Goal: Communication & Community: Answer question/provide support

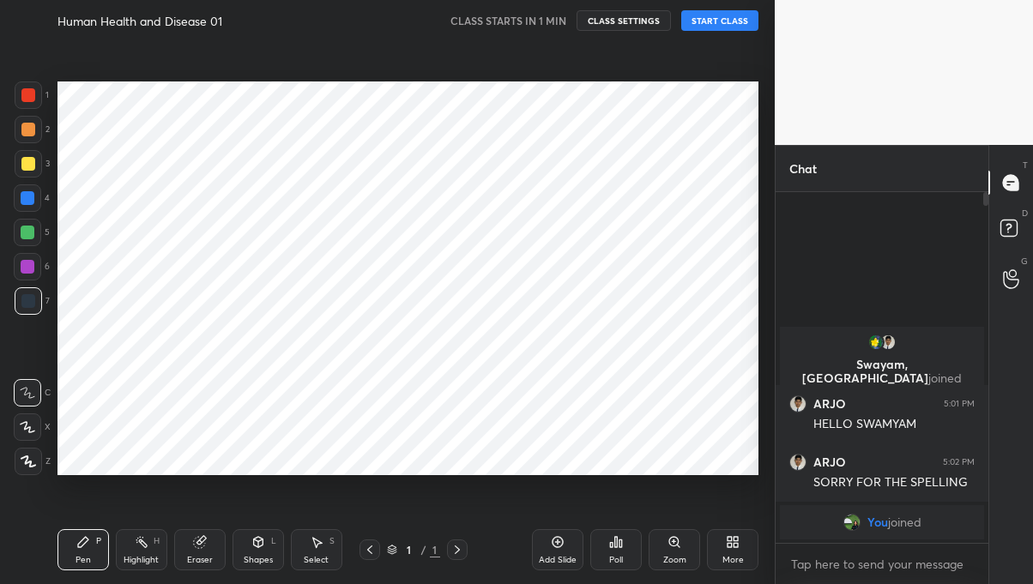
scroll to position [85283, 85051]
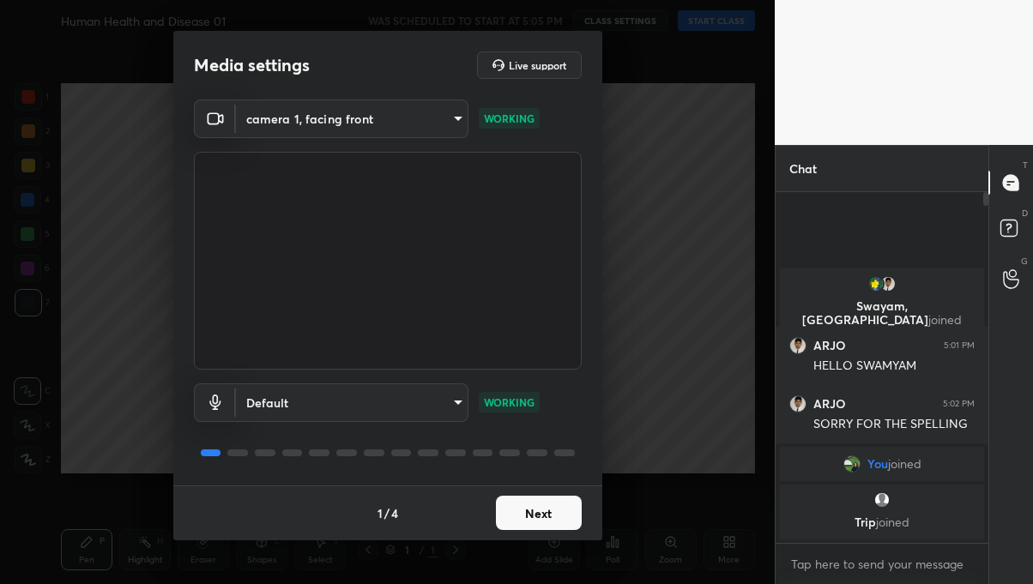
click at [573, 521] on button "Next" at bounding box center [539, 513] width 86 height 34
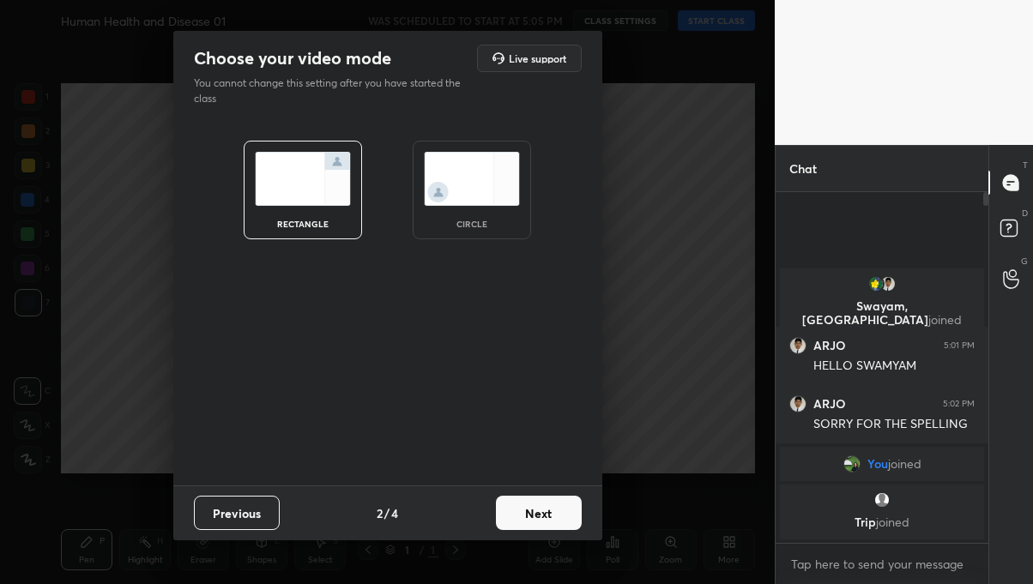
click at [545, 509] on button "Next" at bounding box center [539, 513] width 86 height 34
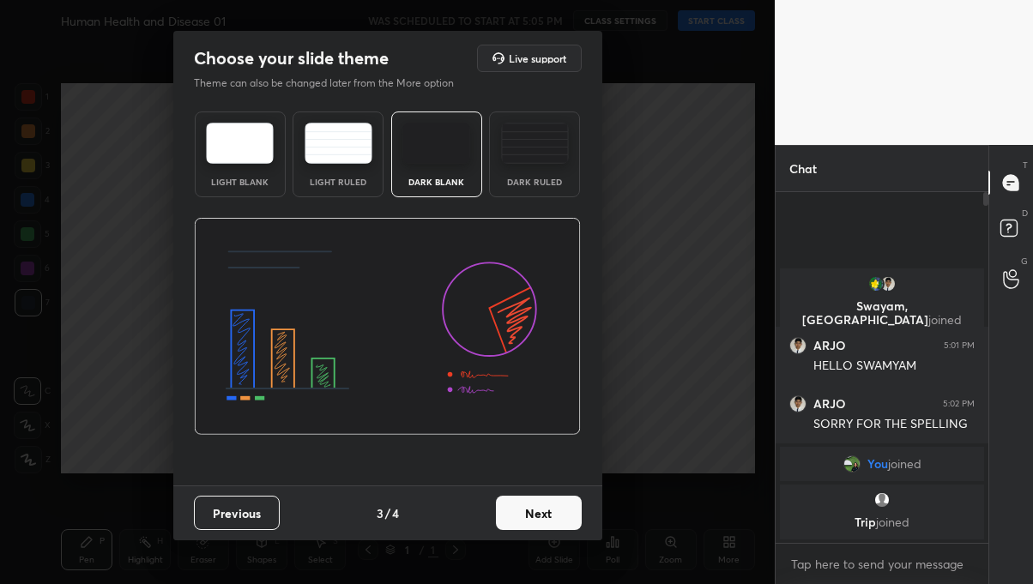
click at [553, 526] on button "Next" at bounding box center [539, 513] width 86 height 34
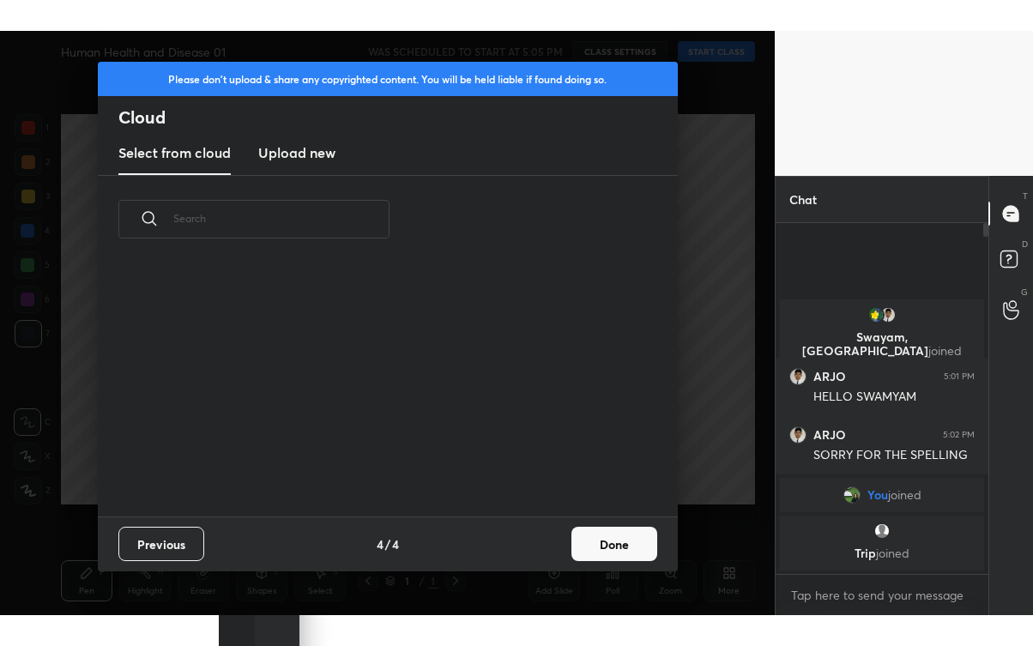
scroll to position [5, 9]
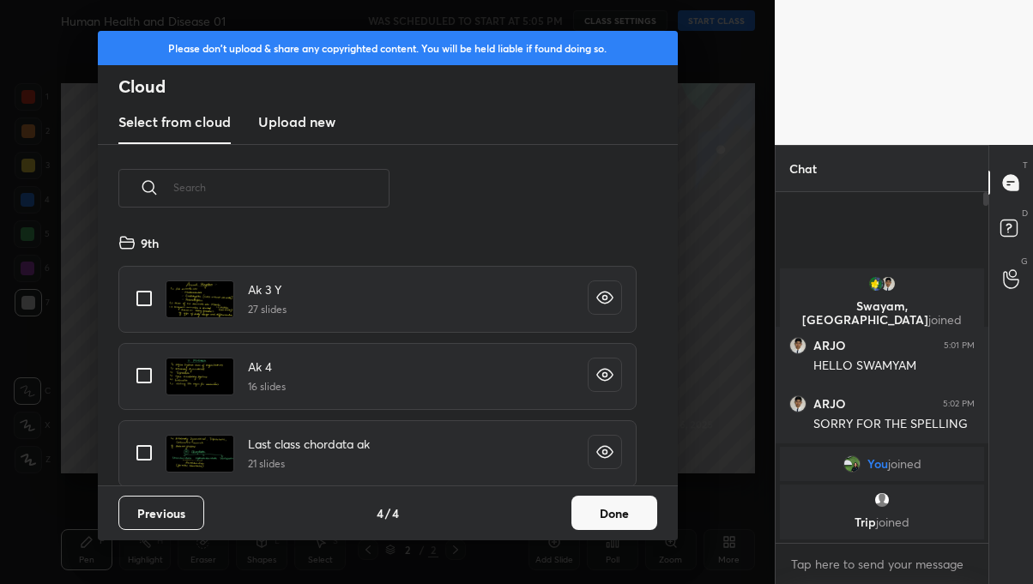
click at [617, 515] on button "Done" at bounding box center [614, 513] width 86 height 34
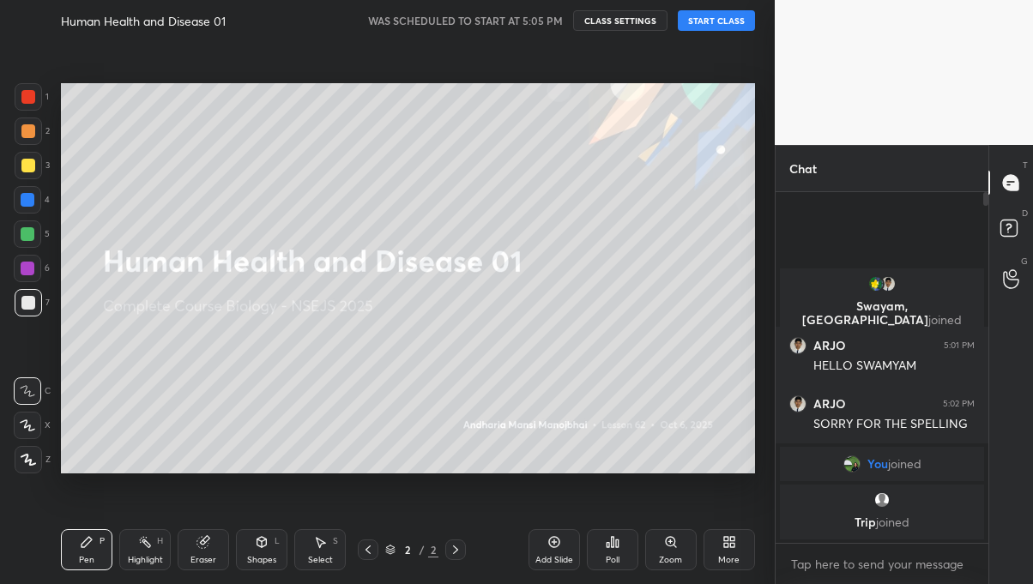
click at [732, 23] on button "START CLASS" at bounding box center [715, 20] width 77 height 21
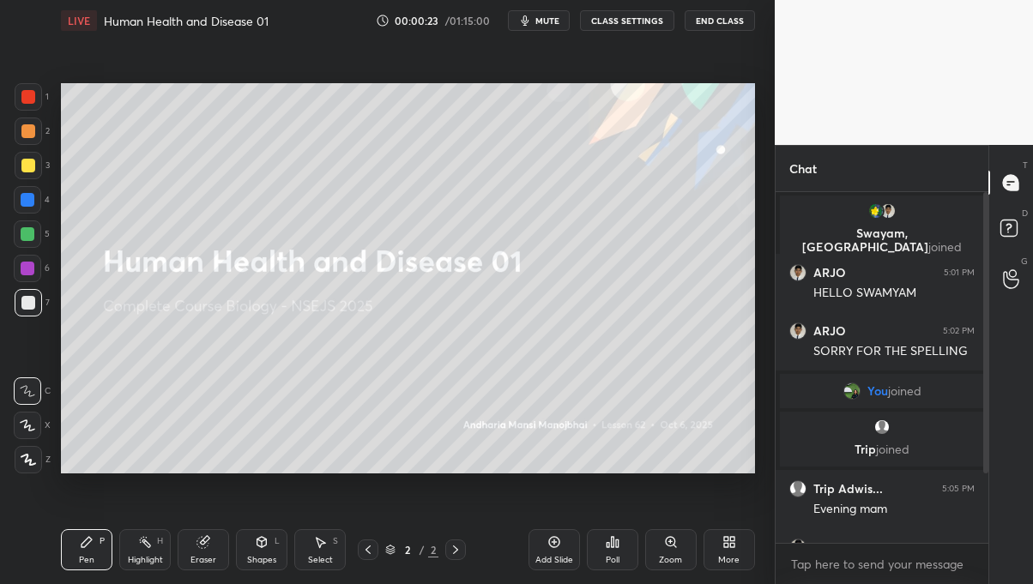
click at [730, 543] on icon at bounding box center [732, 545] width 4 height 4
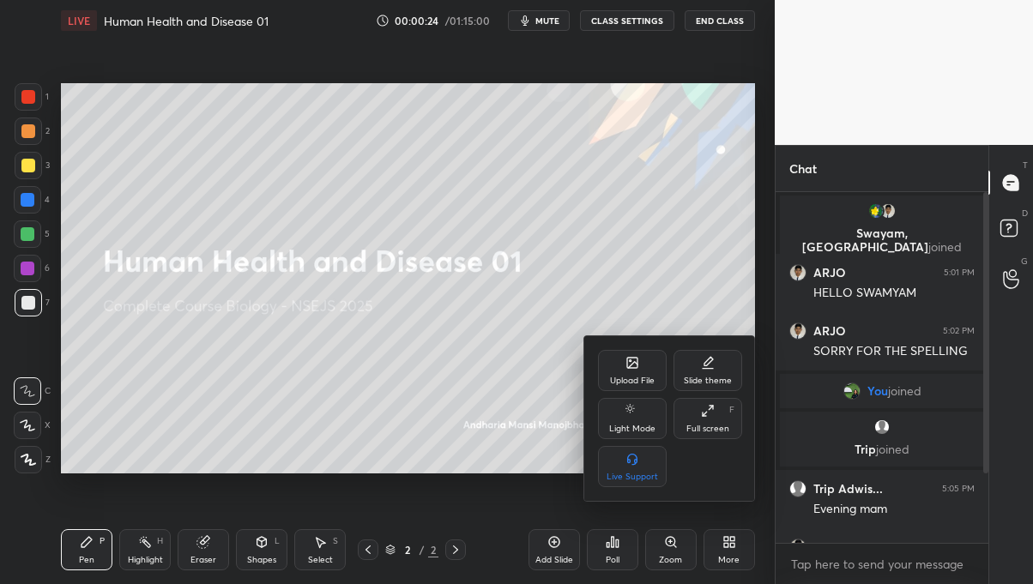
click at [708, 427] on div "Full screen" at bounding box center [707, 428] width 43 height 9
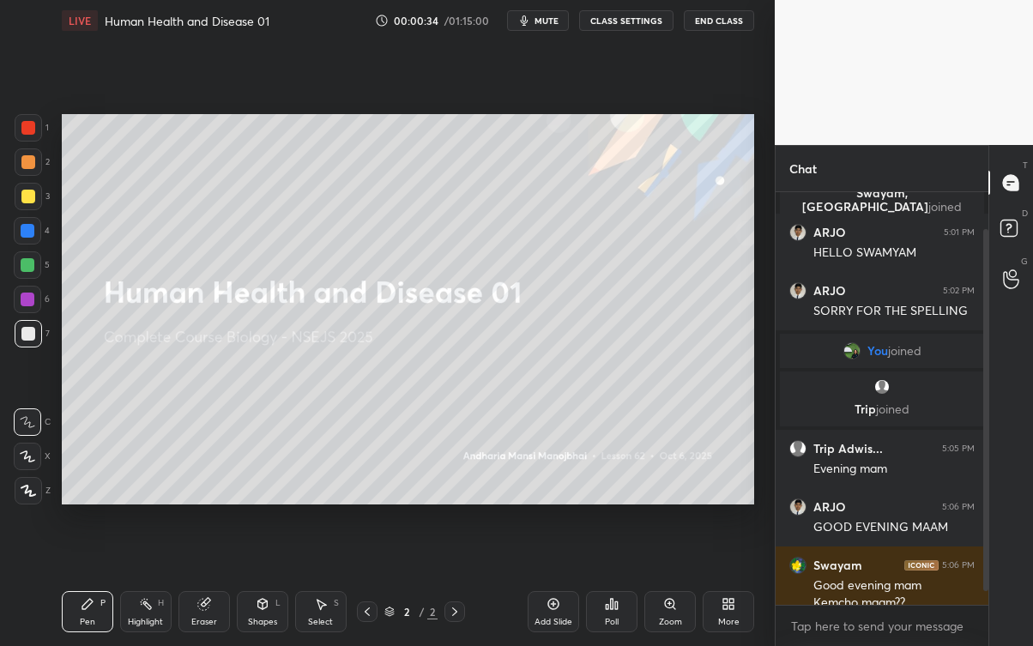
scroll to position [57, 0]
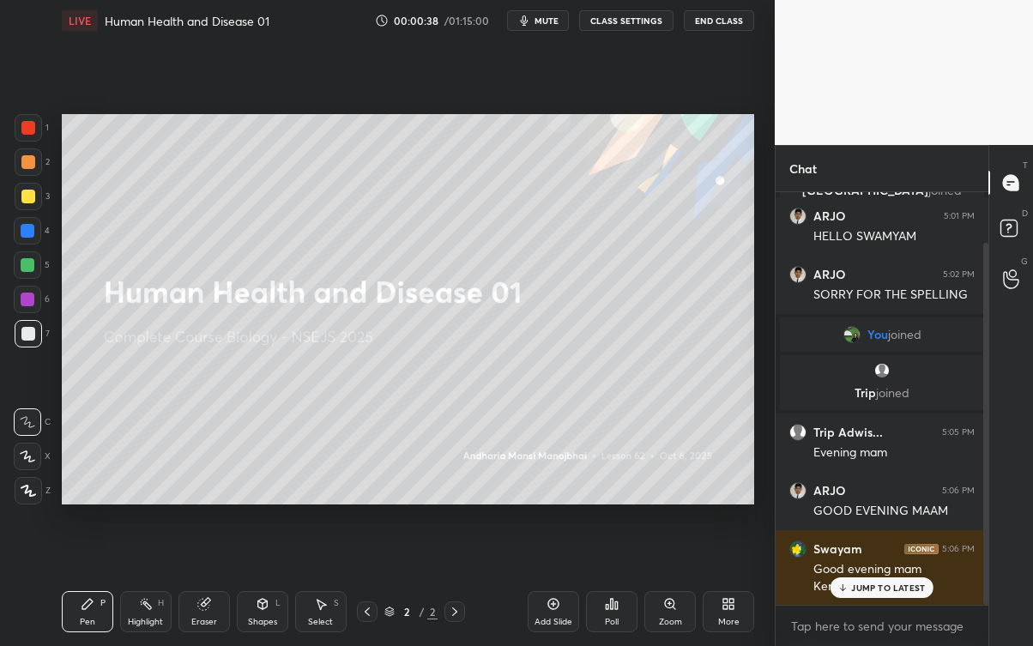
click at [893, 583] on div "Swayam 5:06 PM Good evening mam Kemcho maam??" at bounding box center [881, 567] width 213 height 75
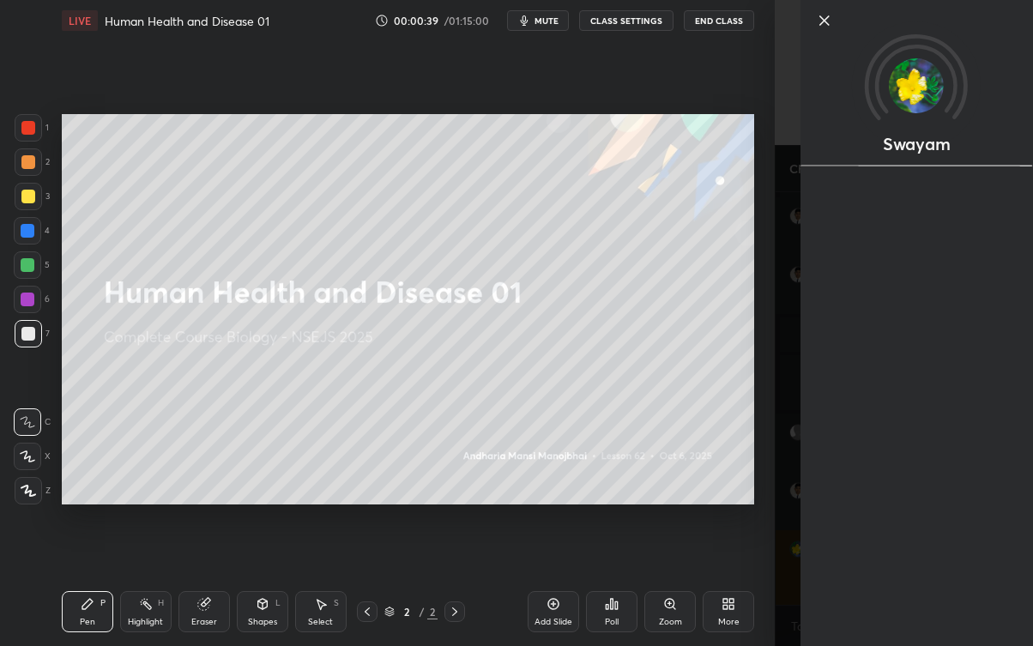
click at [733, 537] on div "Setting up your live class Poll for secs No correct answer Start poll" at bounding box center [408, 309] width 706 height 536
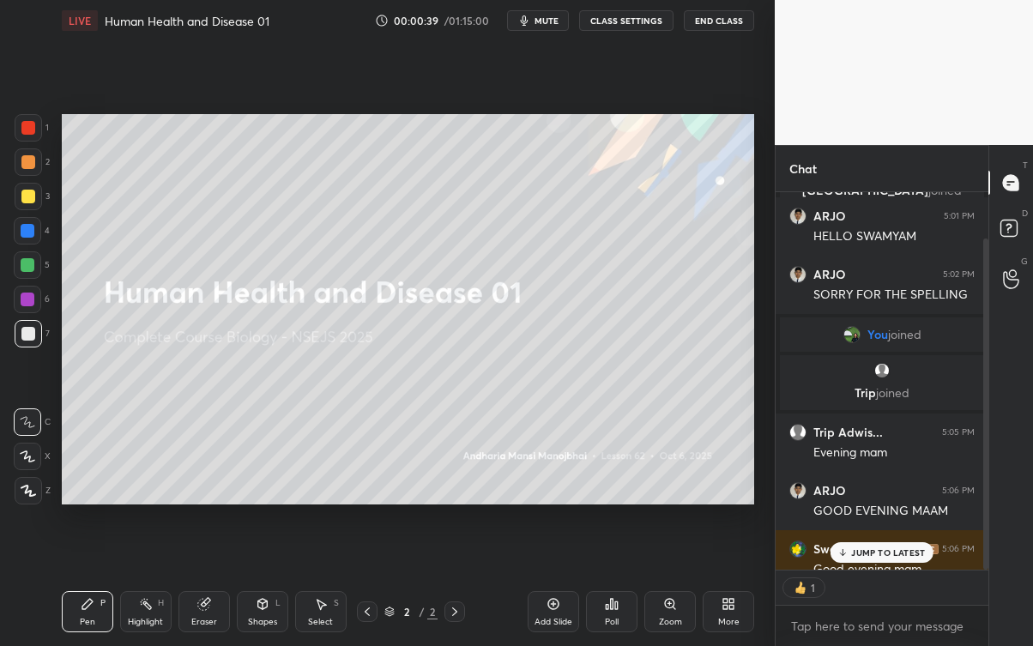
scroll to position [5, 5]
click at [900, 548] on p "JUMP TO LATEST" at bounding box center [888, 552] width 74 height 10
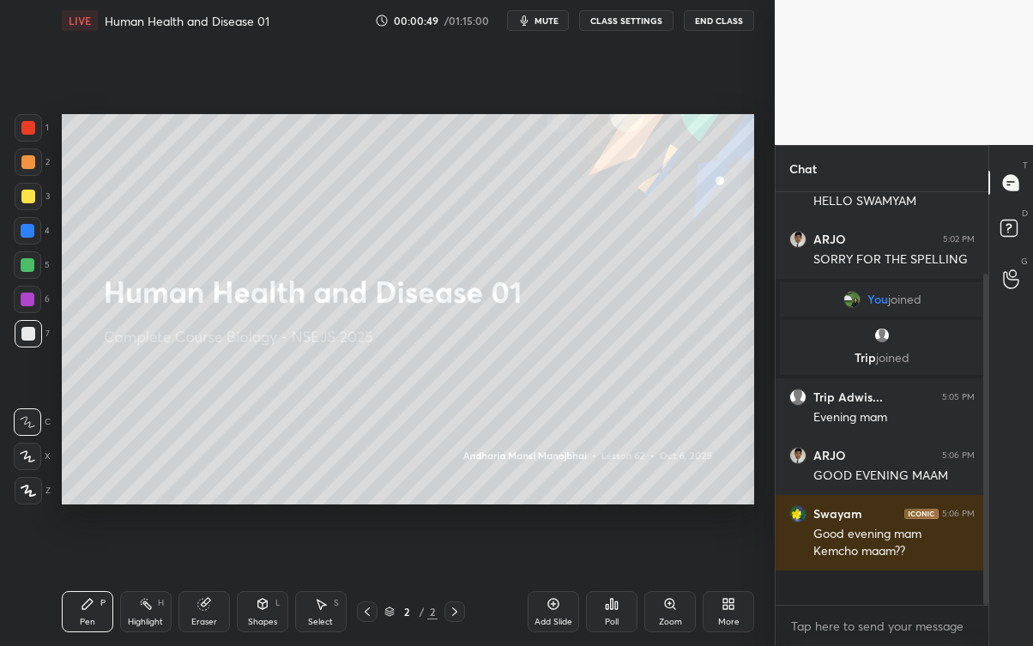
scroll to position [57, 0]
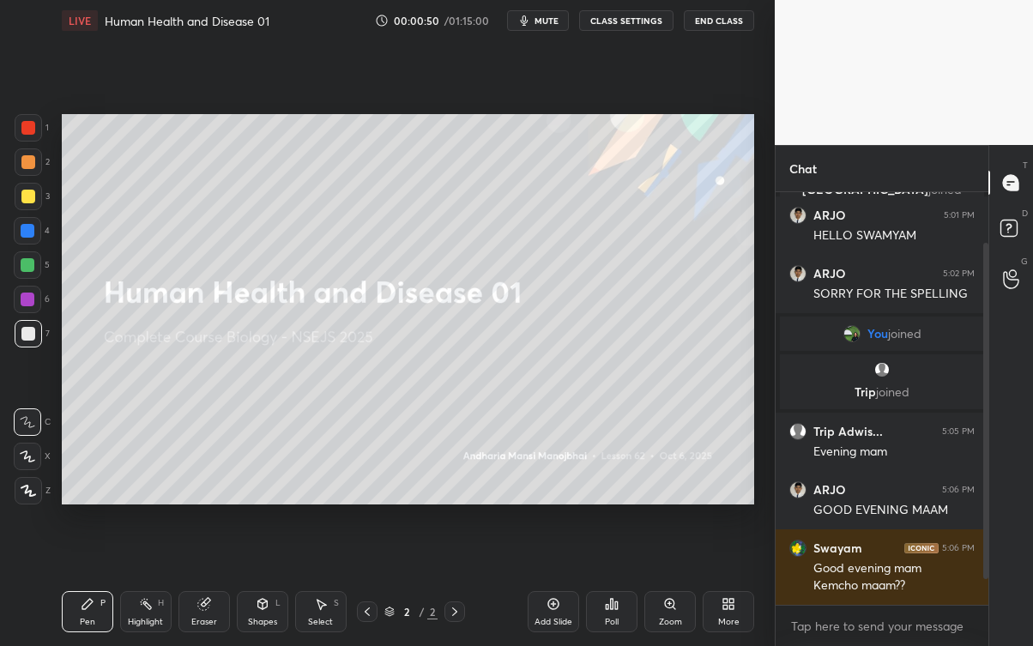
click at [24, 197] on div at bounding box center [28, 197] width 14 height 14
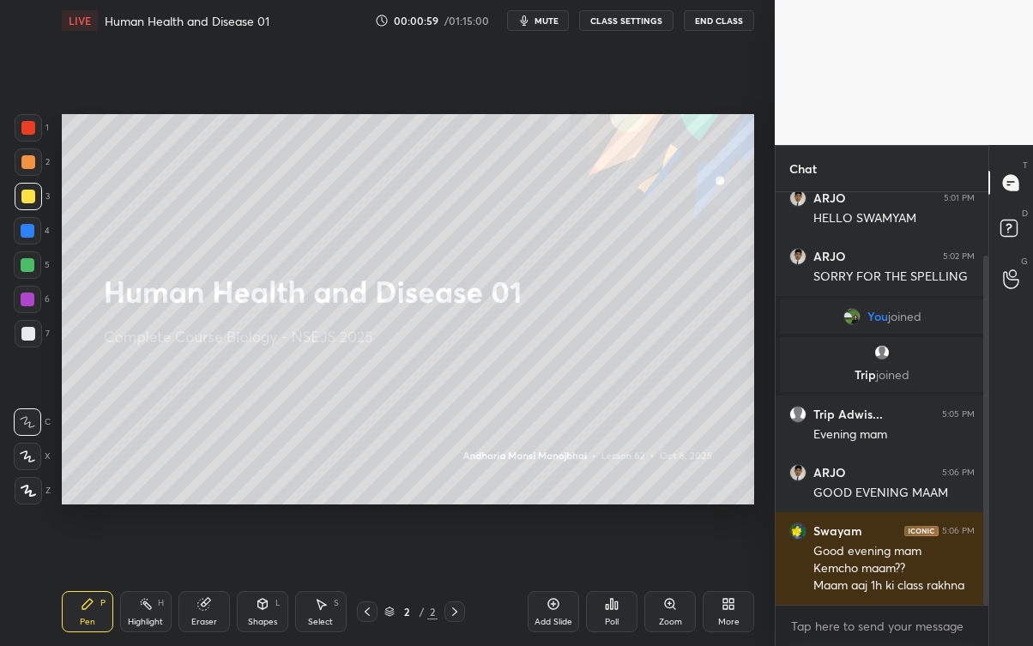
scroll to position [132, 0]
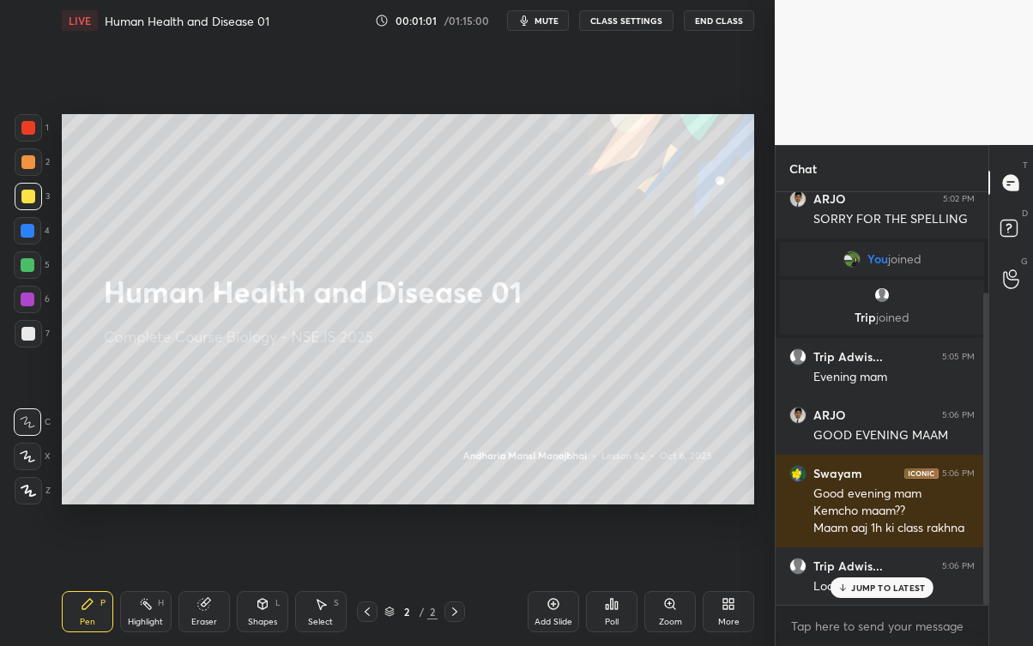
click at [879, 583] on p "JUMP TO LATEST" at bounding box center [888, 587] width 74 height 10
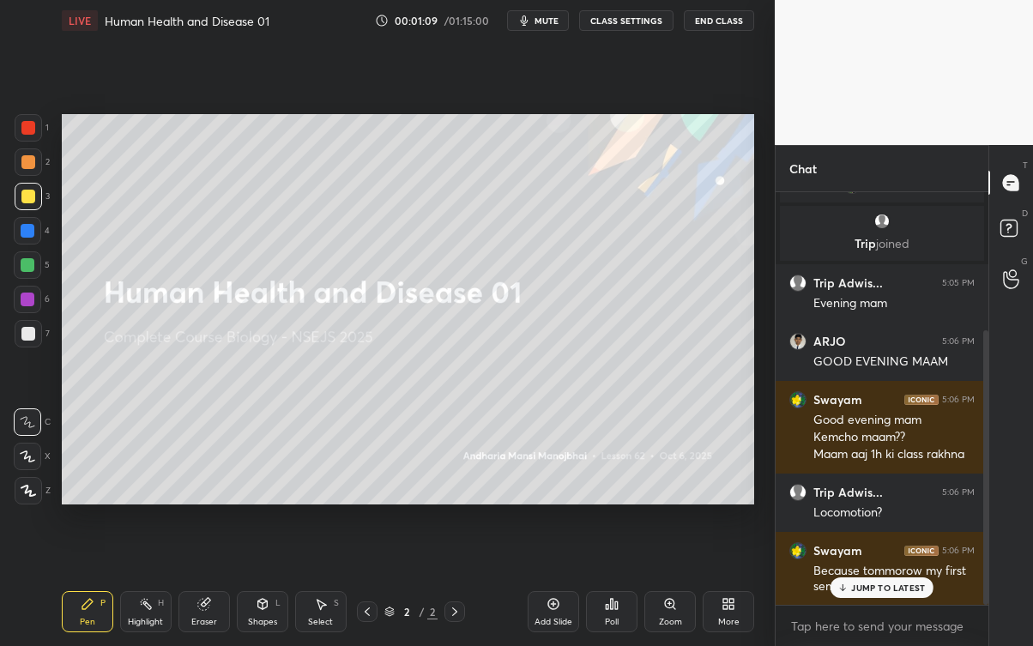
click at [904, 583] on p "JUMP TO LATEST" at bounding box center [888, 587] width 74 height 10
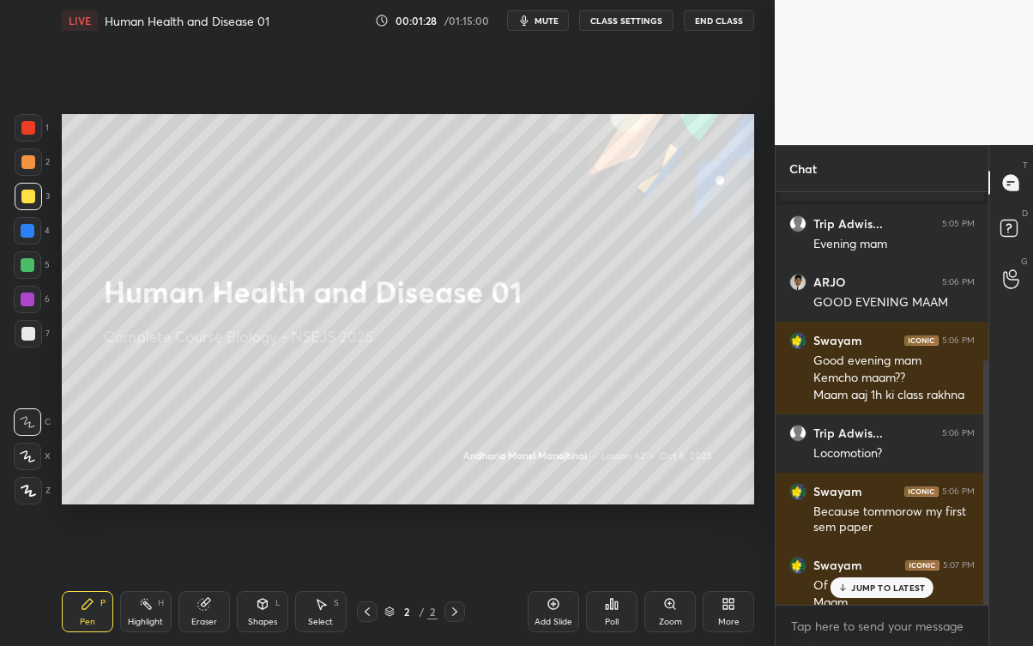
scroll to position [281, 0]
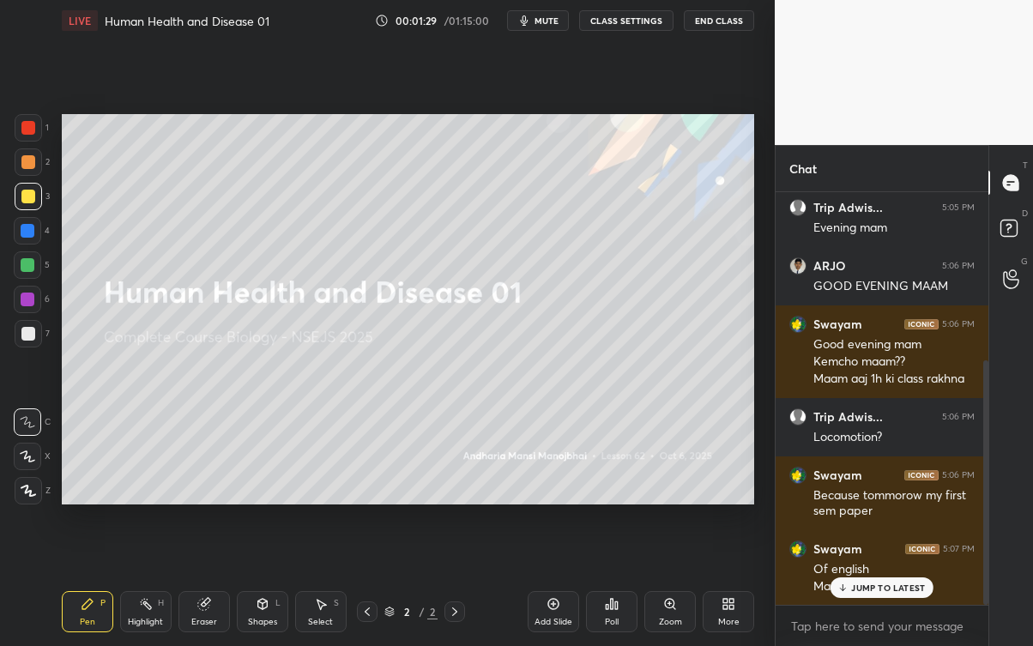
click at [882, 582] on p "JUMP TO LATEST" at bounding box center [888, 587] width 74 height 10
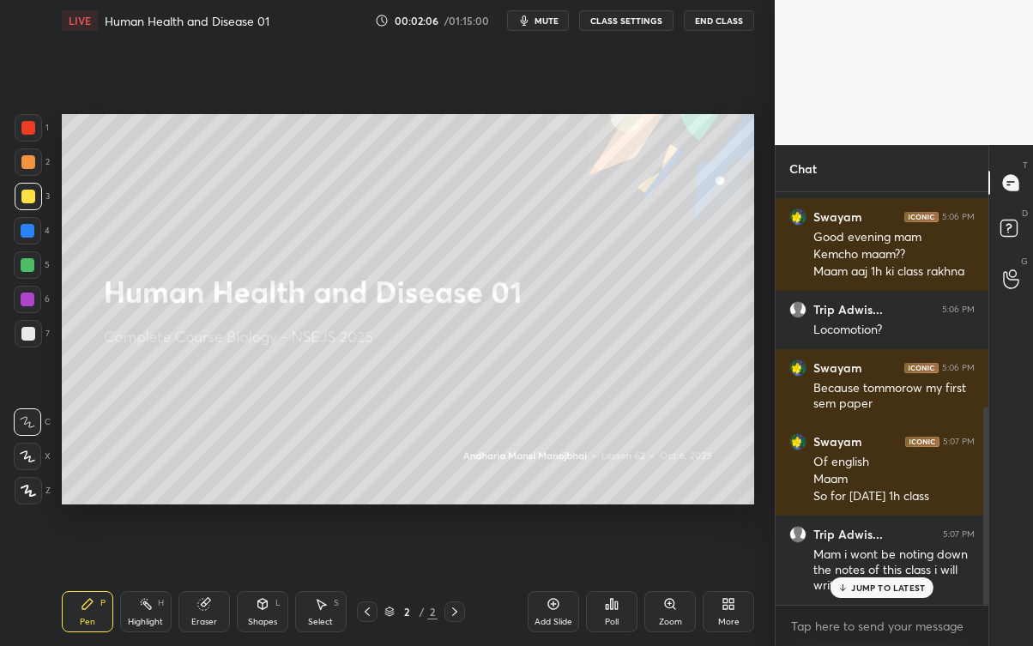
scroll to position [446, 0]
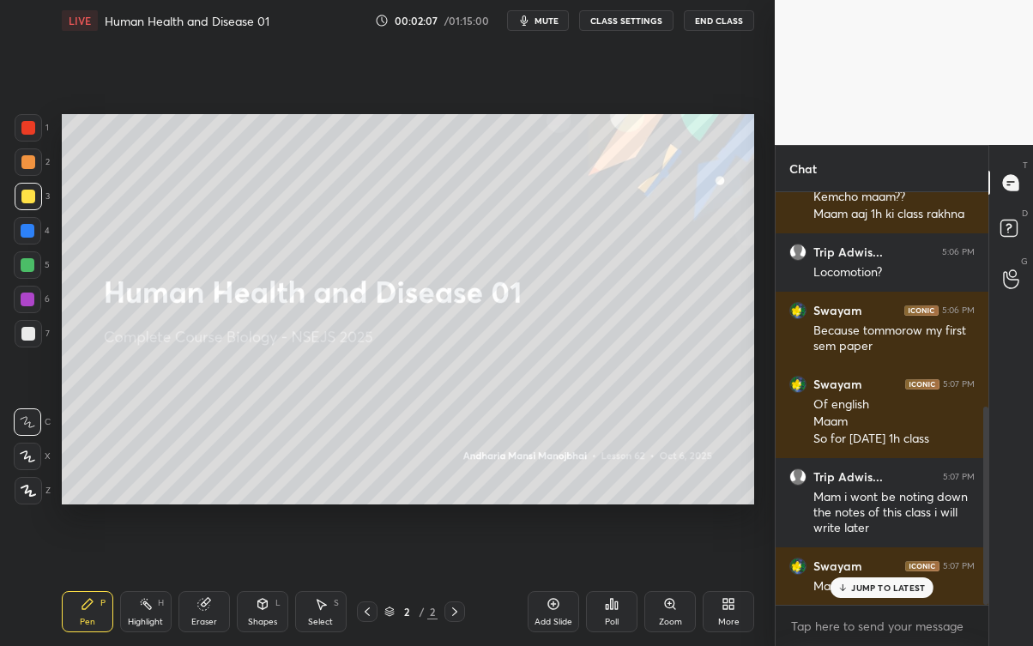
click at [885, 583] on p "JUMP TO LATEST" at bounding box center [888, 587] width 74 height 10
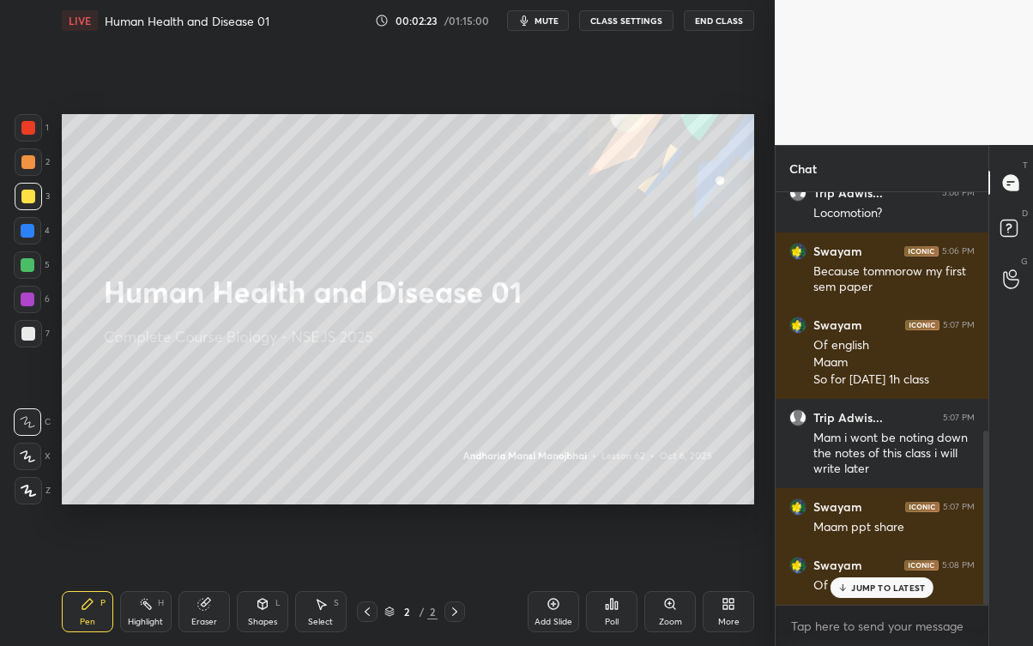
scroll to position [563, 0]
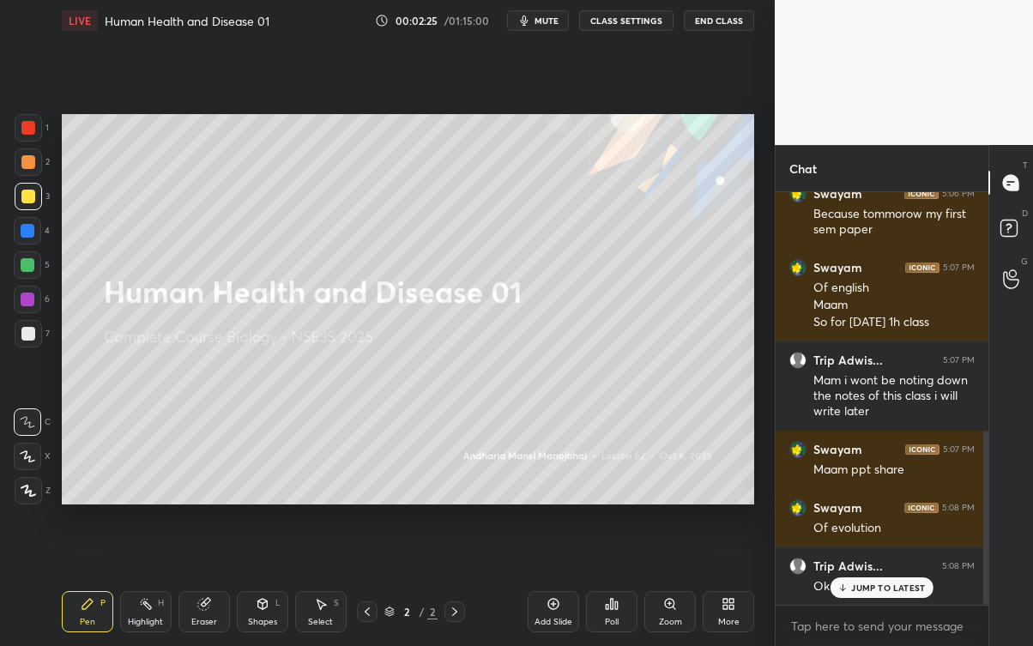
click at [933, 583] on div "Ok mam" at bounding box center [893, 586] width 161 height 17
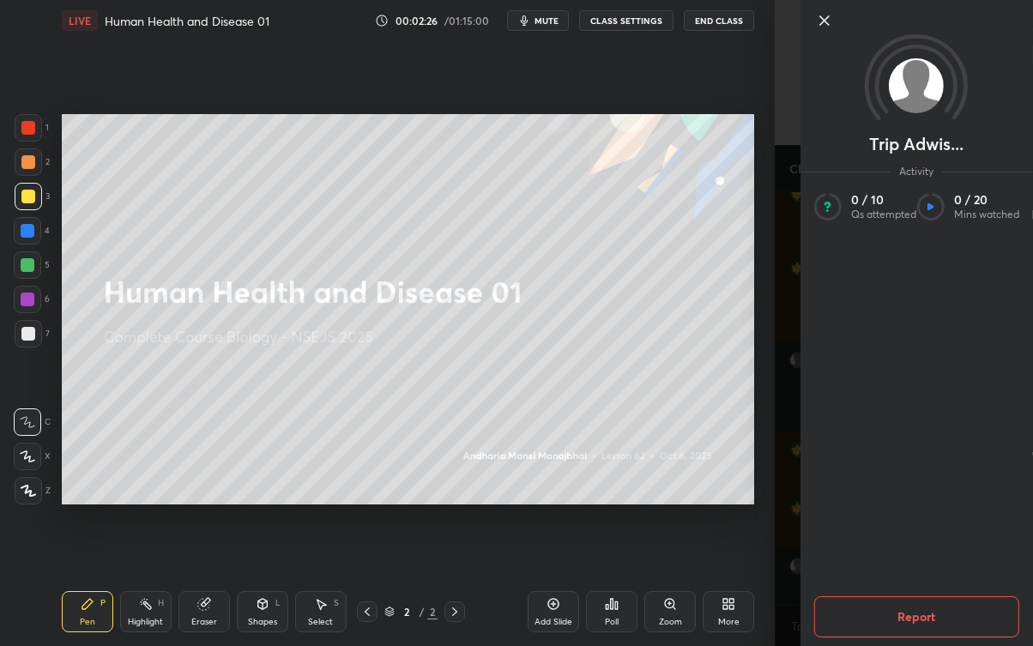
click at [723, 515] on div "Setting up your live class Poll for secs No correct answer Start poll" at bounding box center [408, 309] width 706 height 536
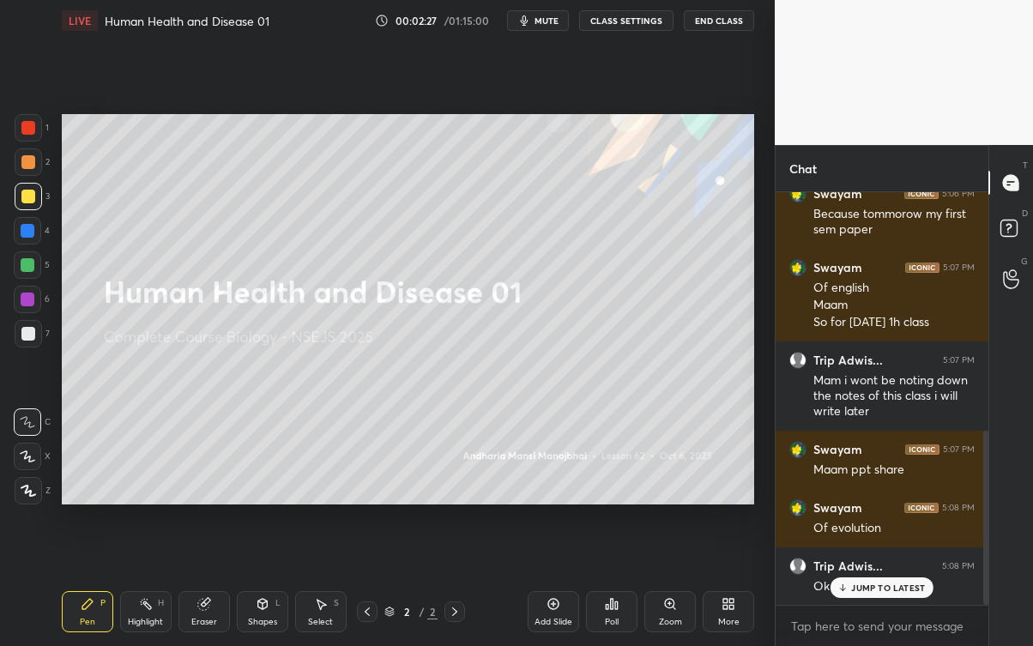
click at [891, 582] on p "JUMP TO LATEST" at bounding box center [888, 587] width 74 height 10
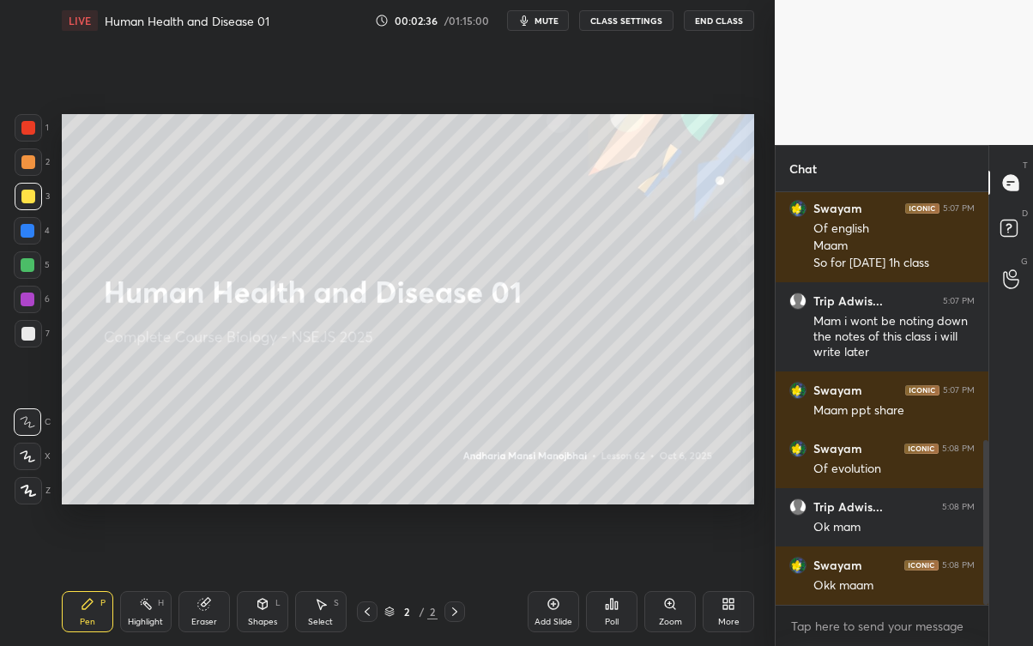
click at [24, 334] on div at bounding box center [28, 334] width 14 height 14
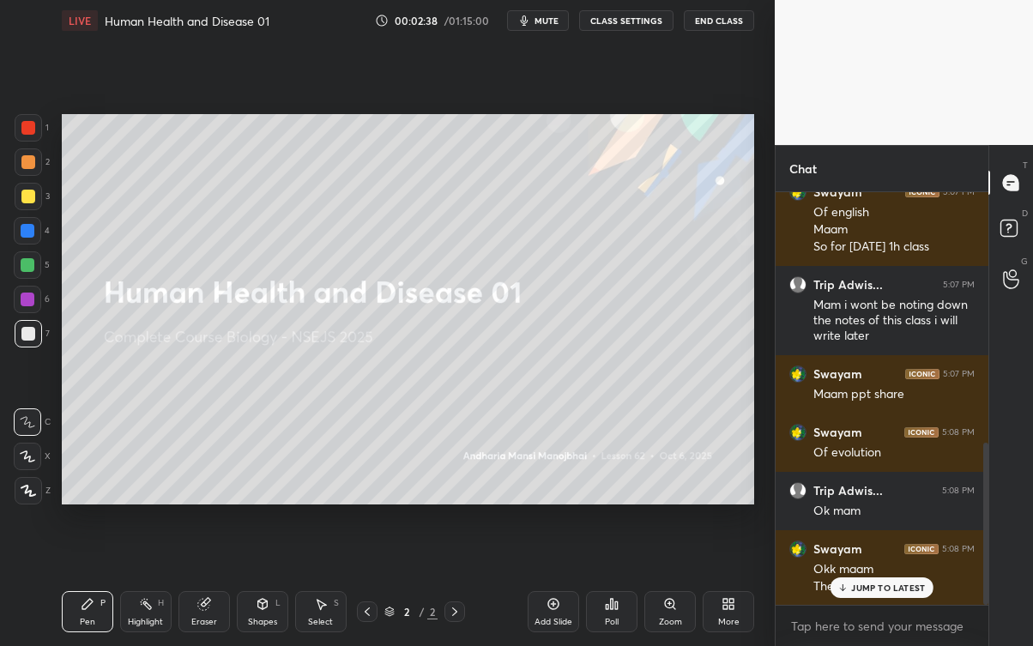
click at [854, 581] on div "JUMP TO LATEST" at bounding box center [881, 587] width 103 height 21
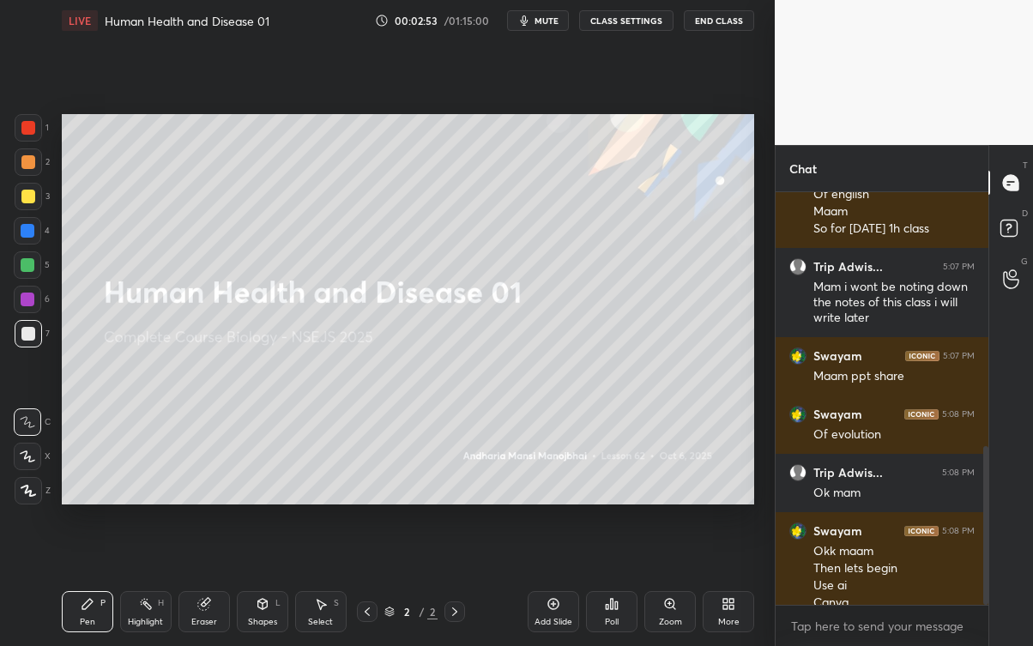
scroll to position [672, 0]
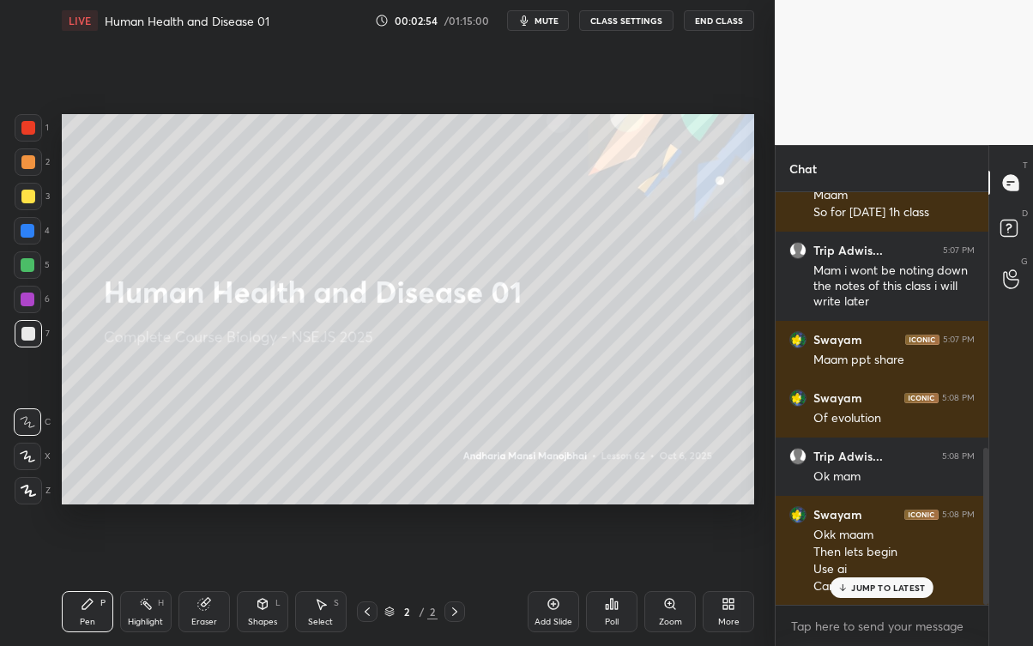
click at [865, 583] on p "JUMP TO LATEST" at bounding box center [888, 587] width 74 height 10
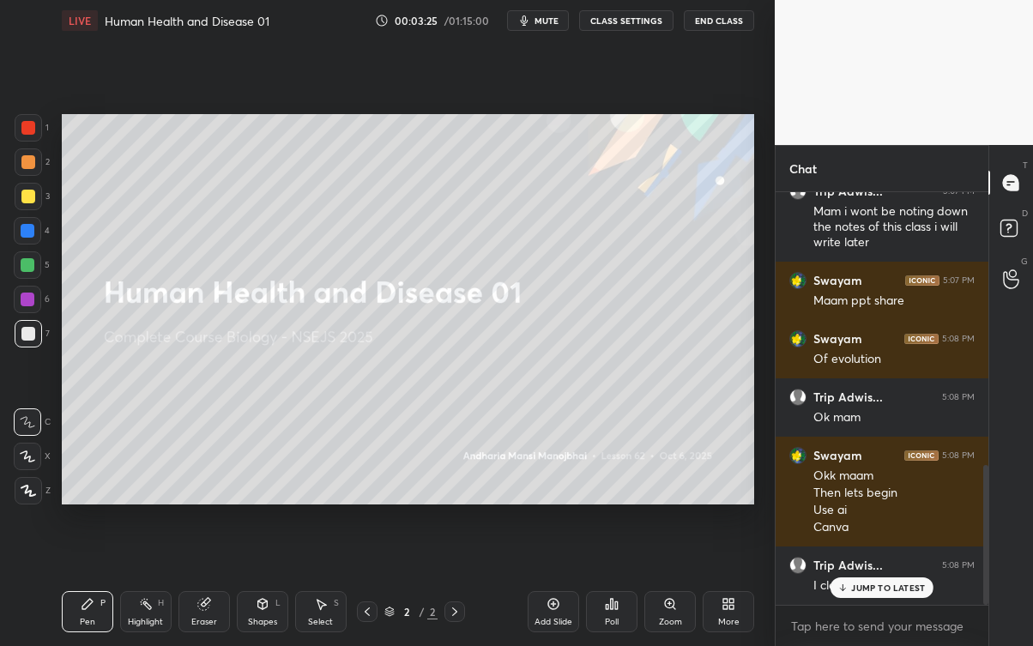
scroll to position [804, 0]
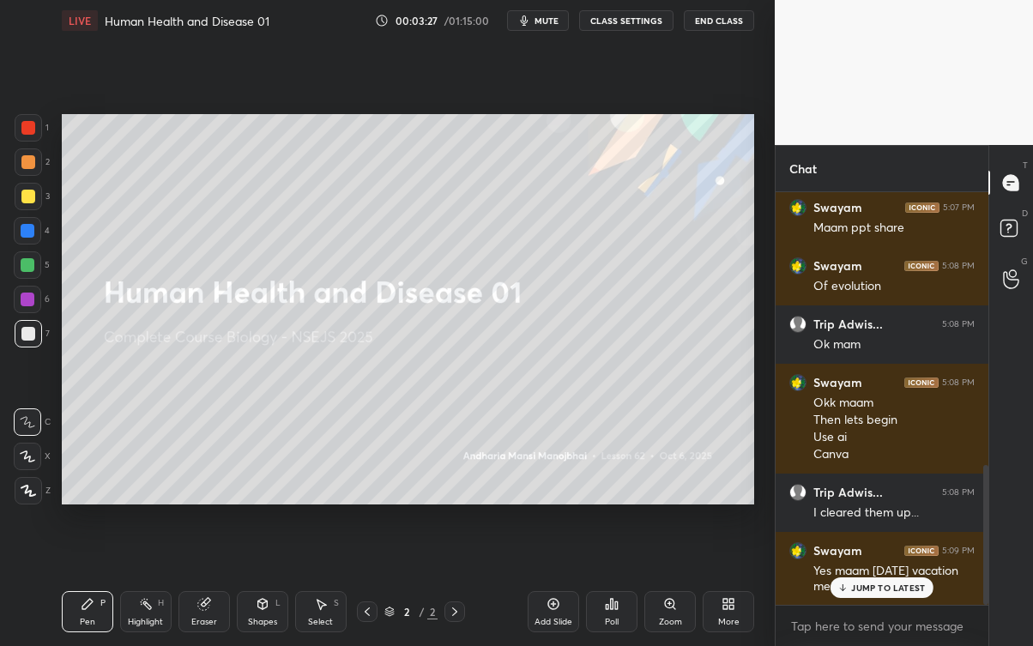
click at [887, 583] on div "JUMP TO LATEST" at bounding box center [881, 587] width 103 height 21
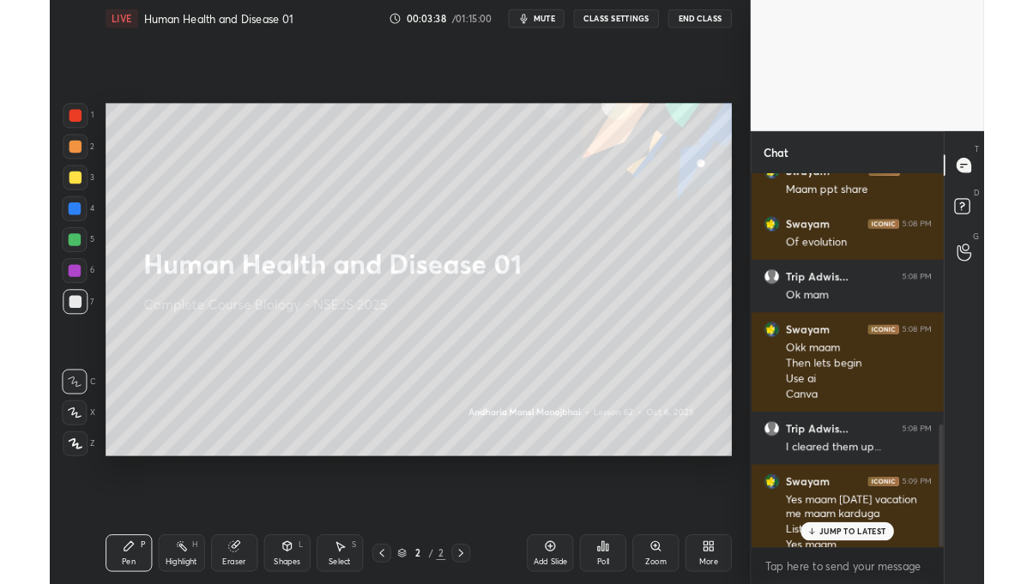
scroll to position [839, 0]
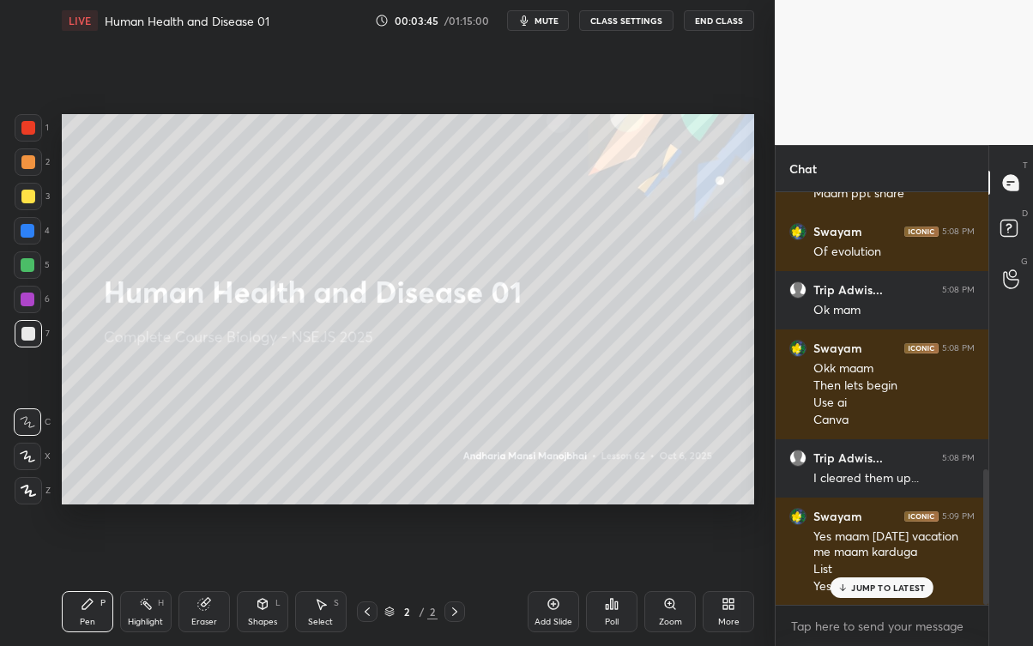
click at [881, 583] on p "JUMP TO LATEST" at bounding box center [888, 587] width 74 height 10
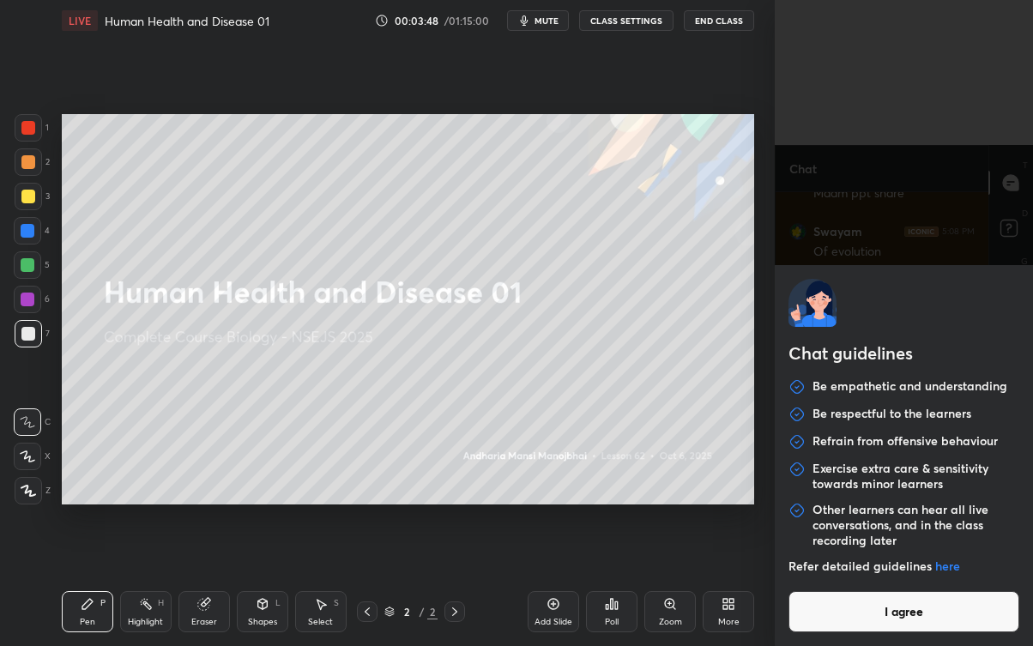
click at [894, 583] on button "I agree" at bounding box center [903, 611] width 231 height 41
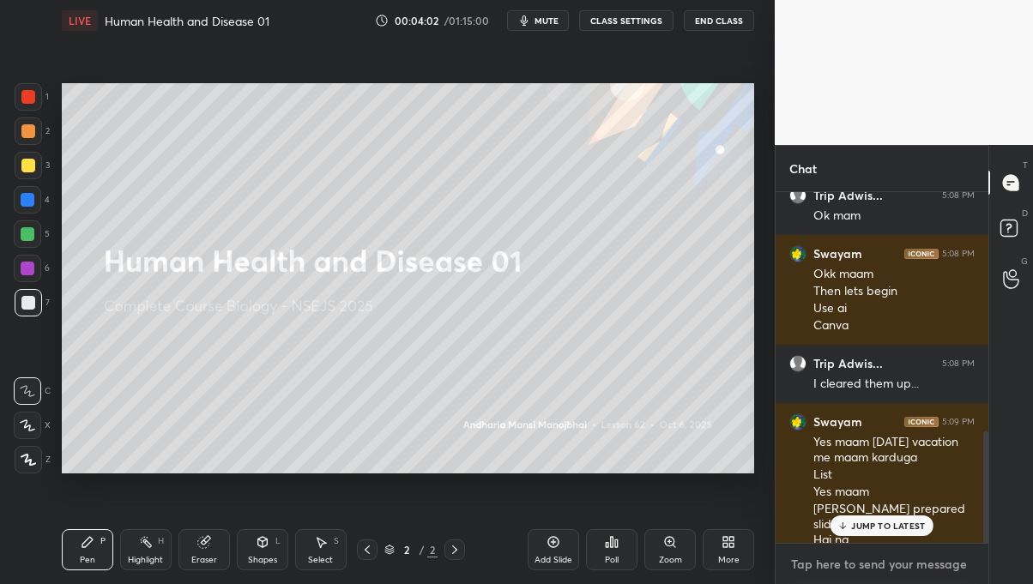
scroll to position [933, 0]
click at [884, 533] on div "JUMP TO LATEST" at bounding box center [881, 525] width 103 height 21
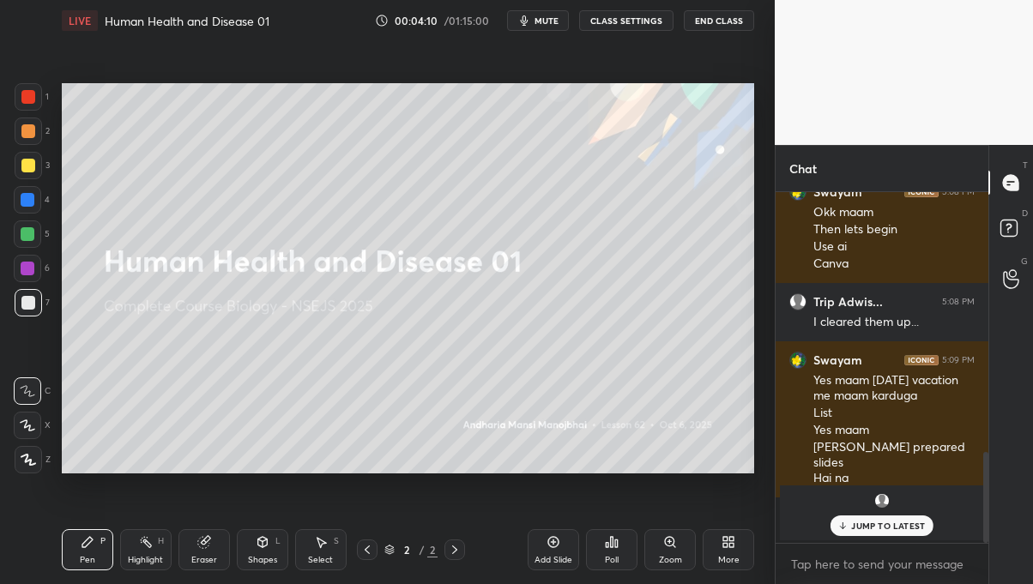
click at [892, 526] on p "JUMP TO LATEST" at bounding box center [888, 526] width 74 height 10
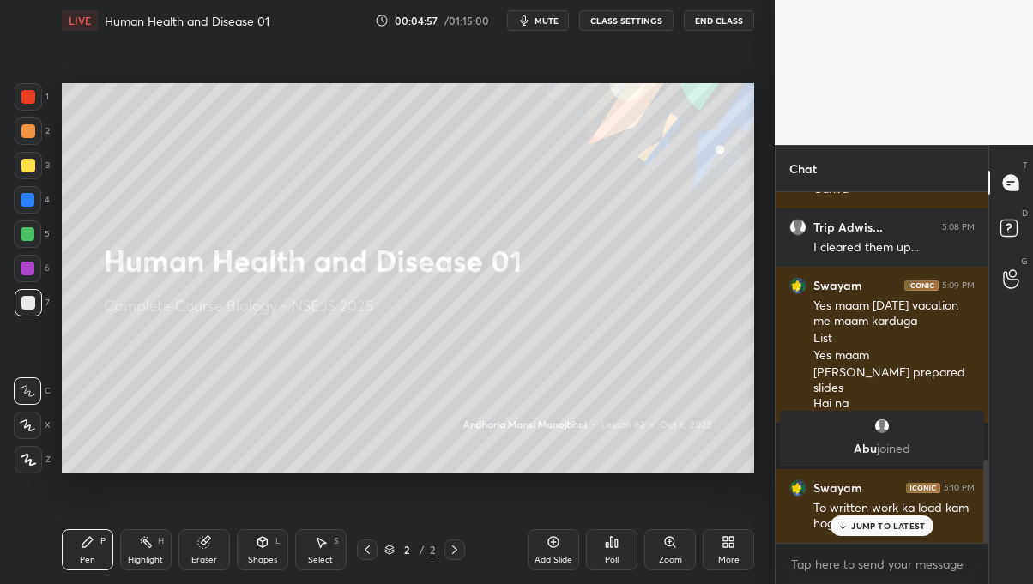
scroll to position [1127, 0]
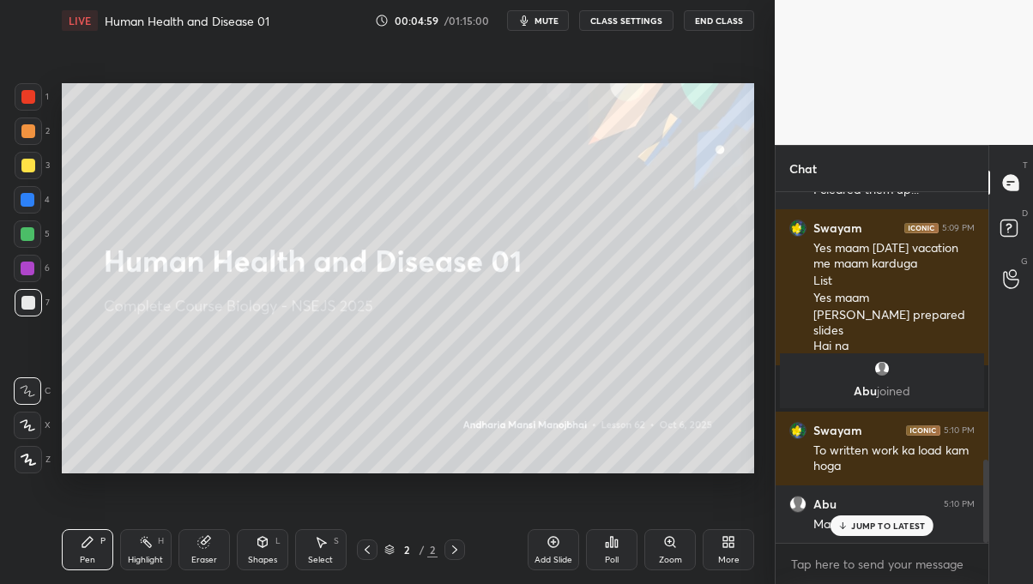
click at [888, 525] on p "JUMP TO LATEST" at bounding box center [888, 526] width 74 height 10
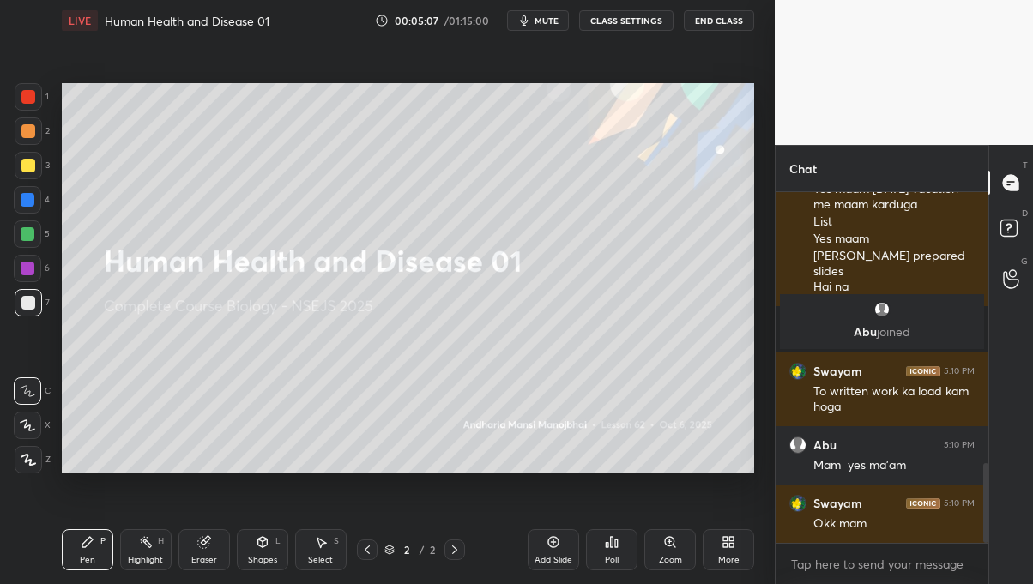
click at [561, 551] on div "Add Slide" at bounding box center [552, 549] width 51 height 41
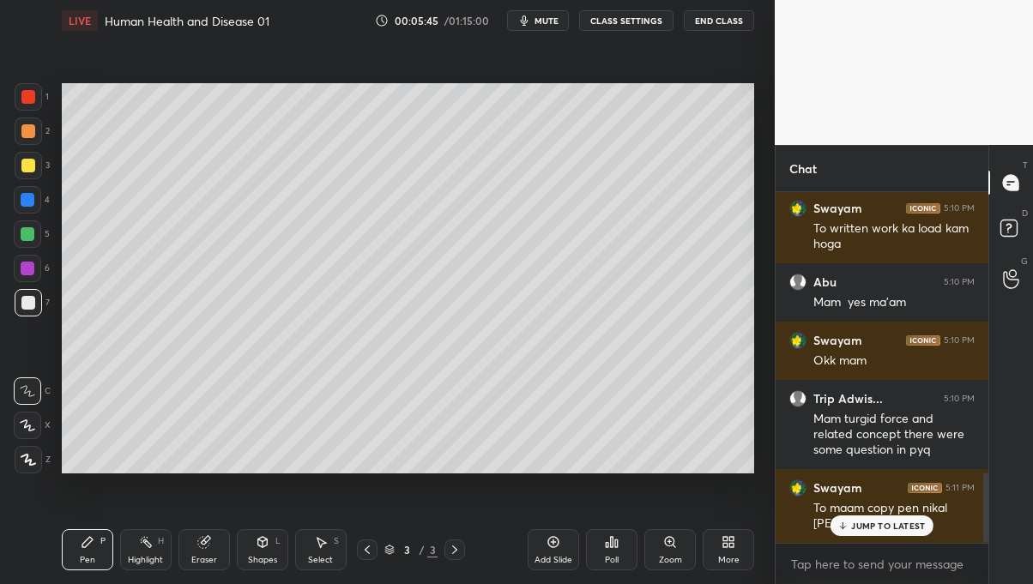
scroll to position [1406, 0]
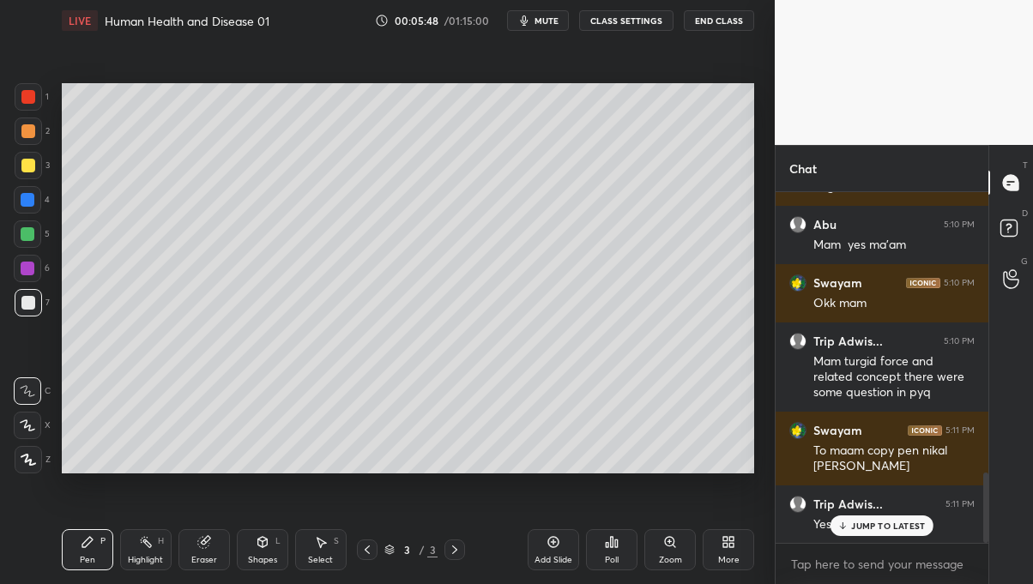
click at [921, 525] on p "JUMP TO LATEST" at bounding box center [888, 526] width 74 height 10
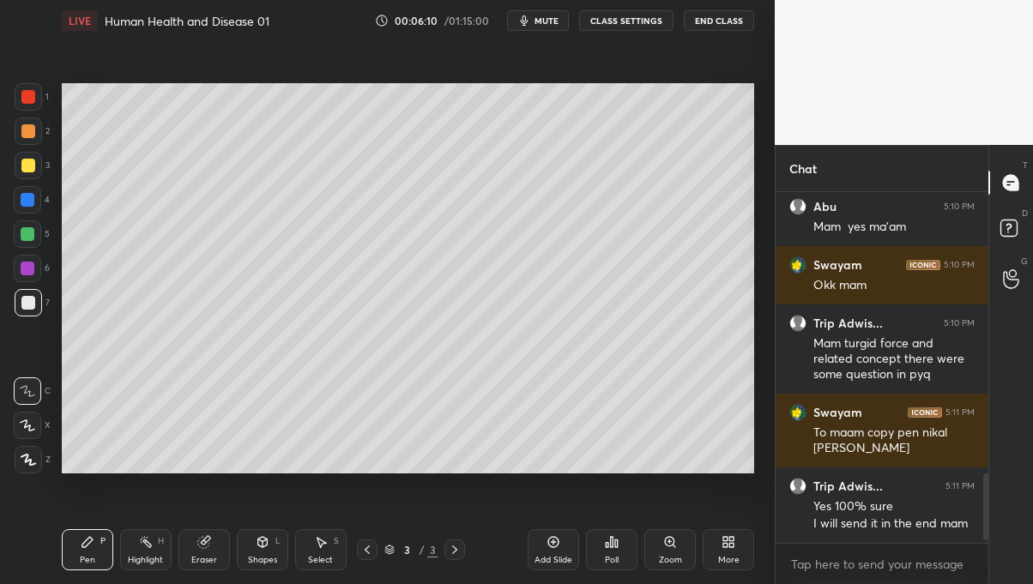
scroll to position [1482, 0]
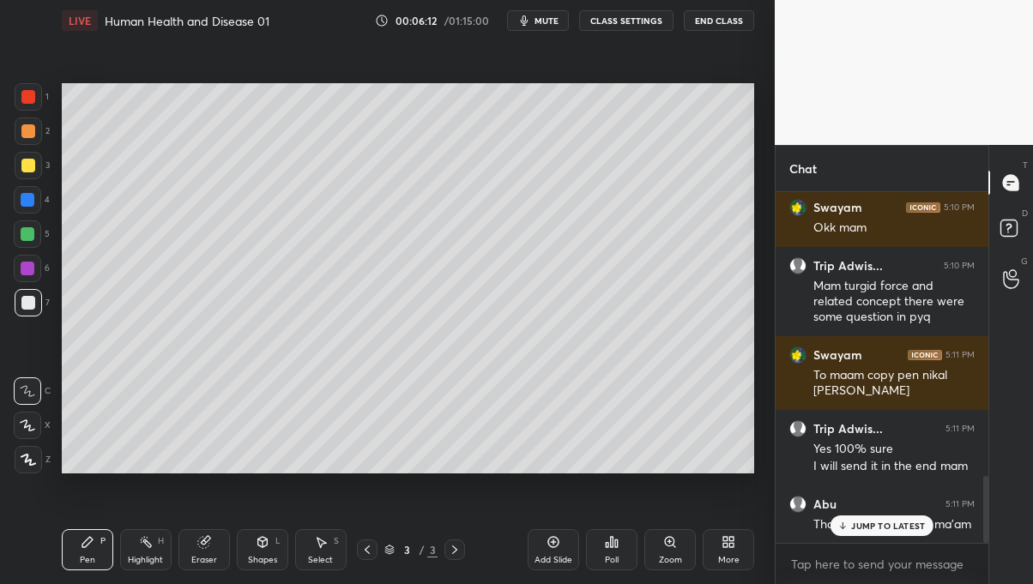
click at [888, 524] on p "JUMP TO LATEST" at bounding box center [888, 526] width 74 height 10
click at [900, 521] on p "JUMP TO LATEST" at bounding box center [888, 526] width 74 height 10
click at [894, 521] on p "JUMP TO LATEST" at bounding box center [888, 526] width 74 height 10
click at [892, 522] on p "JUMP TO LATEST" at bounding box center [888, 526] width 74 height 10
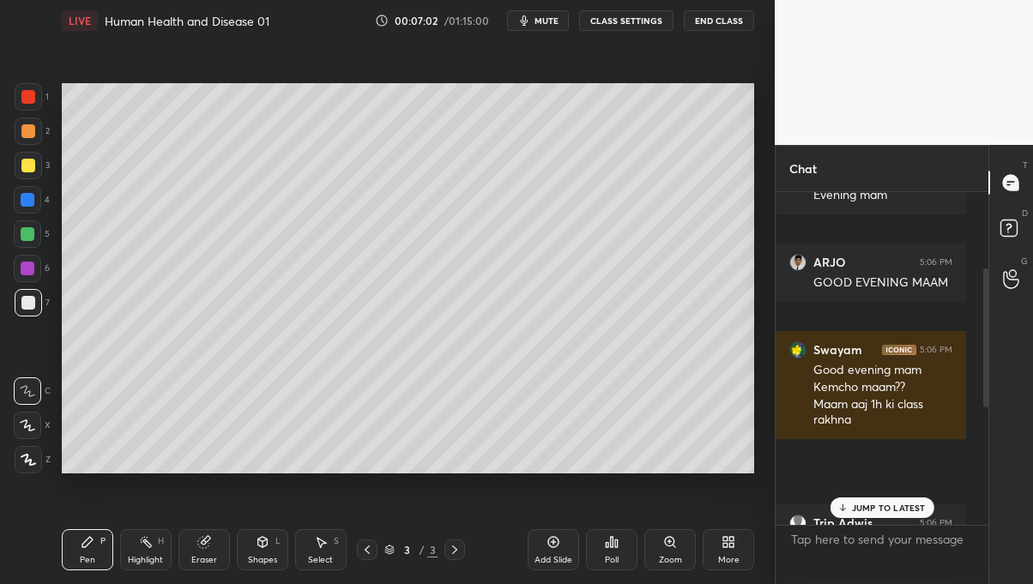
scroll to position [202, 208]
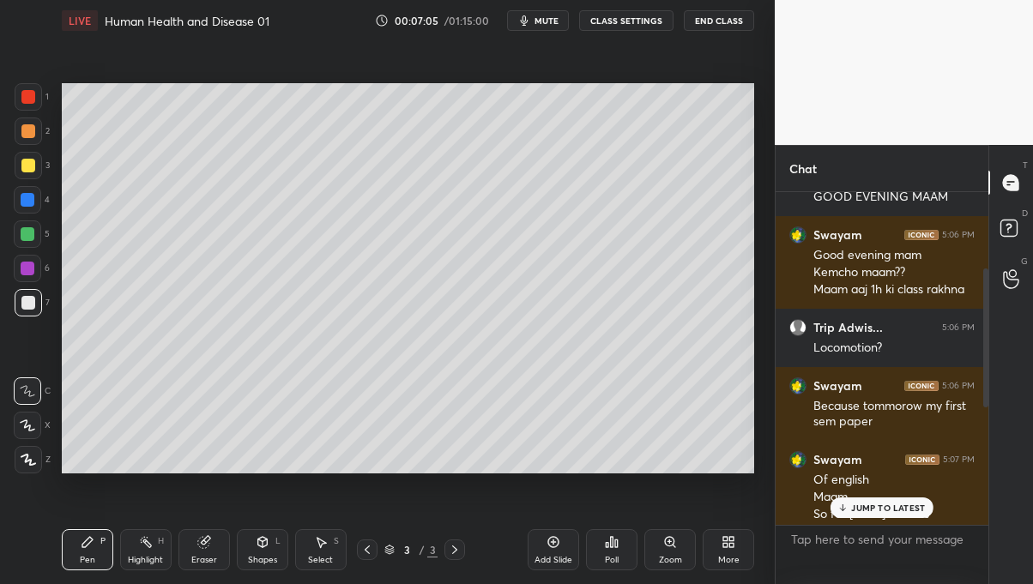
click at [877, 505] on p "JUMP TO LATEST" at bounding box center [888, 508] width 74 height 10
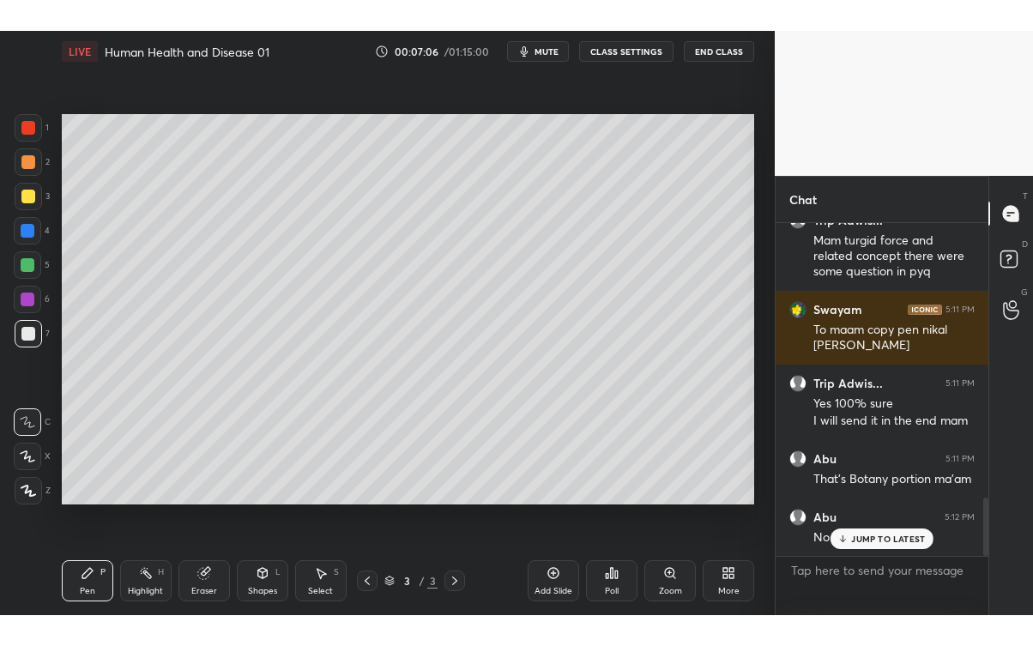
scroll to position [1575, 0]
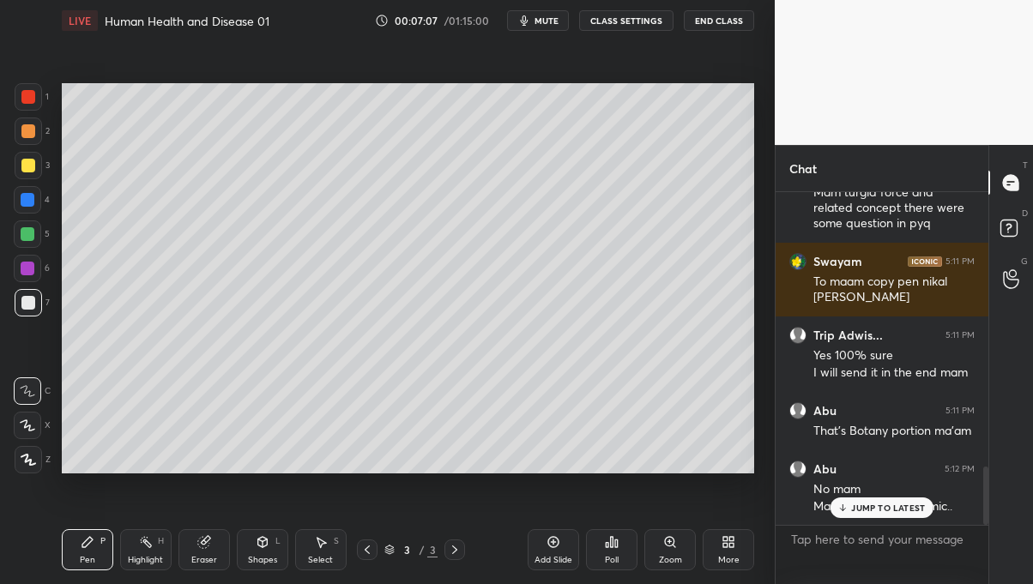
click at [876, 509] on p "JUMP TO LATEST" at bounding box center [888, 508] width 74 height 10
click at [732, 538] on icon at bounding box center [732, 539] width 4 height 4
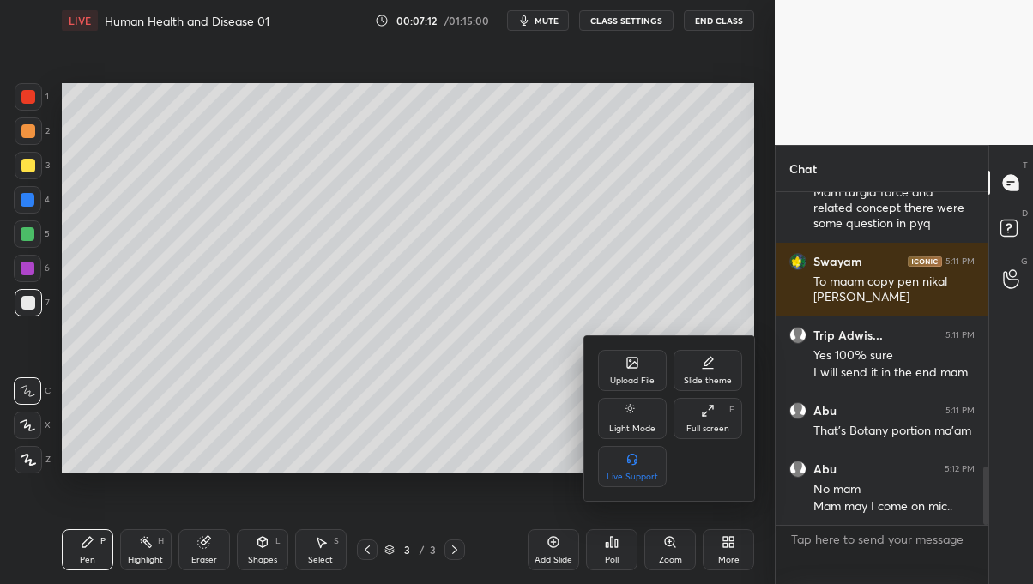
click at [731, 418] on div "Full screen F" at bounding box center [707, 418] width 69 height 41
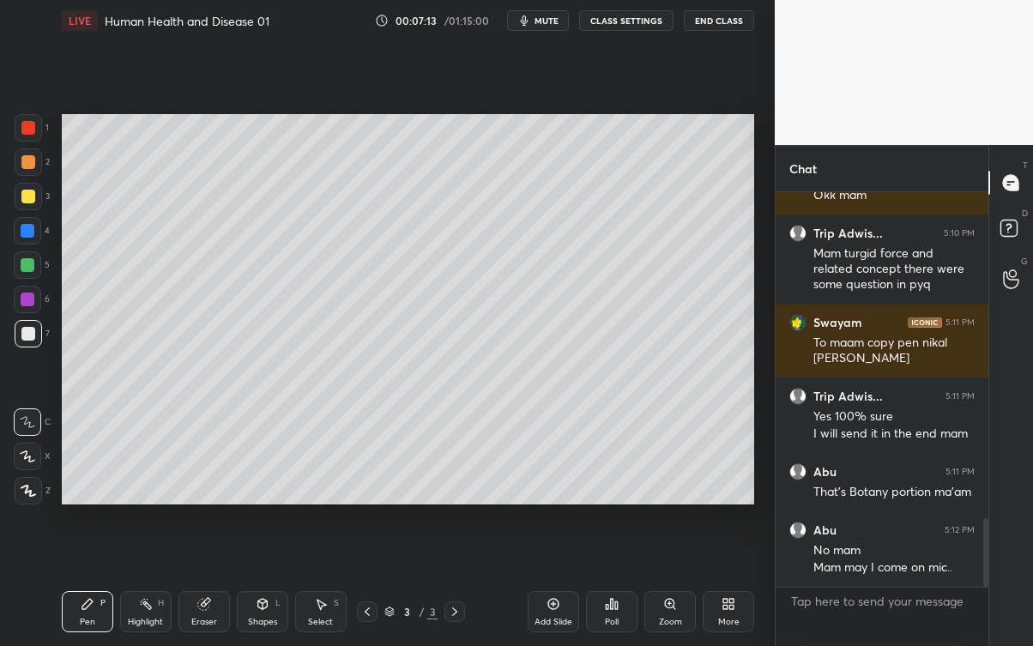
scroll to position [388, 208]
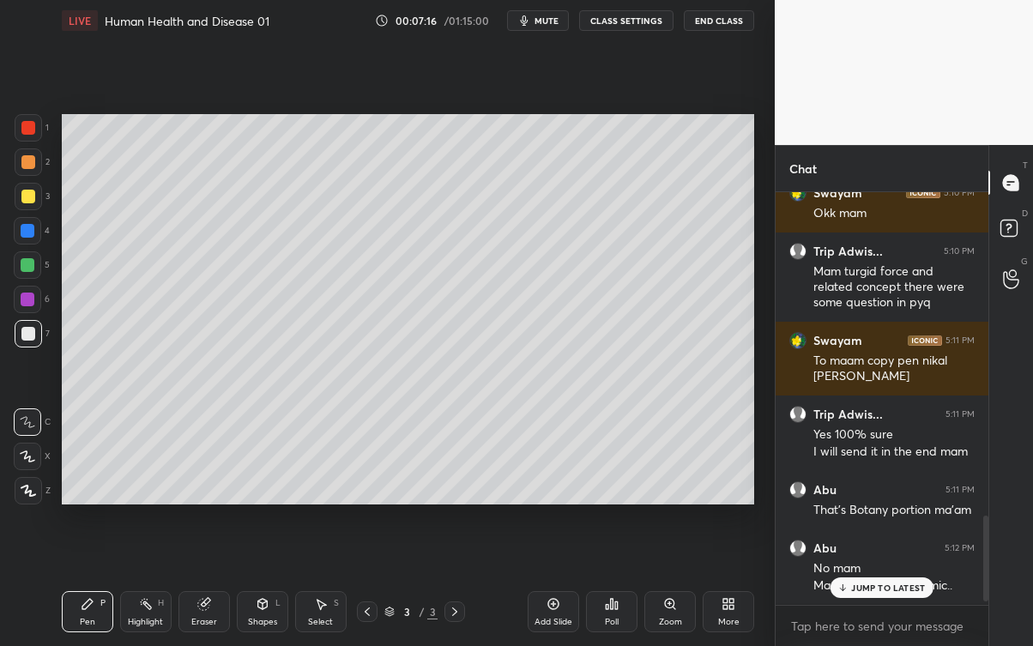
click at [876, 583] on p "JUMP TO LATEST" at bounding box center [888, 587] width 74 height 10
click at [1013, 287] on div "1" at bounding box center [1011, 291] width 17 height 14
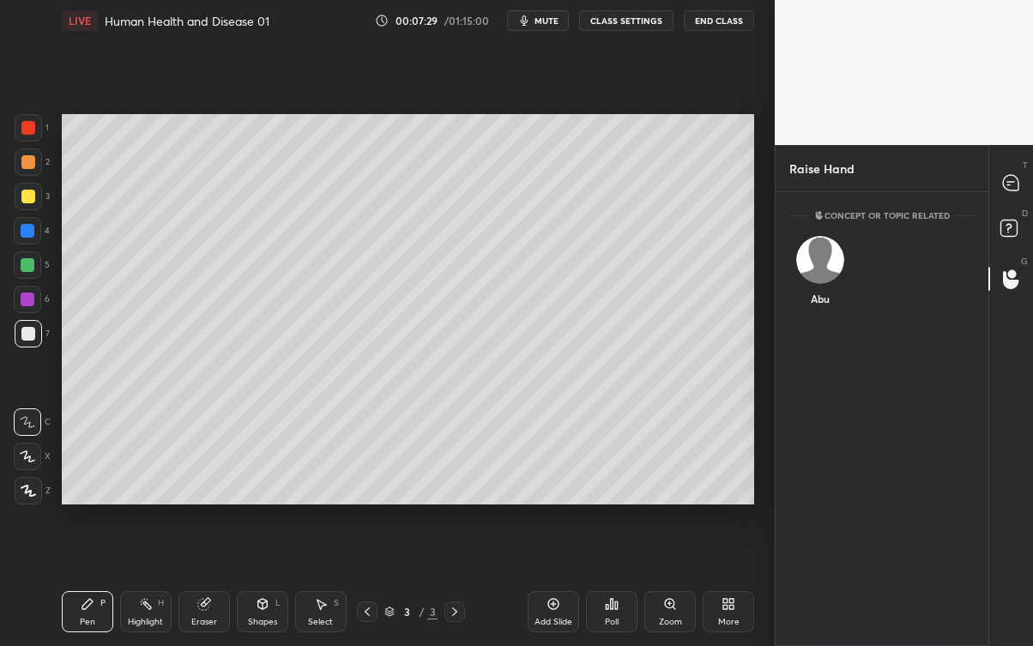
click at [835, 262] on div "Abu" at bounding box center [819, 274] width 61 height 99
click at [834, 309] on button "INVITE" at bounding box center [819, 310] width 45 height 22
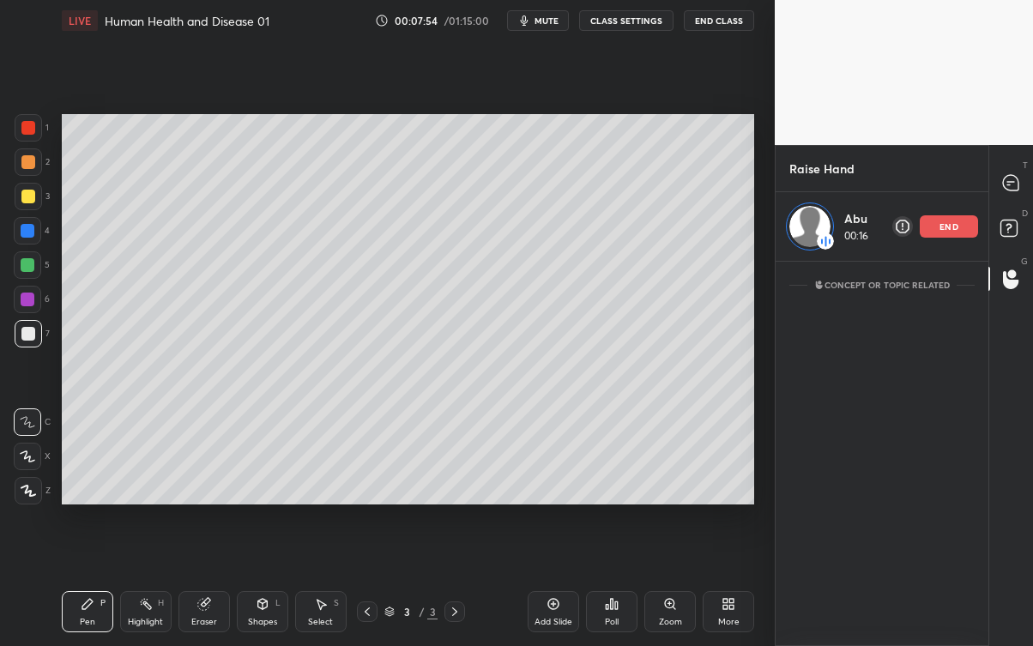
click at [978, 502] on div "Concept or Topic related" at bounding box center [881, 454] width 213 height 384
click at [860, 513] on div "Concept or Topic related" at bounding box center [881, 454] width 213 height 384
click at [211, 583] on div "Eraser" at bounding box center [203, 611] width 51 height 41
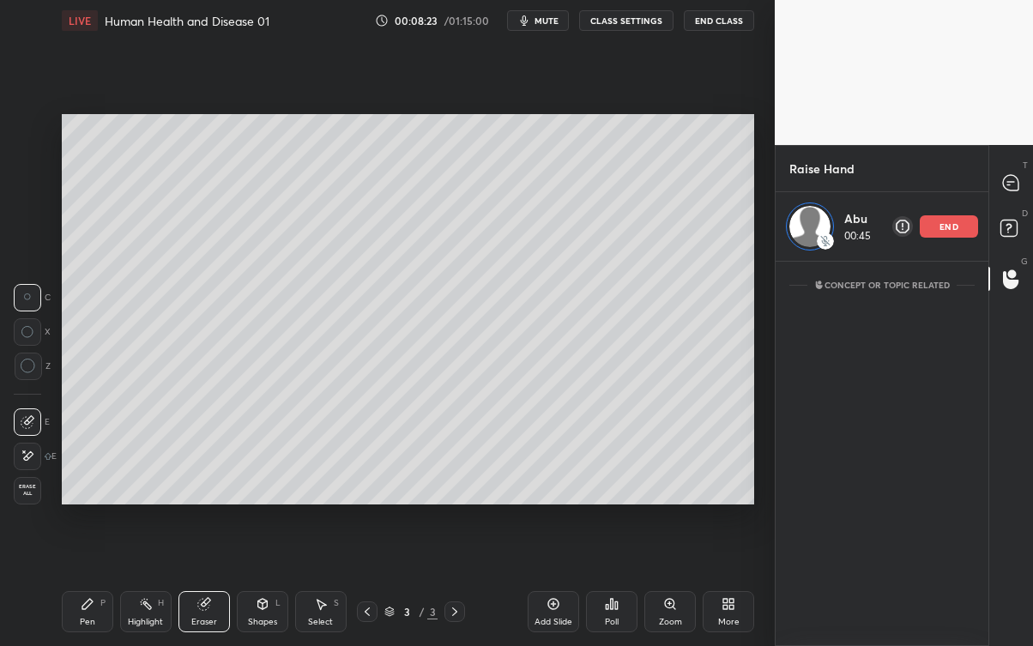
click at [93, 583] on div "Pen P" at bounding box center [87, 611] width 51 height 41
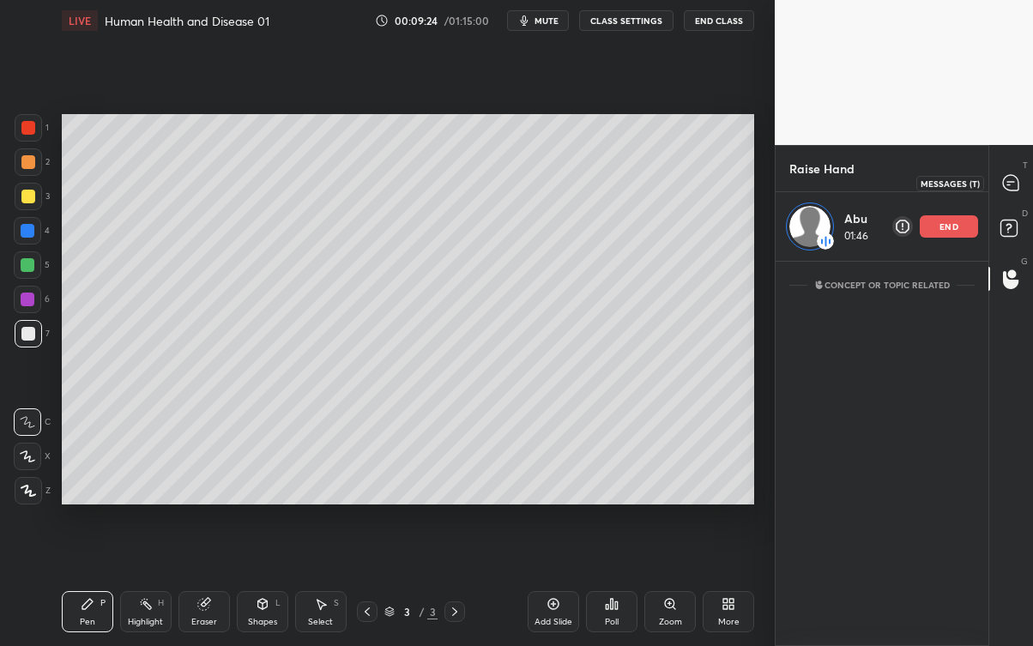
click at [1018, 184] on icon at bounding box center [1010, 182] width 15 height 15
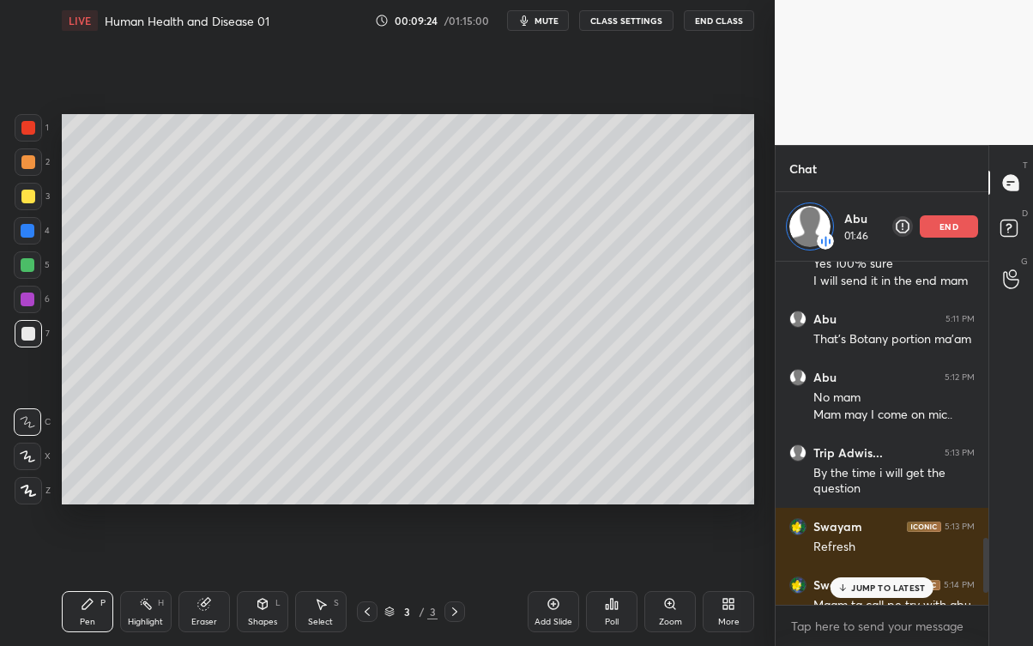
scroll to position [338, 208]
click at [871, 583] on p "JUMP TO LATEST" at bounding box center [888, 587] width 74 height 10
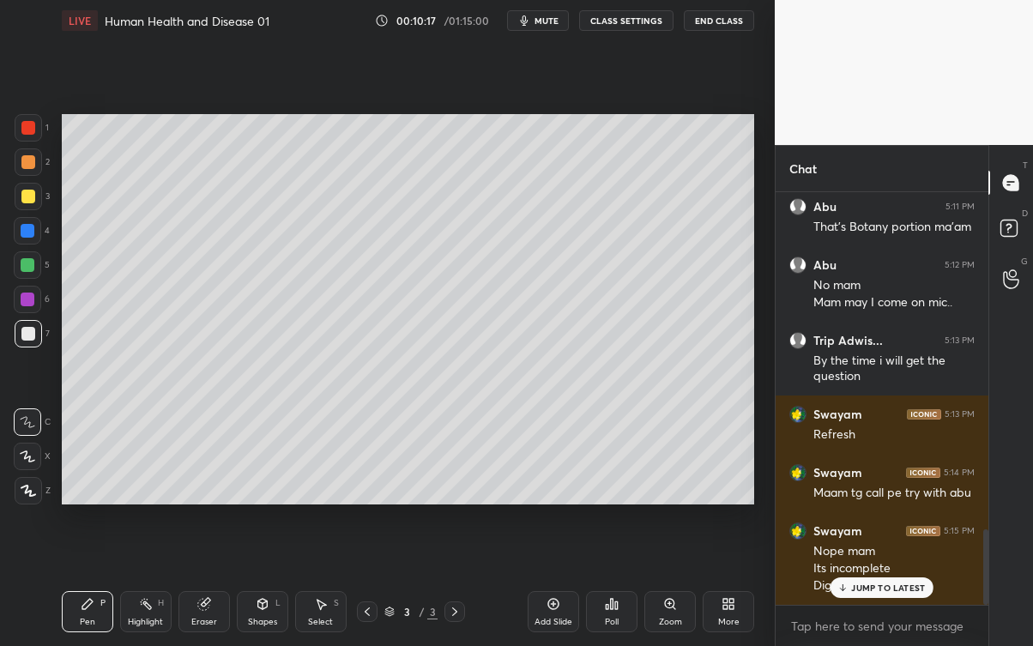
scroll to position [1852, 0]
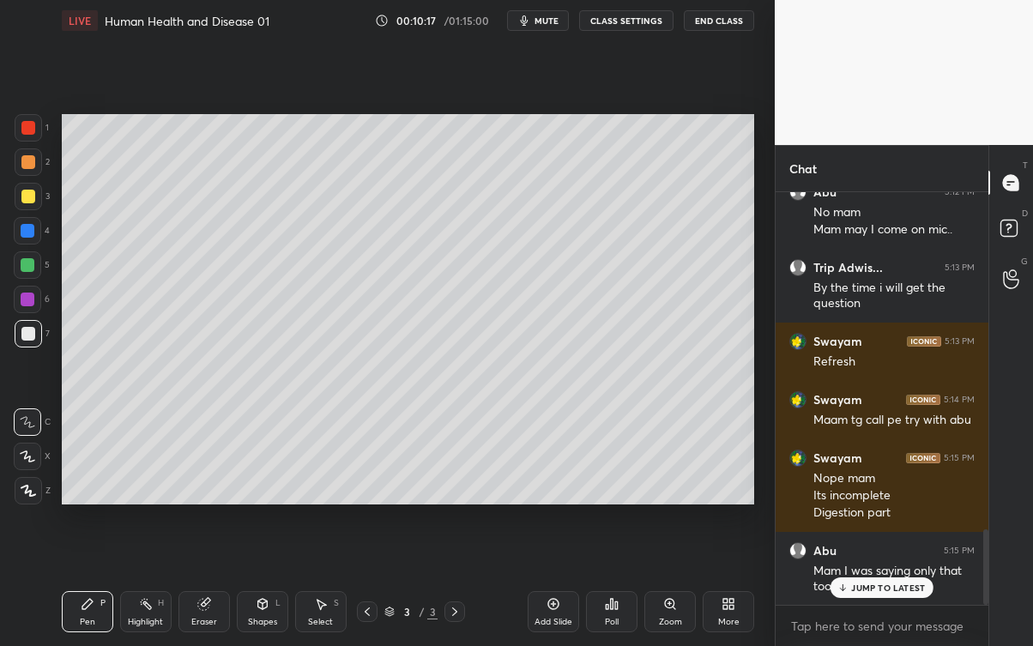
click at [523, 25] on icon "button" at bounding box center [524, 21] width 14 height 14
click at [879, 583] on p "JUMP TO LATEST" at bounding box center [888, 587] width 74 height 10
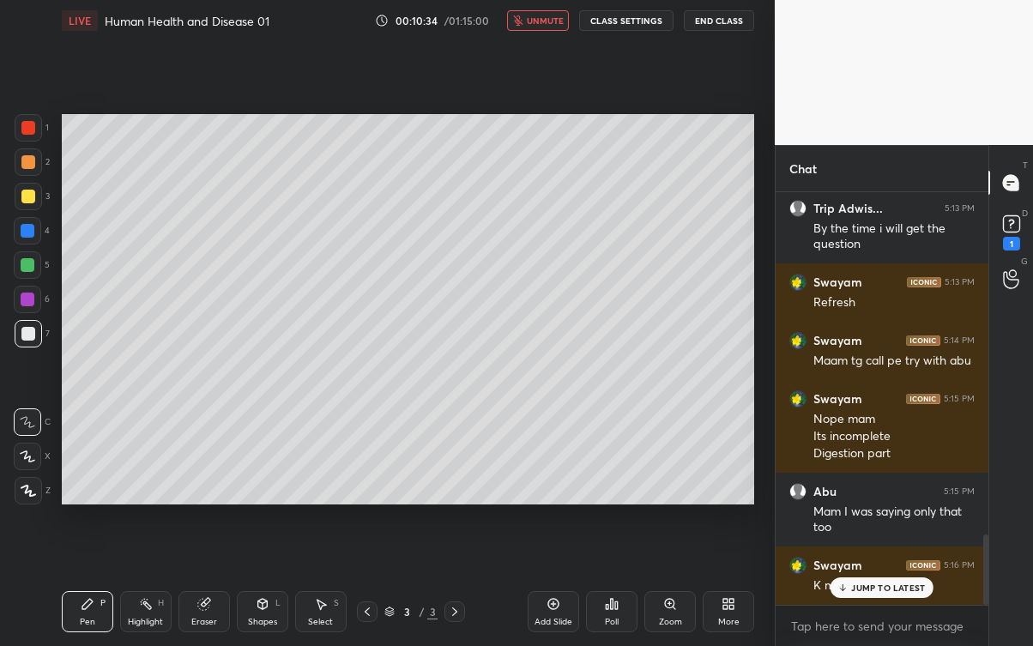
scroll to position [1998, 0]
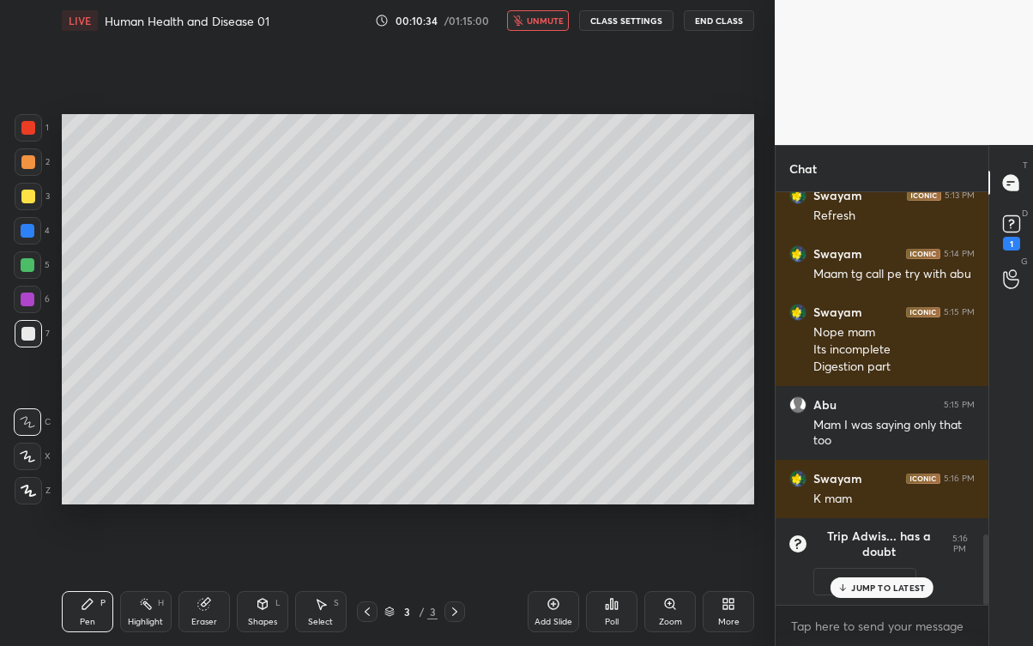
click at [550, 19] on span "unmute" at bounding box center [545, 21] width 37 height 12
click at [882, 583] on p "JUMP TO LATEST" at bounding box center [888, 587] width 74 height 10
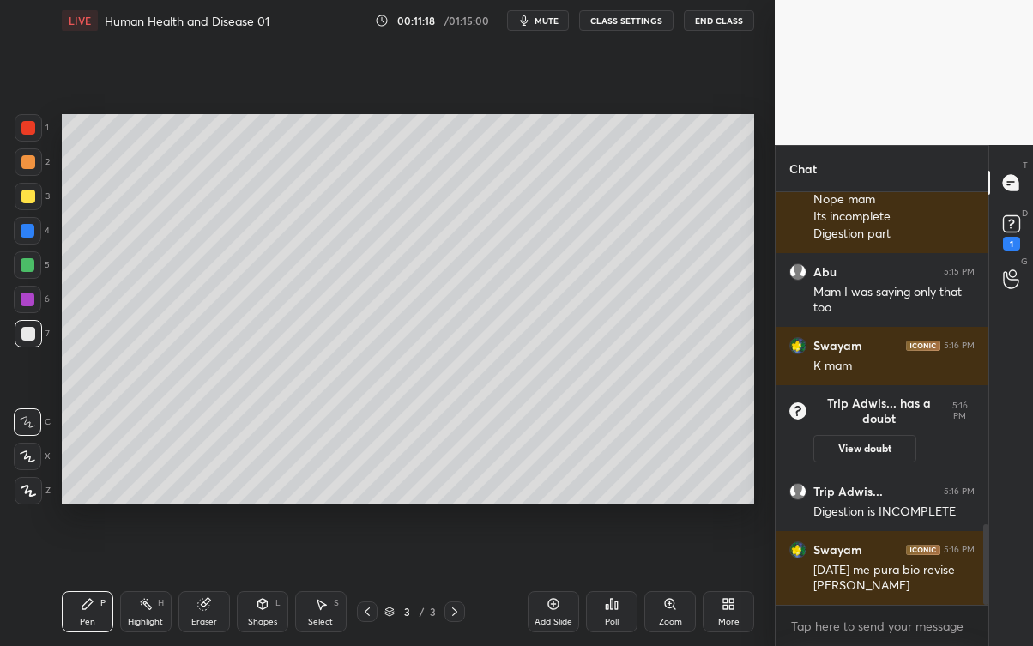
scroll to position [1692, 0]
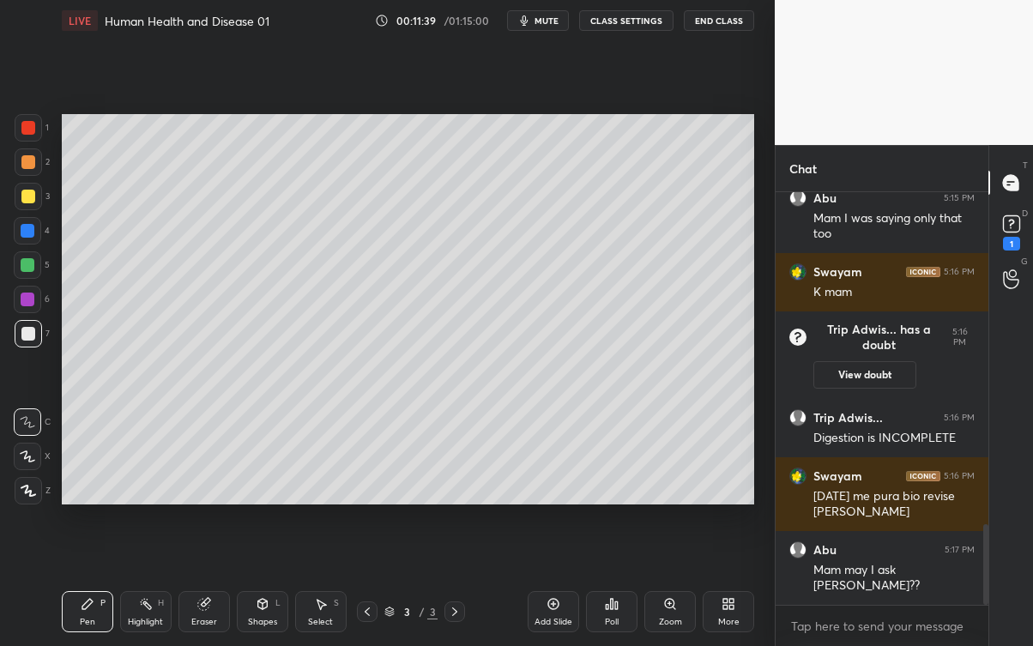
click at [1005, 232] on rect at bounding box center [1011, 224] width 16 height 16
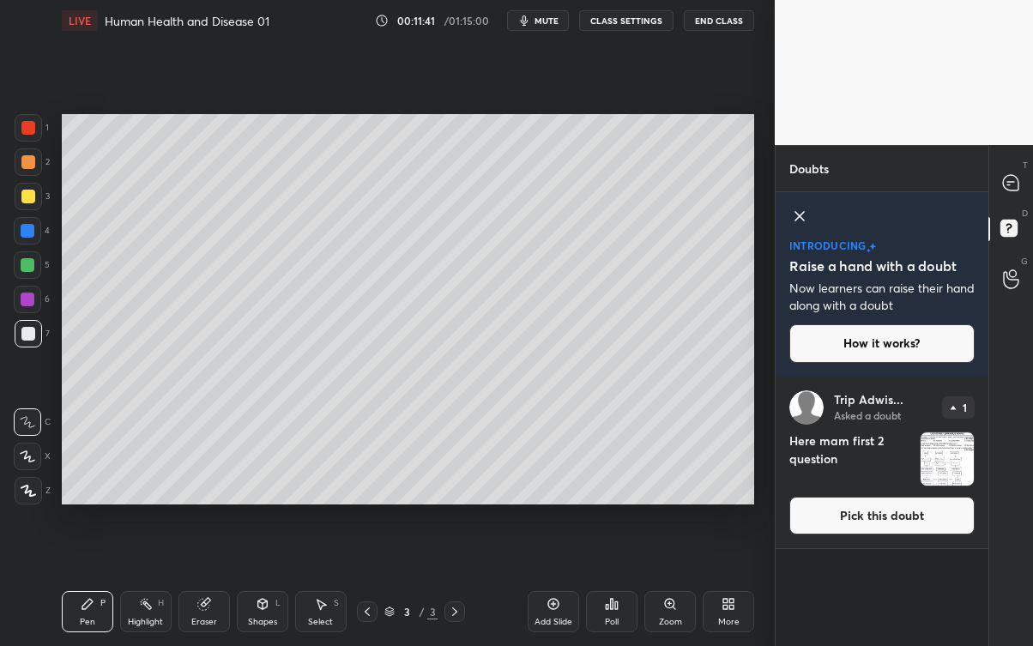
click at [895, 516] on button "Pick this doubt" at bounding box center [881, 516] width 185 height 38
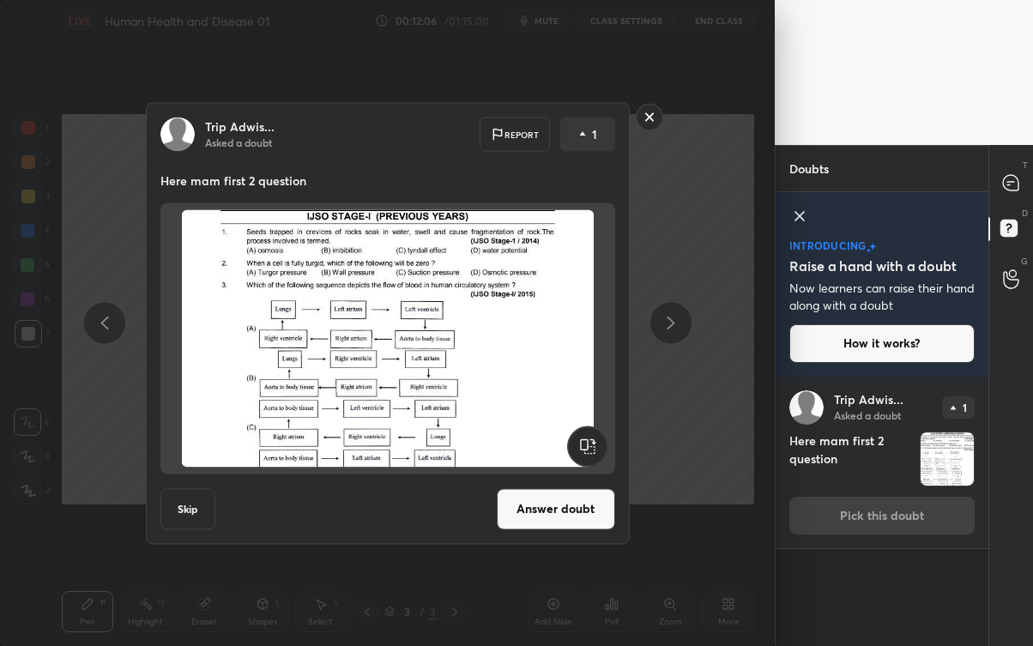
click at [557, 509] on button "Answer doubt" at bounding box center [556, 508] width 118 height 41
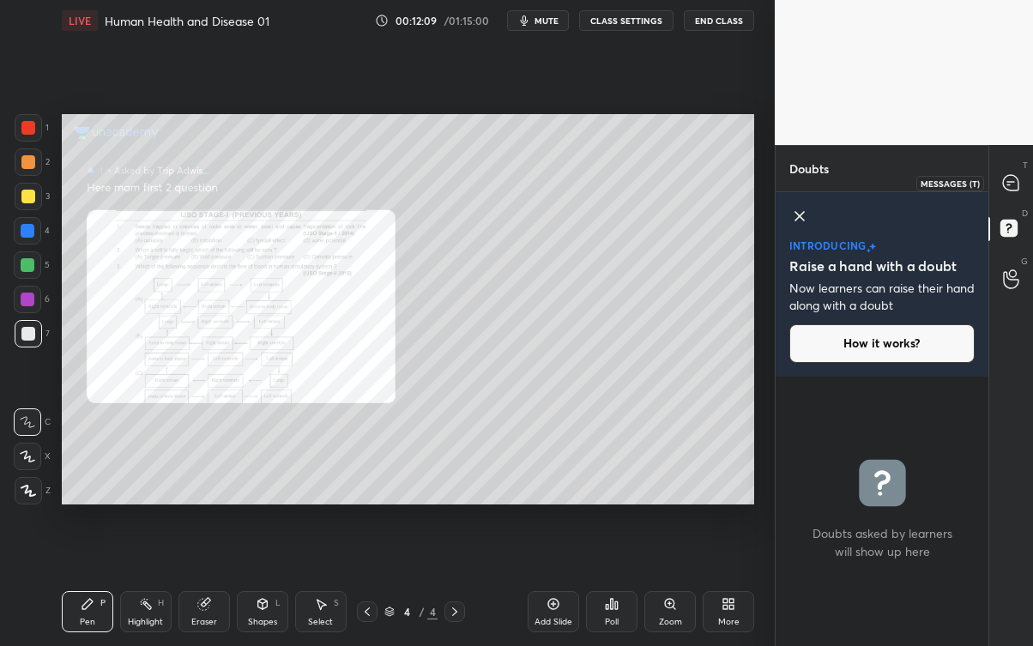
click at [1027, 187] on div at bounding box center [1011, 182] width 34 height 31
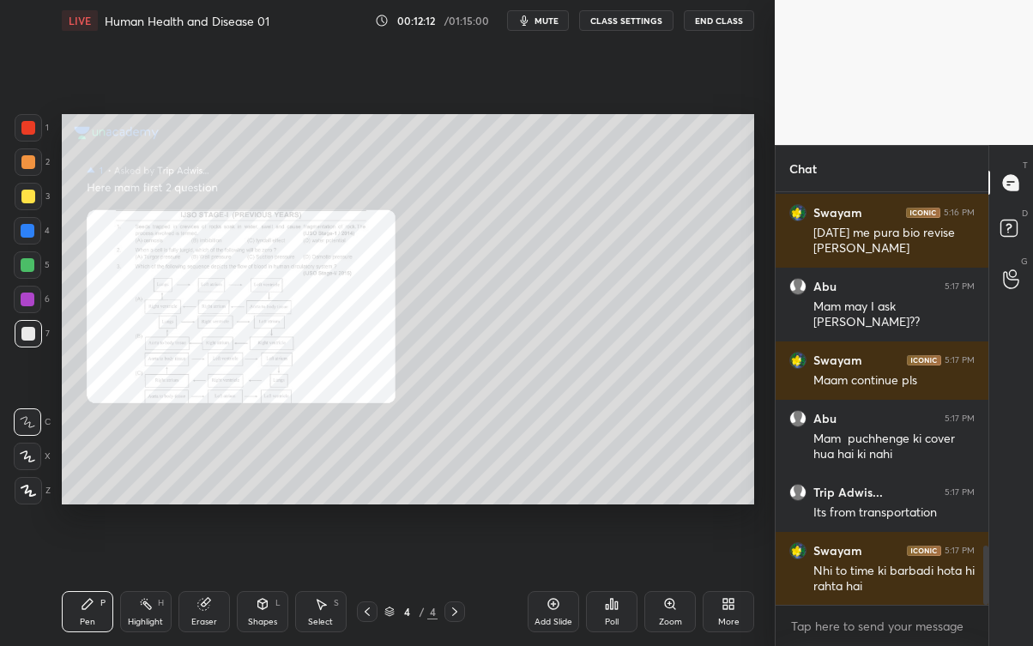
scroll to position [2440, 0]
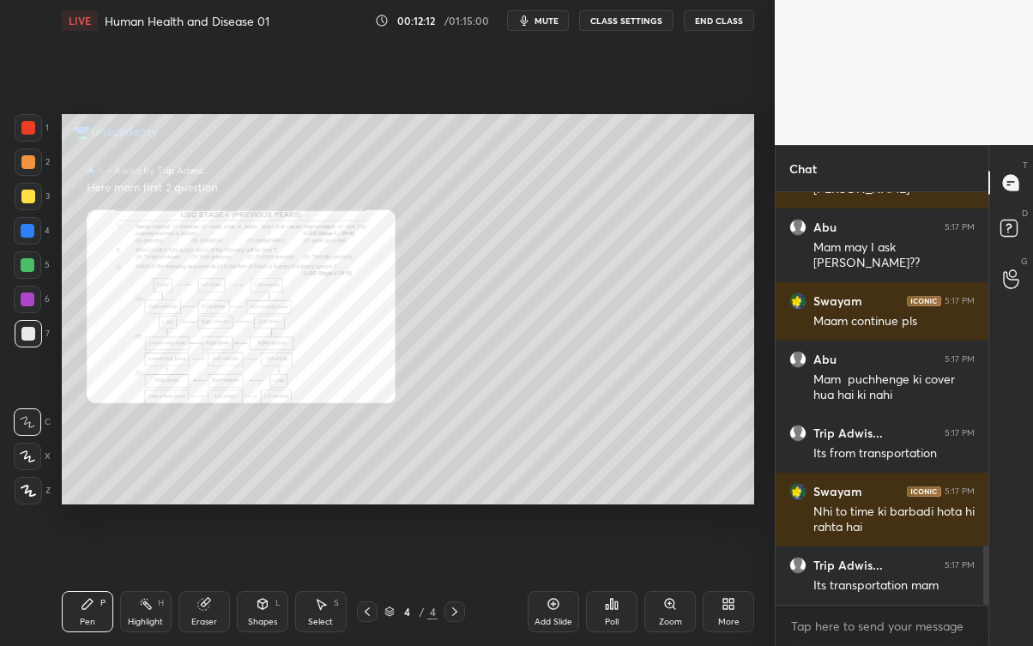
click at [879, 583] on div "Its transportation mam" at bounding box center [893, 585] width 161 height 17
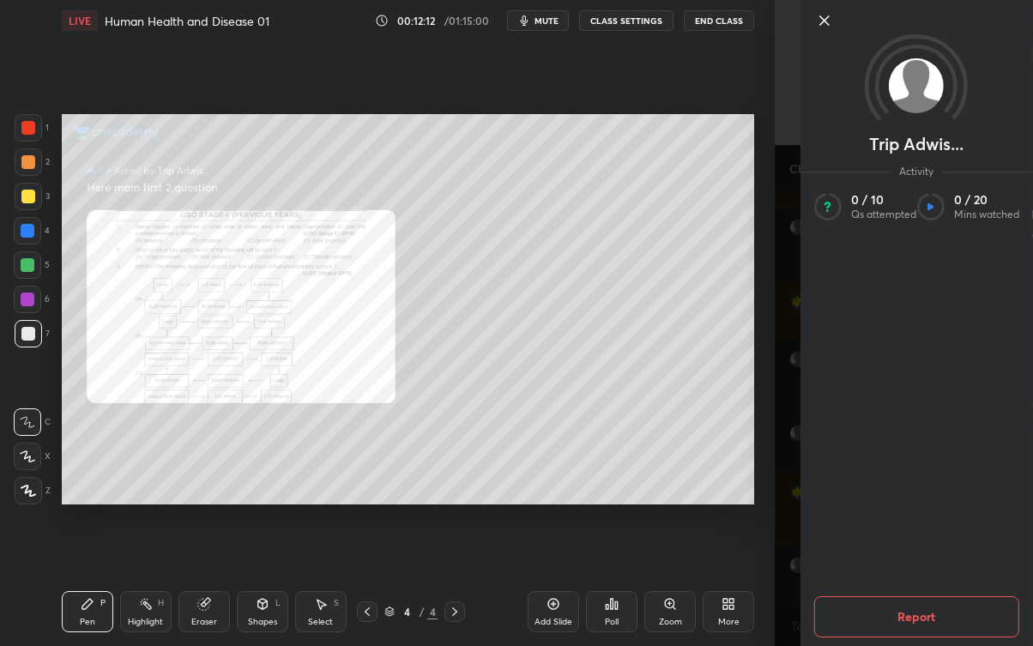
click at [748, 554] on div "Setting up your live class Poll for secs No correct answer Start poll" at bounding box center [408, 309] width 706 height 536
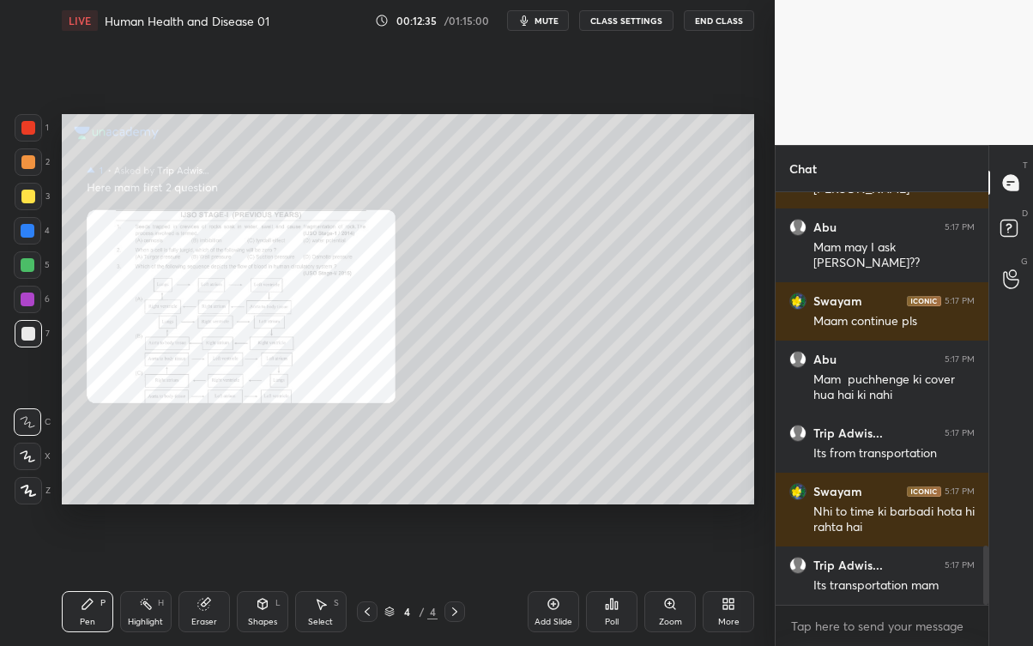
click at [39, 131] on div at bounding box center [28, 127] width 27 height 27
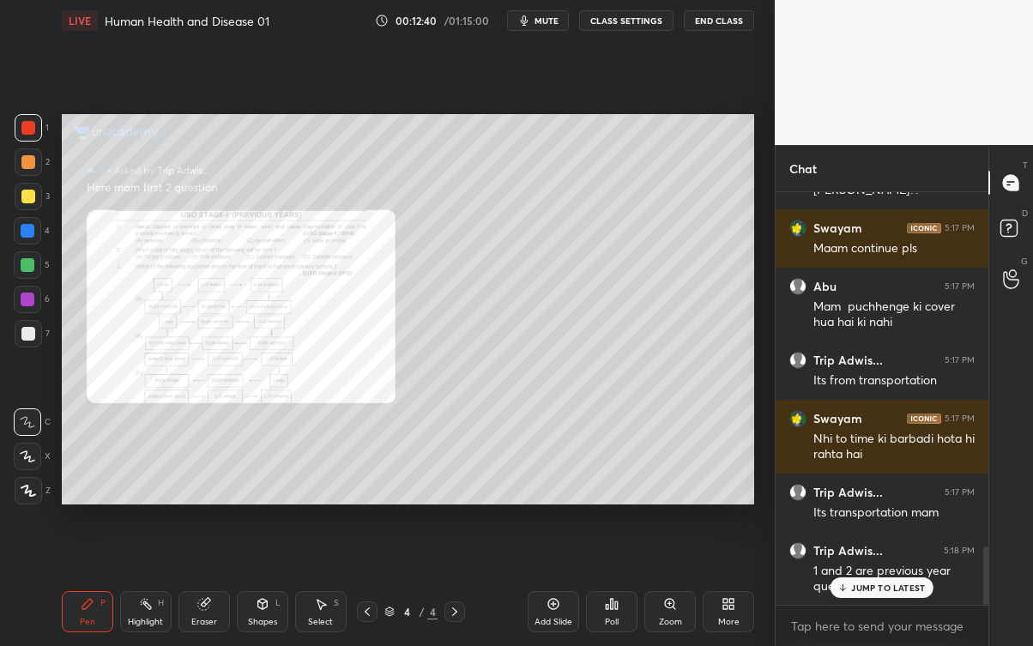
click at [870, 583] on p "JUMP TO LATEST" at bounding box center [888, 587] width 74 height 10
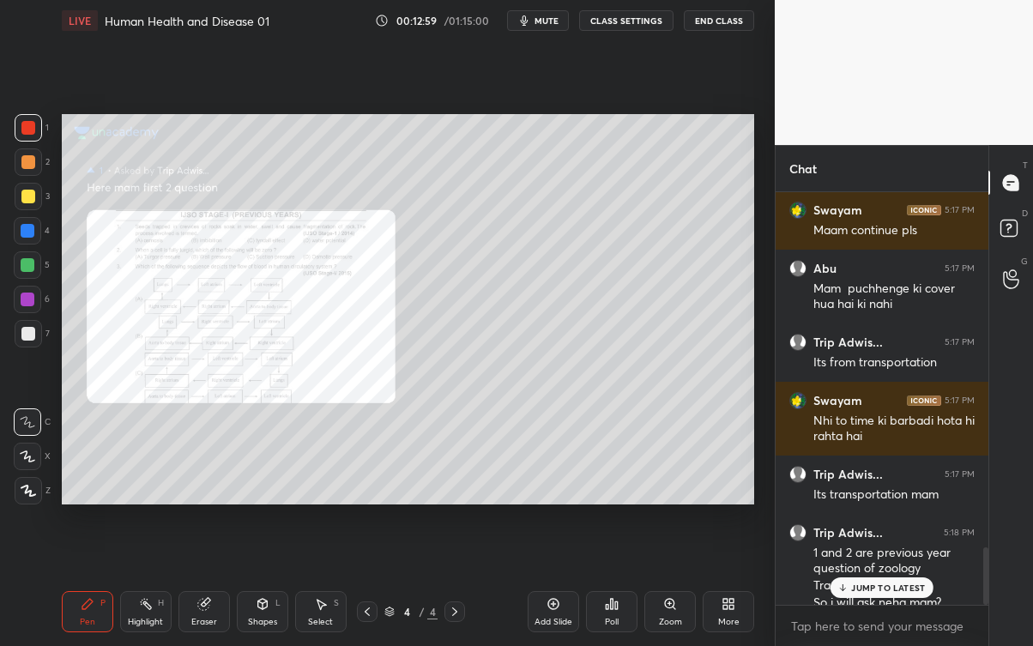
scroll to position [2547, 0]
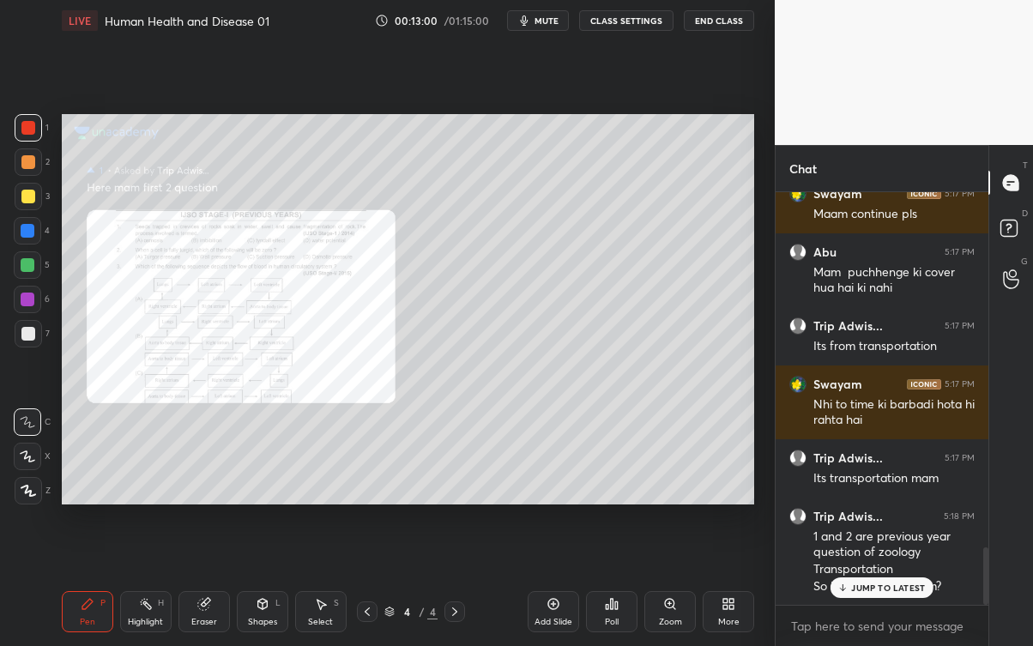
click at [872, 583] on p "JUMP TO LATEST" at bounding box center [888, 587] width 74 height 10
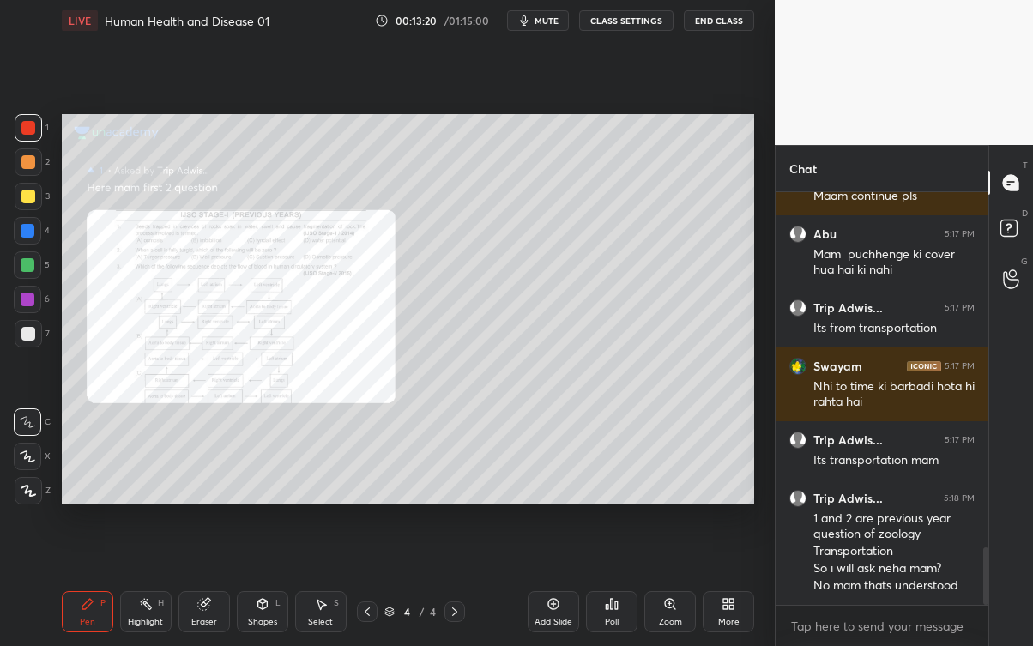
click at [460, 583] on icon at bounding box center [455, 612] width 14 height 14
click at [581, 583] on div "Add Slide Poll Zoom More" at bounding box center [640, 611] width 226 height 96
click at [543, 583] on div "Add Slide" at bounding box center [552, 611] width 51 height 41
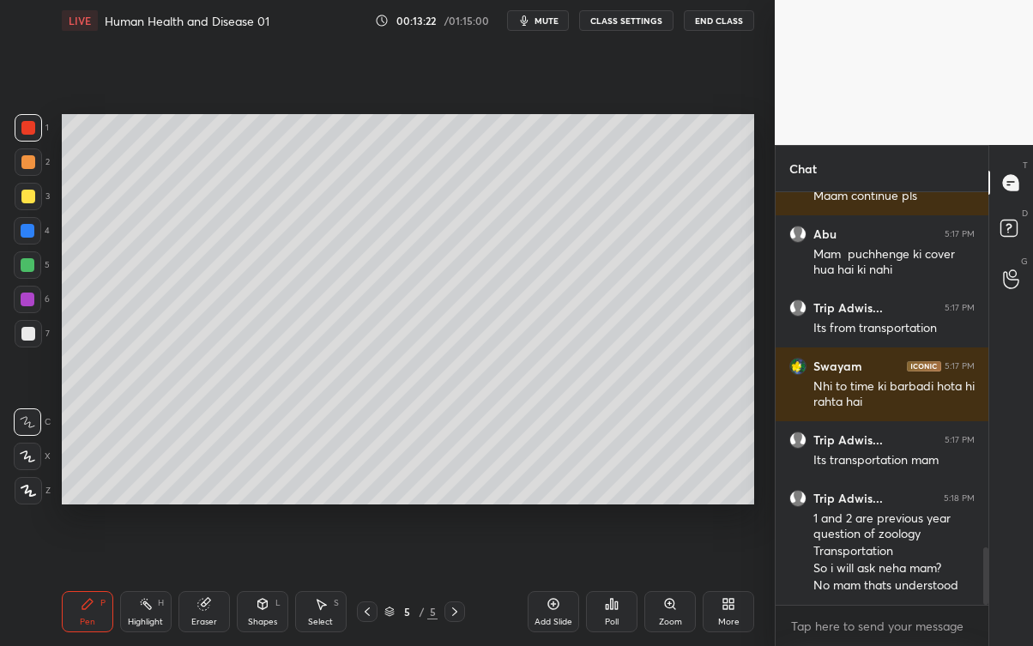
scroll to position [2622, 0]
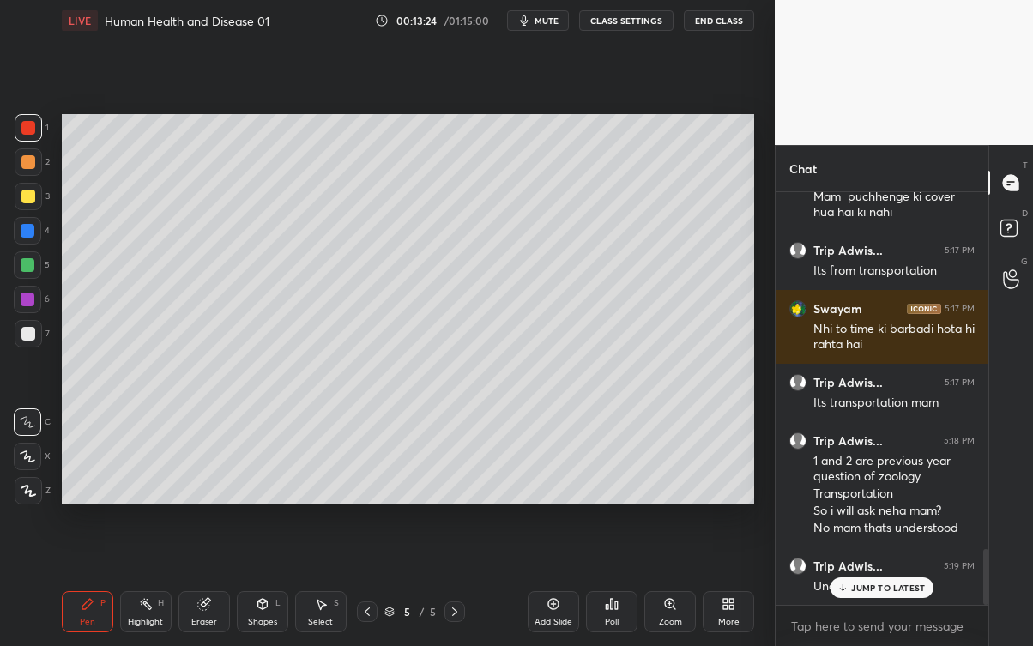
click at [851, 583] on div "JUMP TO LATEST" at bounding box center [881, 587] width 103 height 21
click at [24, 190] on div at bounding box center [28, 197] width 14 height 14
click at [23, 455] on icon at bounding box center [27, 456] width 15 height 12
click at [31, 489] on icon at bounding box center [28, 491] width 15 height 12
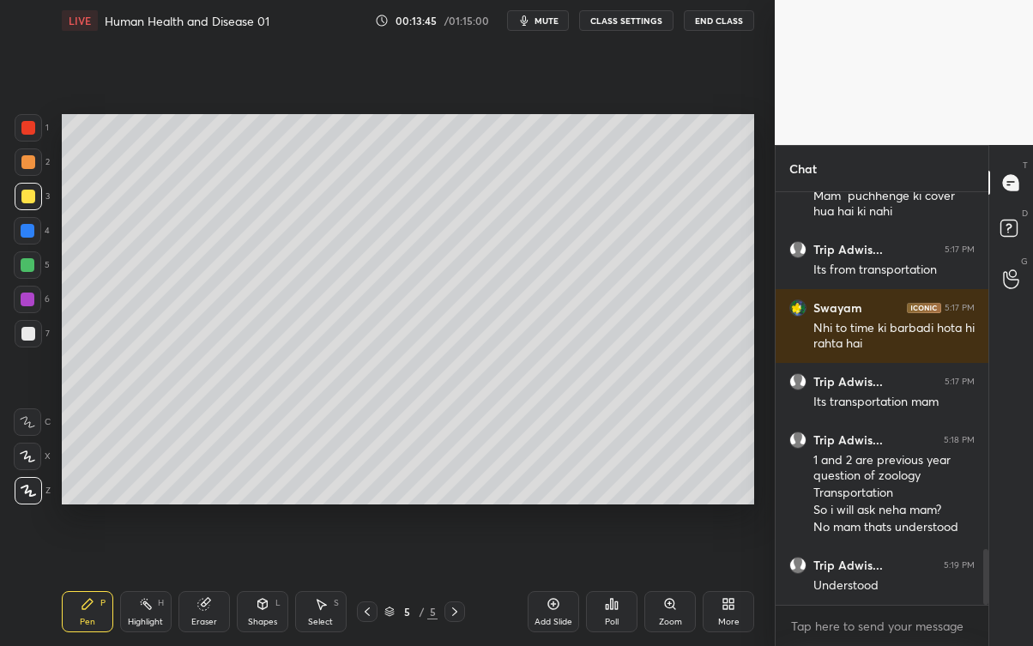
click at [206, 583] on icon at bounding box center [202, 604] width 11 height 11
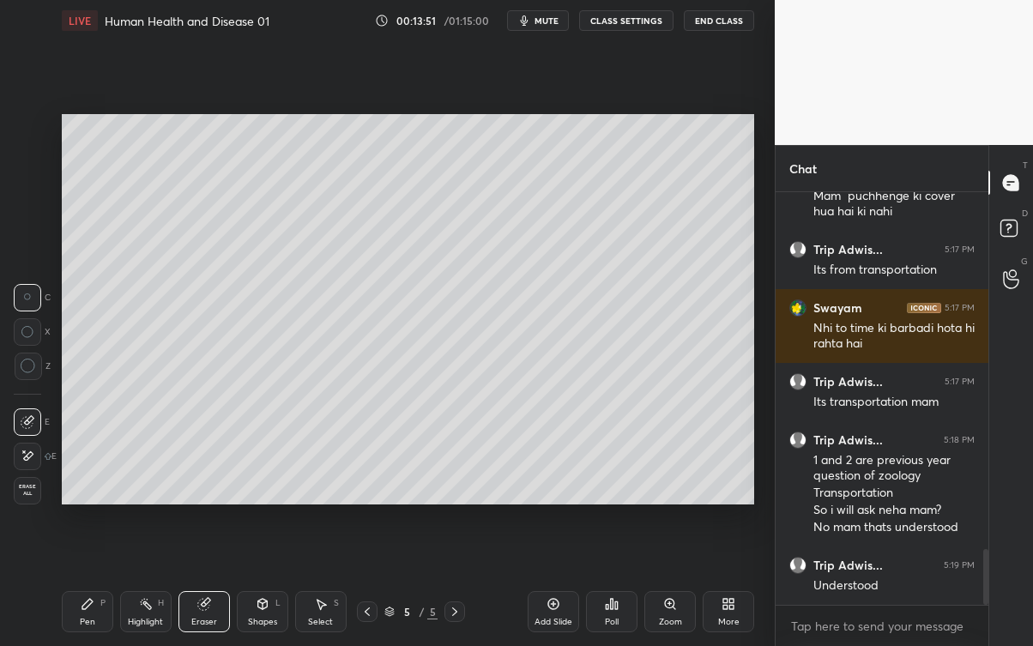
click at [87, 583] on icon at bounding box center [87, 604] width 10 height 10
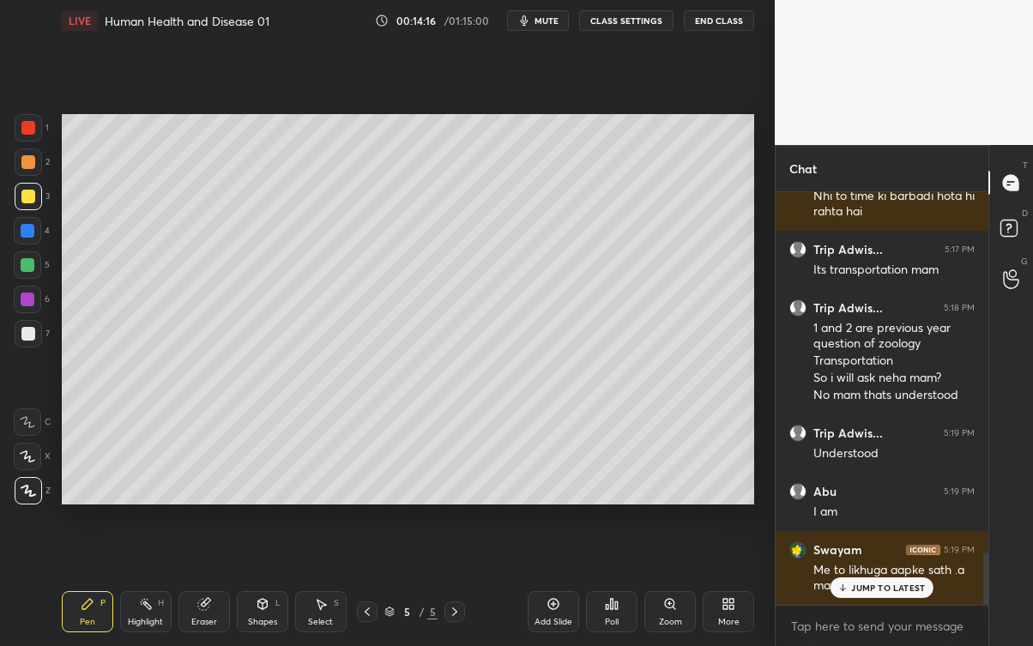
scroll to position [2828, 0]
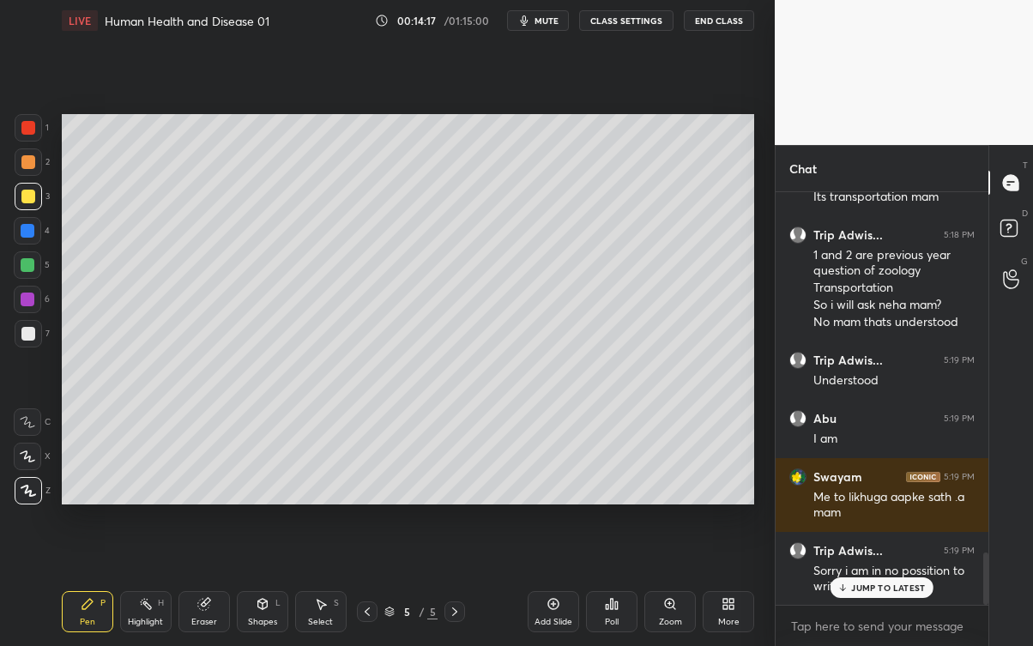
click at [868, 583] on p "JUMP TO LATEST" at bounding box center [888, 587] width 74 height 10
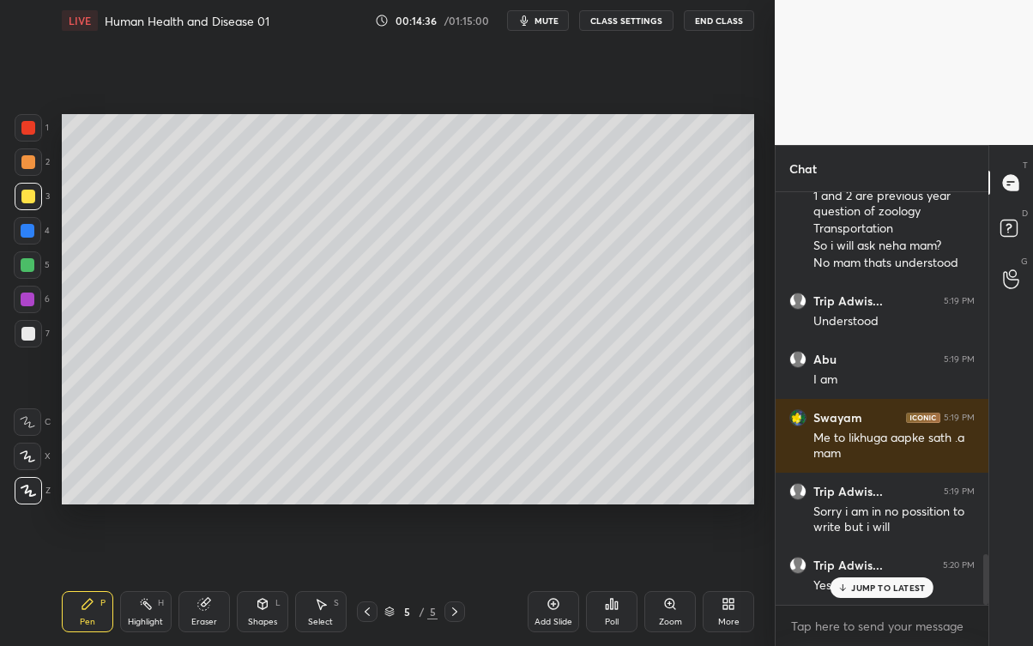
scroll to position [2945, 0]
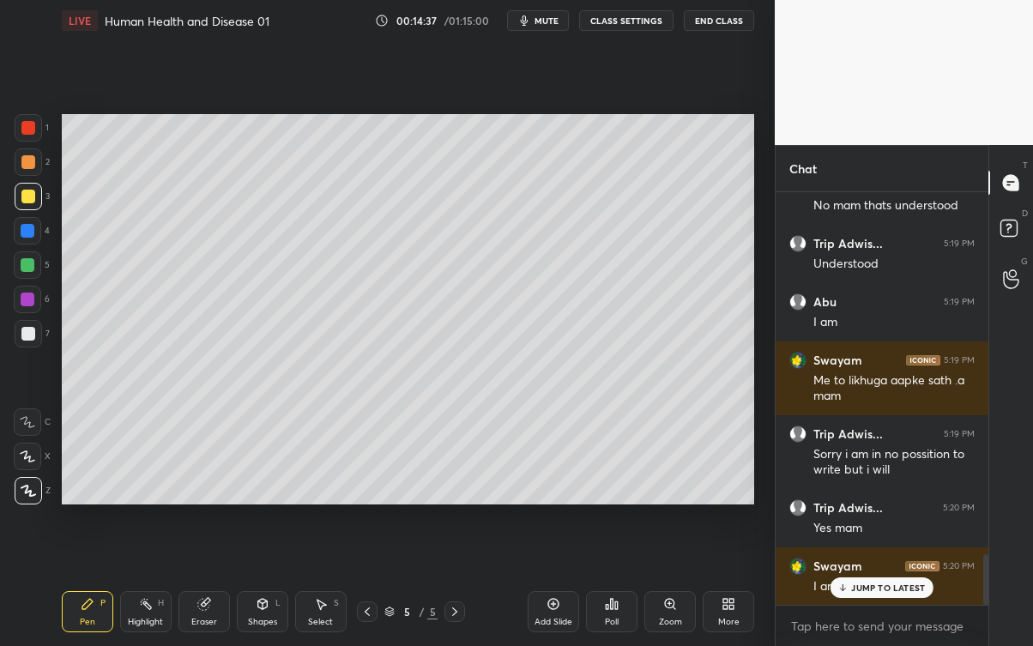
click at [865, 583] on p "JUMP TO LATEST" at bounding box center [888, 587] width 74 height 10
click at [33, 328] on div at bounding box center [28, 334] width 14 height 14
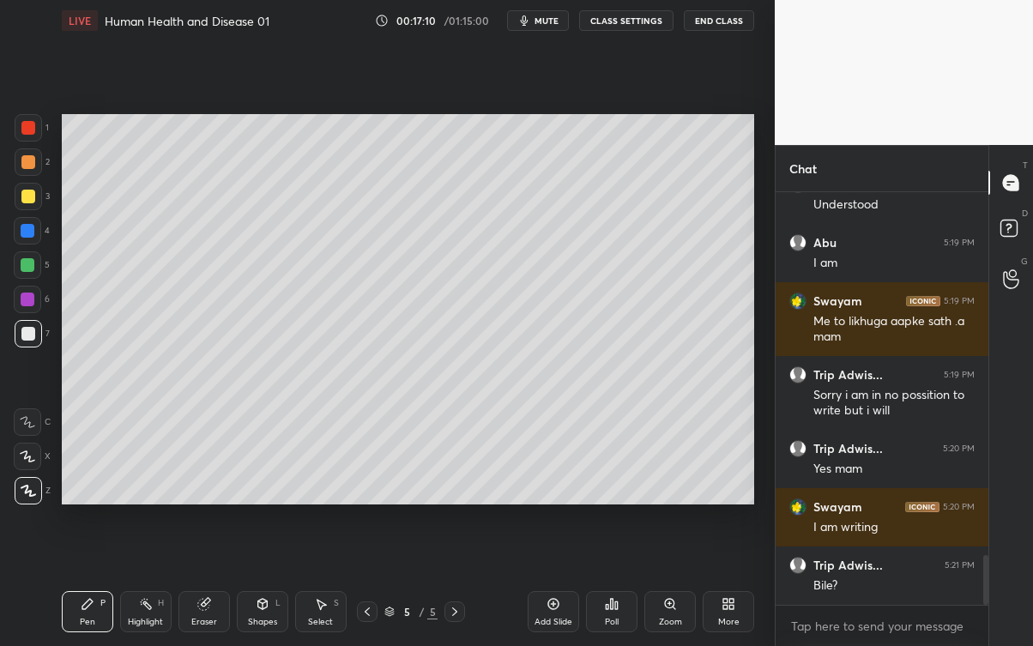
click at [31, 196] on div at bounding box center [28, 197] width 14 height 14
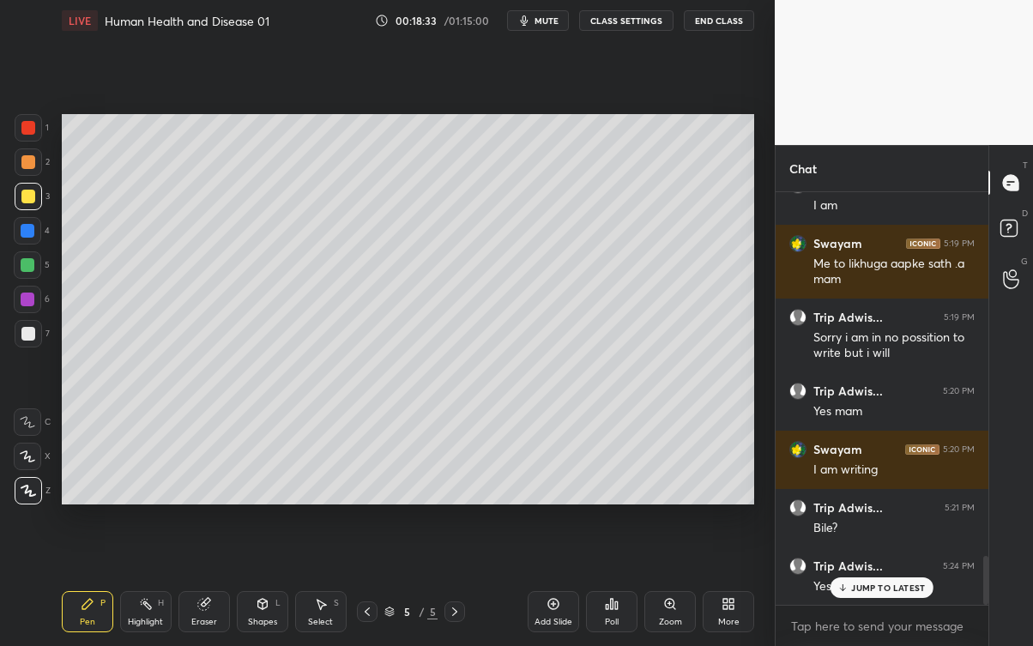
click at [876, 583] on p "JUMP TO LATEST" at bounding box center [888, 587] width 74 height 10
click at [548, 583] on div "Add Slide" at bounding box center [553, 621] width 38 height 9
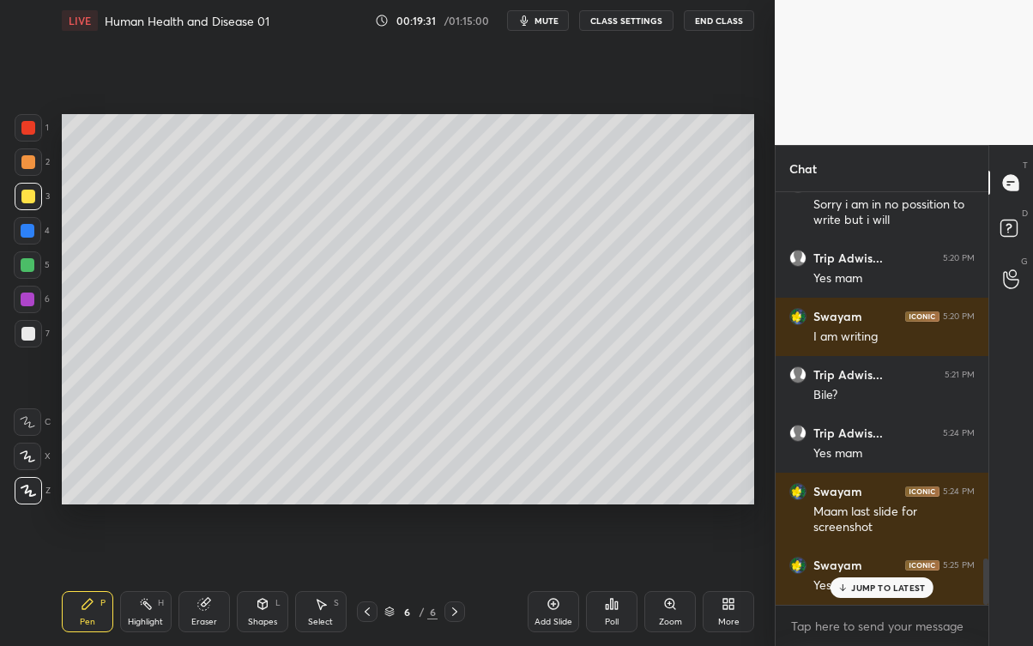
scroll to position [3252, 0]
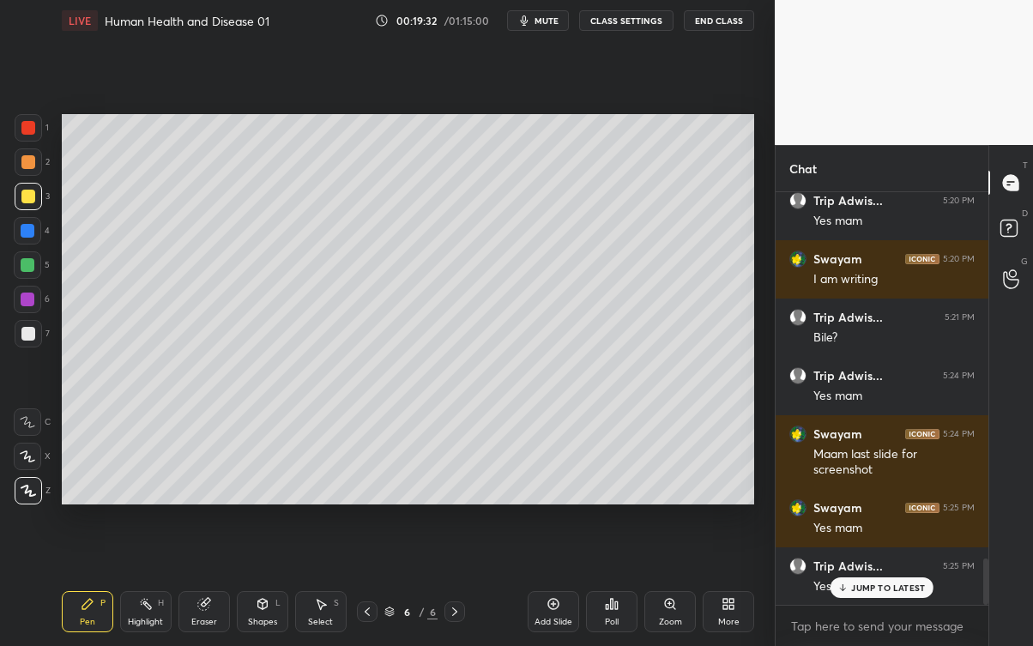
click at [865, 583] on p "JUMP TO LATEST" at bounding box center [888, 587] width 74 height 10
click at [201, 583] on icon at bounding box center [204, 604] width 14 height 14
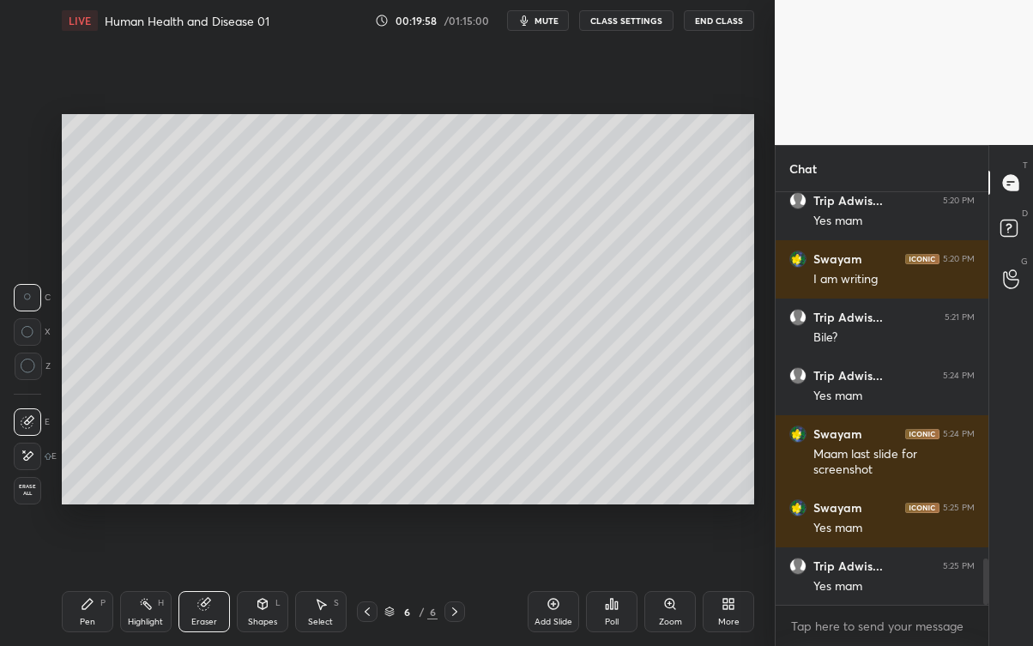
click at [81, 583] on icon at bounding box center [88, 604] width 14 height 14
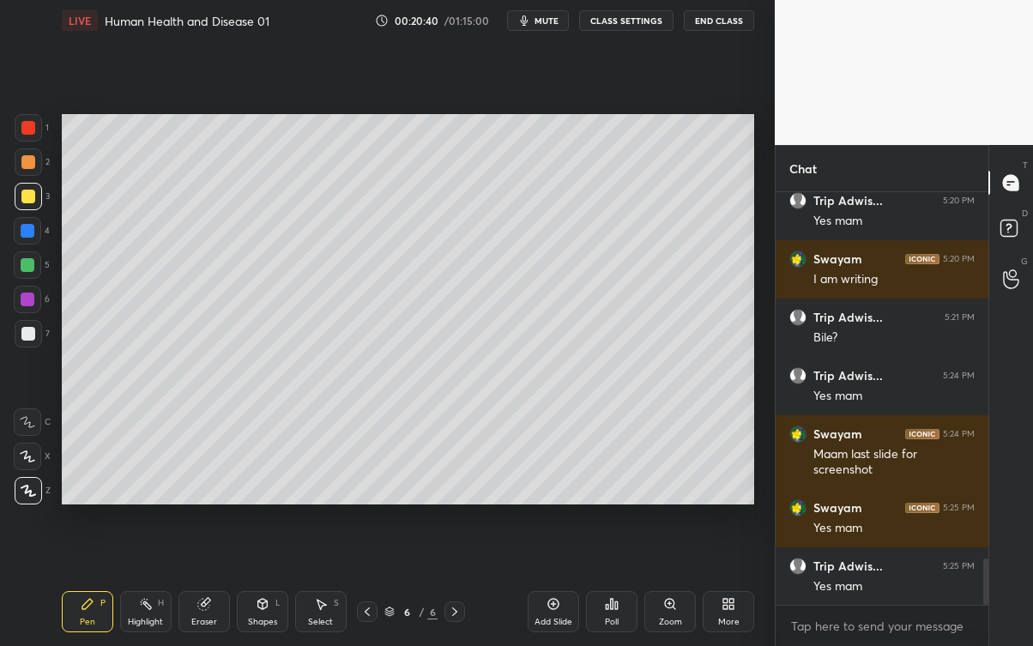
click at [32, 333] on div at bounding box center [28, 334] width 14 height 14
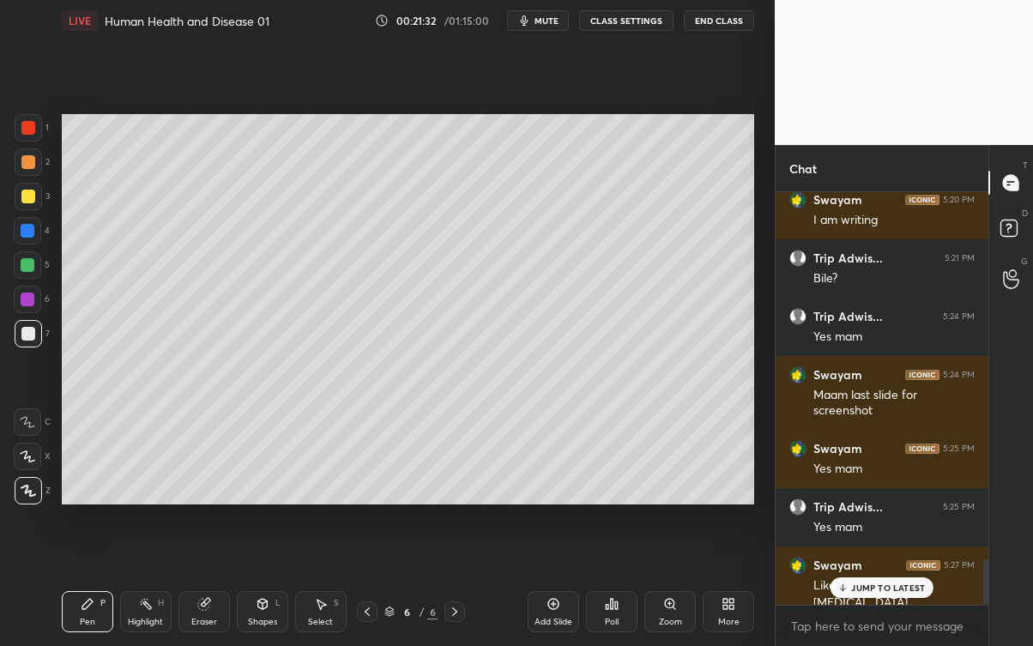
scroll to position [3327, 0]
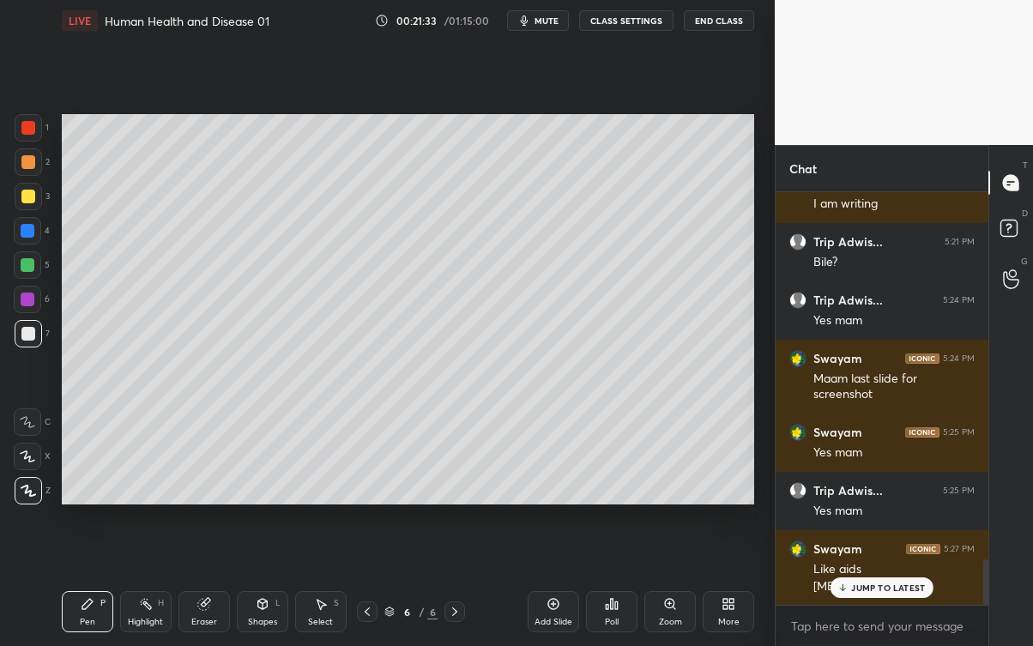
click at [869, 583] on p "JUMP TO LATEST" at bounding box center [888, 587] width 74 height 10
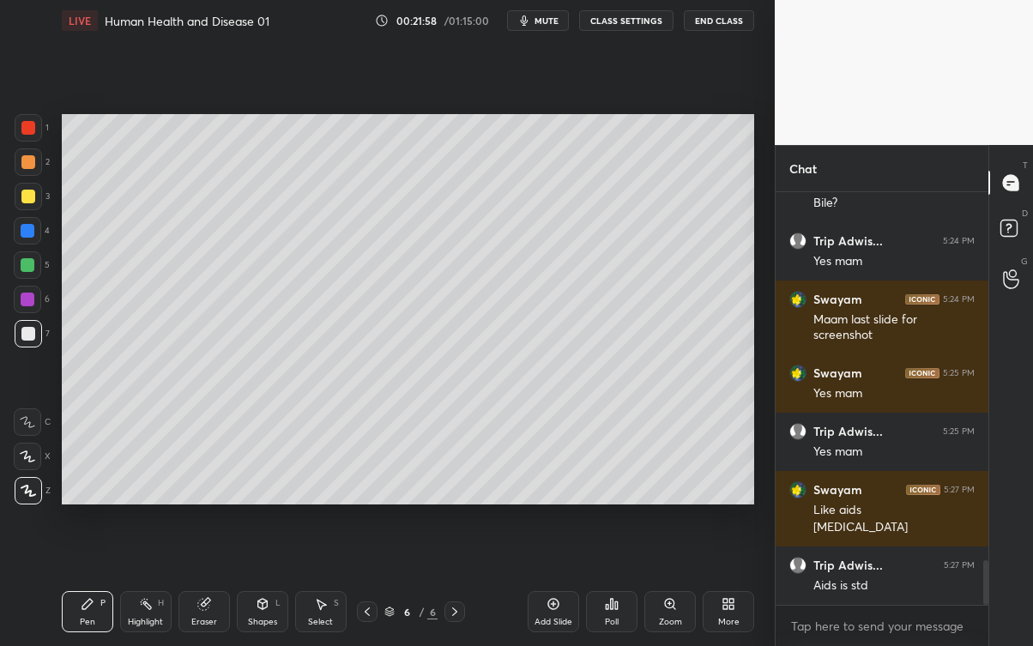
scroll to position [3459, 0]
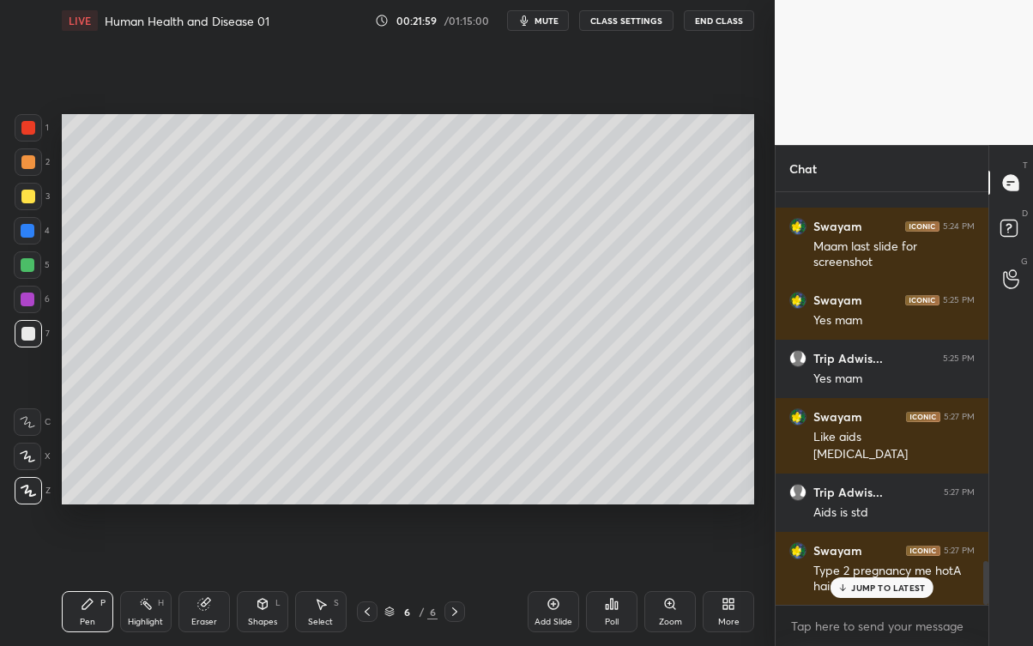
click at [863, 583] on p "JUMP TO LATEST" at bounding box center [888, 587] width 74 height 10
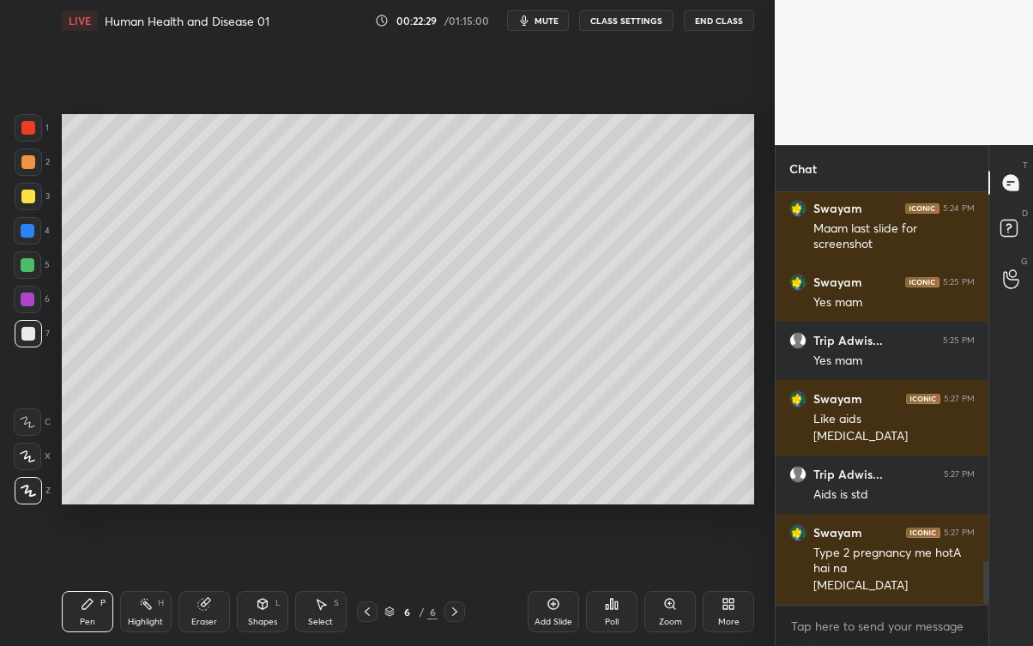
scroll to position [3535, 0]
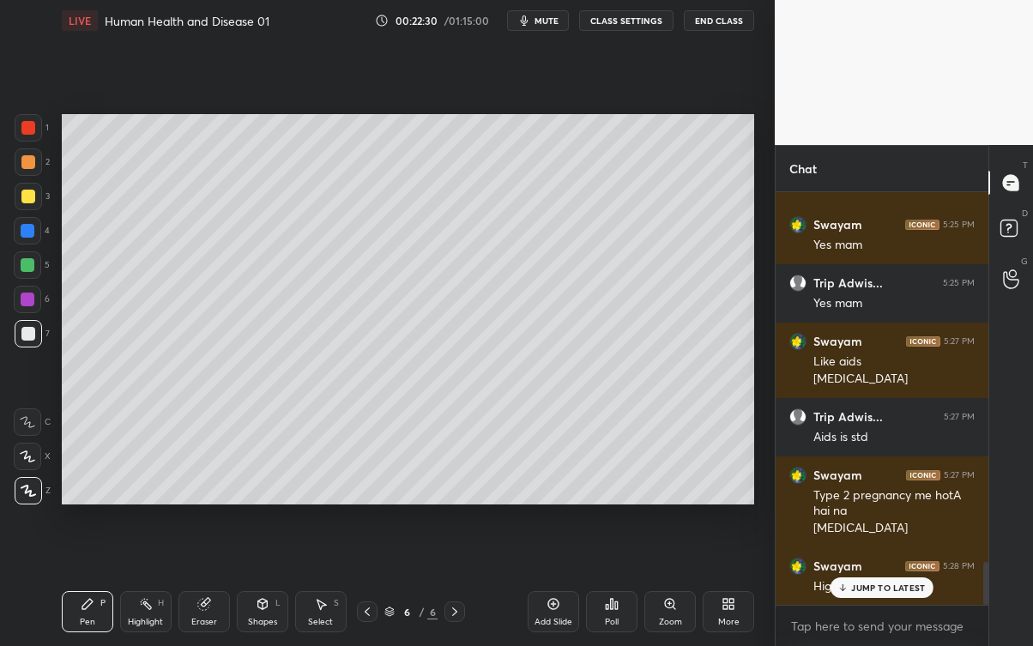
click at [856, 583] on p "JUMP TO LATEST" at bounding box center [888, 587] width 74 height 10
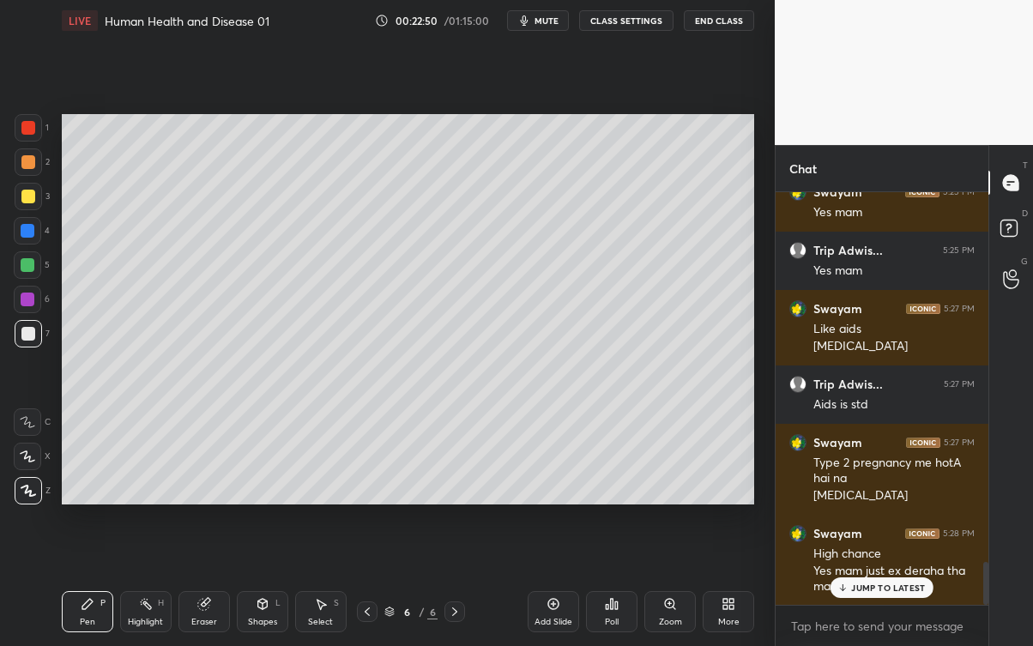
click at [885, 583] on div "JUMP TO LATEST" at bounding box center [881, 587] width 103 height 21
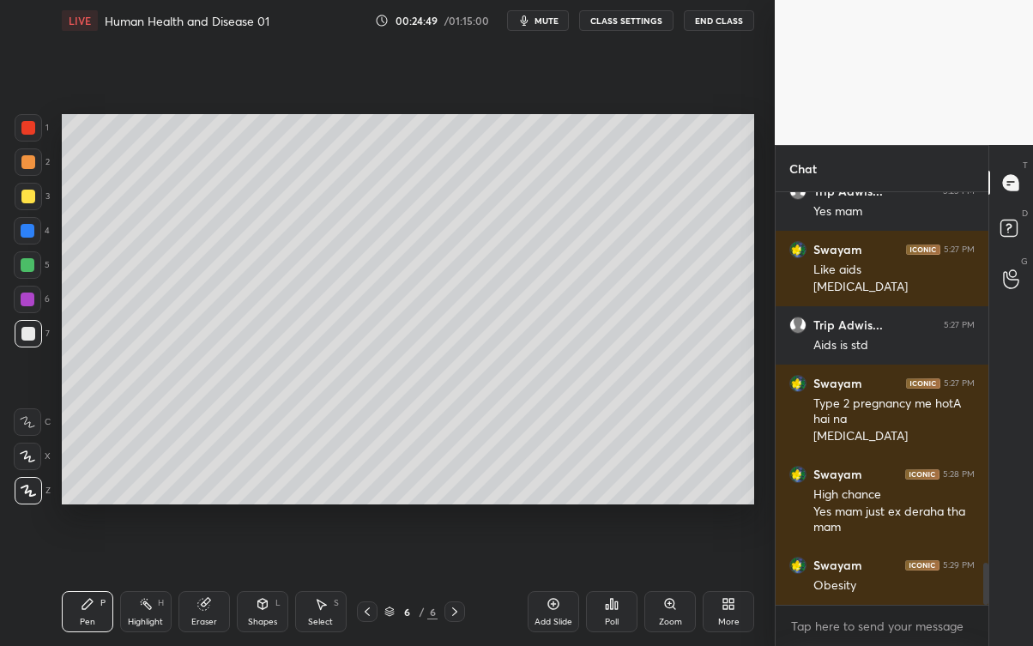
click at [547, 583] on div "Add Slide" at bounding box center [553, 621] width 38 height 9
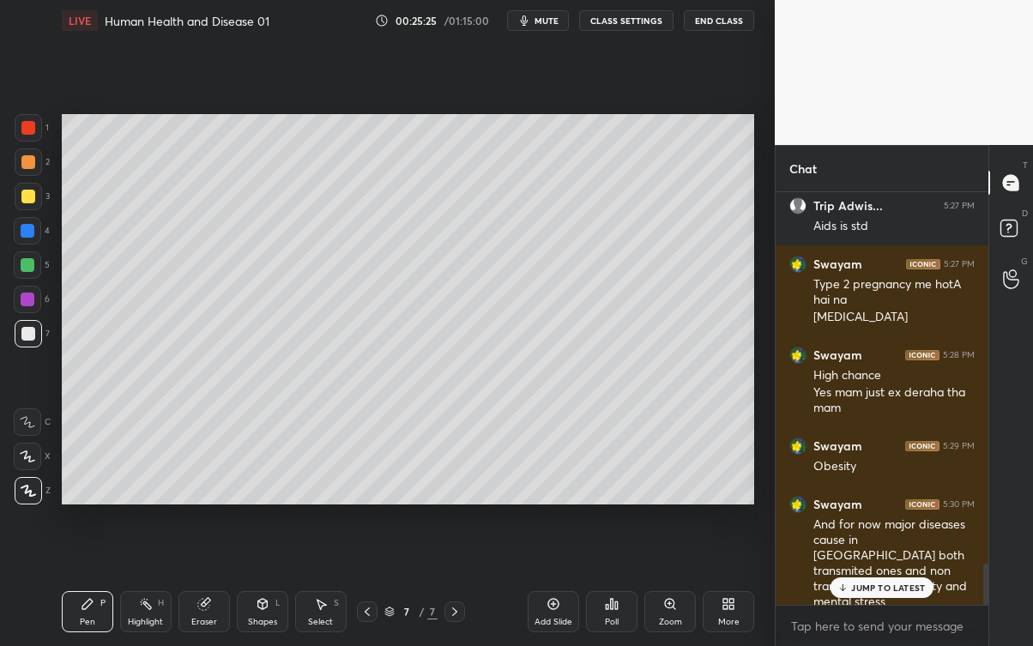
click at [870, 583] on p "JUMP TO LATEST" at bounding box center [888, 587] width 74 height 10
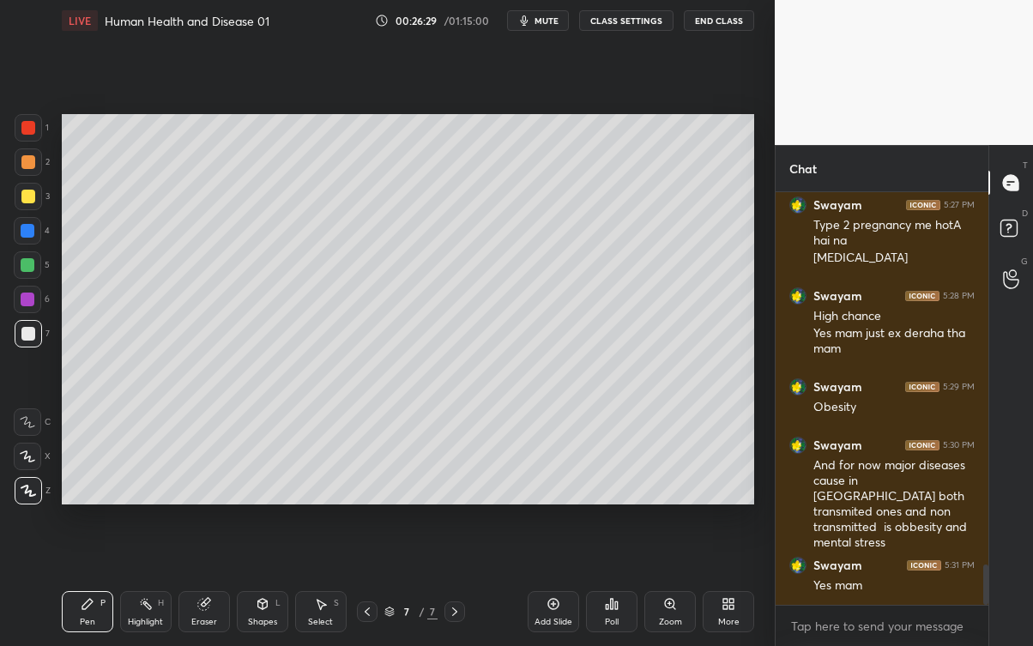
click at [27, 196] on div at bounding box center [28, 197] width 14 height 14
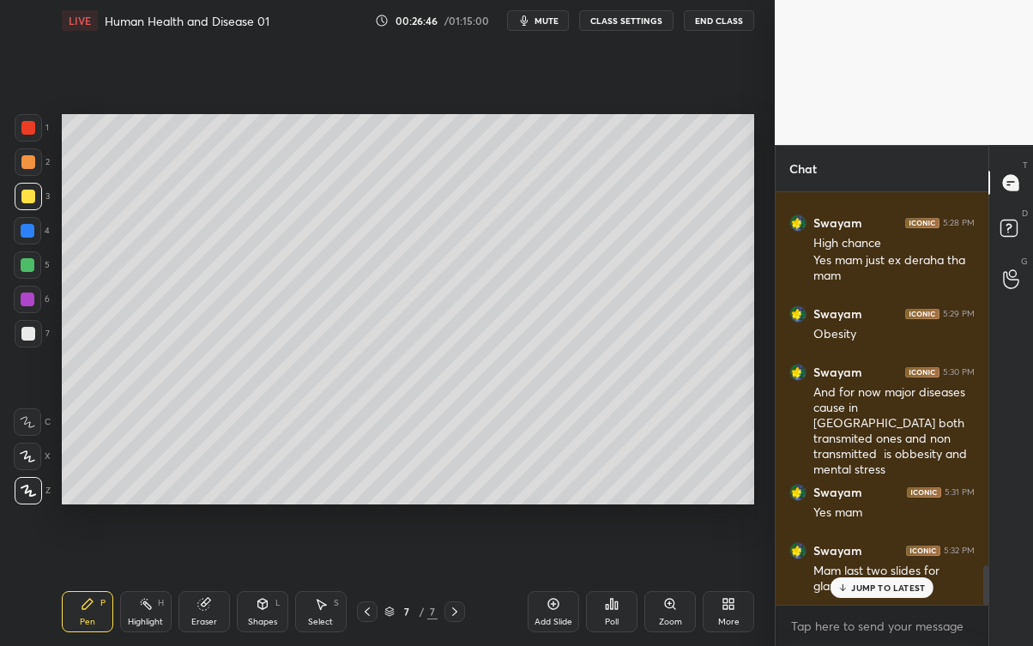
click at [858, 583] on p "JUMP TO LATEST" at bounding box center [888, 587] width 74 height 10
click at [361, 583] on icon at bounding box center [367, 612] width 14 height 14
click at [364, 583] on icon at bounding box center [367, 612] width 14 height 14
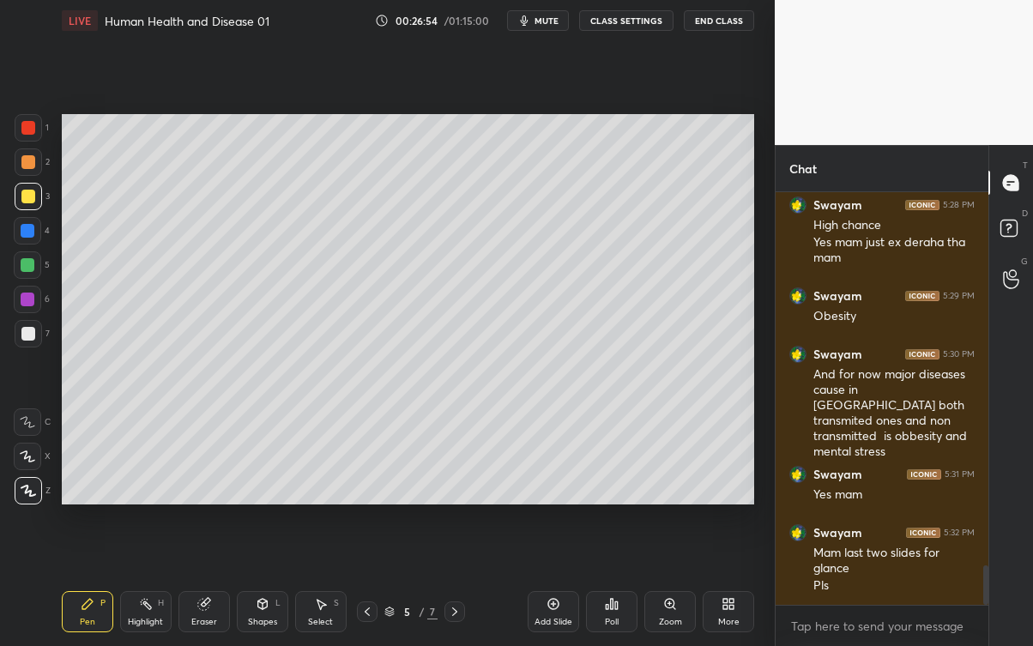
click at [452, 583] on icon at bounding box center [455, 612] width 14 height 14
click at [454, 583] on icon at bounding box center [455, 612] width 14 height 14
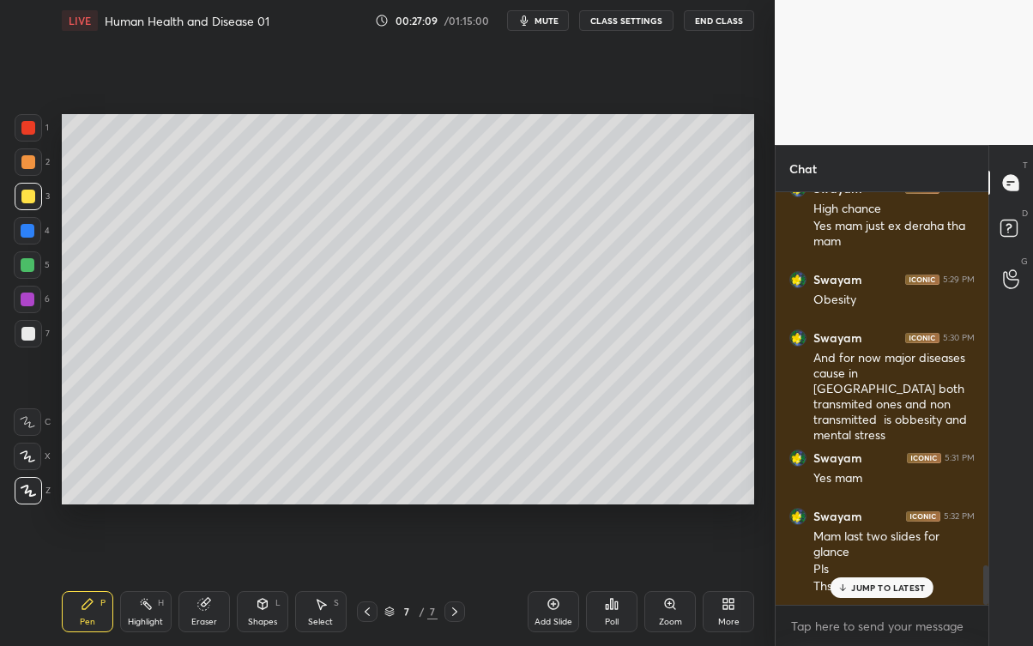
click at [851, 583] on div "JUMP TO LATEST" at bounding box center [881, 587] width 103 height 21
click at [27, 334] on div at bounding box center [28, 334] width 14 height 14
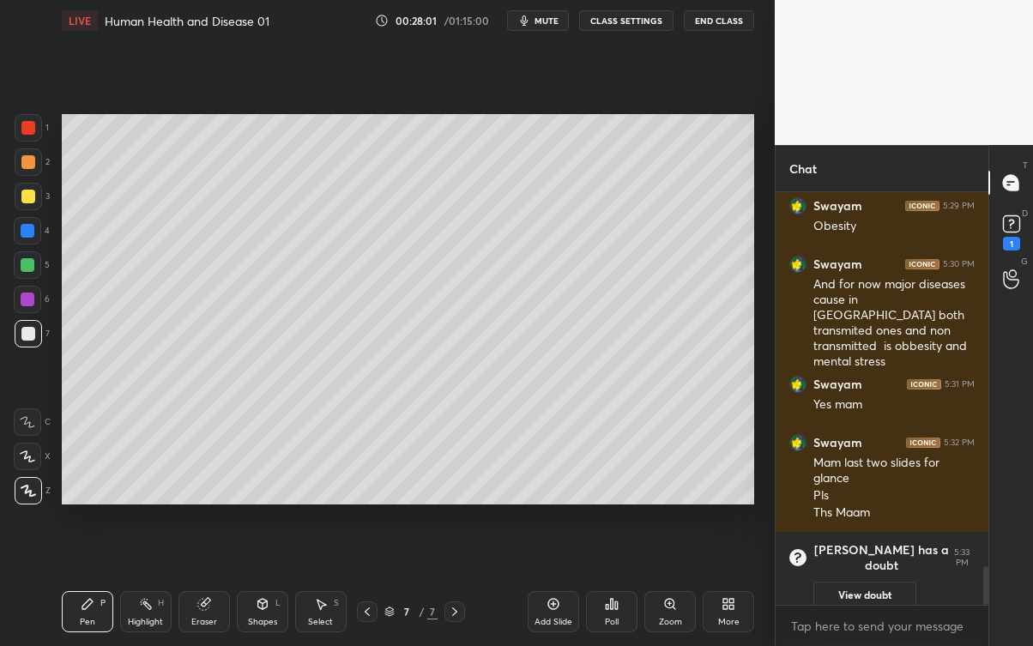
click at [1016, 236] on icon at bounding box center [1011, 224] width 26 height 26
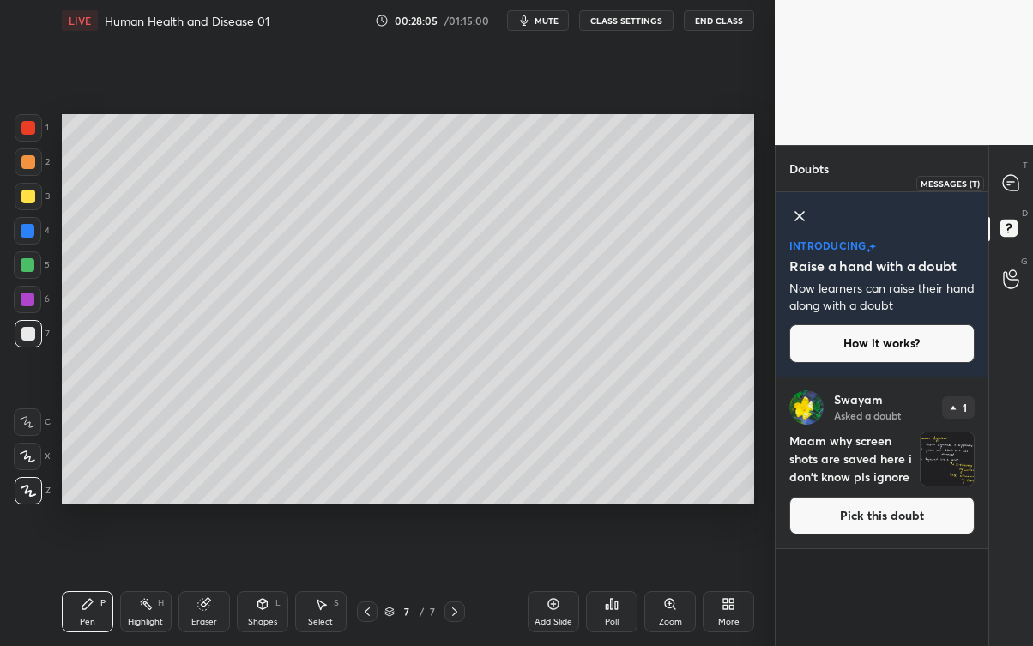
click at [1015, 182] on icon at bounding box center [1010, 182] width 15 height 15
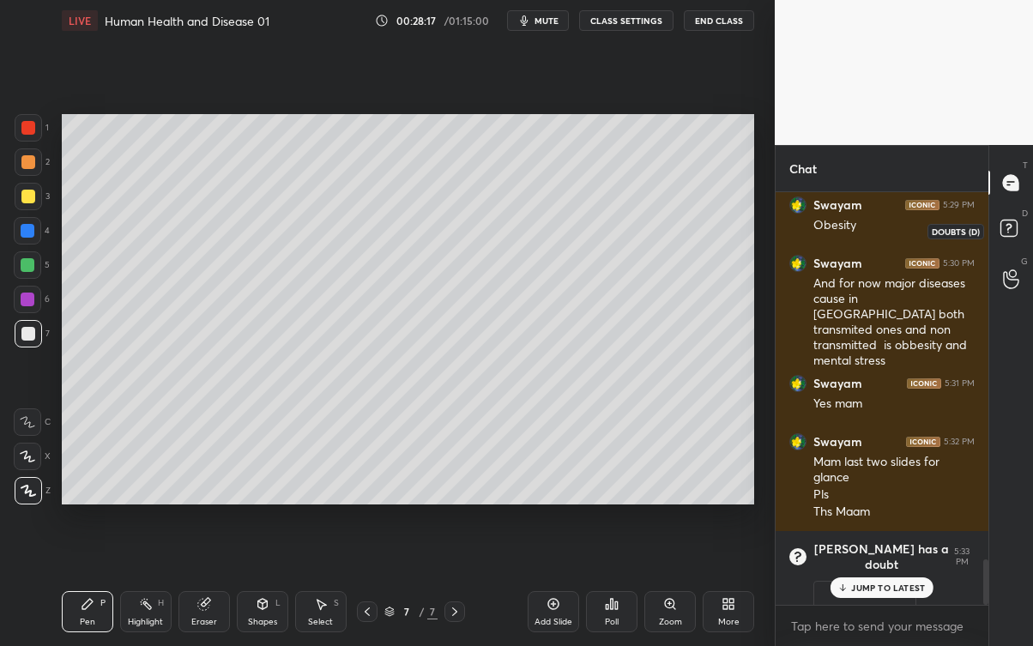
scroll to position [3322, 0]
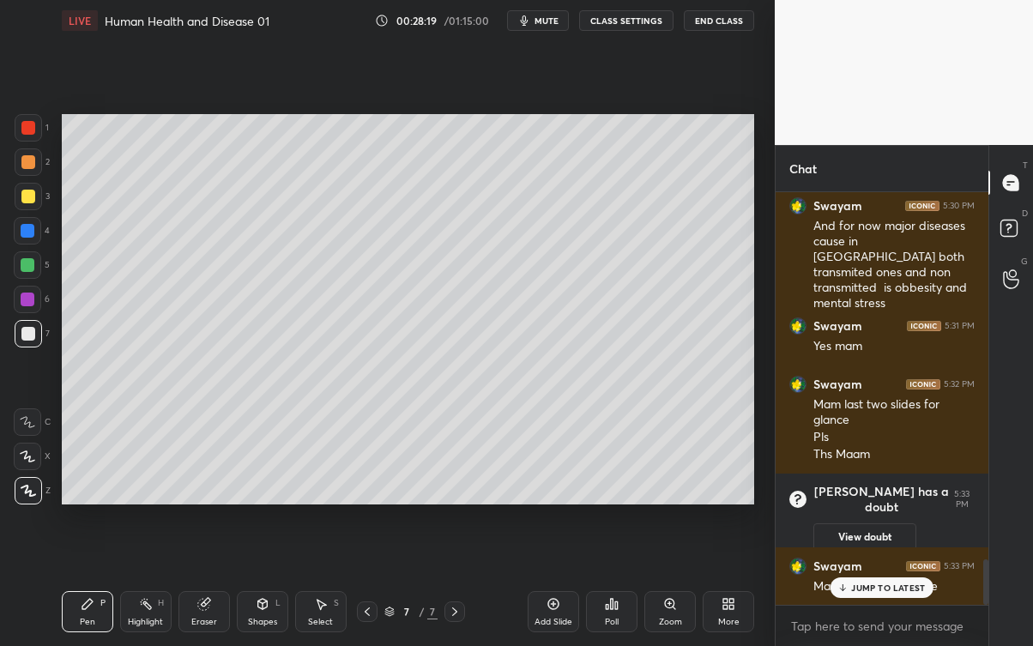
click at [899, 583] on p "JUMP TO LATEST" at bounding box center [888, 587] width 74 height 10
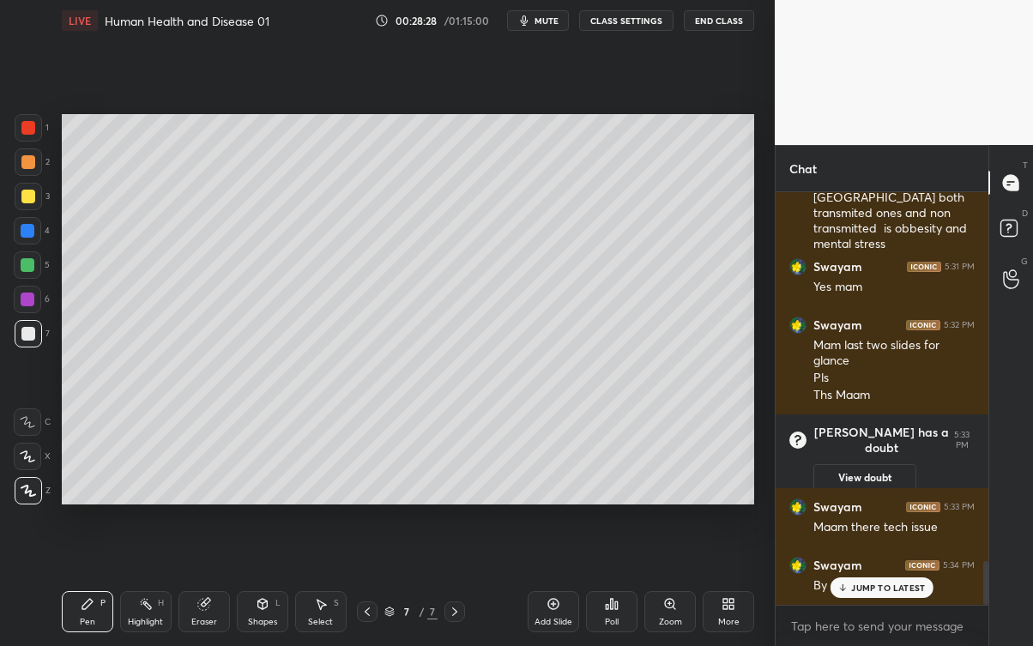
scroll to position [3439, 0]
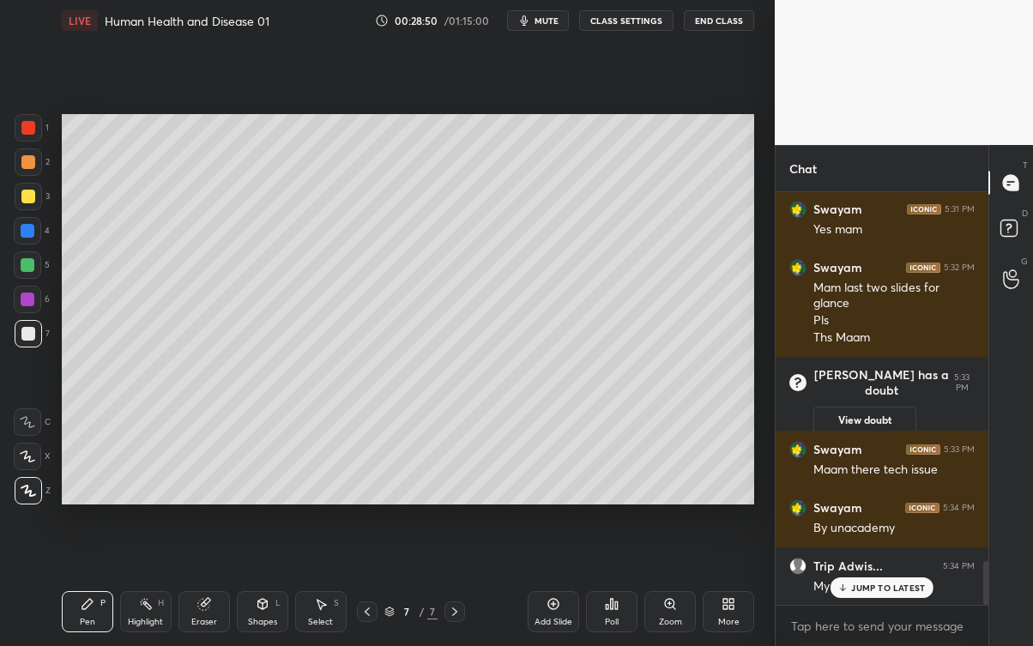
click at [860, 583] on div "JUMP TO LATEST" at bounding box center [881, 587] width 103 height 21
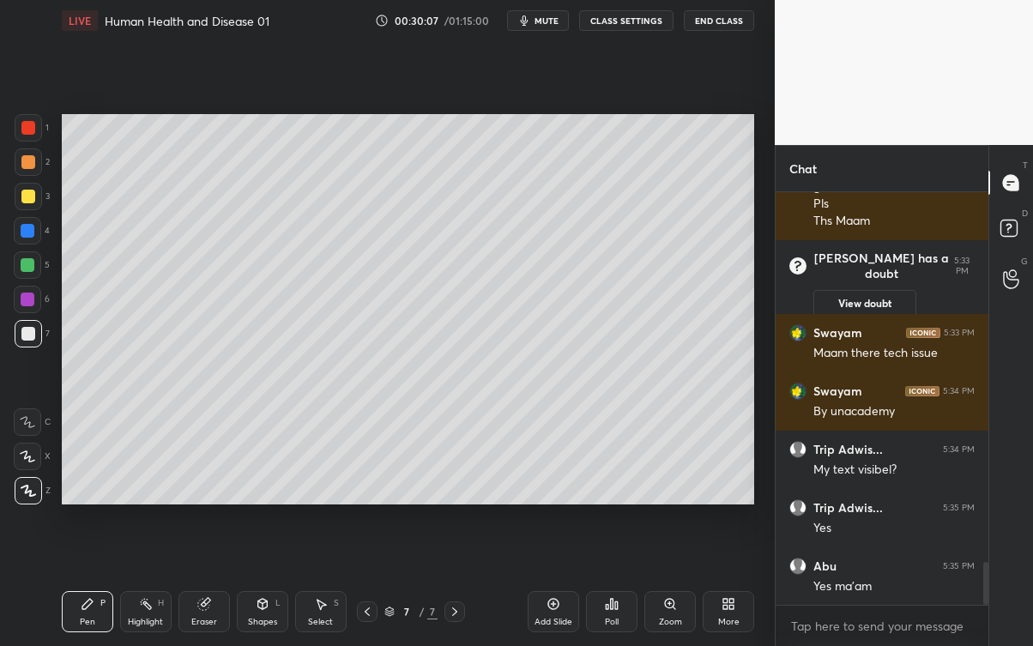
scroll to position [3604, 0]
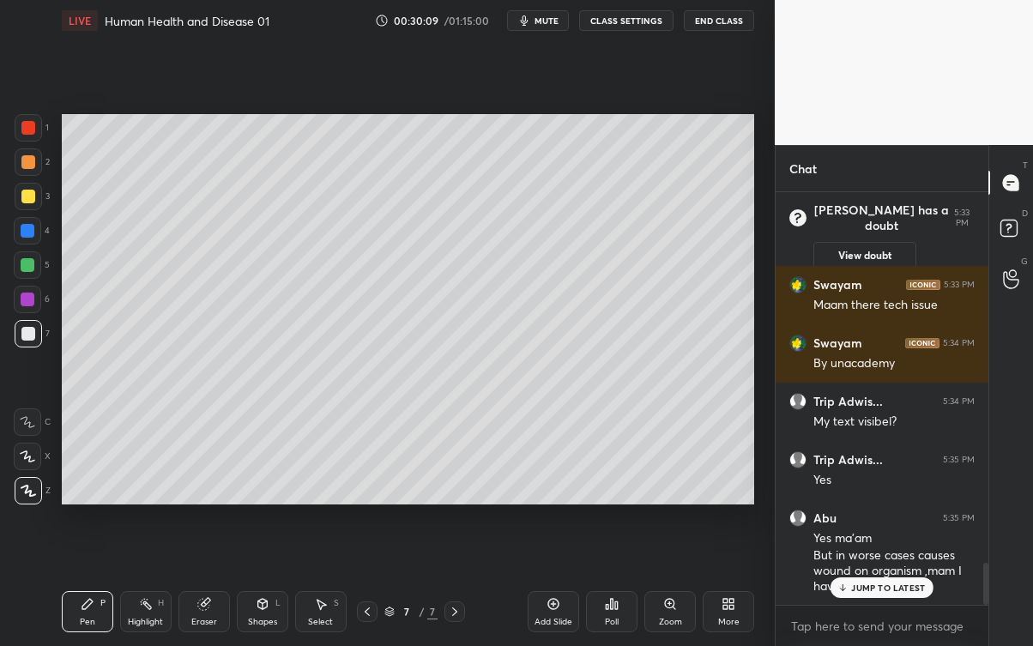
click at [885, 583] on p "JUMP TO LATEST" at bounding box center [888, 587] width 74 height 10
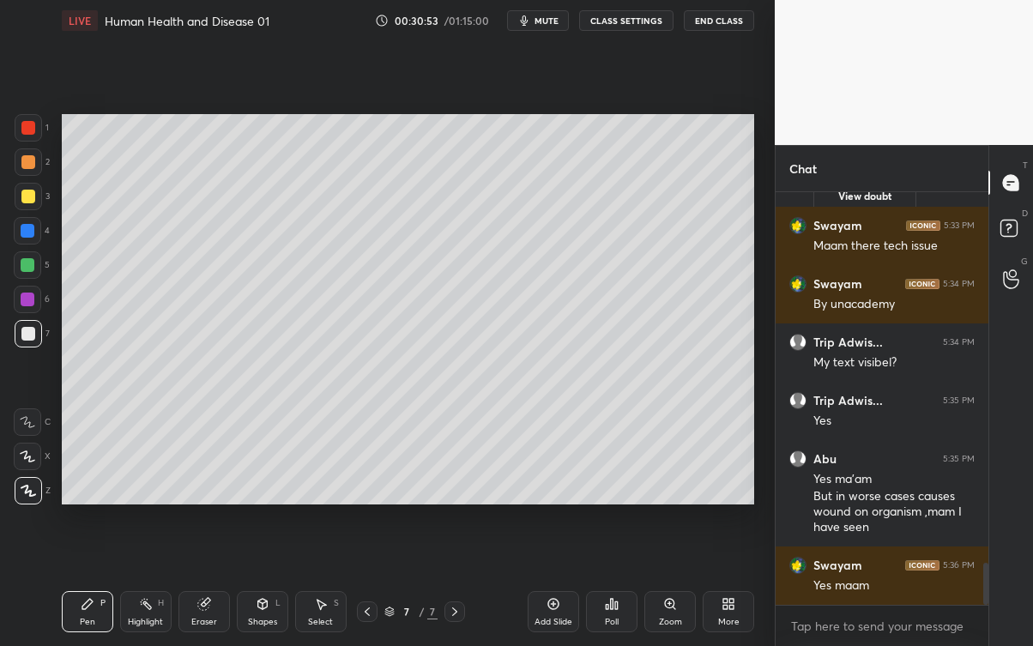
click at [549, 583] on div "Add Slide" at bounding box center [553, 621] width 38 height 9
click at [27, 191] on div at bounding box center [28, 197] width 14 height 14
click at [27, 340] on div at bounding box center [28, 334] width 14 height 14
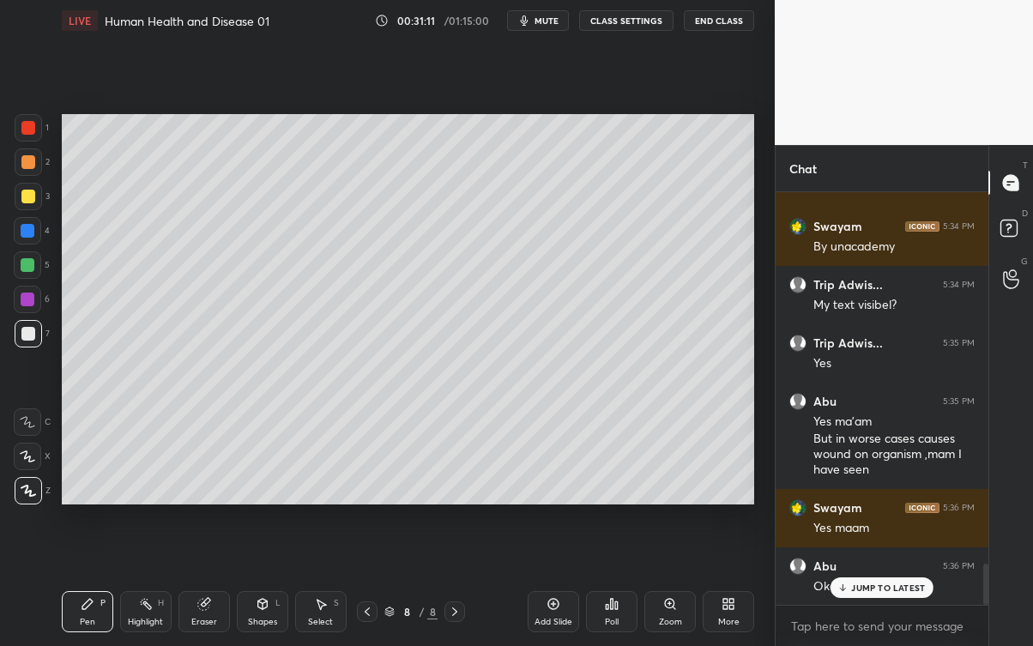
click at [208, 583] on icon at bounding box center [202, 604] width 11 height 11
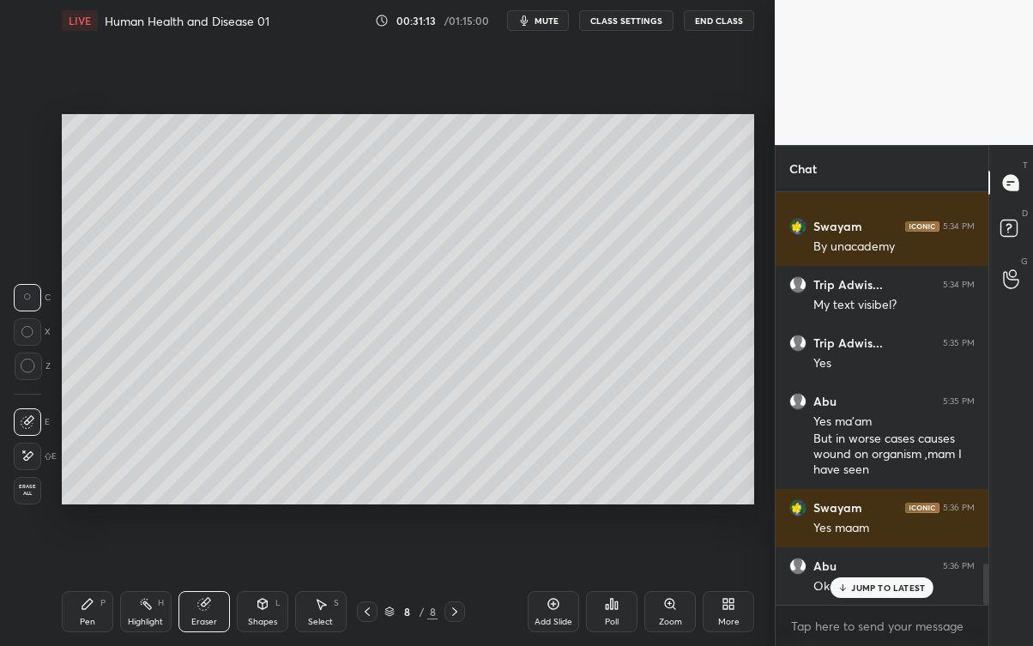
click at [96, 583] on div "Pen P" at bounding box center [87, 611] width 51 height 41
click at [102, 583] on div "P" at bounding box center [102, 603] width 5 height 9
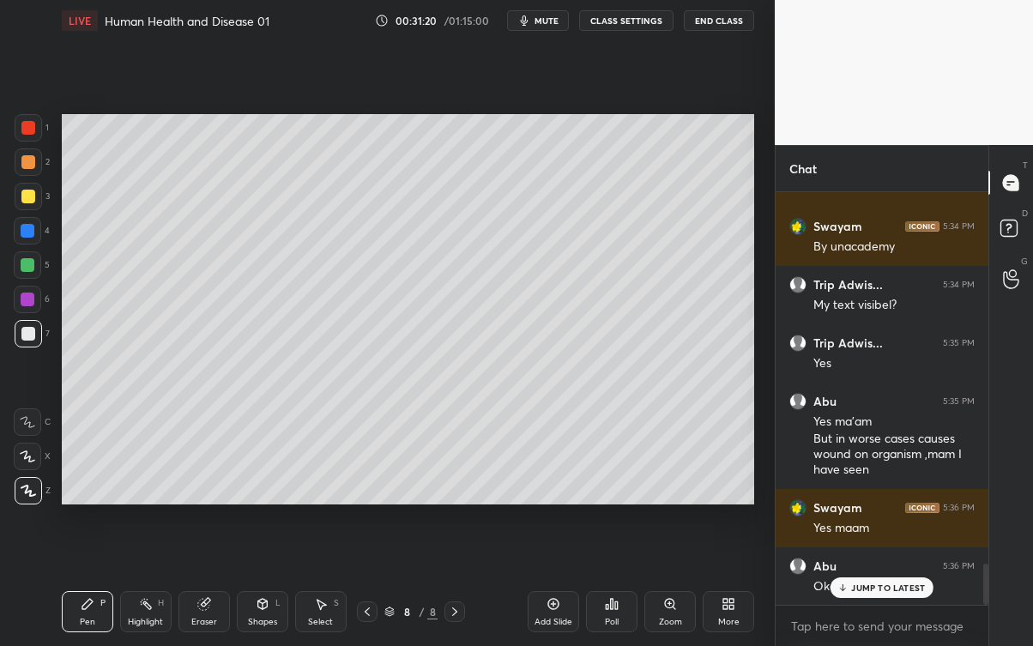
click at [847, 583] on icon at bounding box center [842, 587] width 11 height 10
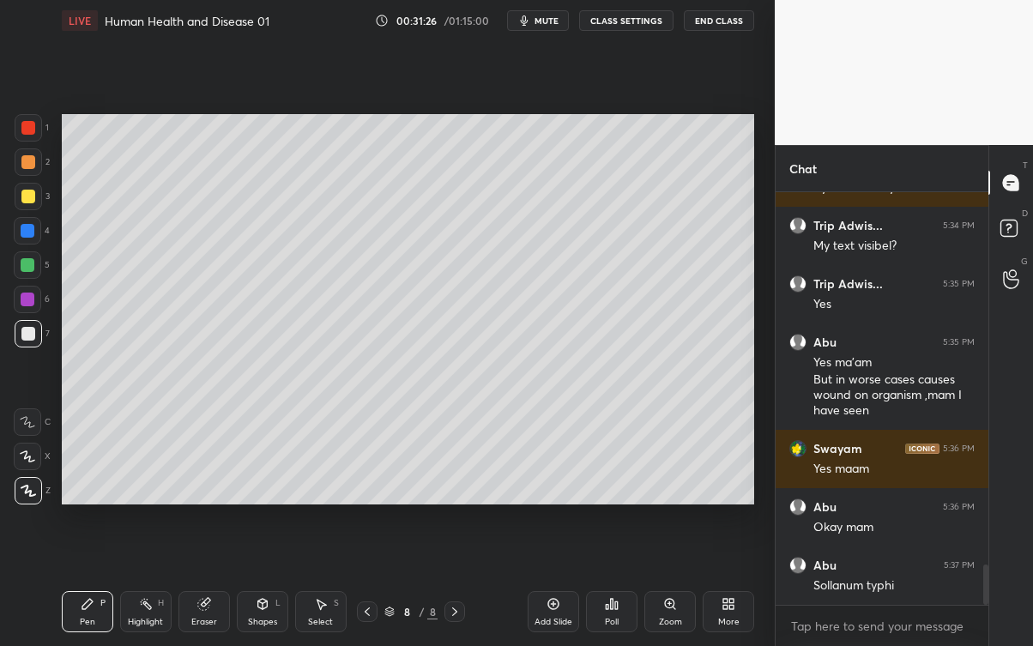
click at [39, 195] on div at bounding box center [28, 196] width 27 height 27
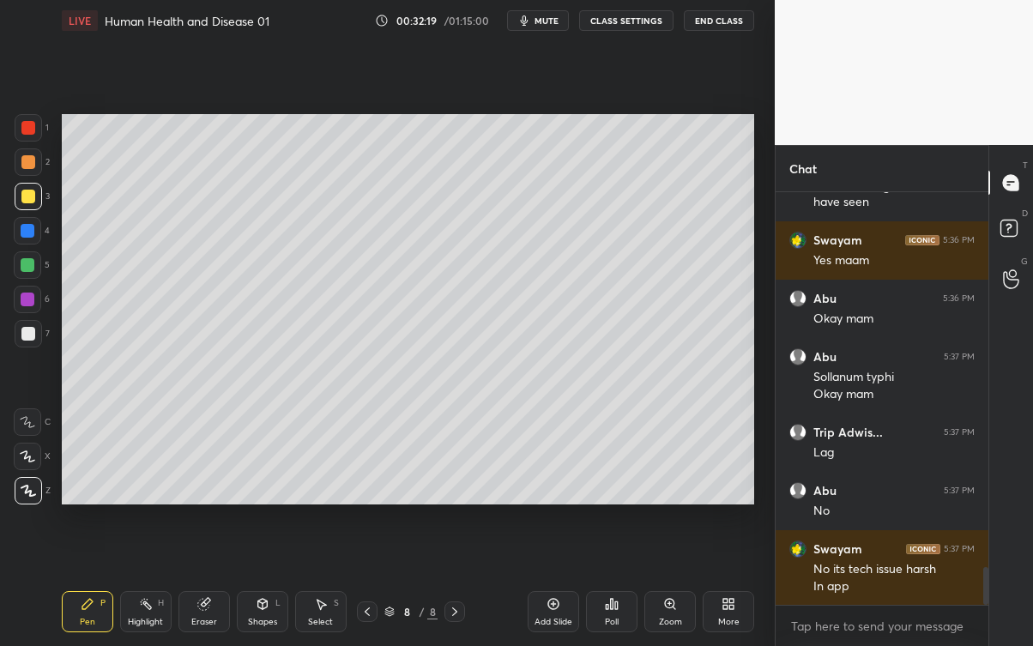
scroll to position [4047, 0]
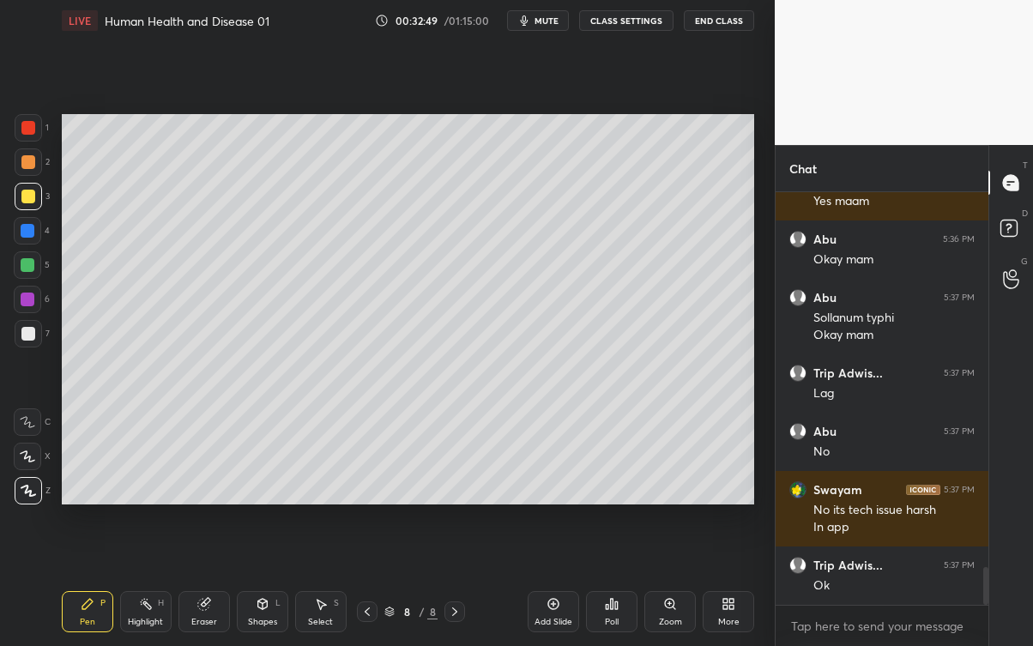
click at [28, 339] on div at bounding box center [28, 334] width 14 height 14
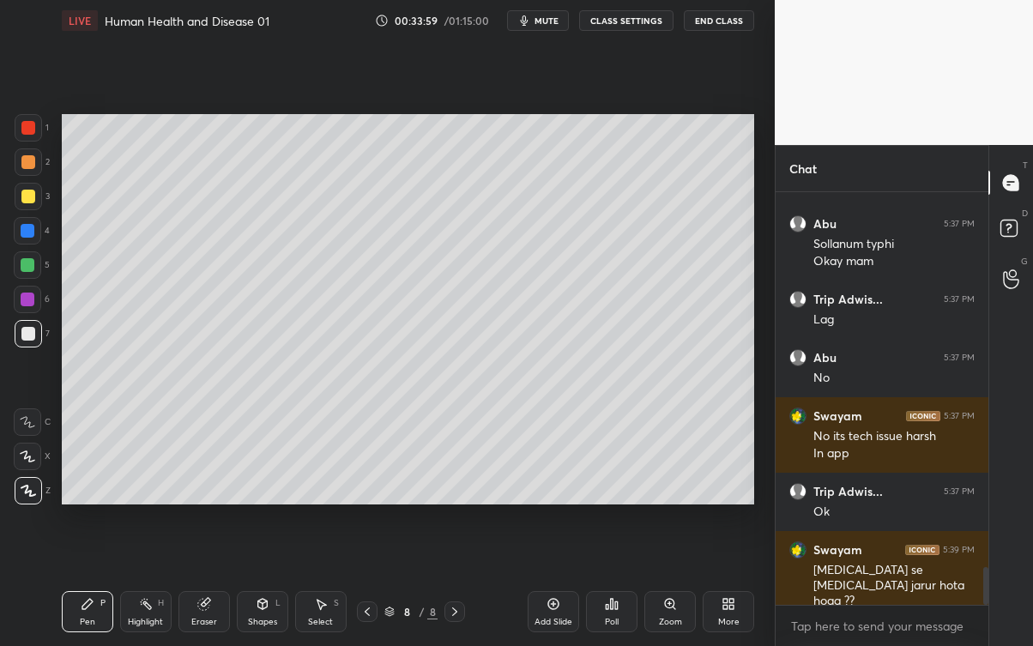
scroll to position [4178, 0]
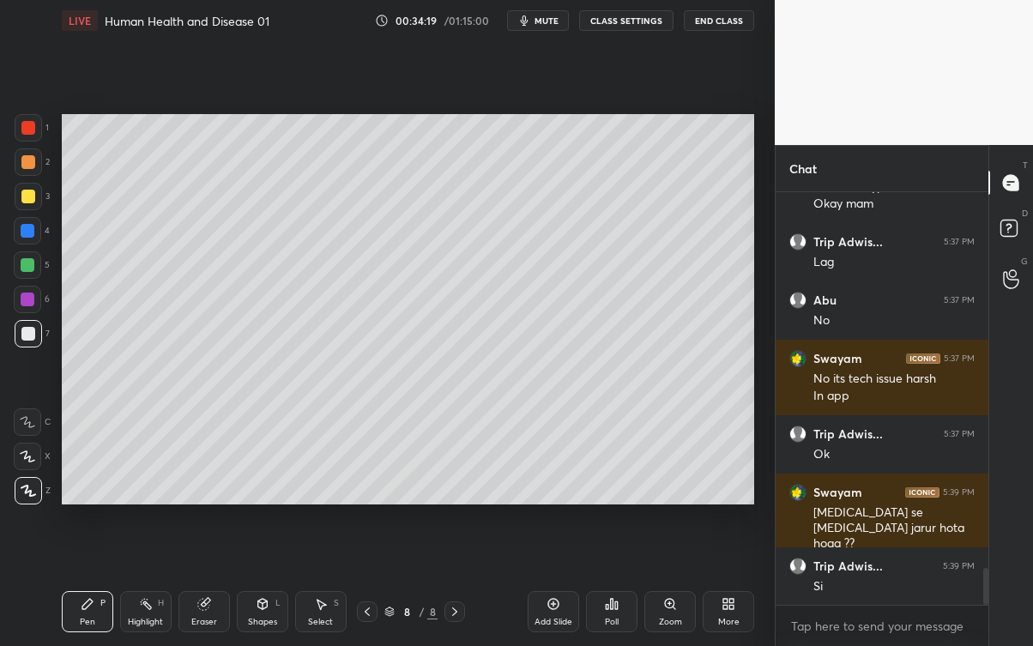
click at [20, 193] on div at bounding box center [28, 196] width 27 height 27
click at [29, 337] on div at bounding box center [28, 334] width 14 height 14
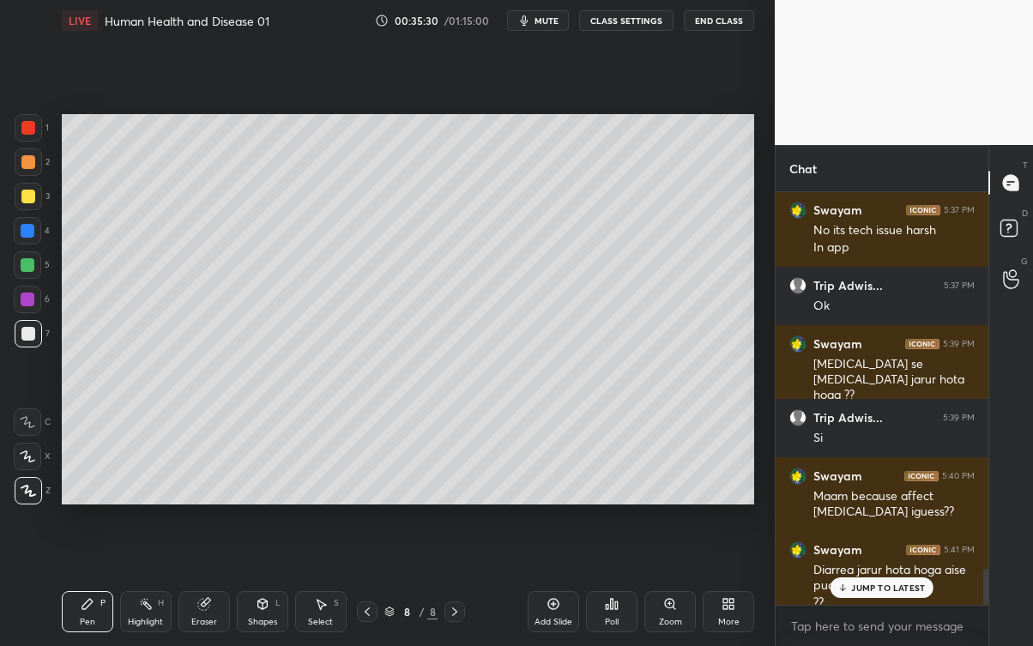
scroll to position [4343, 0]
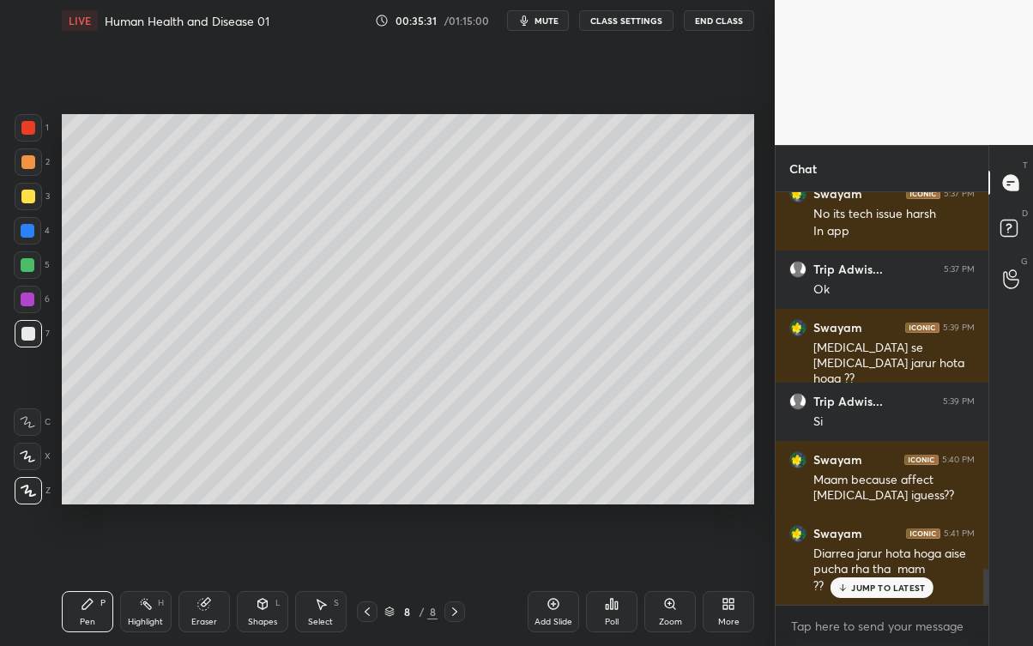
click at [875, 583] on p "JUMP TO LATEST" at bounding box center [888, 587] width 74 height 10
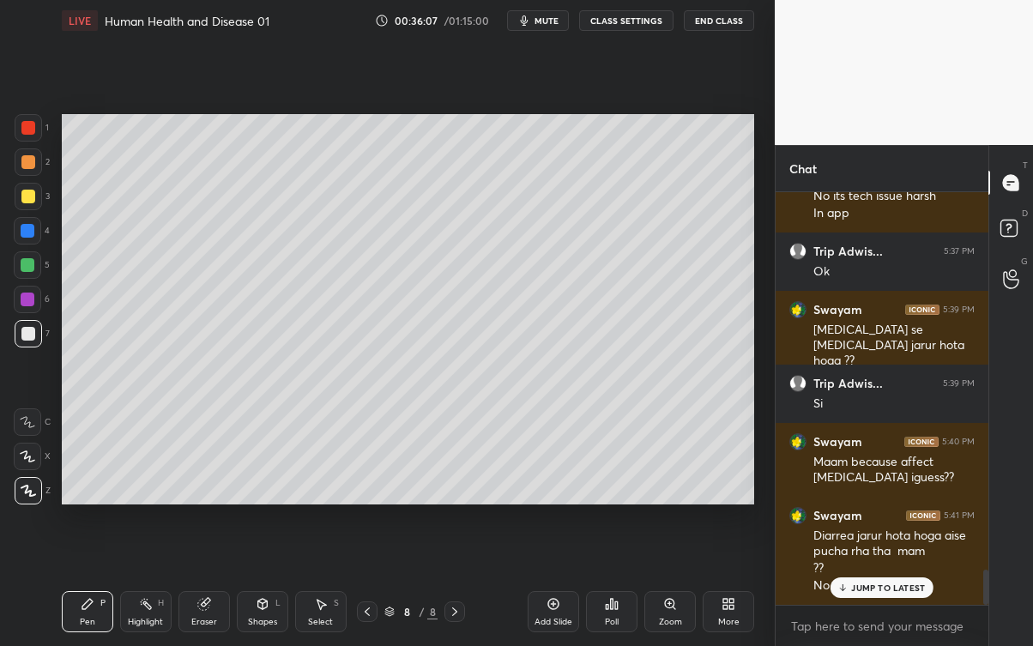
scroll to position [4418, 0]
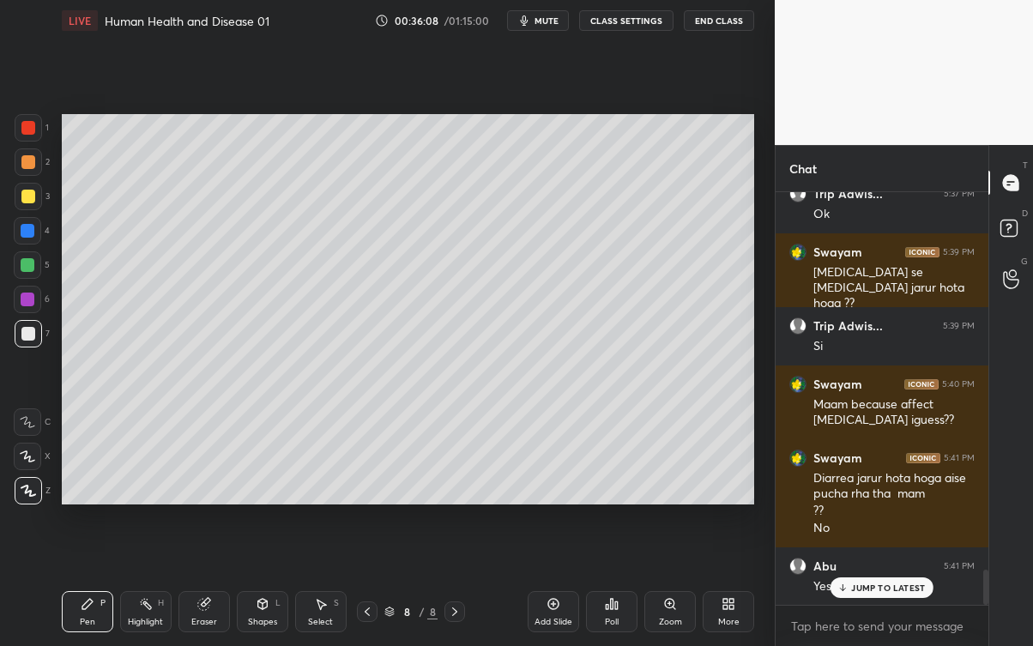
click at [856, 583] on p "JUMP TO LATEST" at bounding box center [888, 587] width 74 height 10
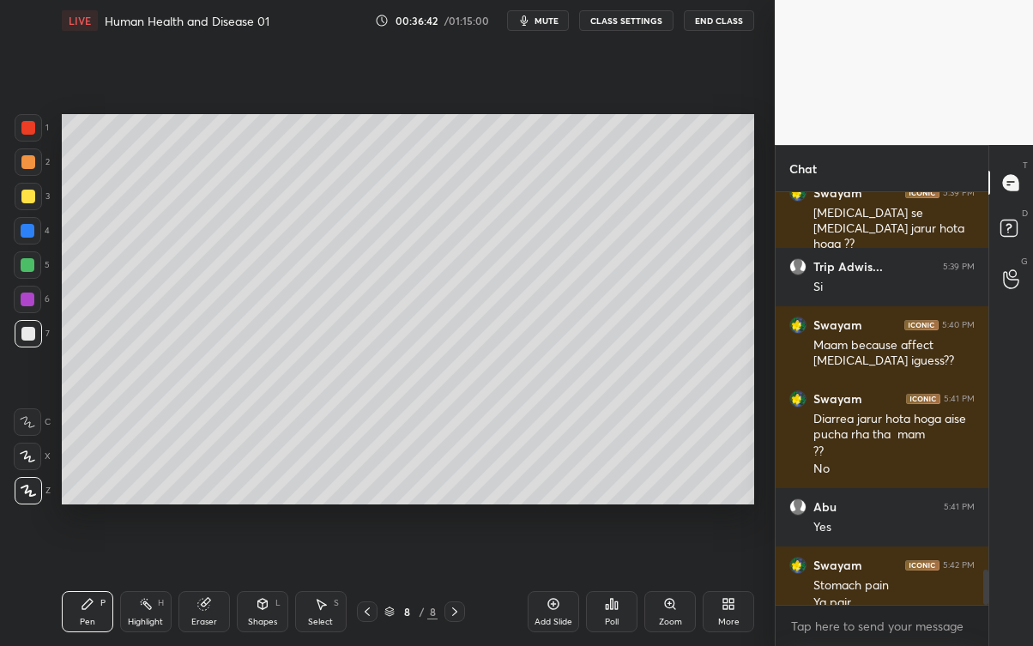
scroll to position [4494, 0]
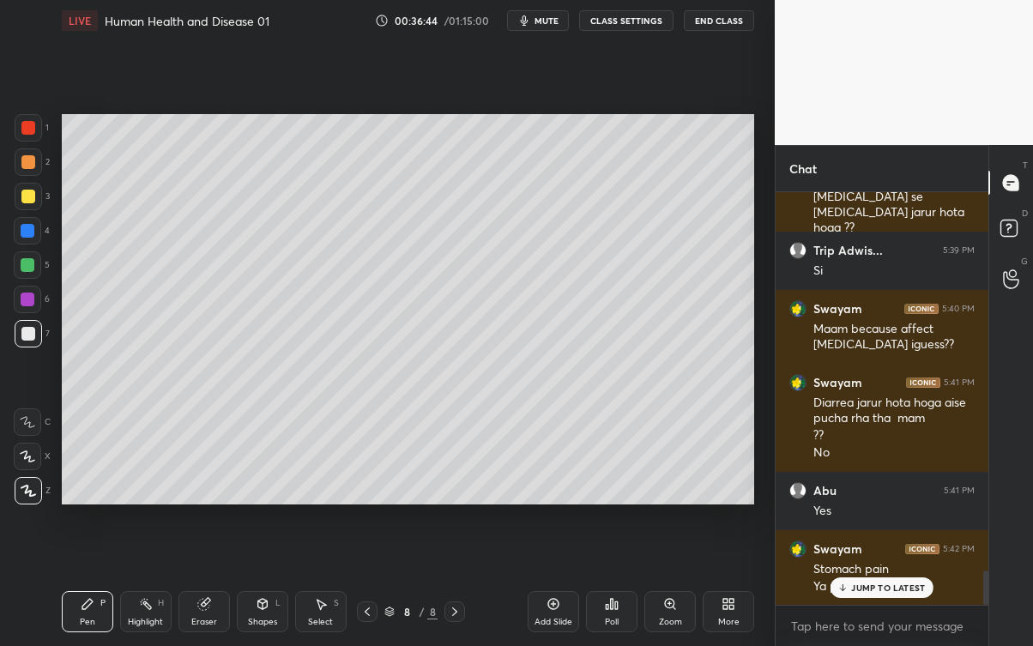
click at [857, 583] on p "JUMP TO LATEST" at bounding box center [888, 587] width 74 height 10
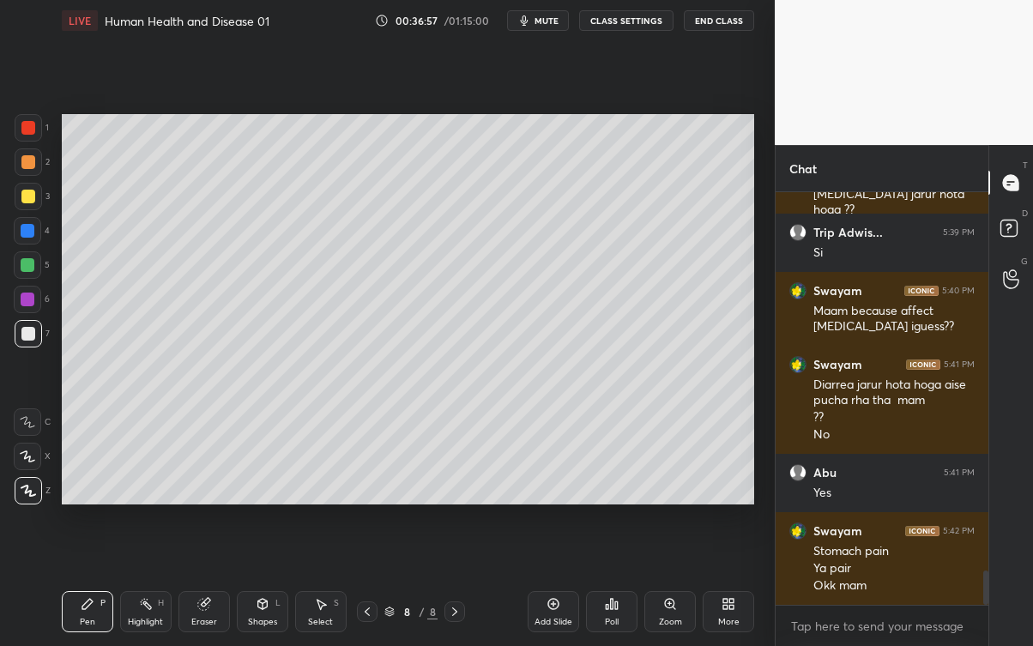
scroll to position [4573, 0]
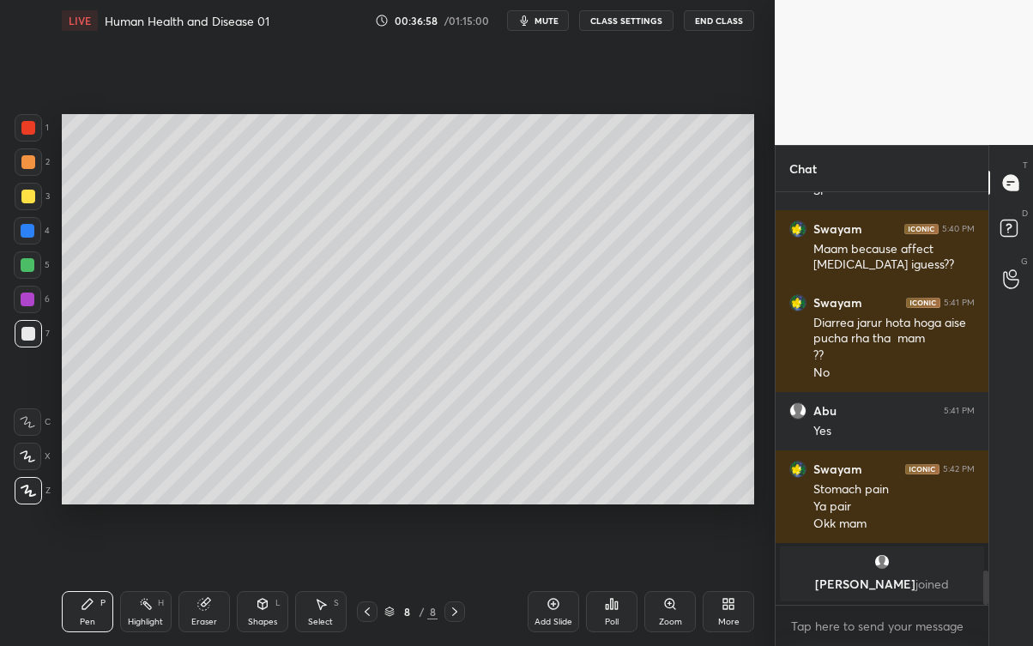
click at [546, 583] on div "Add Slide" at bounding box center [553, 621] width 38 height 9
click at [215, 583] on div "Eraser" at bounding box center [203, 611] width 51 height 41
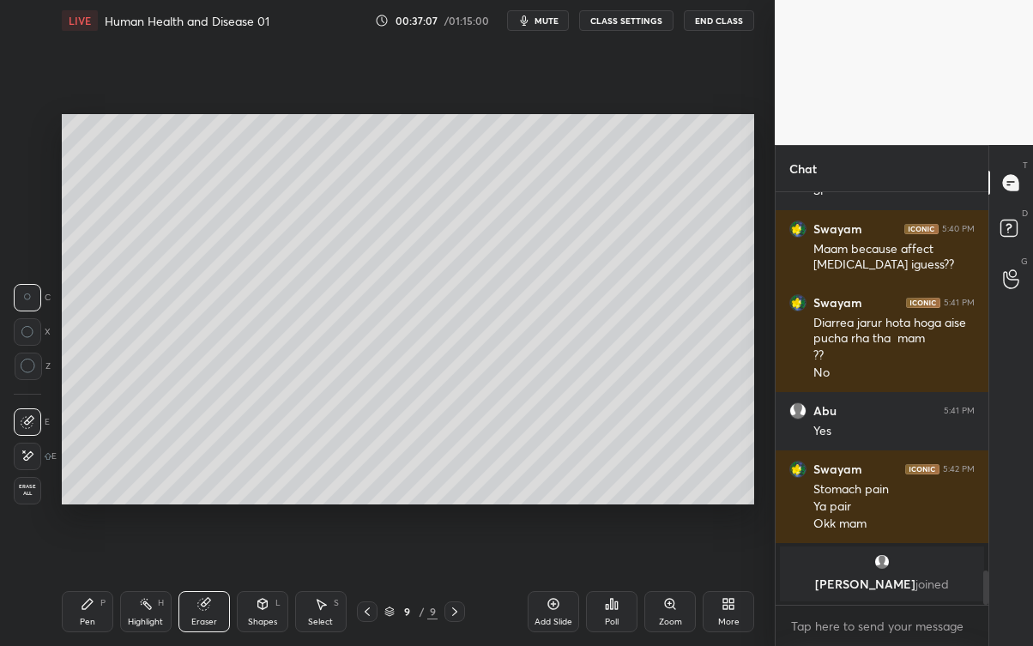
click at [88, 583] on icon at bounding box center [88, 604] width 14 height 14
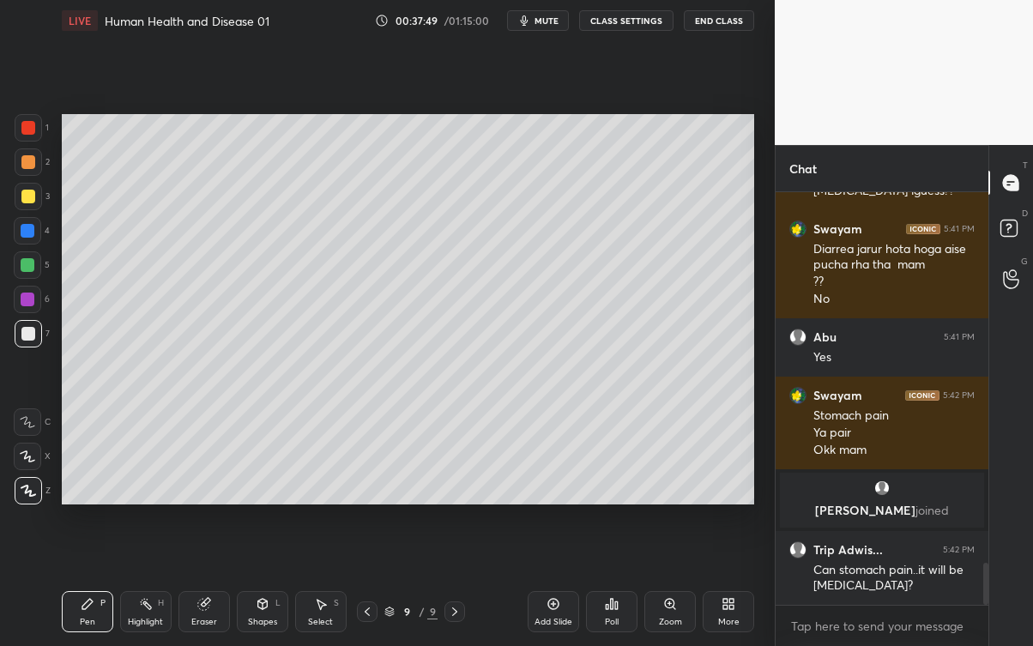
scroll to position [3702, 0]
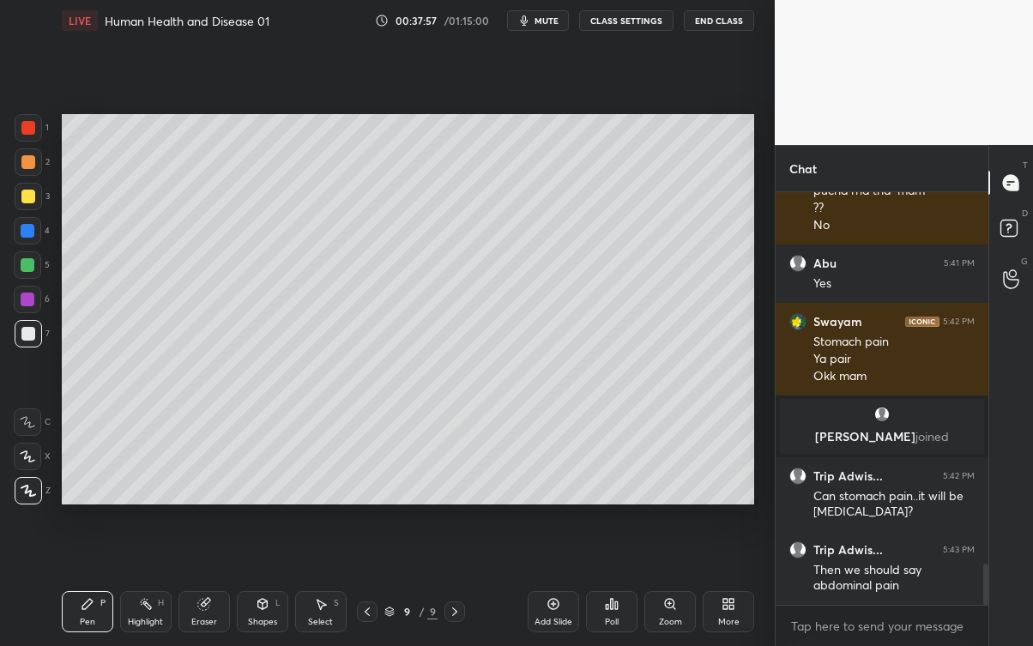
click at [368, 583] on icon at bounding box center [367, 612] width 14 height 14
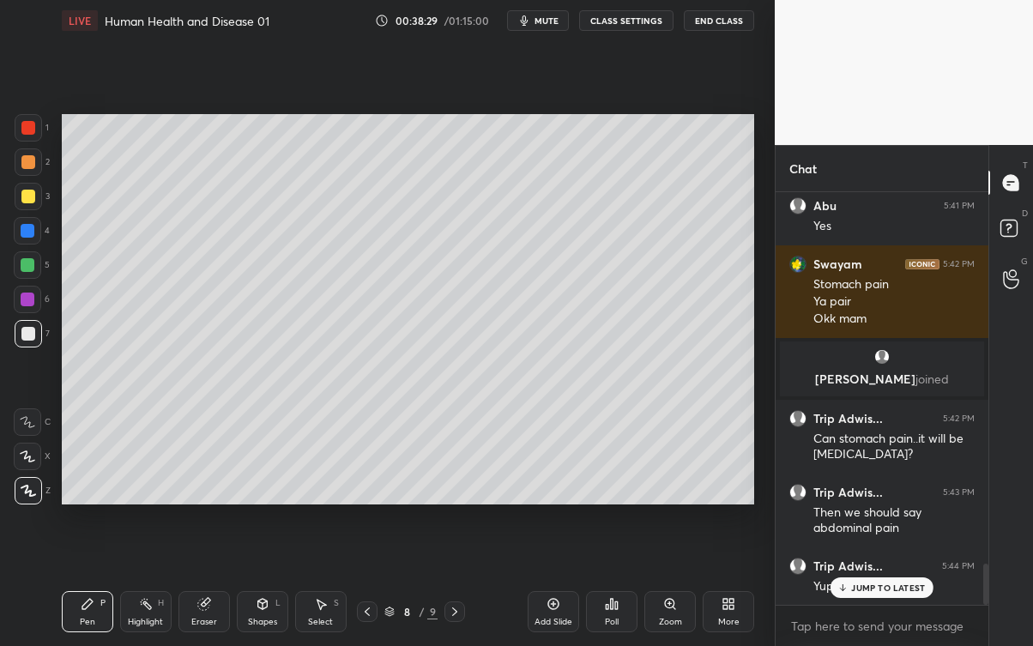
click at [865, 583] on p "JUMP TO LATEST" at bounding box center [888, 587] width 74 height 10
click at [453, 583] on icon at bounding box center [455, 612] width 14 height 14
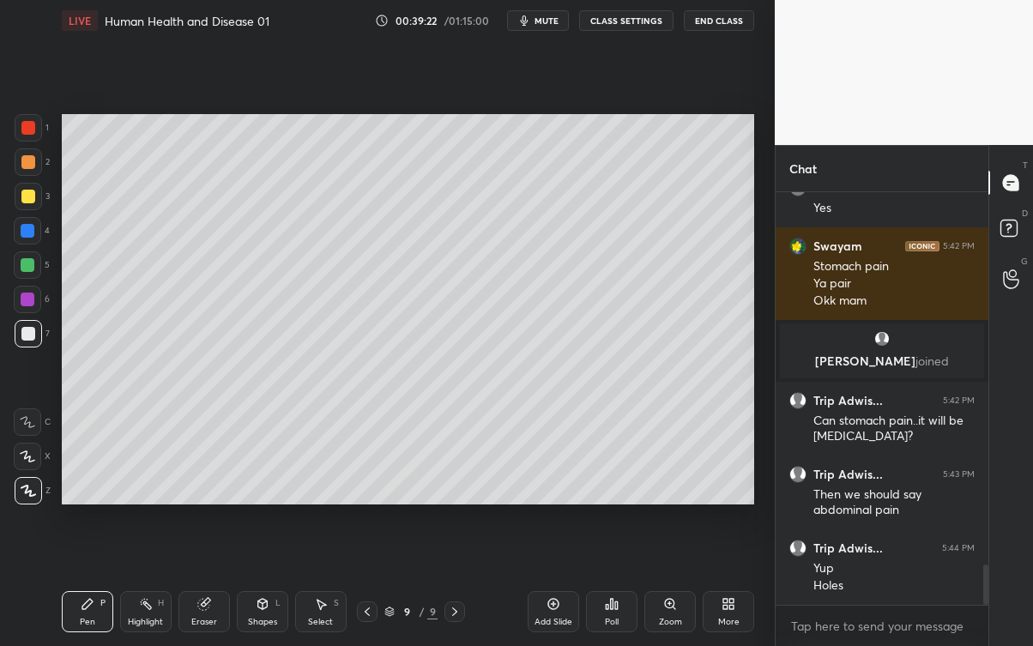
scroll to position [3835, 0]
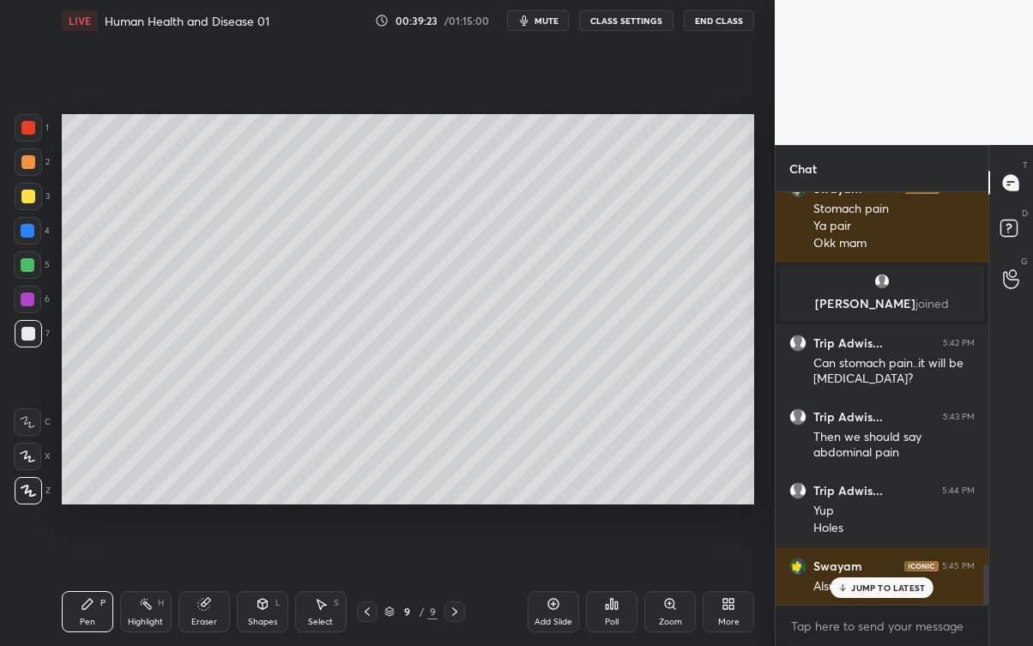
click at [35, 192] on div at bounding box center [28, 196] width 27 height 27
click at [851, 583] on div "JUMP TO LATEST" at bounding box center [881, 587] width 103 height 21
click at [207, 583] on div "Eraser" at bounding box center [203, 611] width 51 height 41
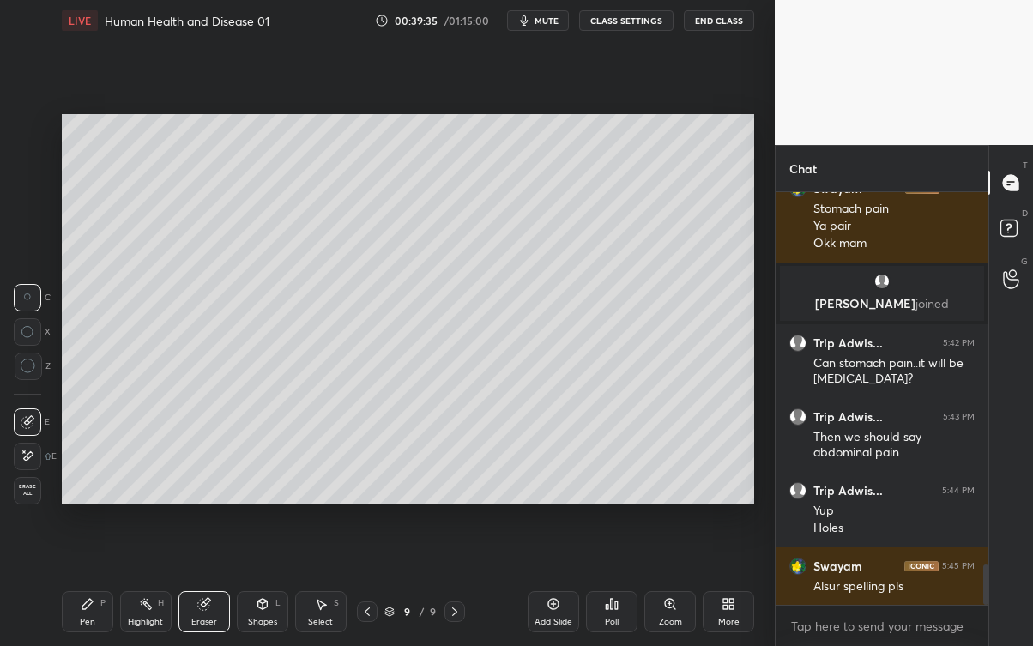
click at [92, 583] on icon at bounding box center [88, 604] width 14 height 14
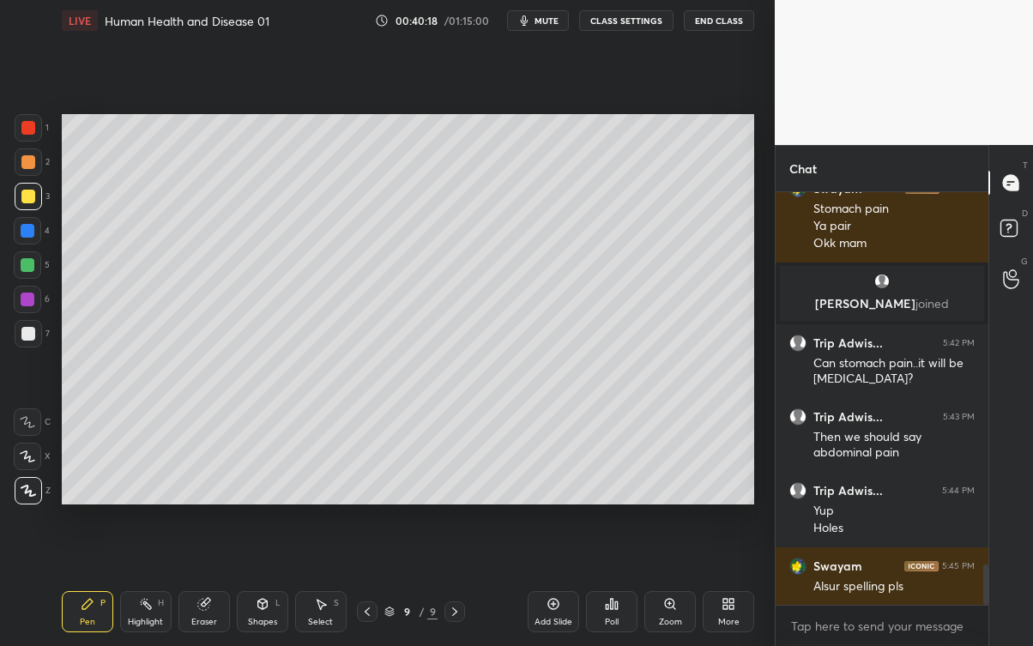
click at [21, 330] on div at bounding box center [28, 334] width 14 height 14
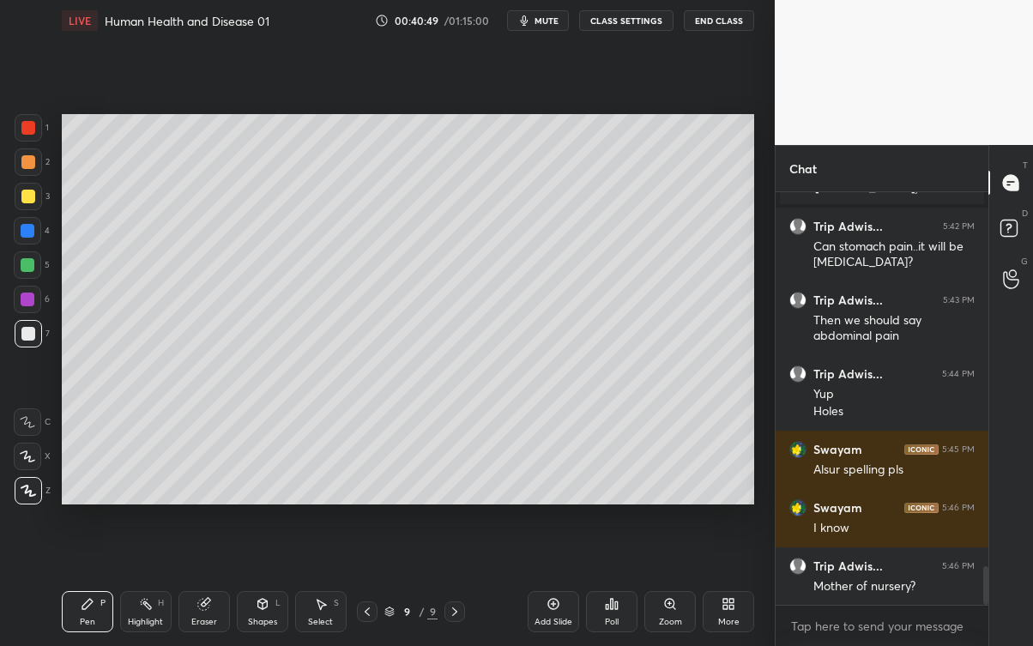
scroll to position [4026, 0]
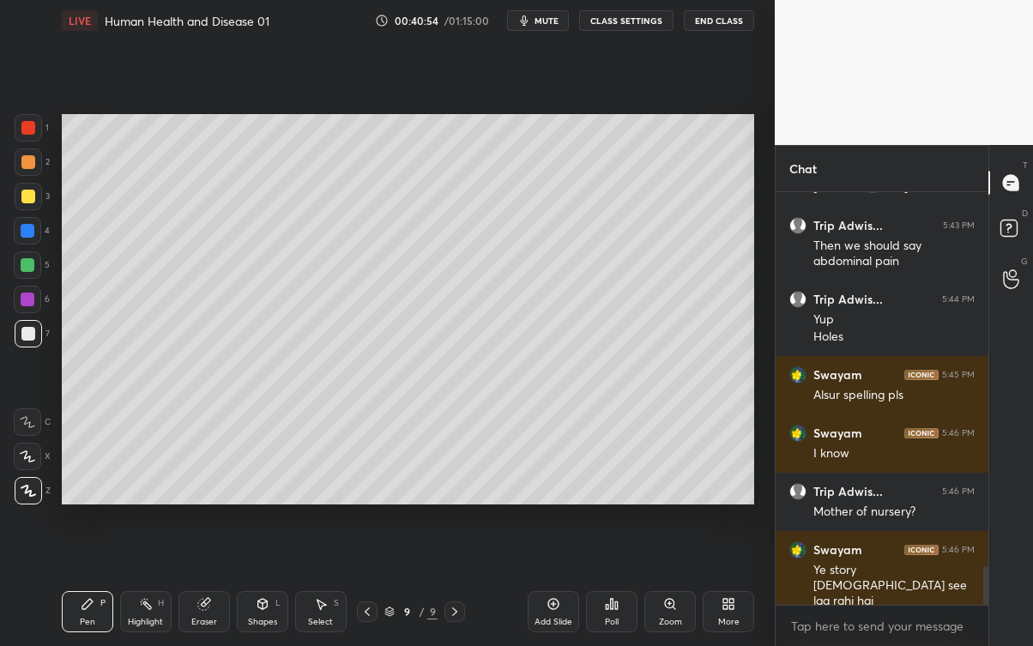
click at [27, 205] on div at bounding box center [28, 196] width 27 height 27
click at [39, 330] on div at bounding box center [28, 333] width 27 height 27
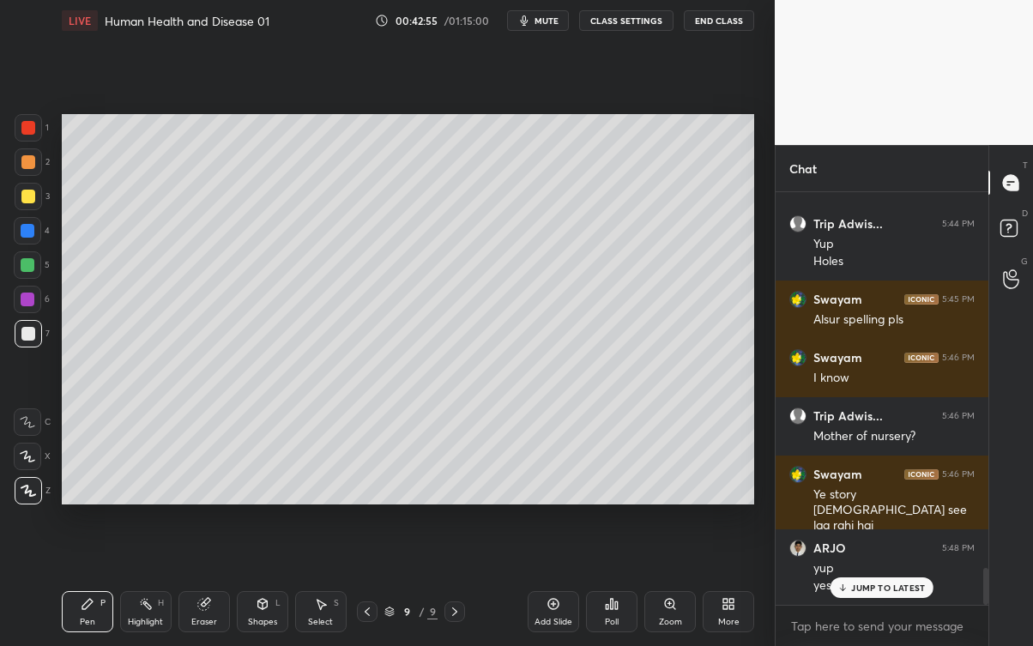
scroll to position [4159, 0]
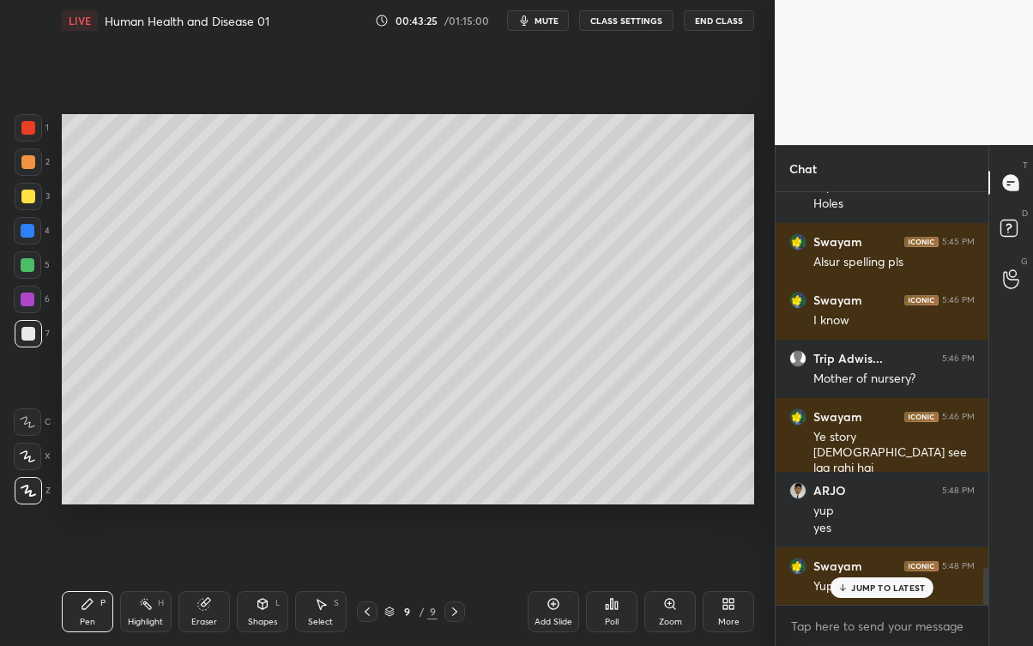
click at [862, 583] on div "Swayam 5:48 PM Yup maam" at bounding box center [881, 576] width 213 height 58
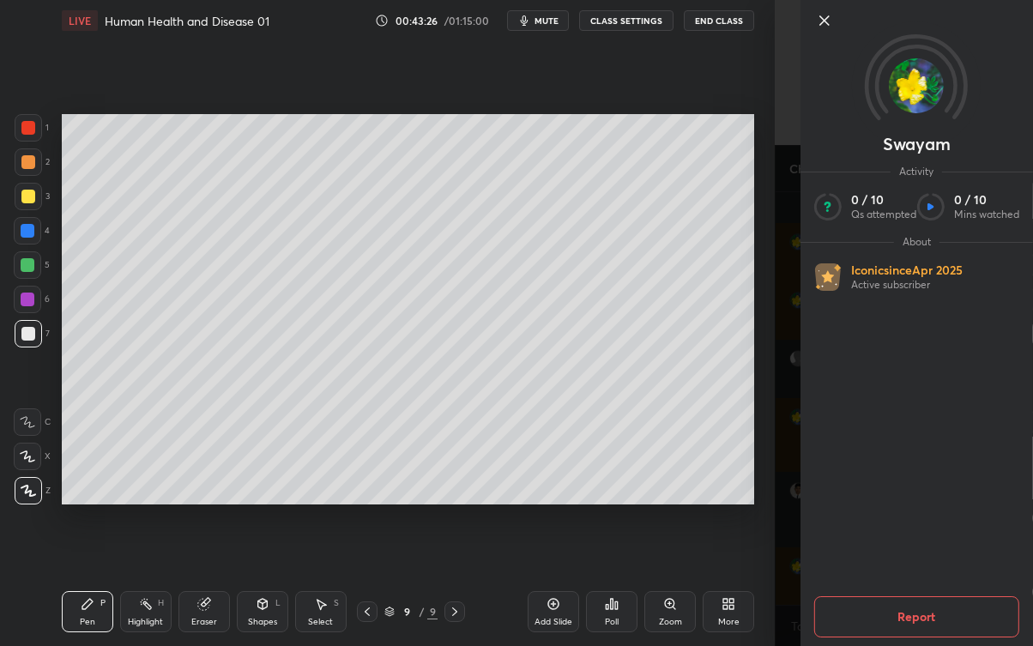
click at [737, 529] on div "Setting up your live class Poll for secs No correct answer Start poll" at bounding box center [408, 309] width 706 height 536
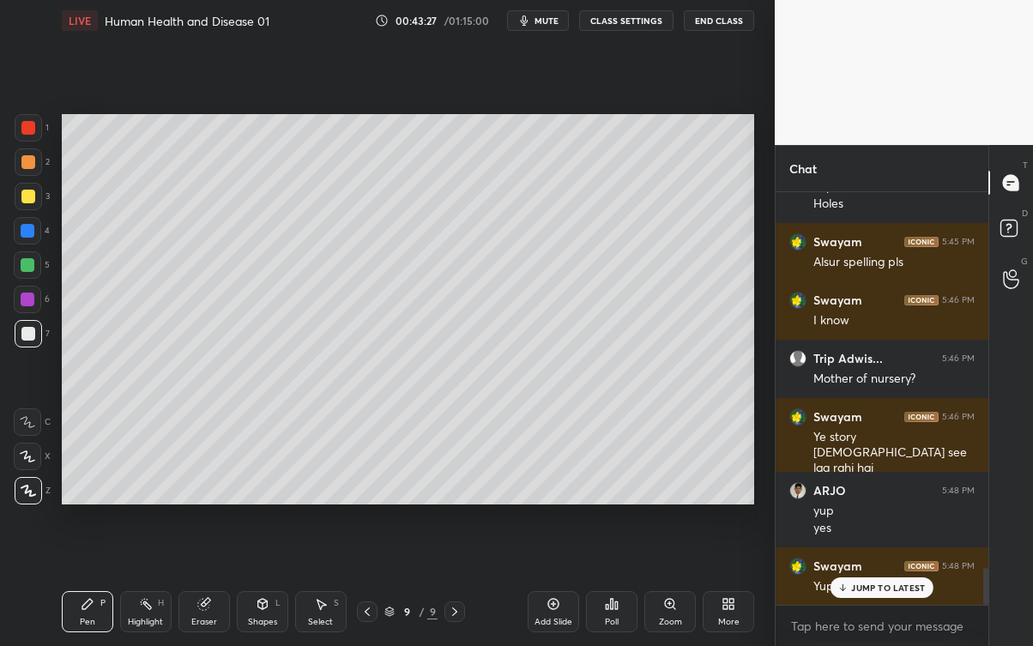
click at [853, 583] on p "JUMP TO LATEST" at bounding box center [888, 587] width 74 height 10
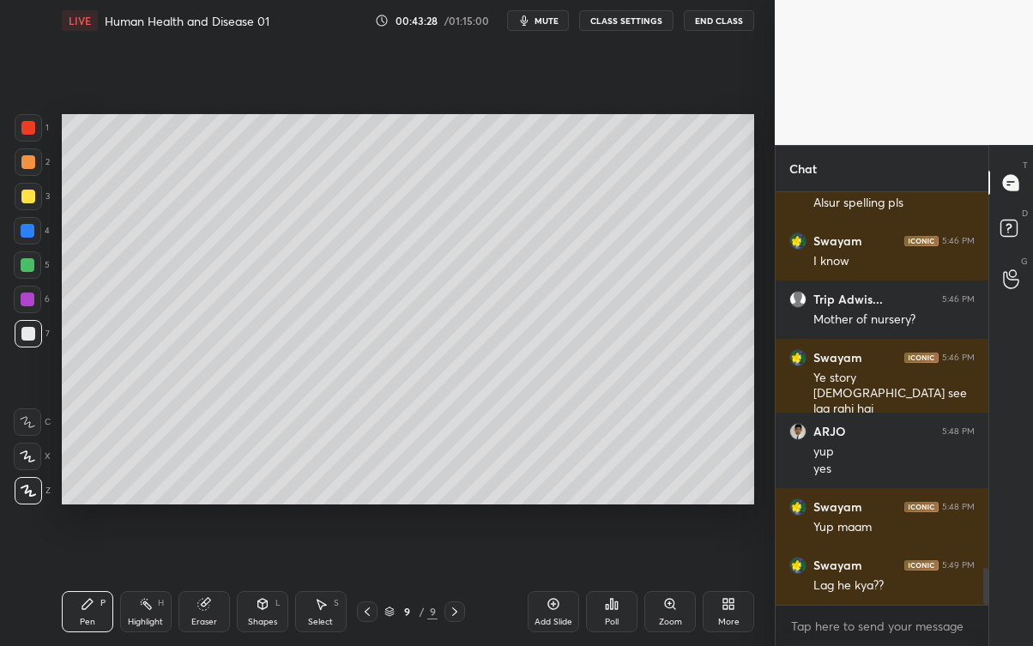
click at [550, 583] on div "Add Slide" at bounding box center [553, 621] width 38 height 9
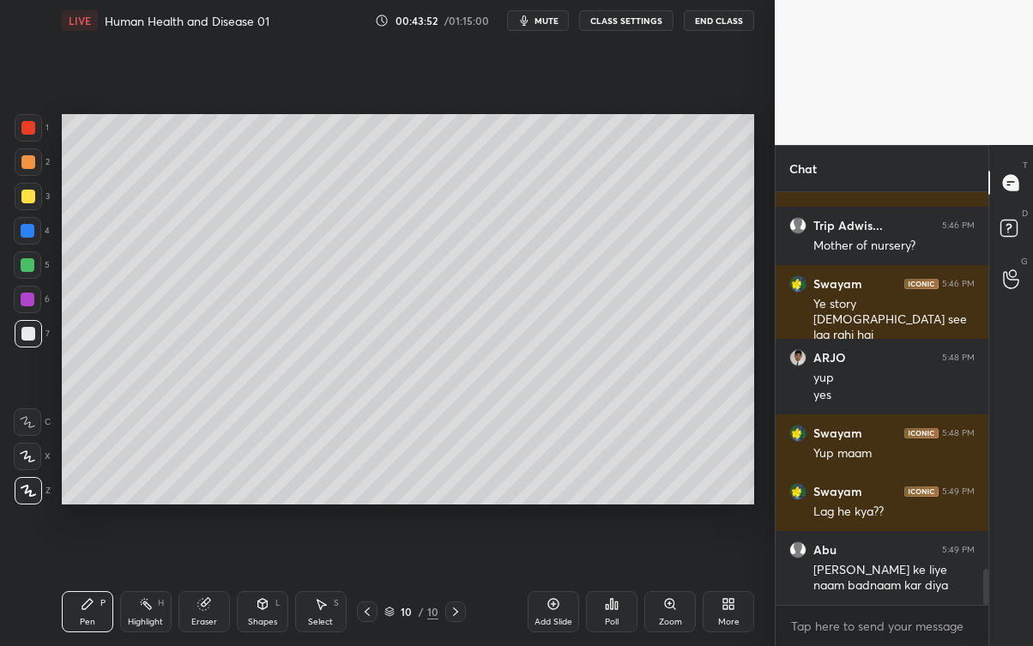
click at [24, 196] on div at bounding box center [28, 197] width 14 height 14
click at [211, 583] on div "Eraser" at bounding box center [203, 611] width 51 height 41
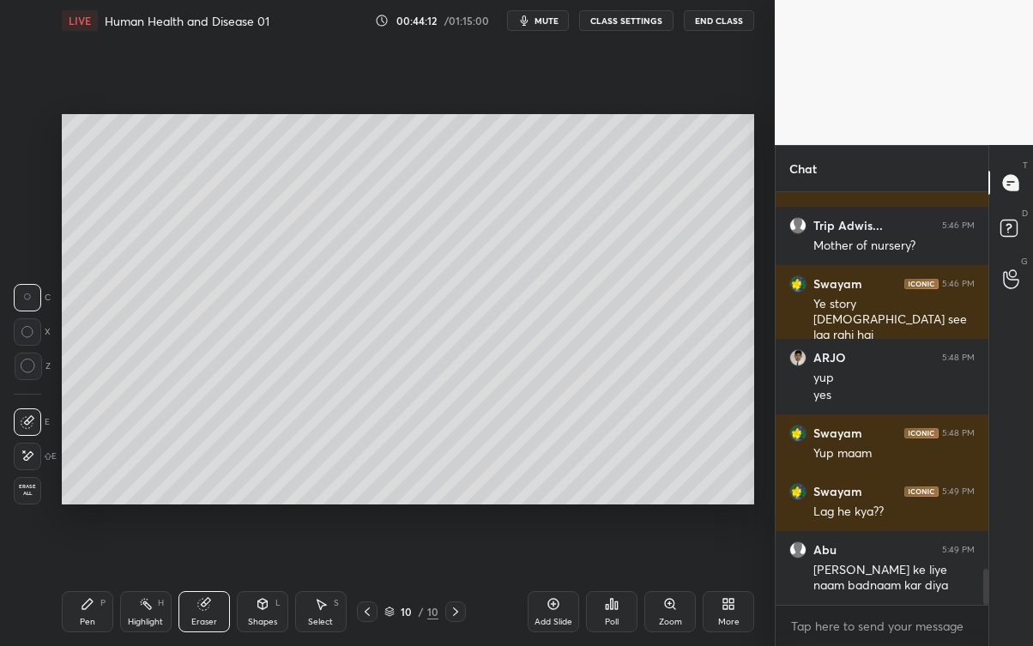
click at [93, 583] on div "Pen P" at bounding box center [87, 611] width 51 height 41
click at [104, 583] on div "P" at bounding box center [102, 603] width 5 height 9
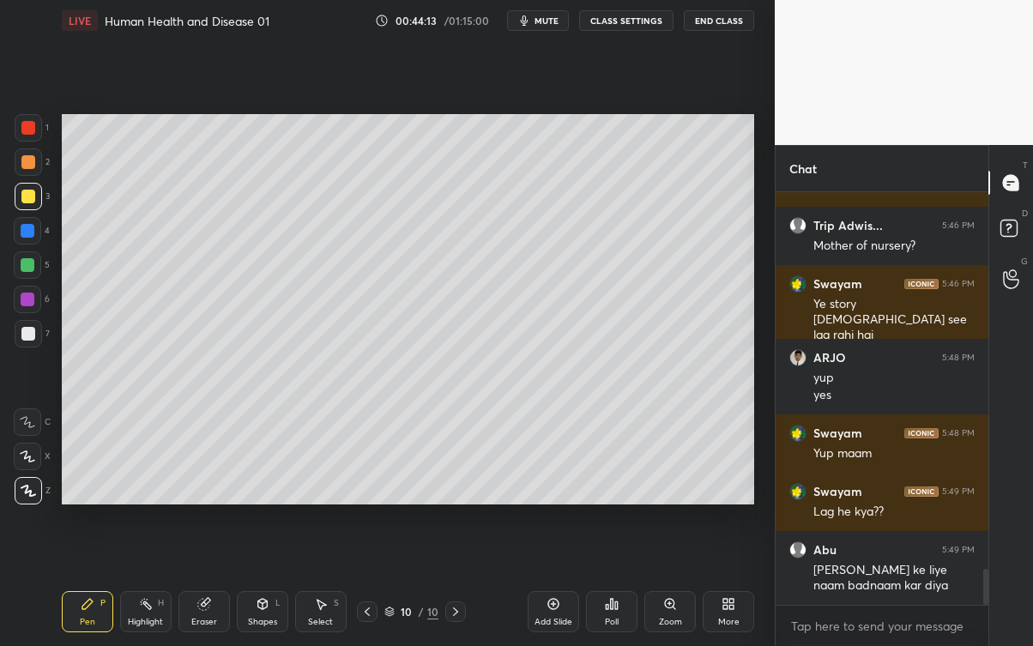
scroll to position [4308, 0]
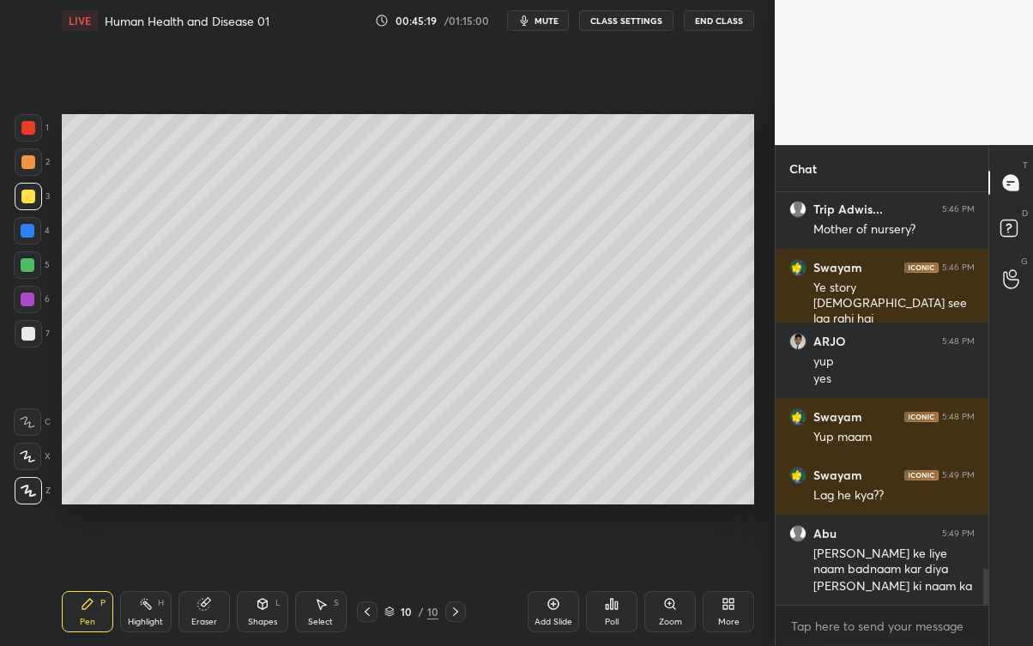
click at [34, 333] on div at bounding box center [28, 333] width 27 height 27
click at [220, 583] on div "Eraser" at bounding box center [203, 611] width 51 height 41
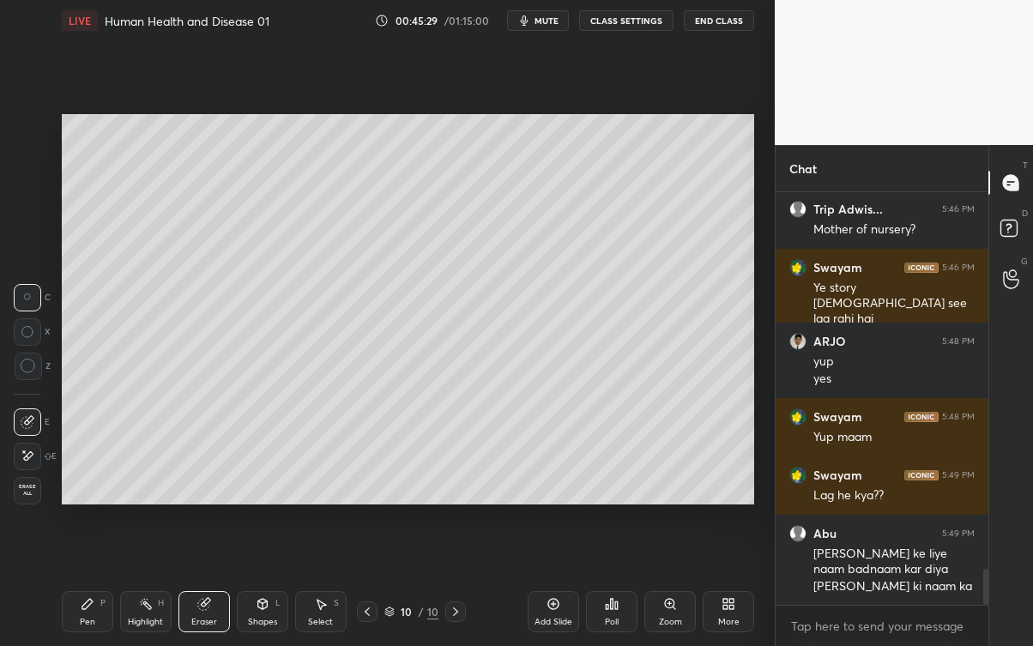
click at [109, 583] on div "Pen P" at bounding box center [87, 611] width 51 height 41
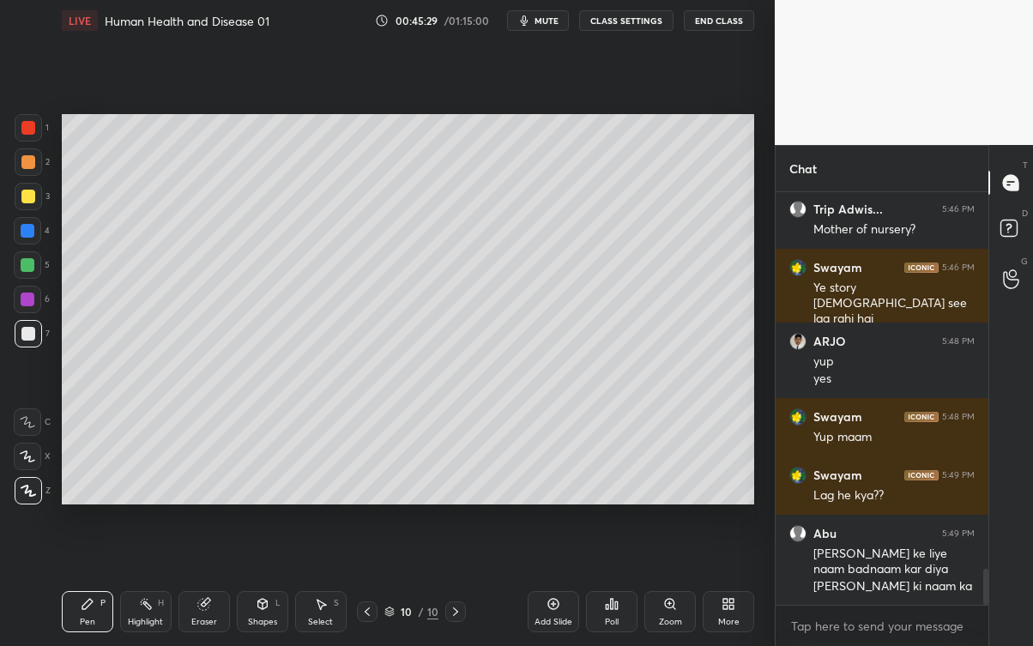
click at [103, 583] on div "Pen P" at bounding box center [87, 611] width 51 height 41
click at [547, 13] on button "mute" at bounding box center [538, 20] width 62 height 21
click at [529, 21] on button "unmute" at bounding box center [538, 20] width 62 height 21
click at [528, 22] on icon "button" at bounding box center [525, 20] width 8 height 10
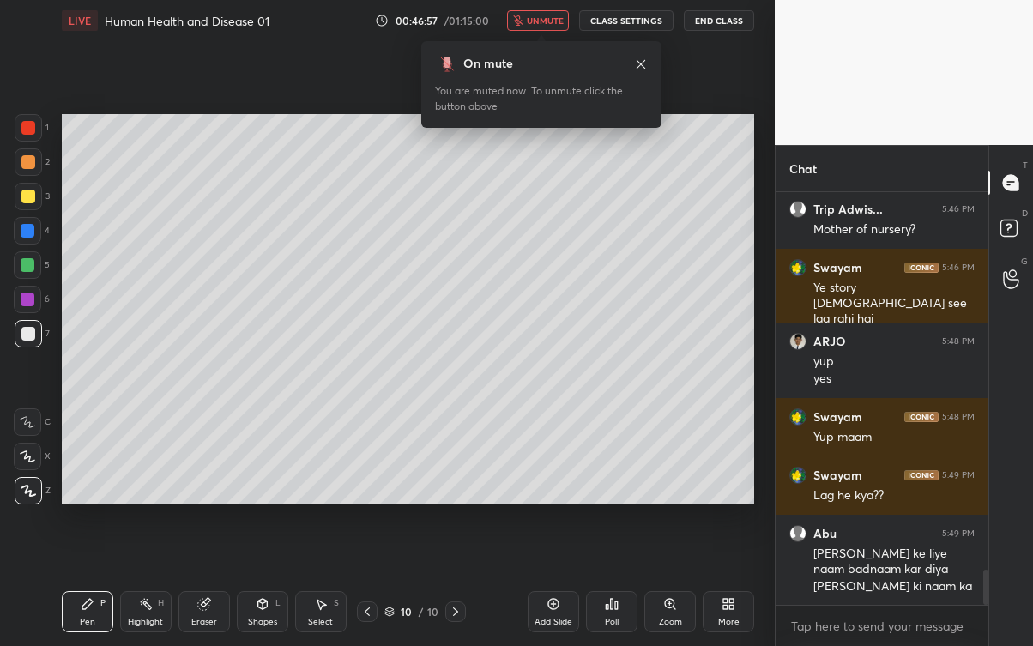
scroll to position [4368, 0]
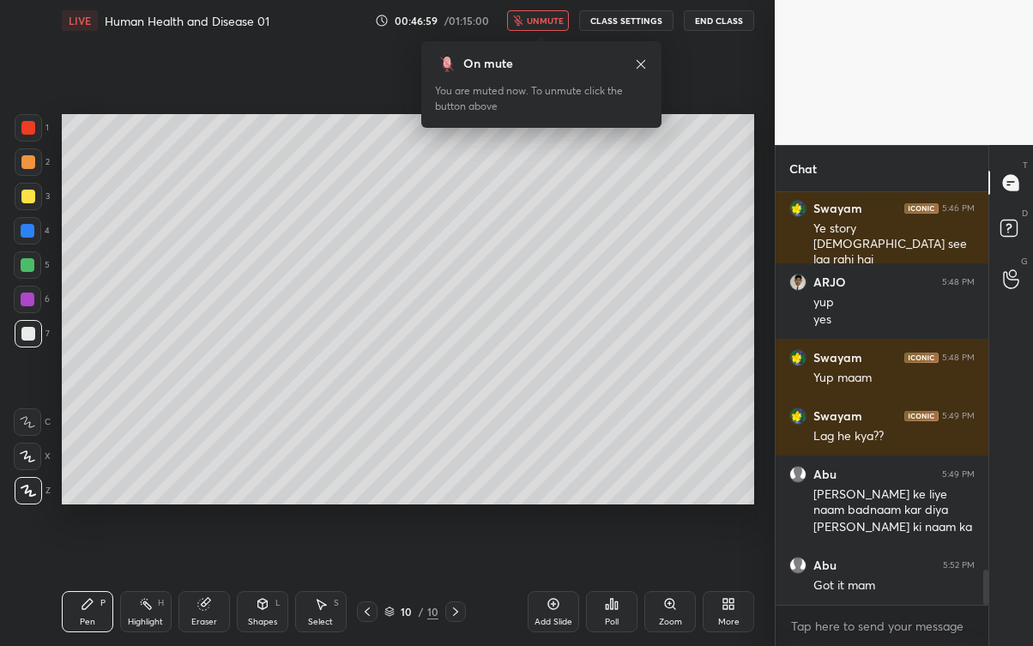
click at [521, 15] on icon "button" at bounding box center [517, 20] width 9 height 10
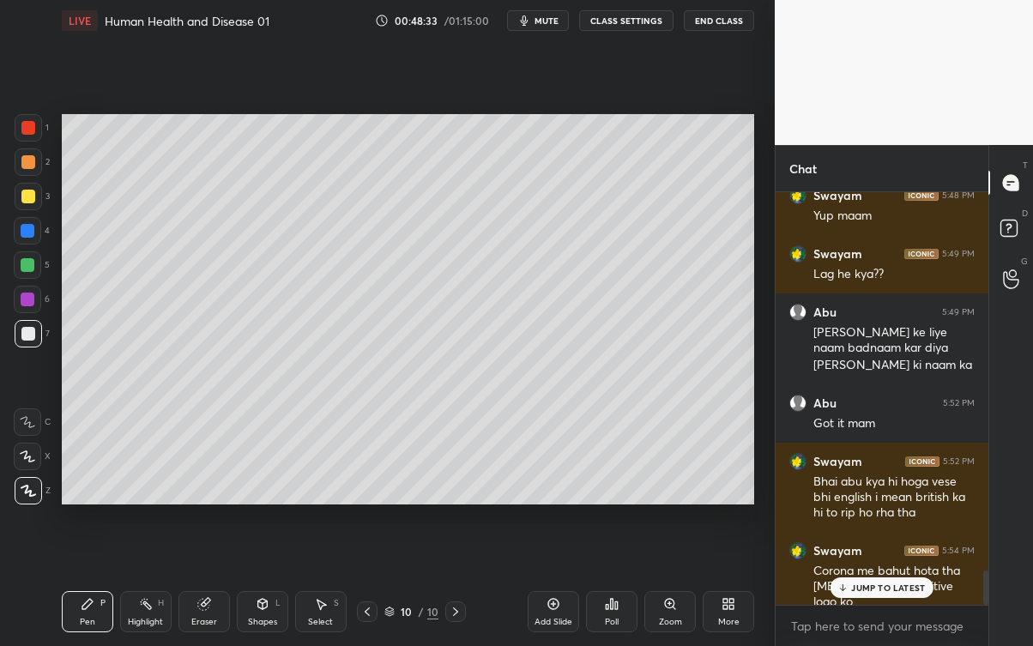
scroll to position [4531, 0]
click at [554, 583] on icon at bounding box center [553, 604] width 14 height 14
click at [35, 193] on div at bounding box center [28, 196] width 27 height 27
click at [26, 335] on div at bounding box center [28, 334] width 14 height 14
click at [33, 197] on div at bounding box center [28, 197] width 14 height 14
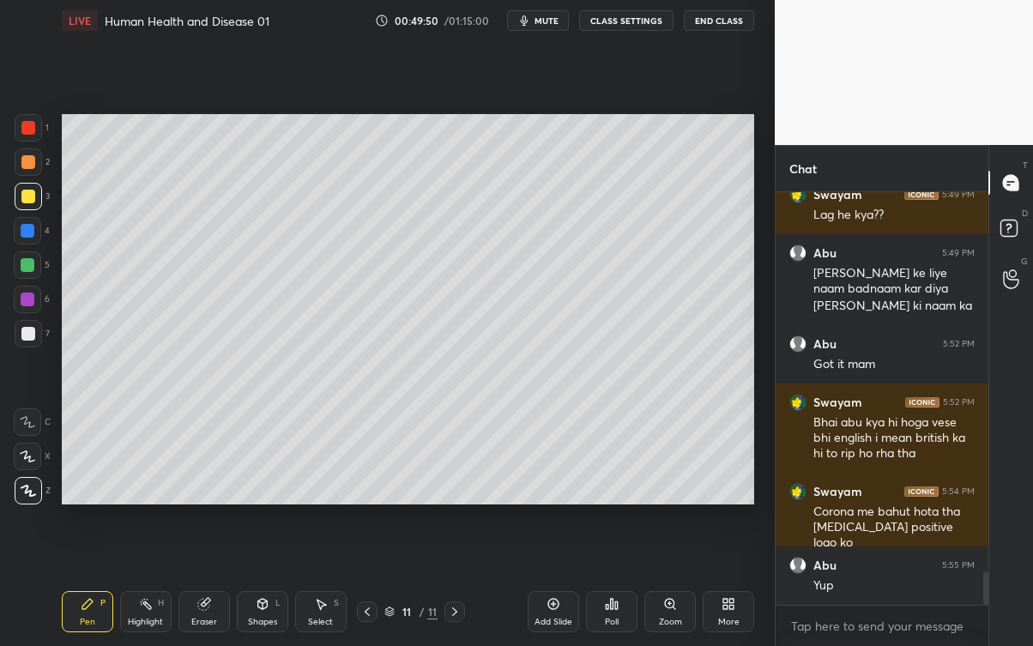
scroll to position [4678, 0]
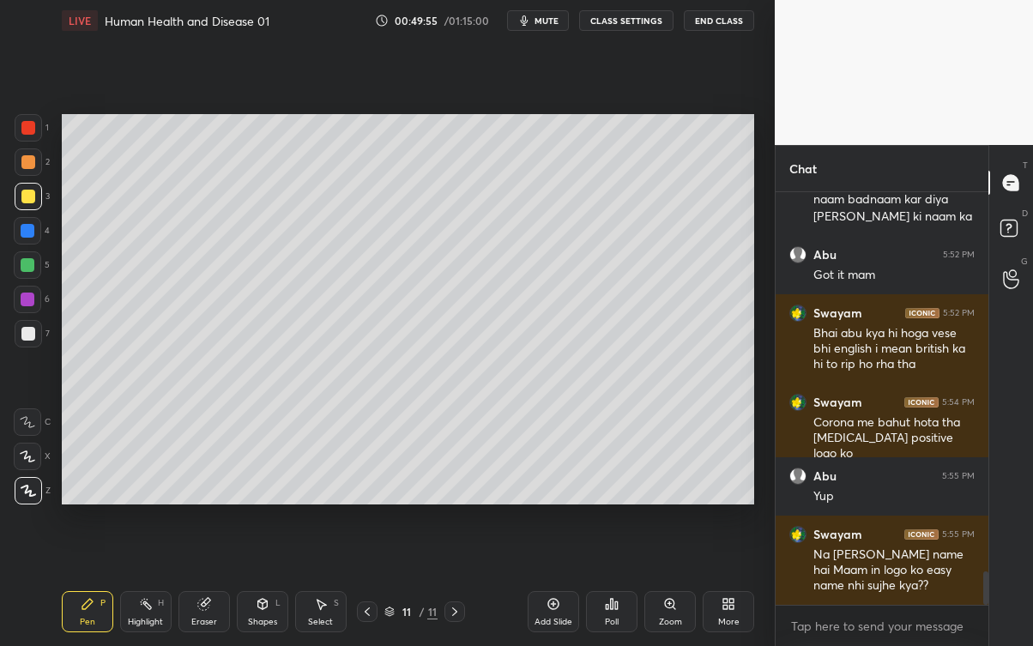
click at [22, 348] on div "7" at bounding box center [32, 337] width 35 height 34
click at [33, 183] on div at bounding box center [28, 196] width 27 height 27
click at [211, 583] on div "Eraser" at bounding box center [203, 611] width 51 height 41
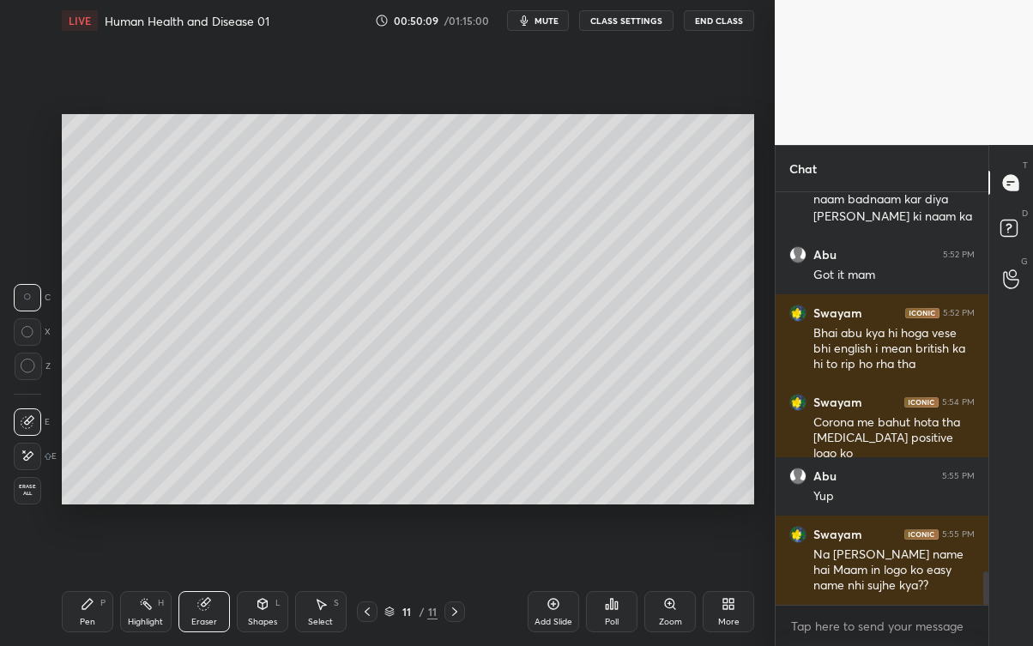
click at [98, 583] on div "Pen P" at bounding box center [87, 611] width 51 height 41
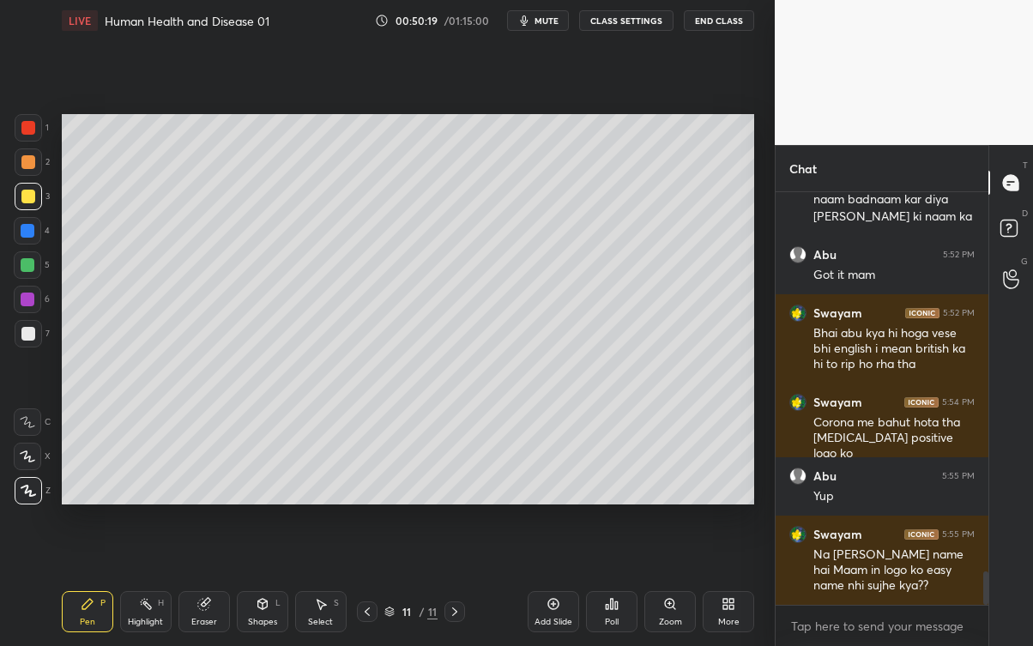
click at [211, 583] on div "Eraser" at bounding box center [203, 611] width 51 height 41
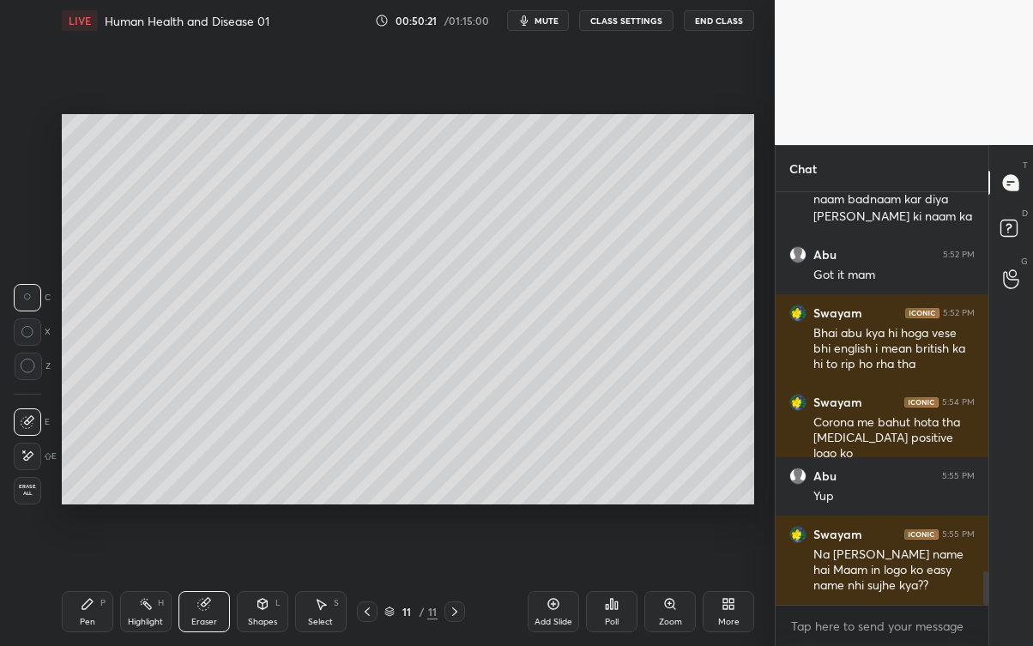
click at [87, 583] on div "Pen P" at bounding box center [87, 611] width 51 height 41
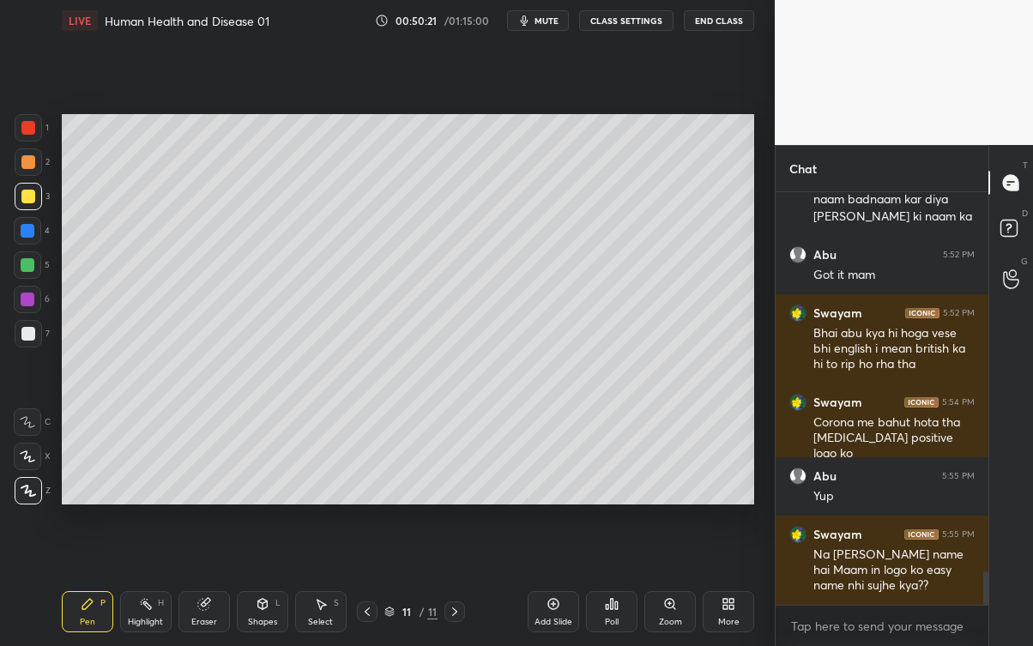
click at [89, 583] on div "Pen P" at bounding box center [87, 611] width 51 height 41
click at [30, 331] on div at bounding box center [28, 334] width 14 height 14
click at [37, 190] on div at bounding box center [28, 196] width 27 height 27
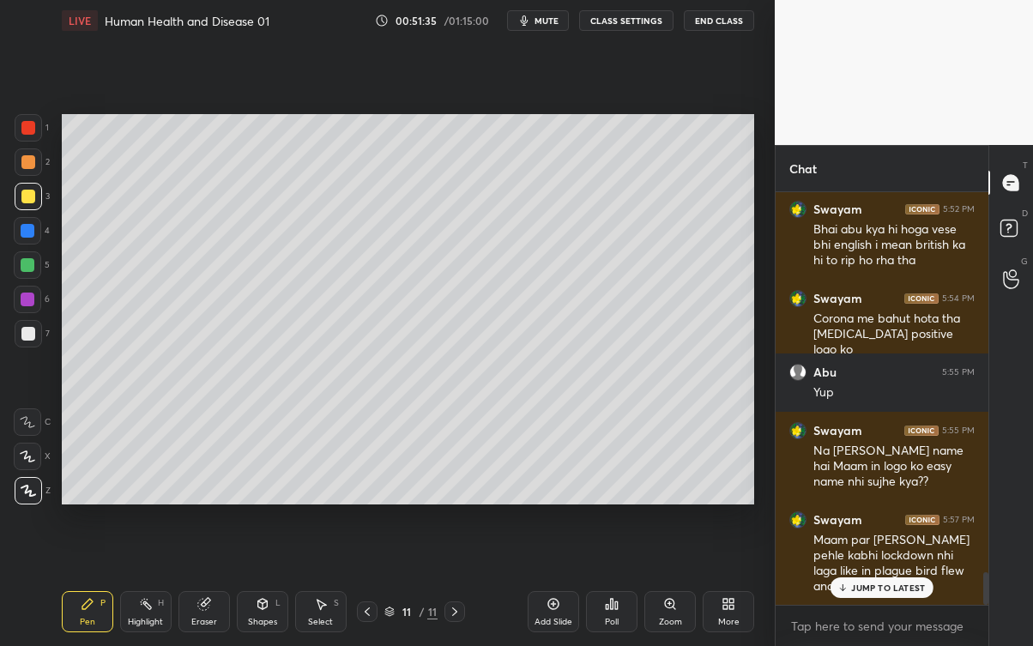
click at [904, 583] on p "JUMP TO LATEST" at bounding box center [888, 587] width 74 height 10
click at [25, 338] on div at bounding box center [28, 334] width 14 height 14
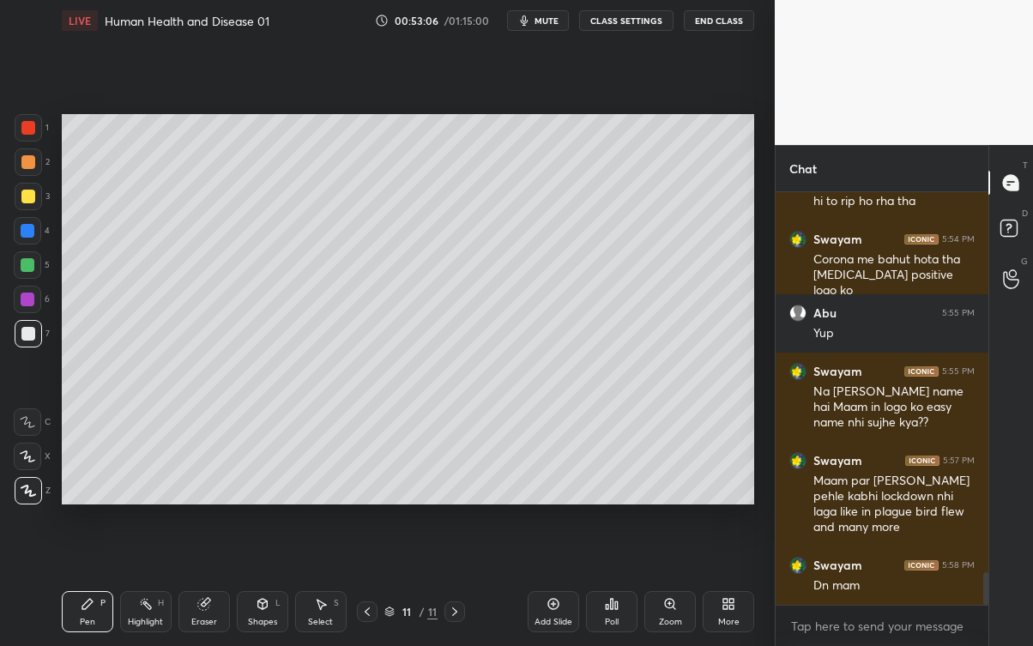
click at [551, 583] on div "Add Slide" at bounding box center [553, 621] width 38 height 9
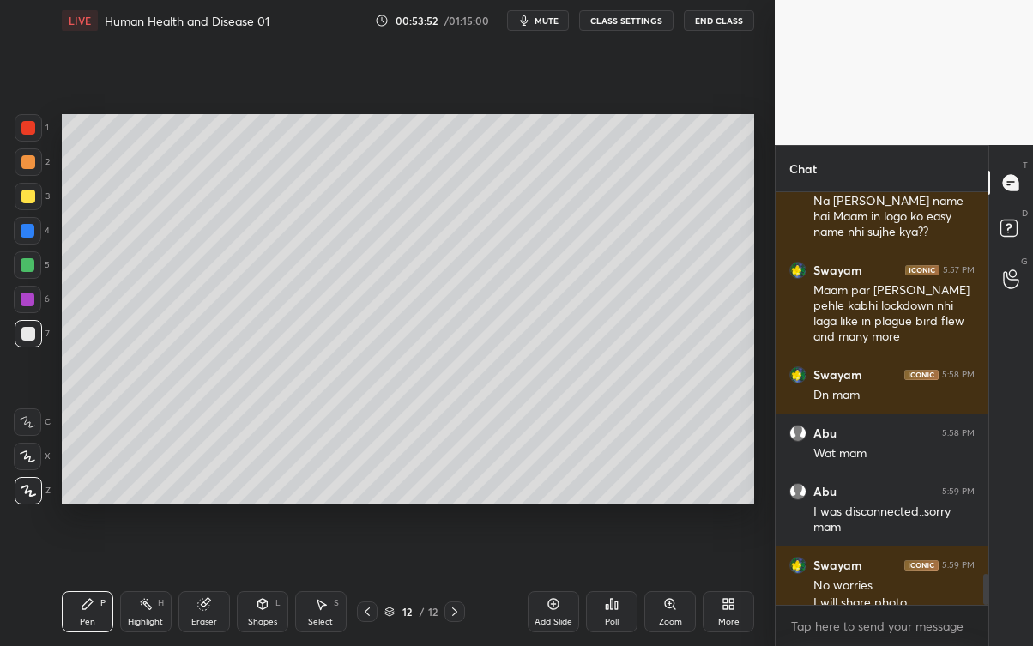
scroll to position [5049, 0]
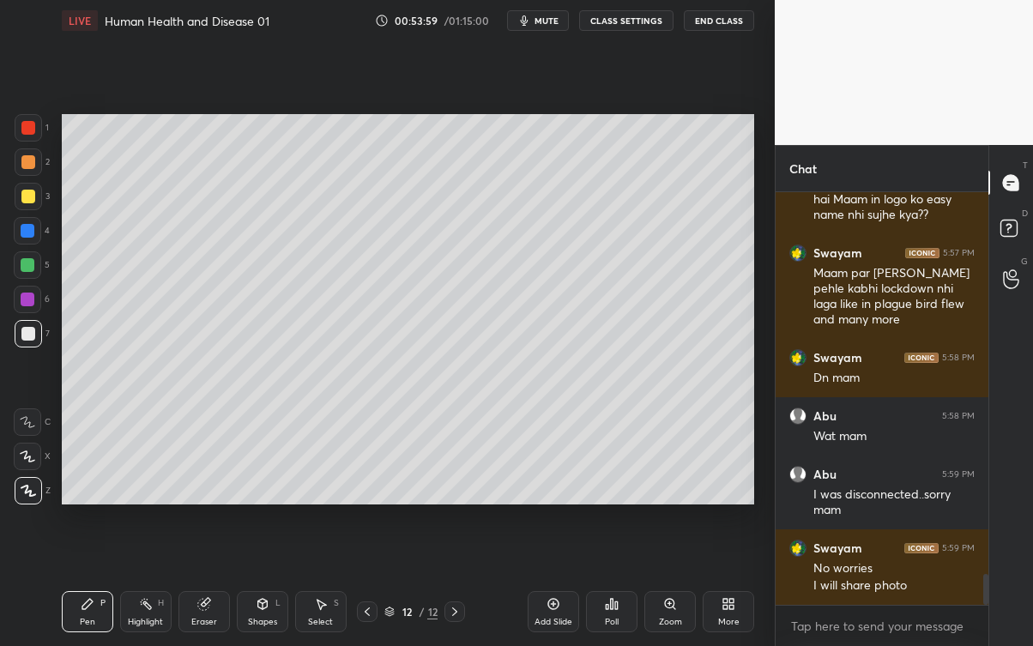
click at [377, 583] on div at bounding box center [367, 611] width 21 height 21
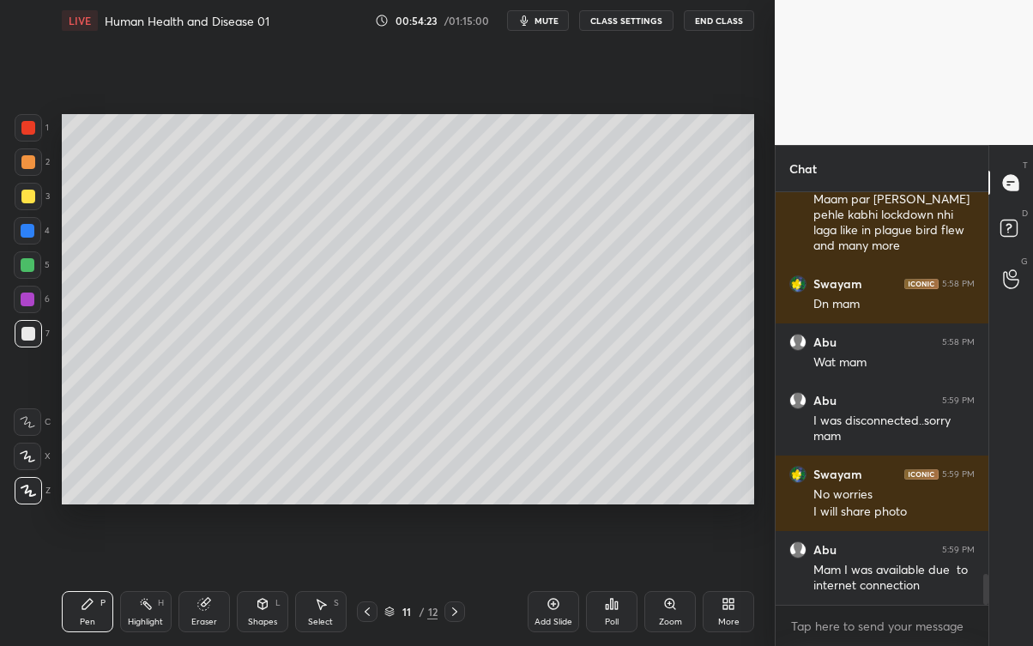
click at [453, 583] on icon at bounding box center [455, 612] width 14 height 14
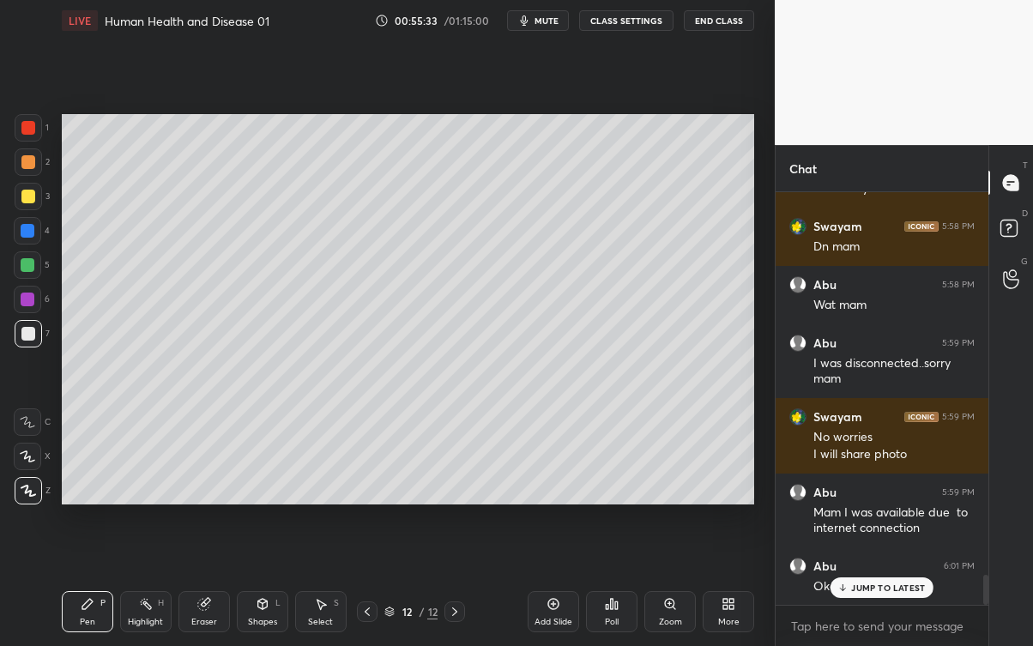
click at [876, 583] on p "JUMP TO LATEST" at bounding box center [888, 587] width 74 height 10
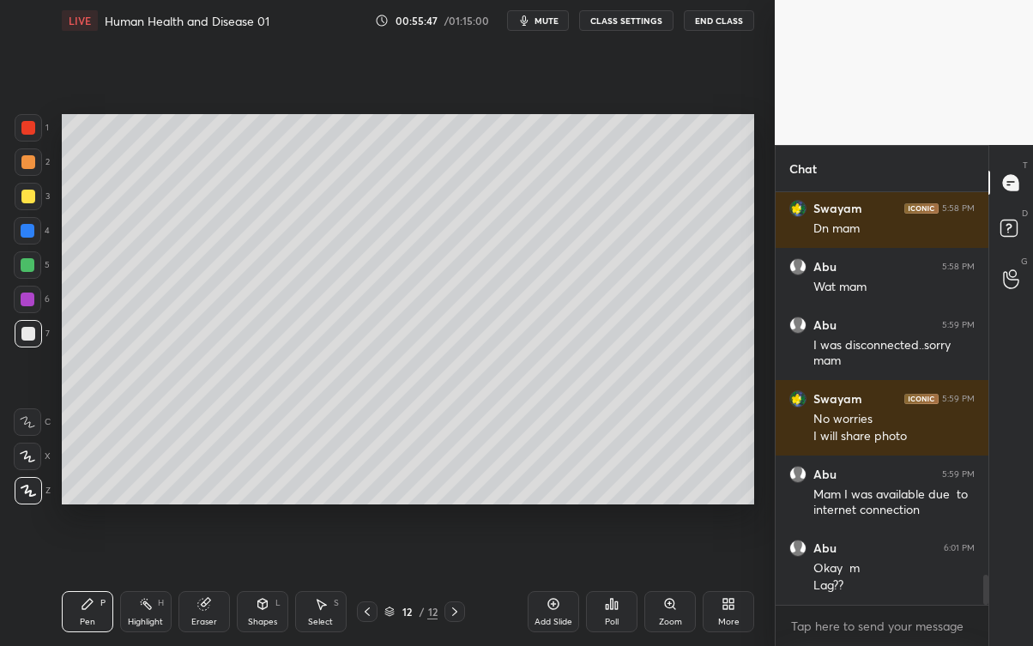
scroll to position [5271, 0]
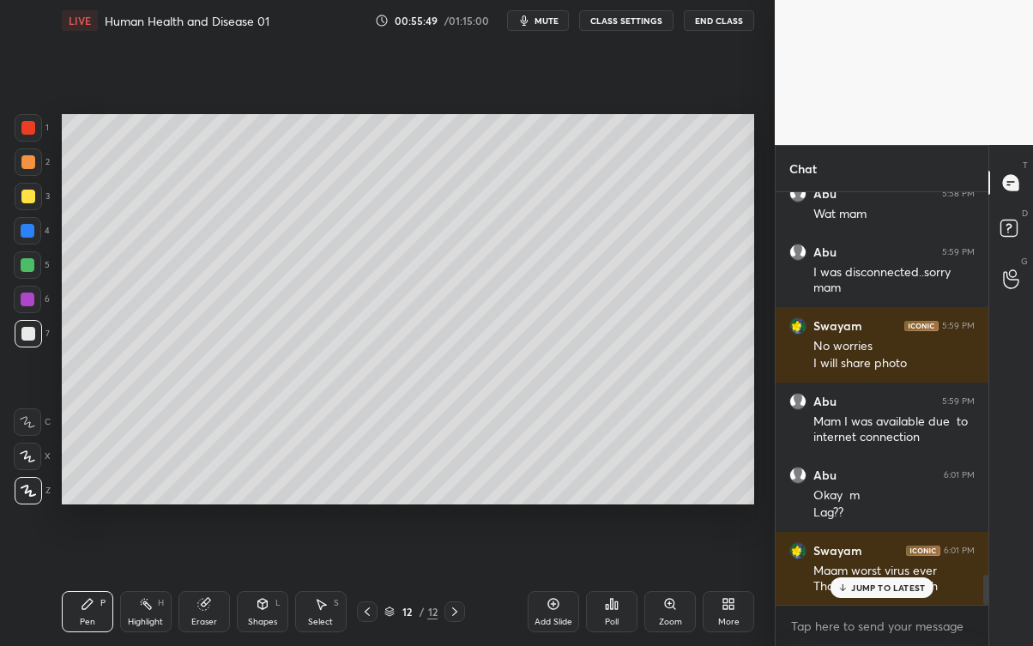
click at [870, 583] on p "JUMP TO LATEST" at bounding box center [888, 587] width 74 height 10
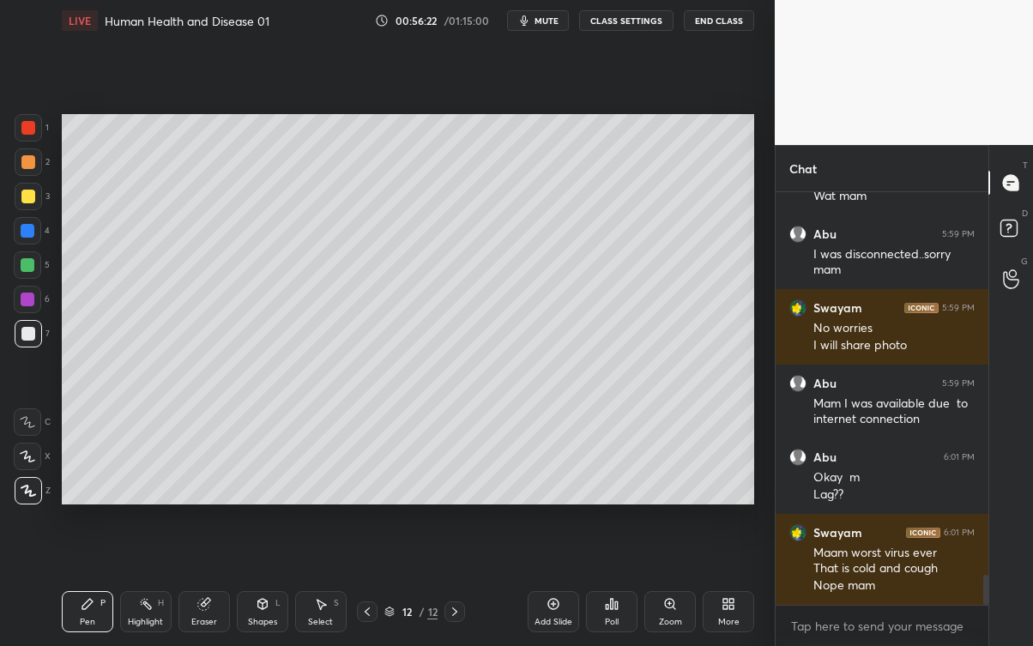
scroll to position [5346, 0]
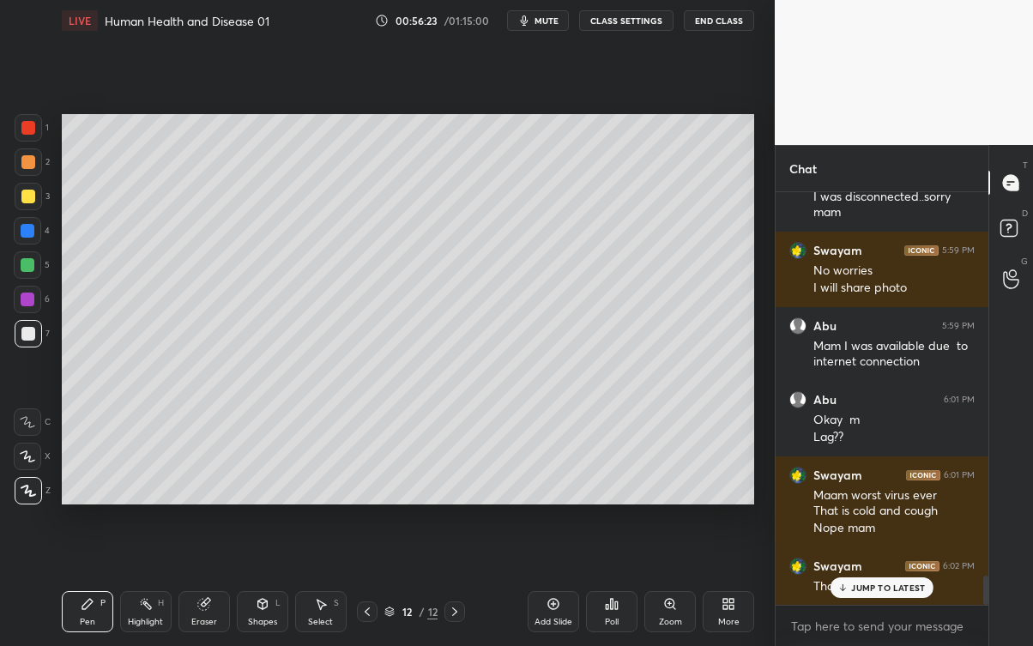
click at [878, 583] on p "JUMP TO LATEST" at bounding box center [888, 587] width 74 height 10
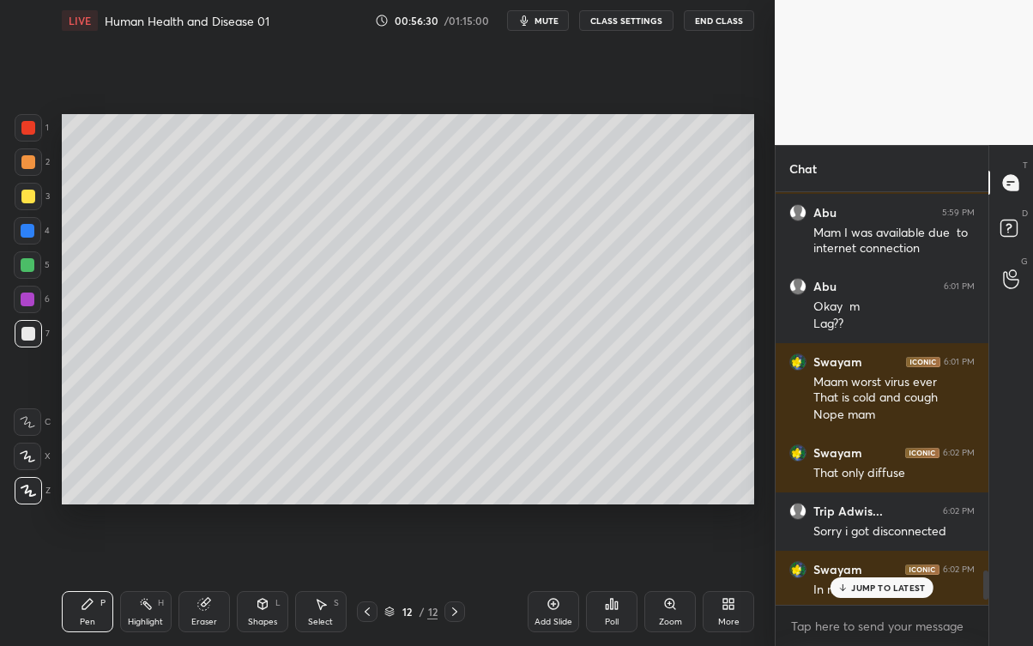
scroll to position [5536, 0]
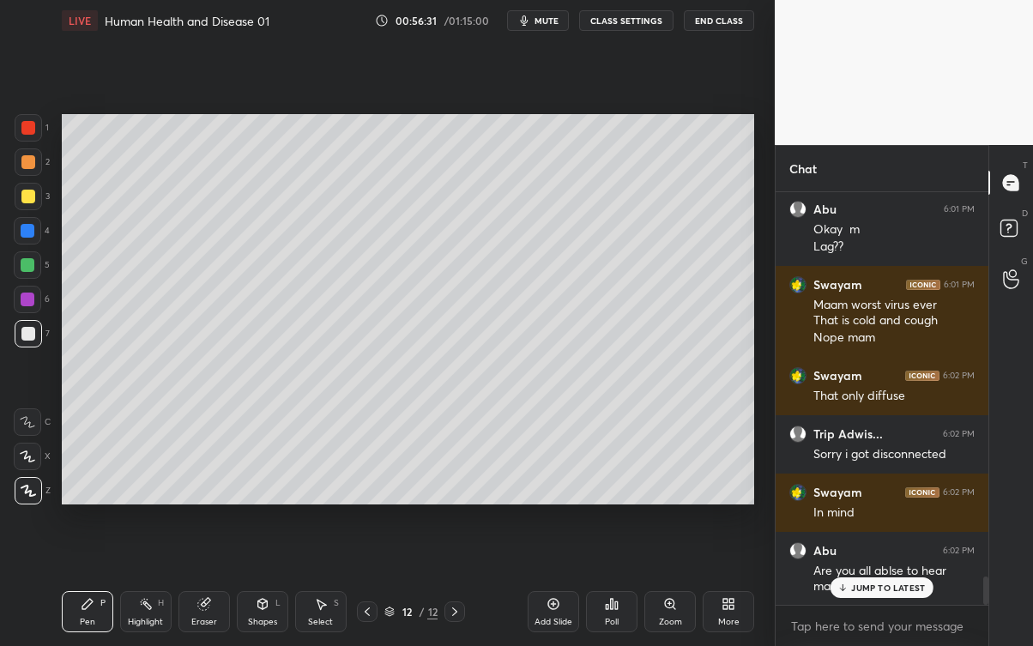
click at [859, 583] on p "JUMP TO LATEST" at bounding box center [888, 587] width 74 height 10
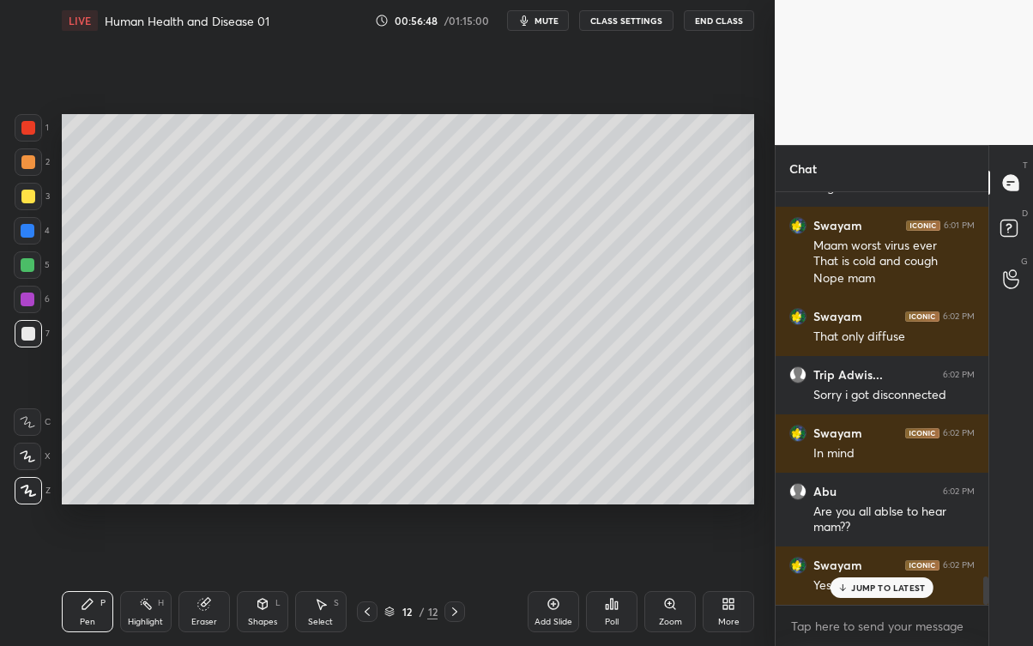
scroll to position [5669, 0]
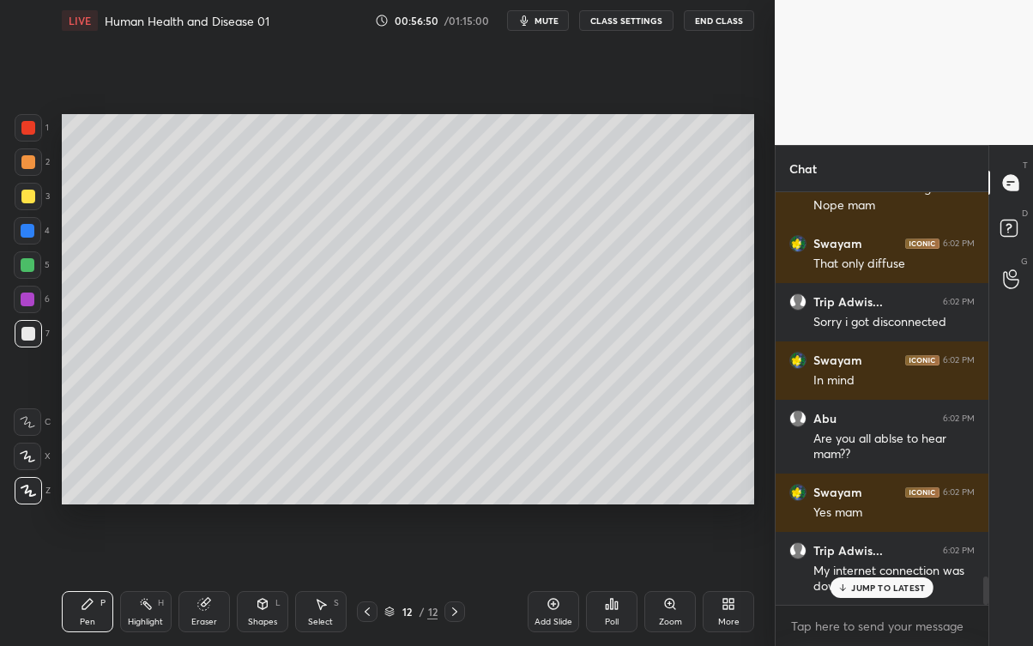
click at [892, 583] on p "JUMP TO LATEST" at bounding box center [888, 587] width 74 height 10
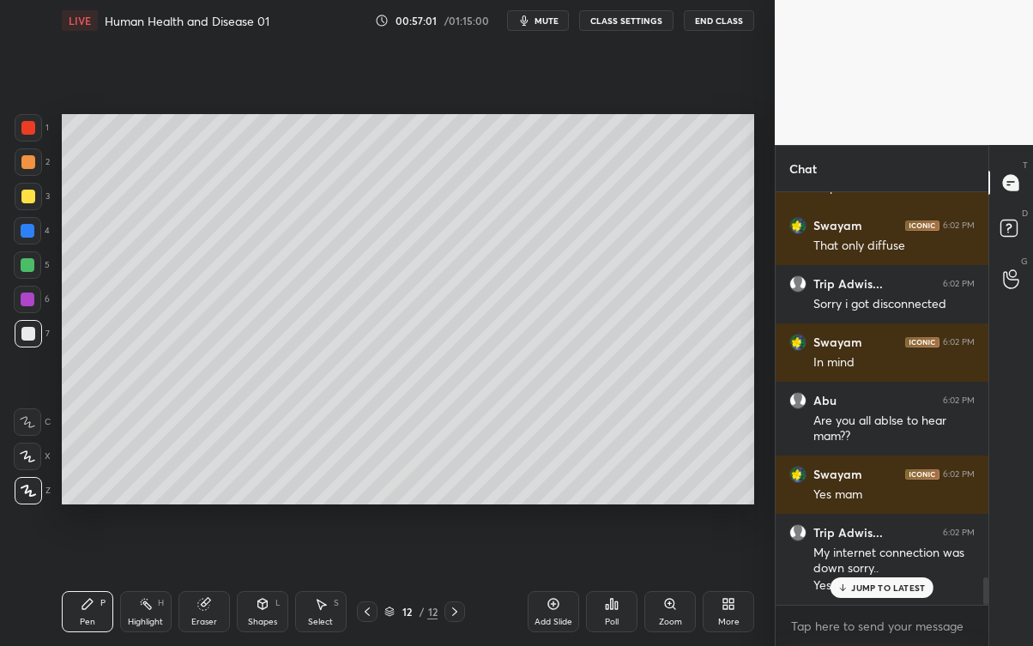
scroll to position [5744, 0]
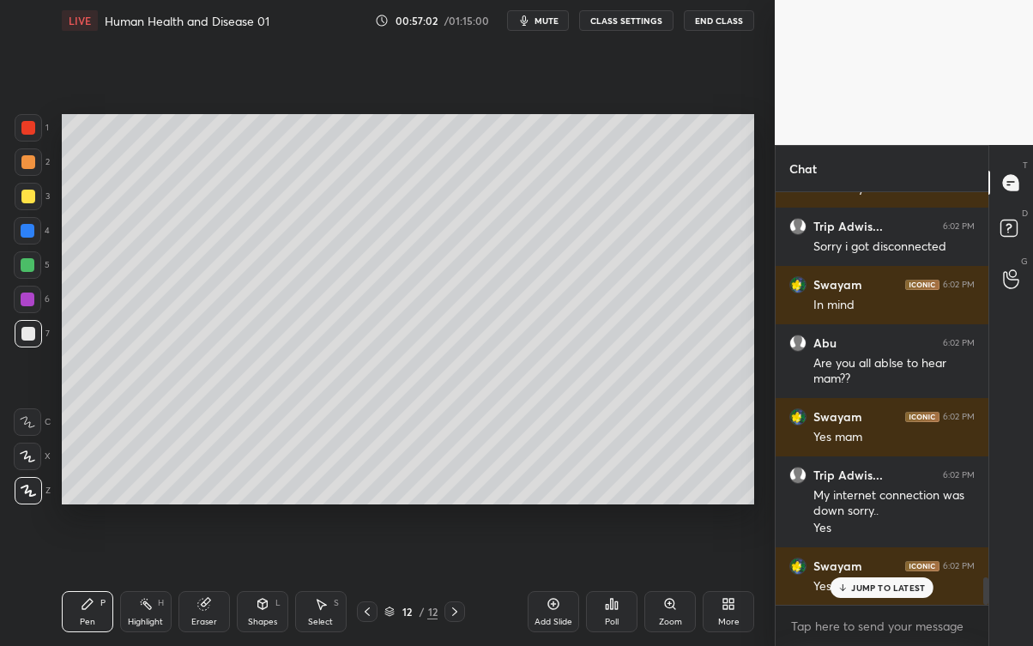
click at [869, 583] on p "JUMP TO LATEST" at bounding box center [888, 587] width 74 height 10
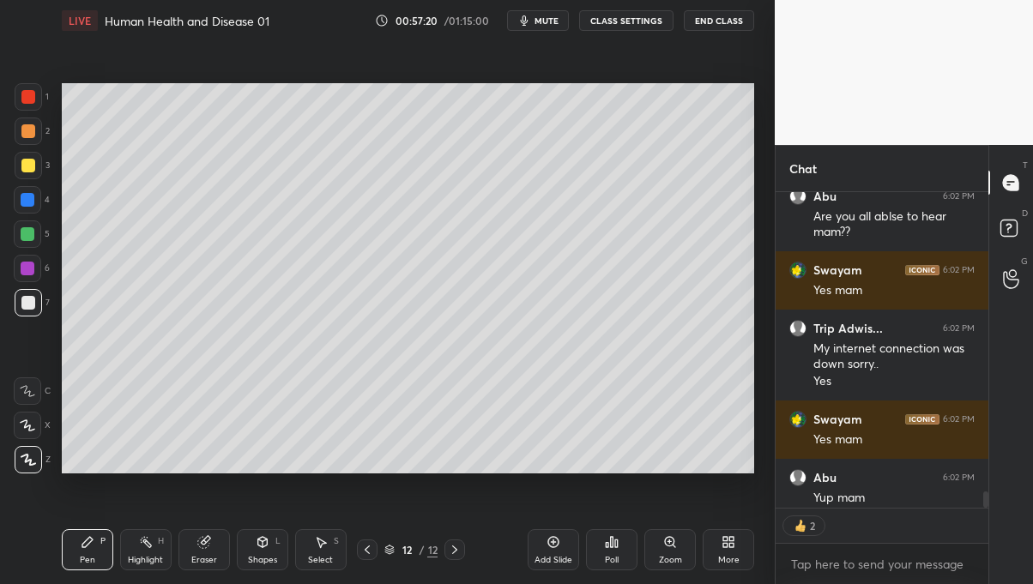
scroll to position [5900, 0]
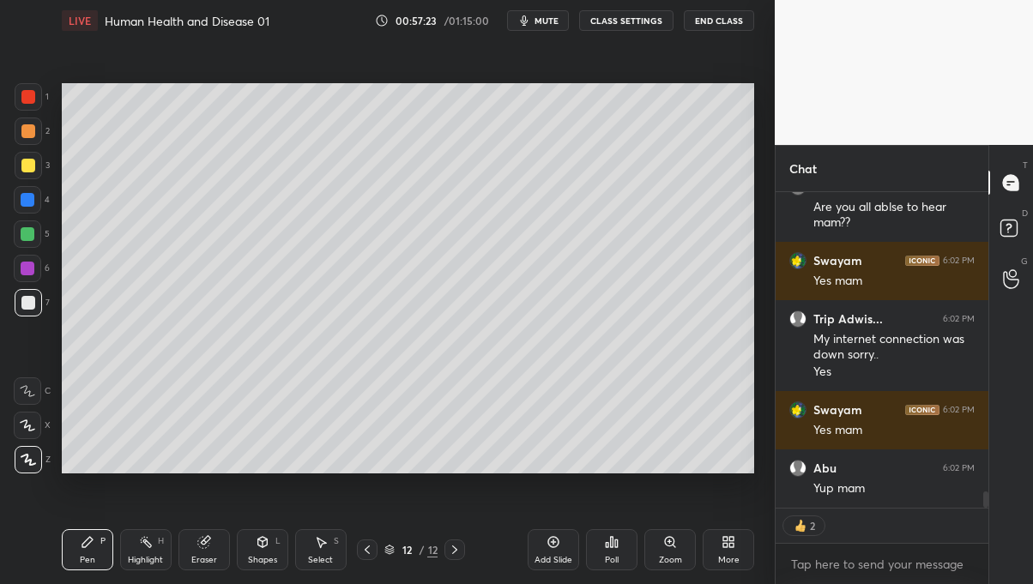
click at [738, 557] on div "More" at bounding box center [727, 549] width 51 height 41
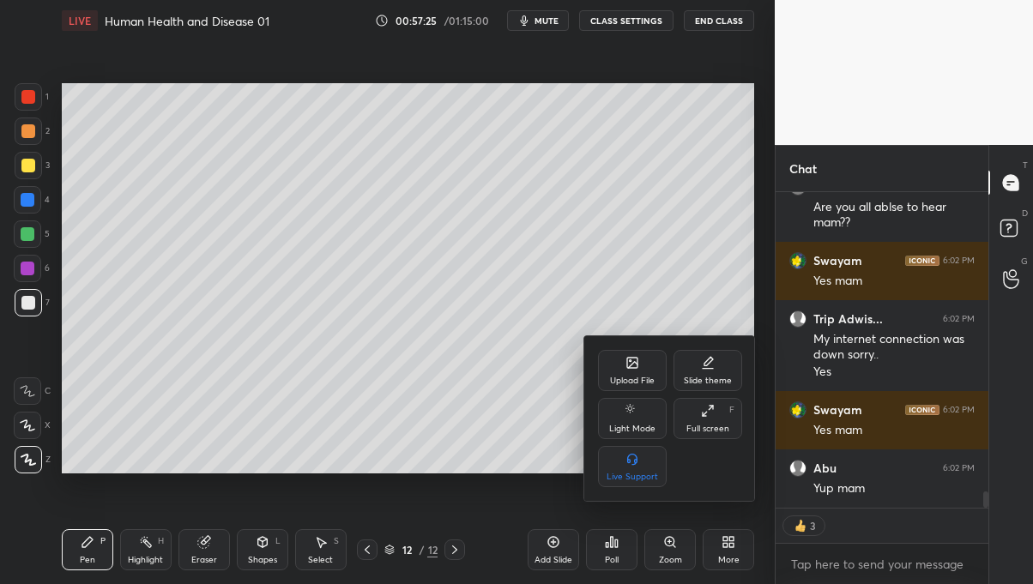
click at [728, 547] on div at bounding box center [516, 292] width 1033 height 584
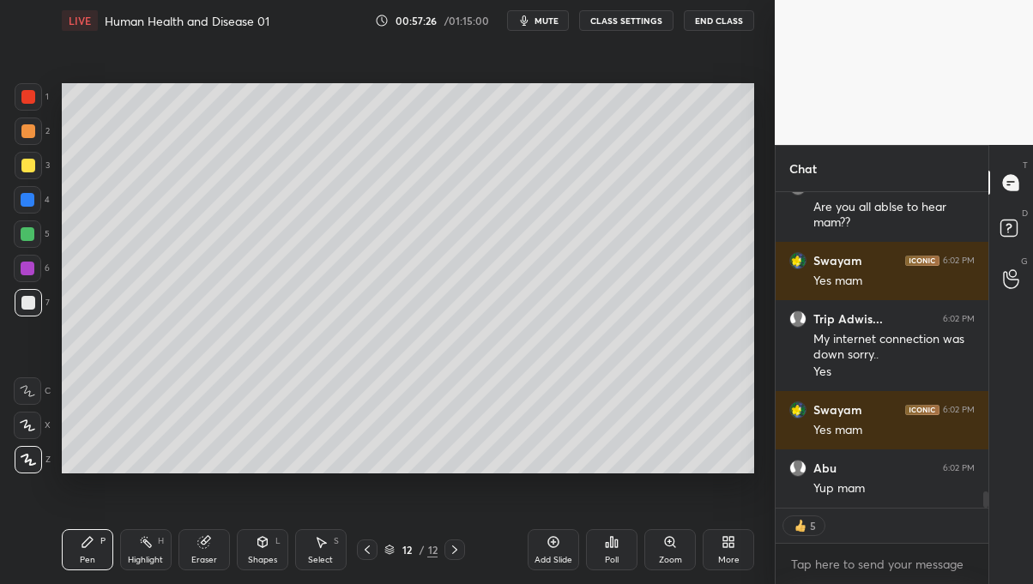
click at [724, 544] on icon at bounding box center [725, 545] width 4 height 4
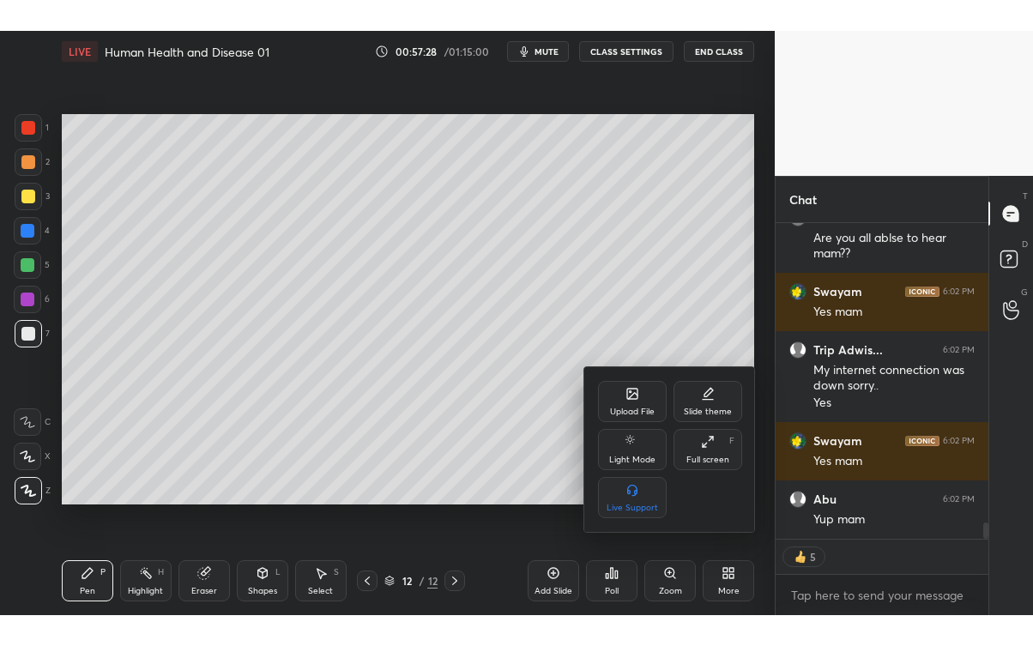
scroll to position [5989, 0]
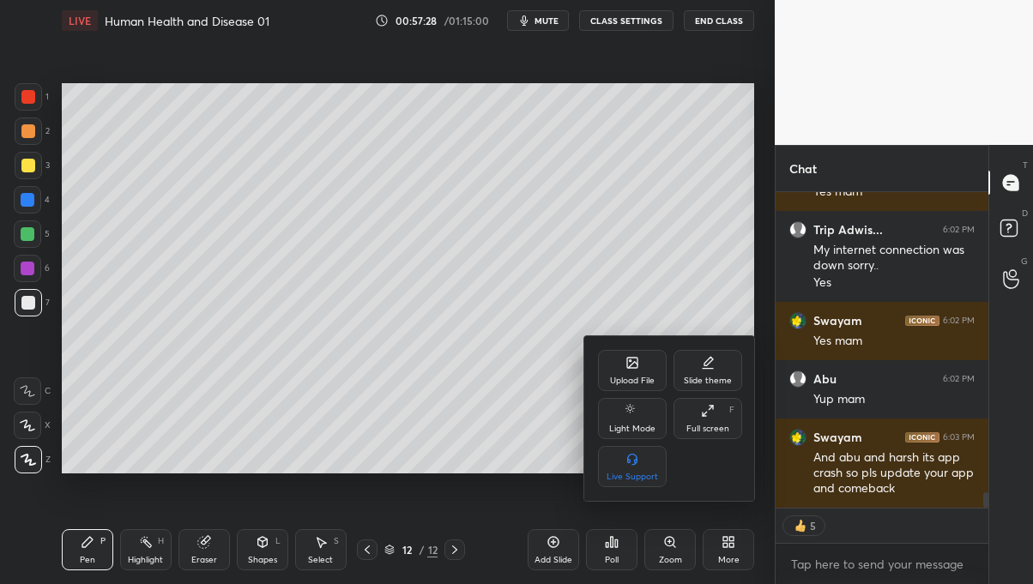
click at [720, 431] on div "Full screen" at bounding box center [707, 428] width 43 height 9
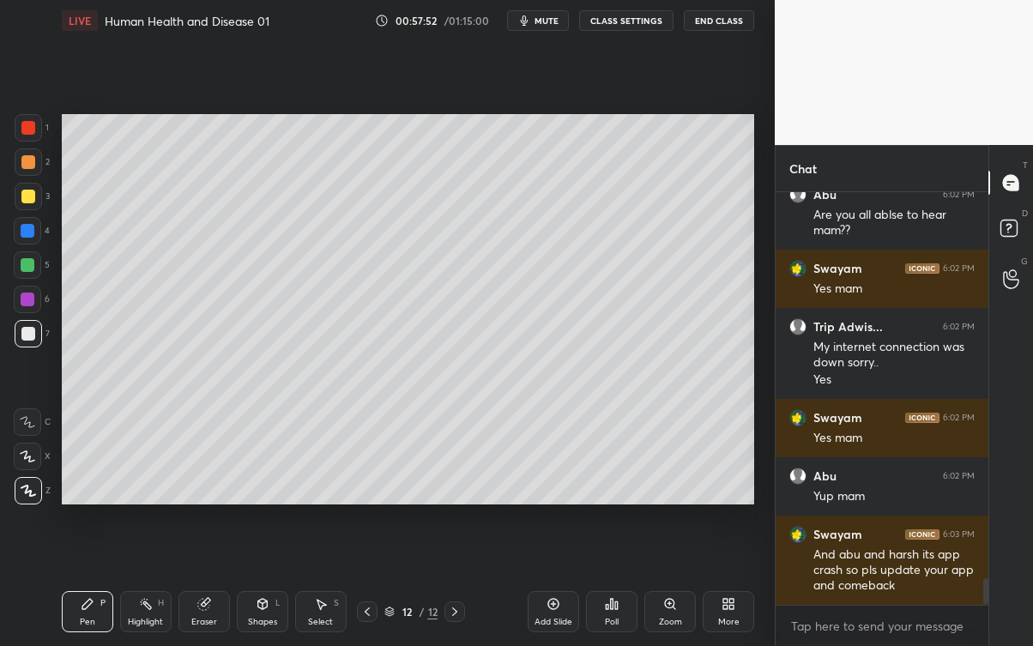
scroll to position [5950, 0]
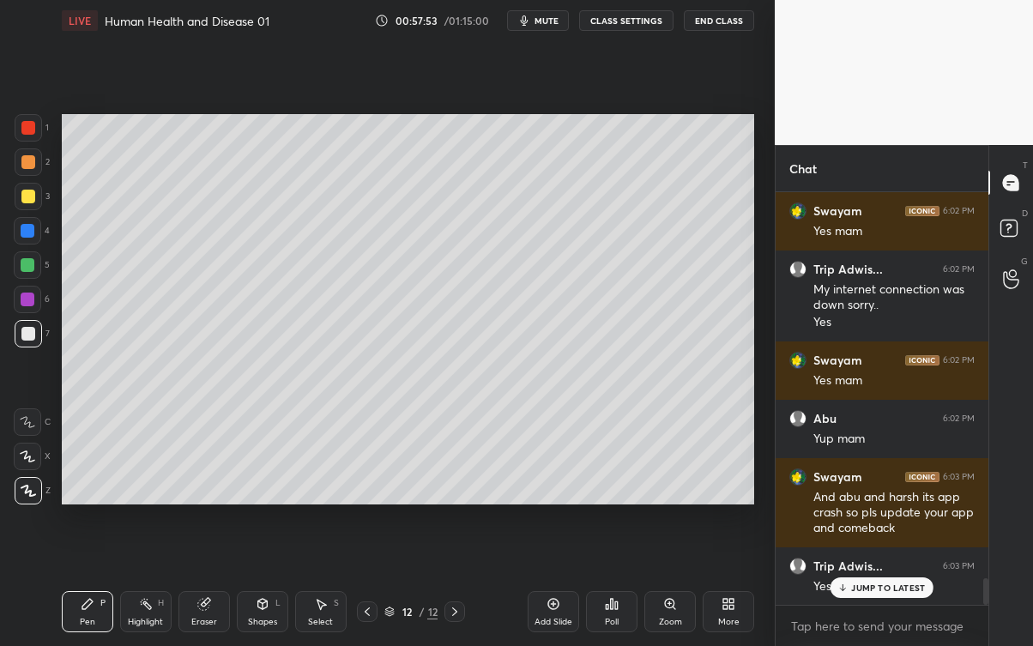
click at [883, 583] on p "JUMP TO LATEST" at bounding box center [888, 587] width 74 height 10
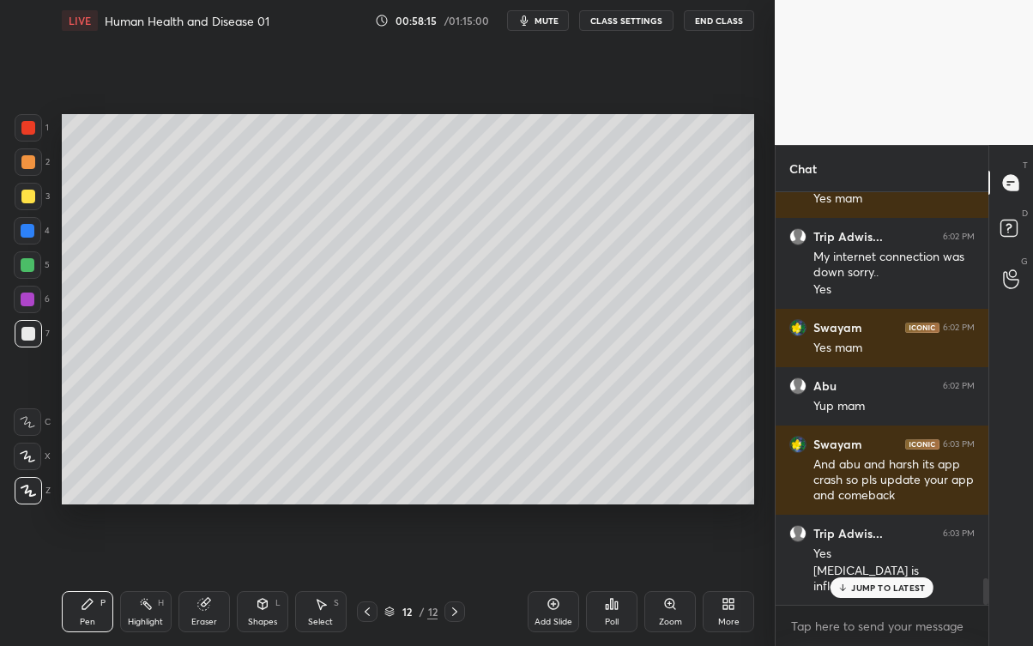
click at [889, 583] on div "JUMP TO LATEST" at bounding box center [881, 587] width 103 height 21
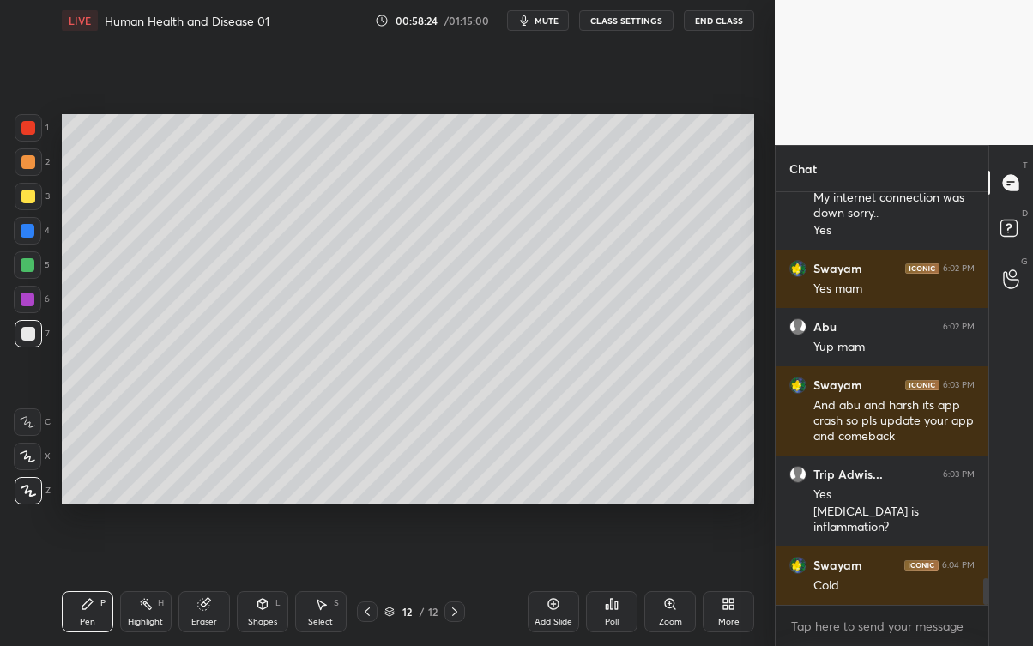
scroll to position [6058, 0]
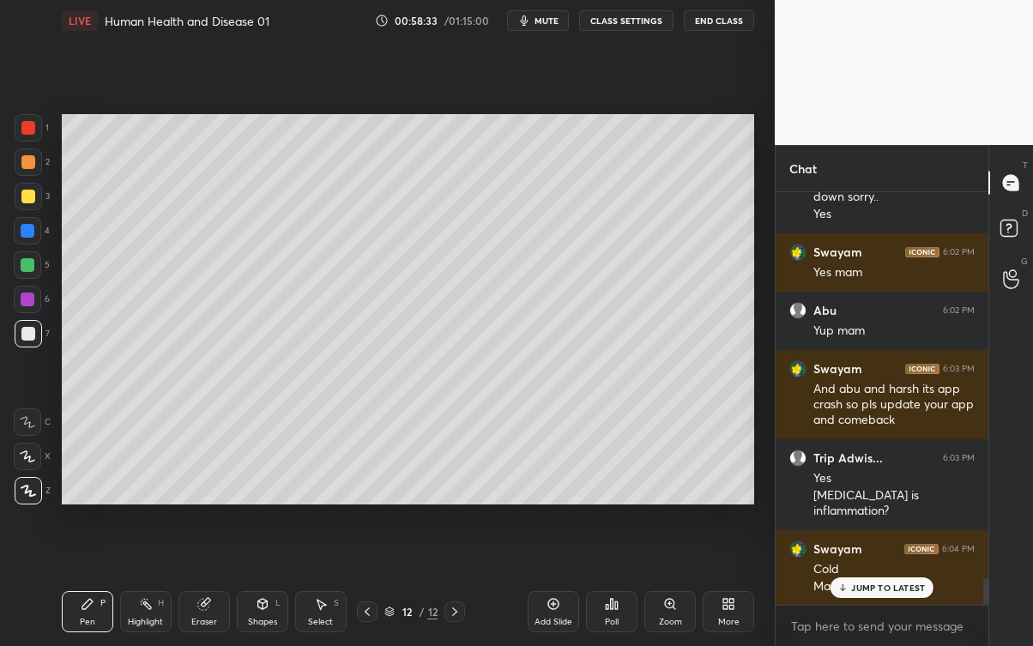
click at [876, 583] on div "JUMP TO LATEST" at bounding box center [881, 587] width 103 height 21
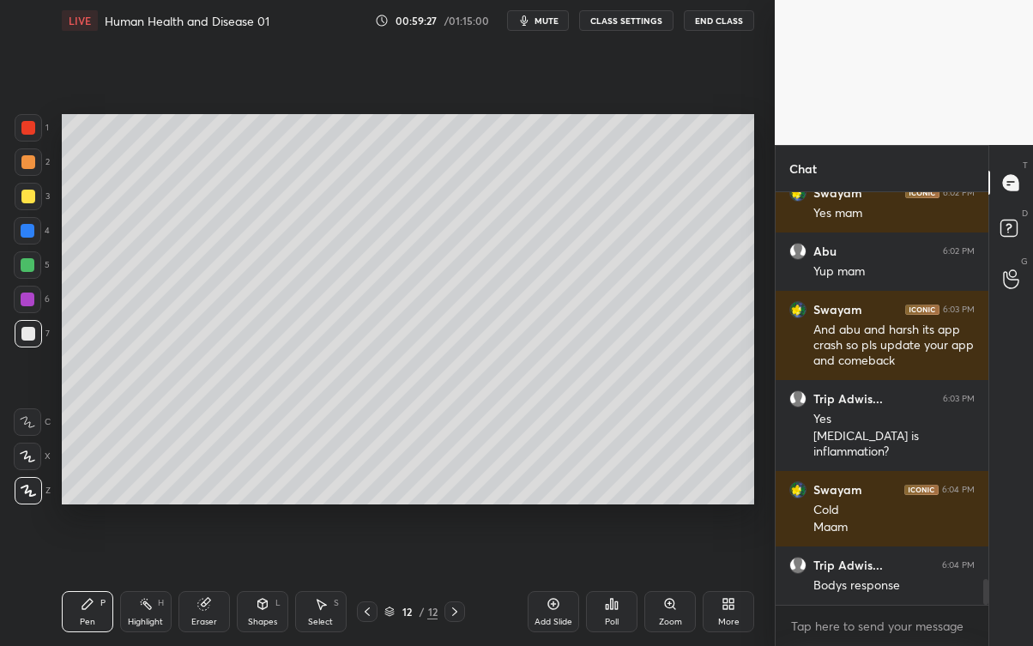
scroll to position [6236, 0]
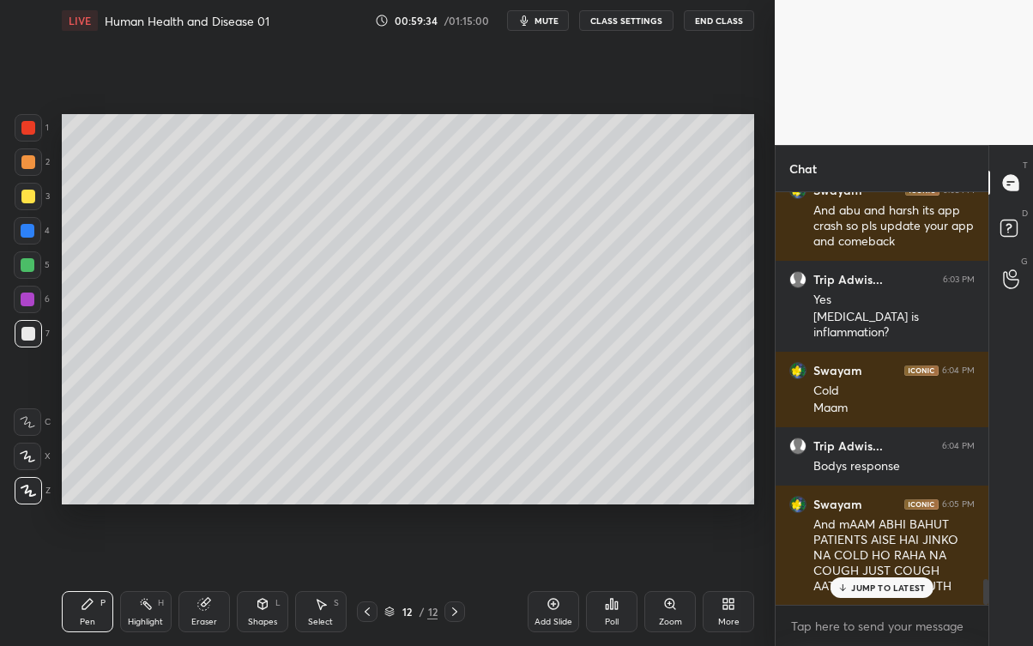
click at [903, 583] on div "JUMP TO LATEST" at bounding box center [881, 587] width 103 height 21
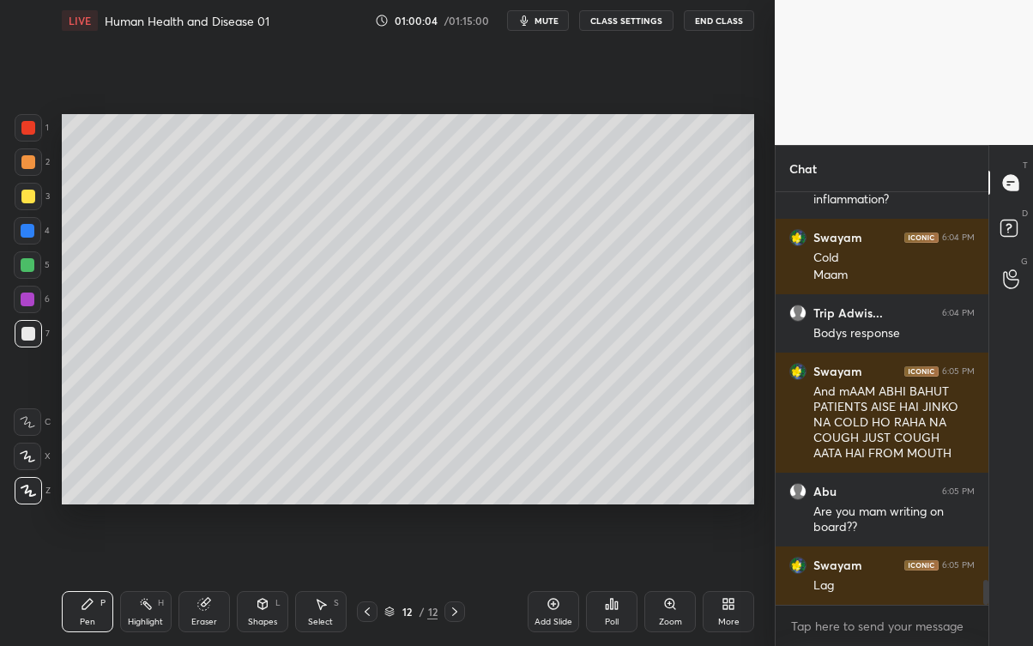
scroll to position [6386, 0]
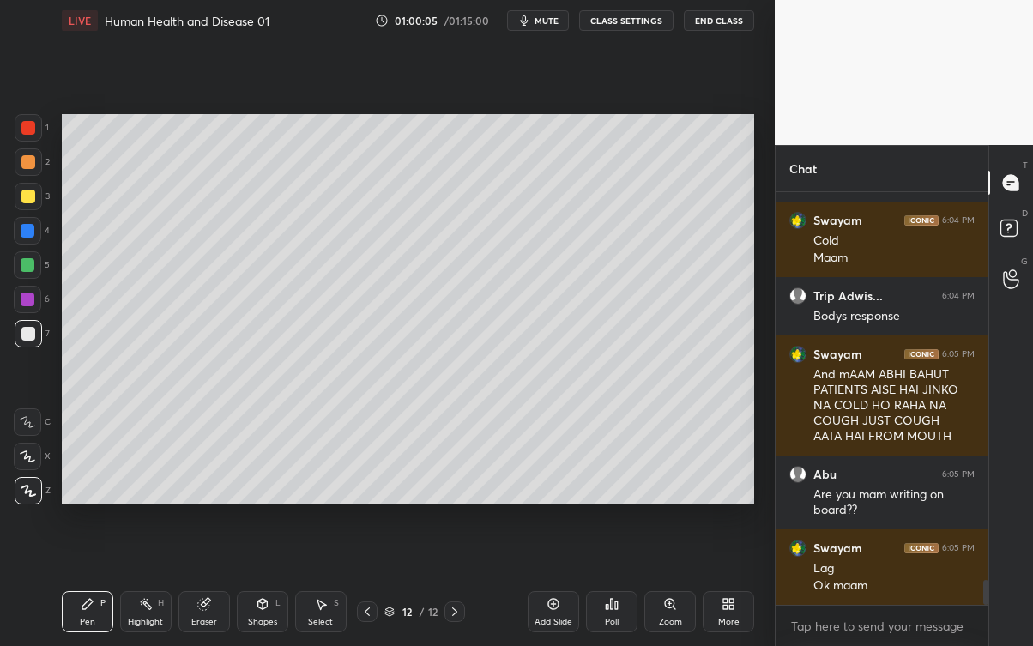
click at [209, 583] on div "Eraser" at bounding box center [204, 621] width 26 height 9
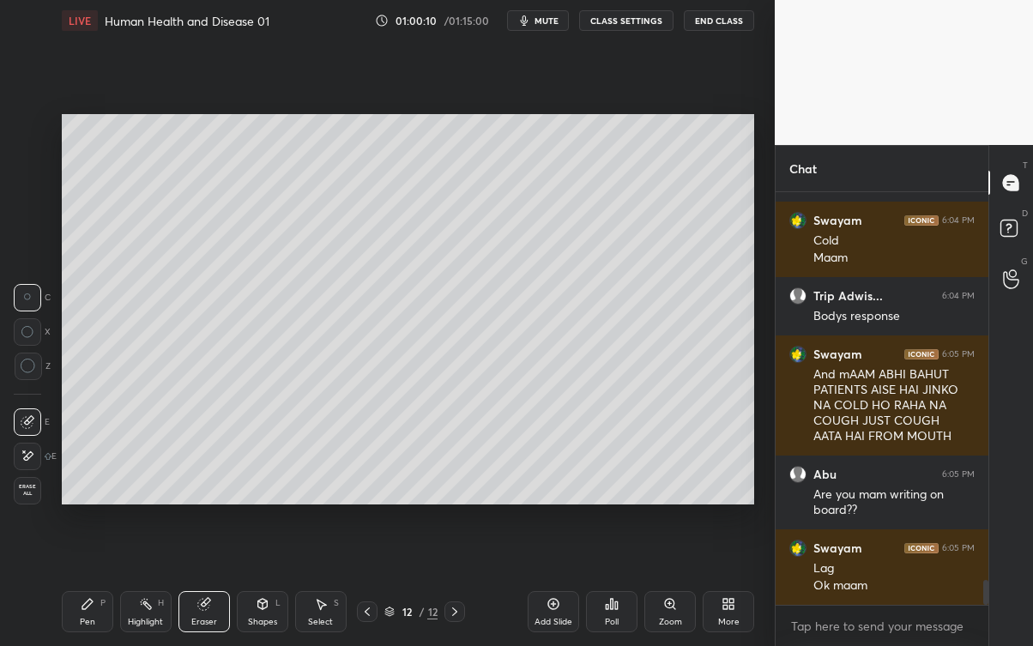
click at [82, 583] on icon at bounding box center [88, 604] width 14 height 14
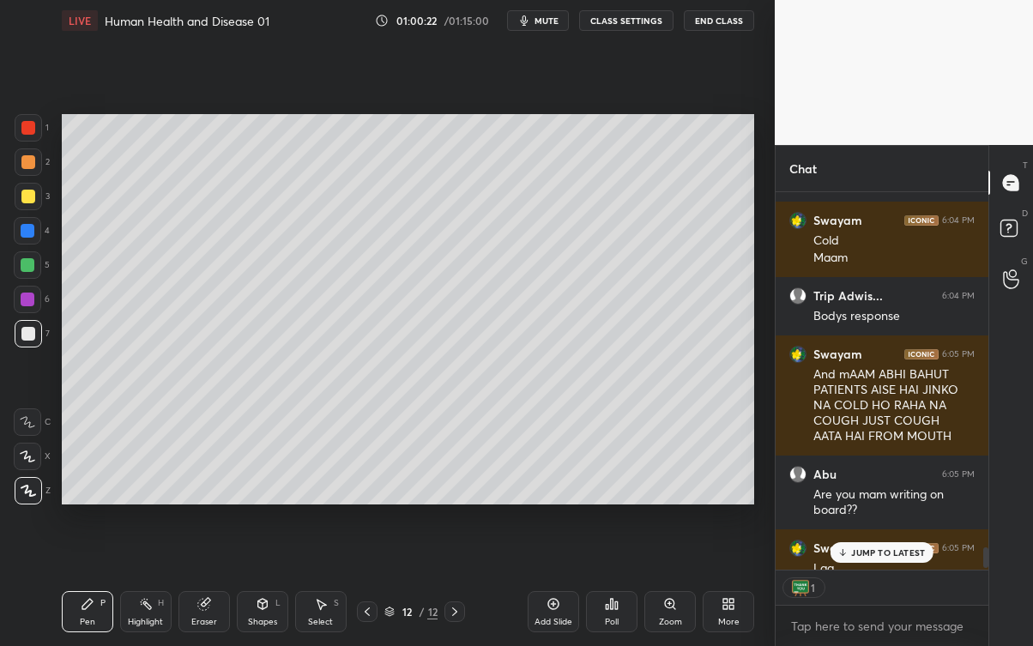
scroll to position [6422, 0]
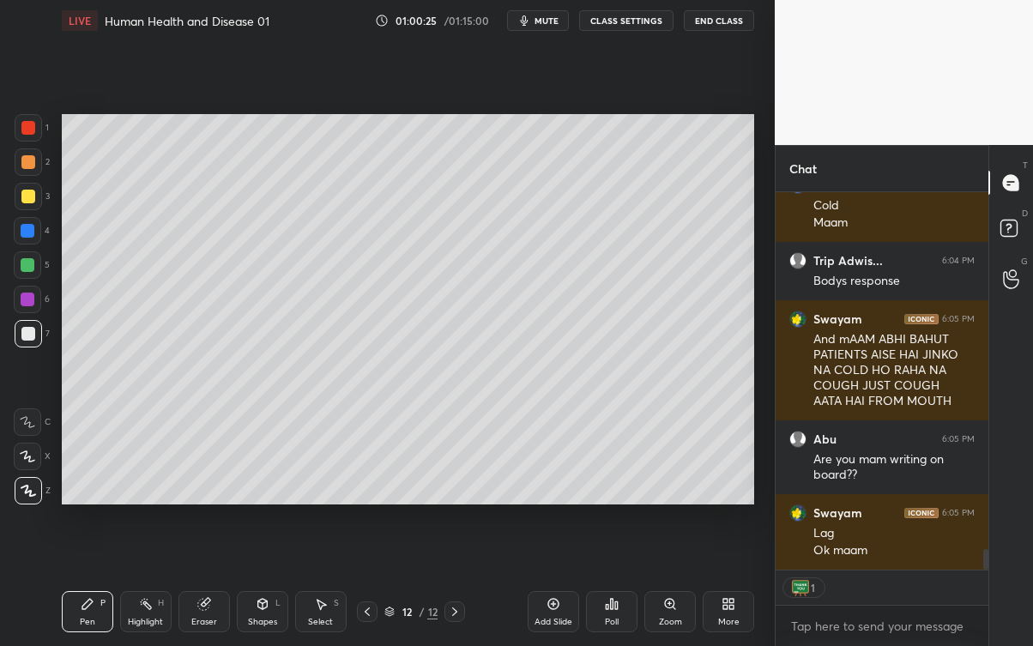
click at [33, 197] on div at bounding box center [28, 197] width 14 height 14
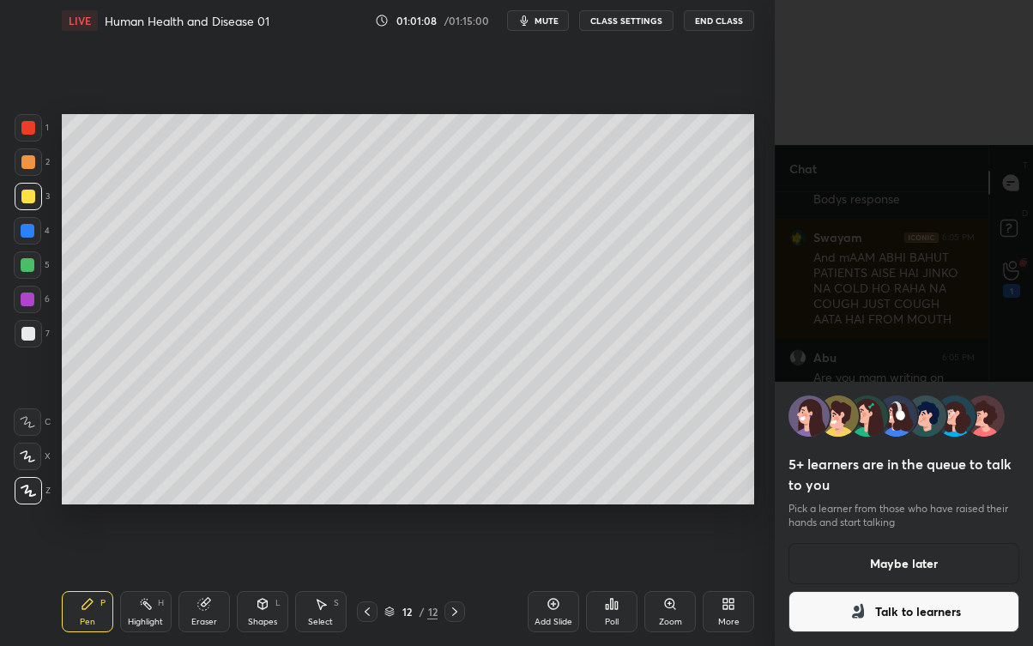
scroll to position [6577, 0]
click at [924, 583] on button "Talk to learners" at bounding box center [903, 611] width 231 height 41
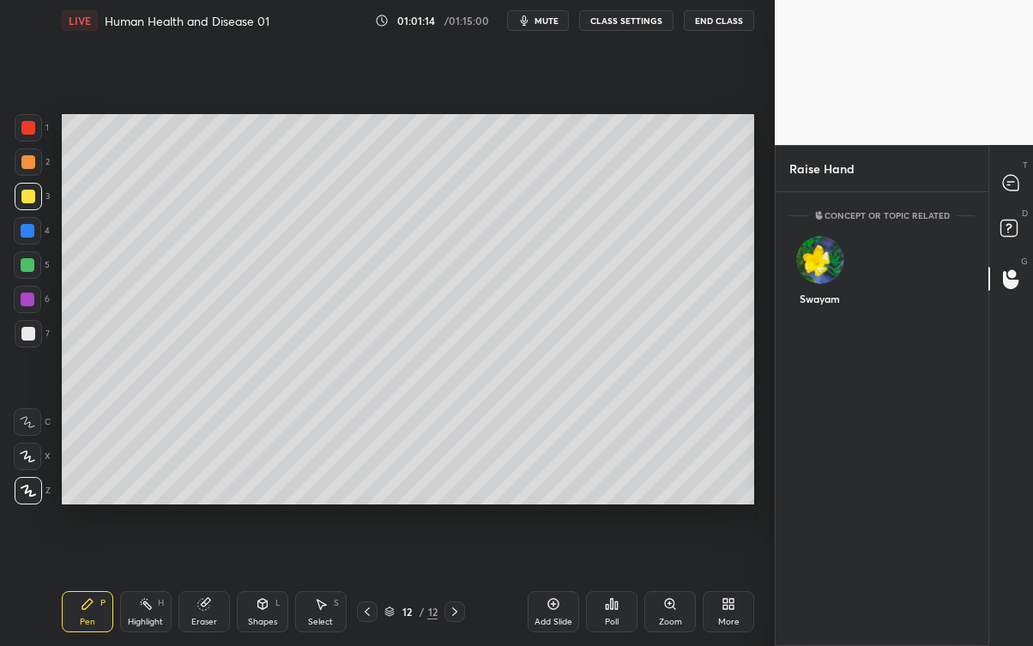
scroll to position [6, 5]
click at [826, 266] on img "grid" at bounding box center [820, 260] width 48 height 48
click at [815, 318] on button "INVITE" at bounding box center [819, 310] width 45 height 22
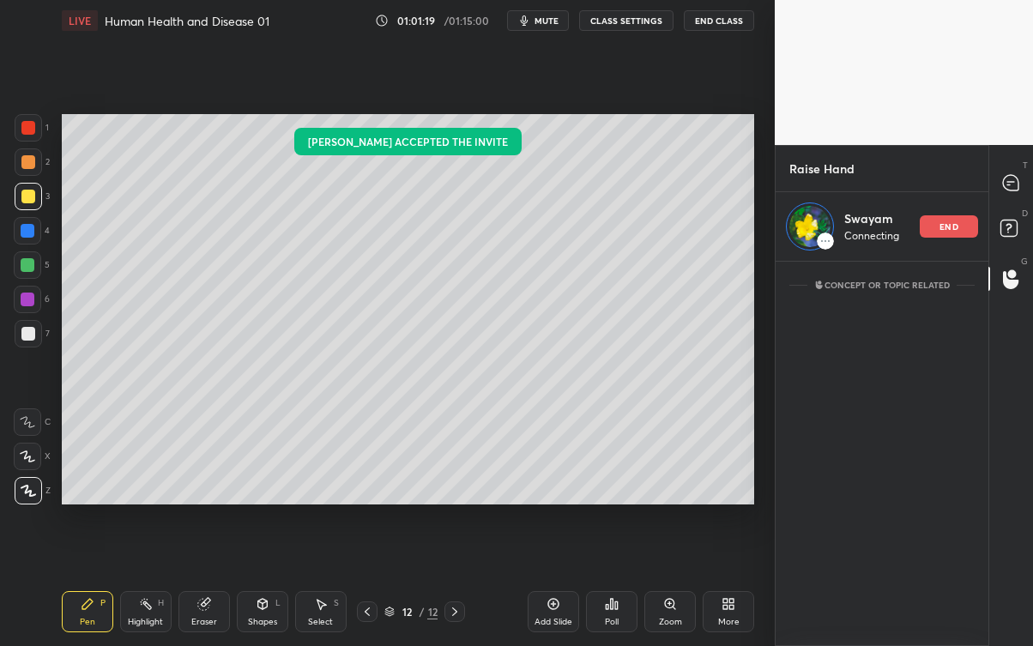
click at [1025, 175] on div at bounding box center [1011, 182] width 34 height 31
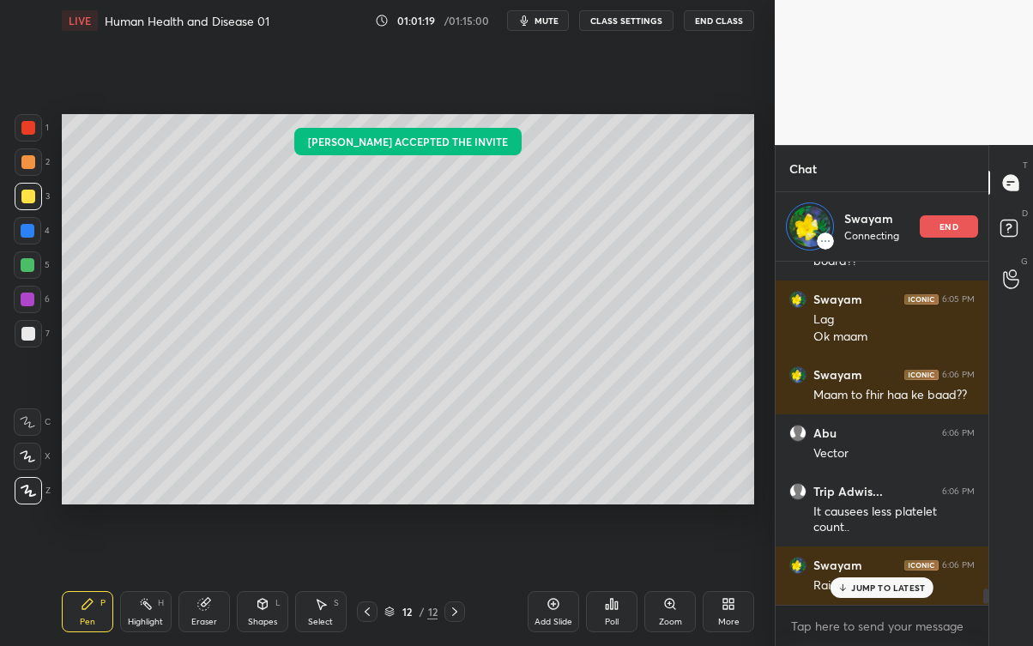
scroll to position [338, 208]
click at [1018, 184] on icon at bounding box center [1010, 182] width 15 height 15
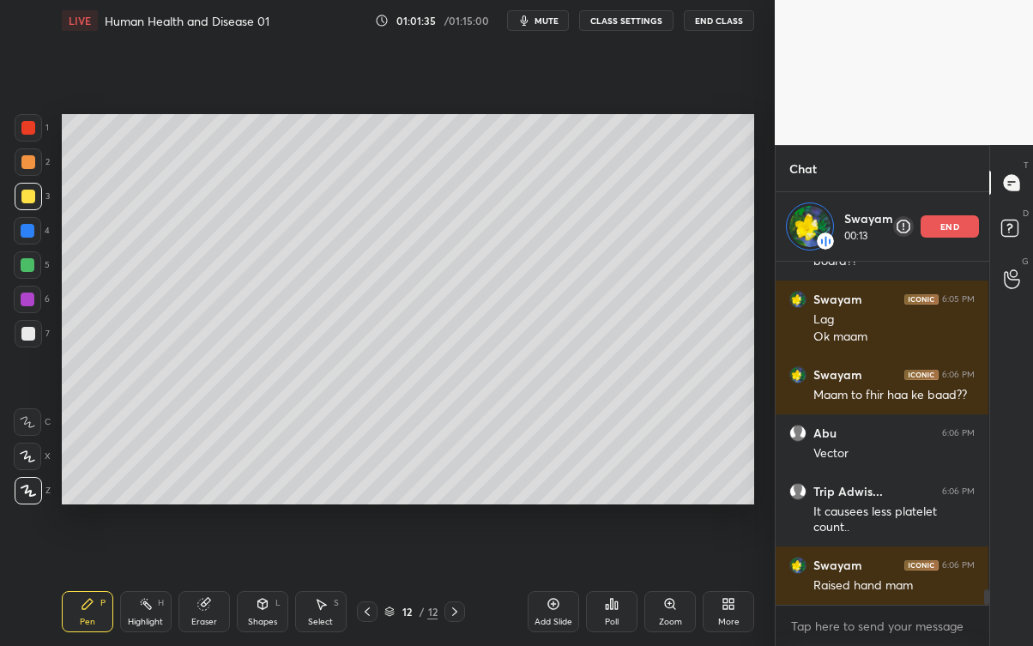
click at [31, 334] on div at bounding box center [28, 334] width 14 height 14
click at [216, 583] on div "Eraser" at bounding box center [203, 611] width 51 height 41
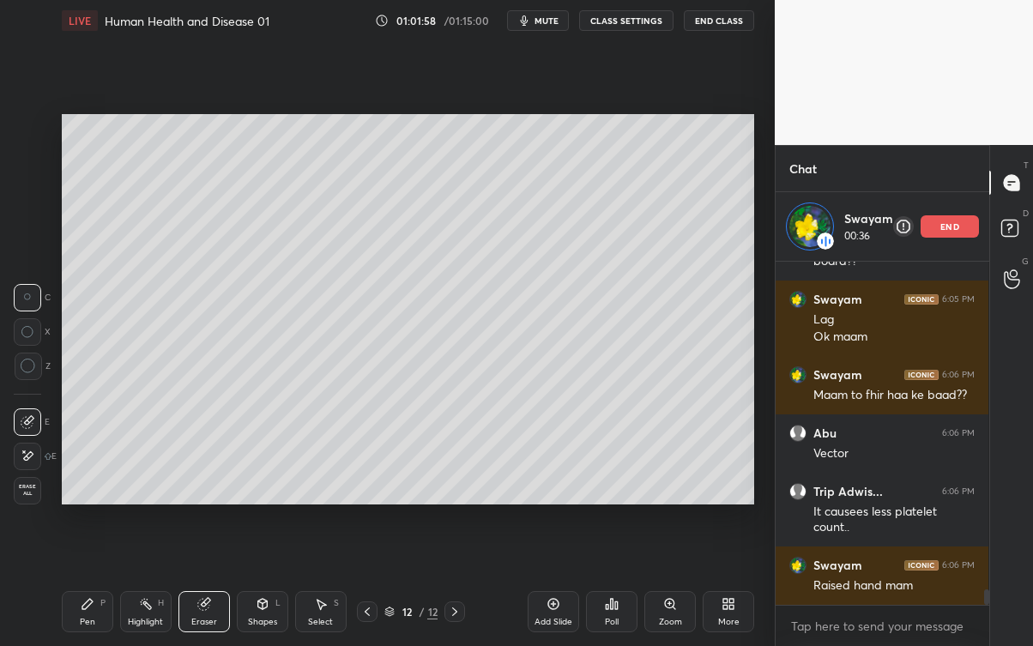
click at [75, 583] on div "Pen P" at bounding box center [87, 611] width 51 height 41
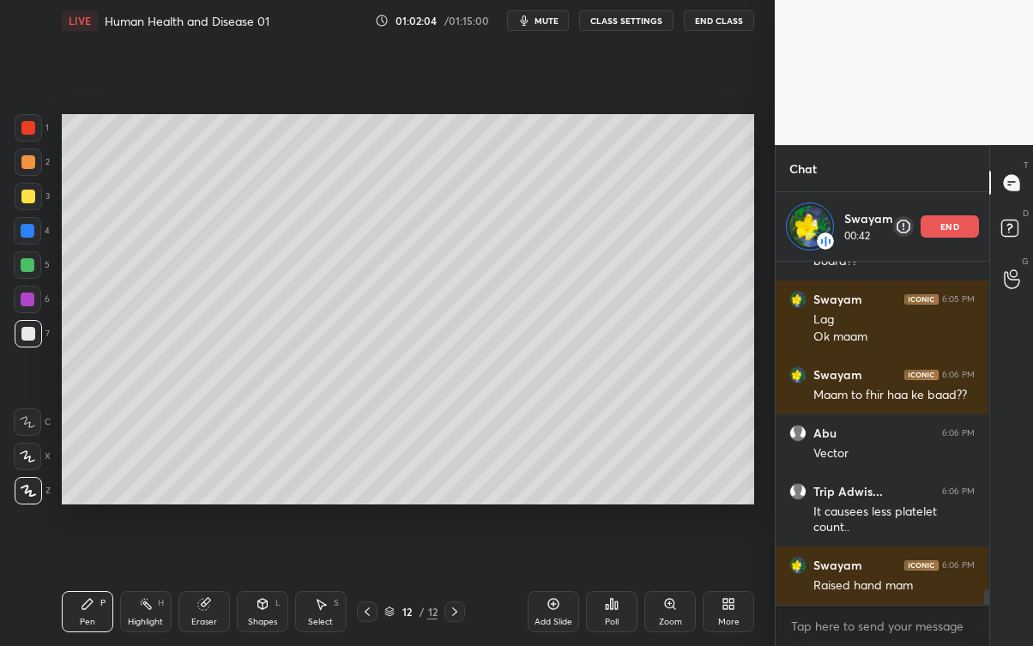
click at [202, 583] on div "Eraser" at bounding box center [203, 611] width 51 height 41
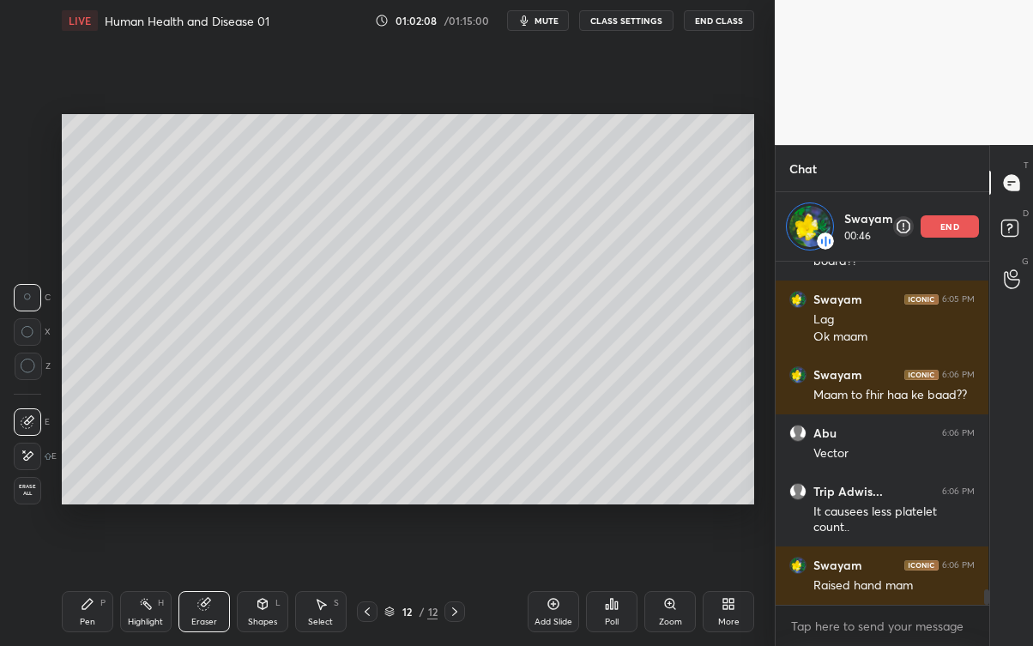
click at [75, 583] on div "Pen P" at bounding box center [87, 611] width 51 height 41
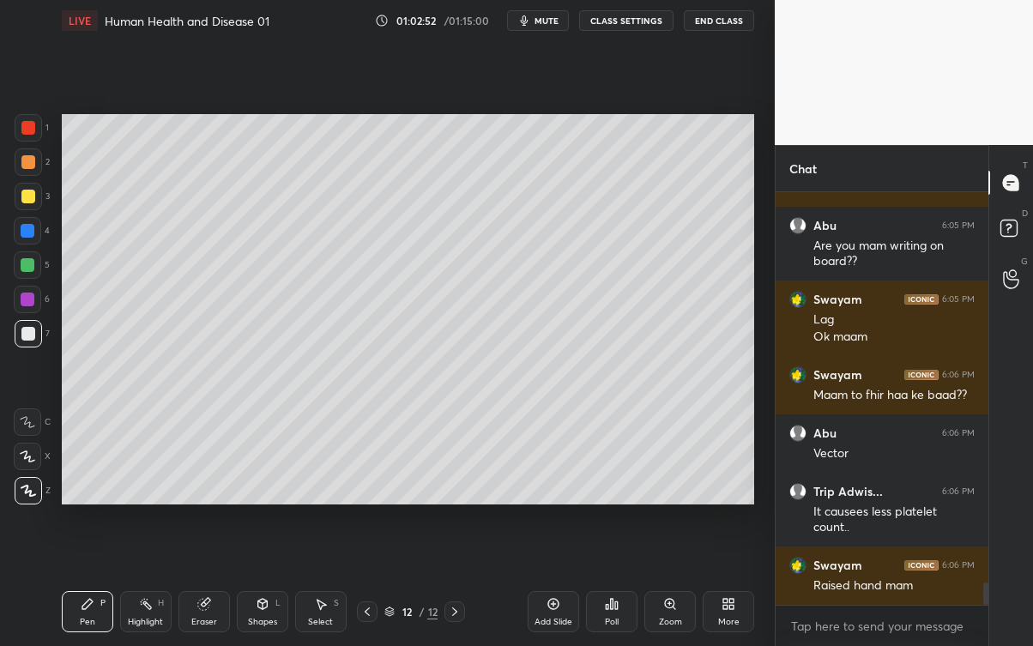
scroll to position [7205, 0]
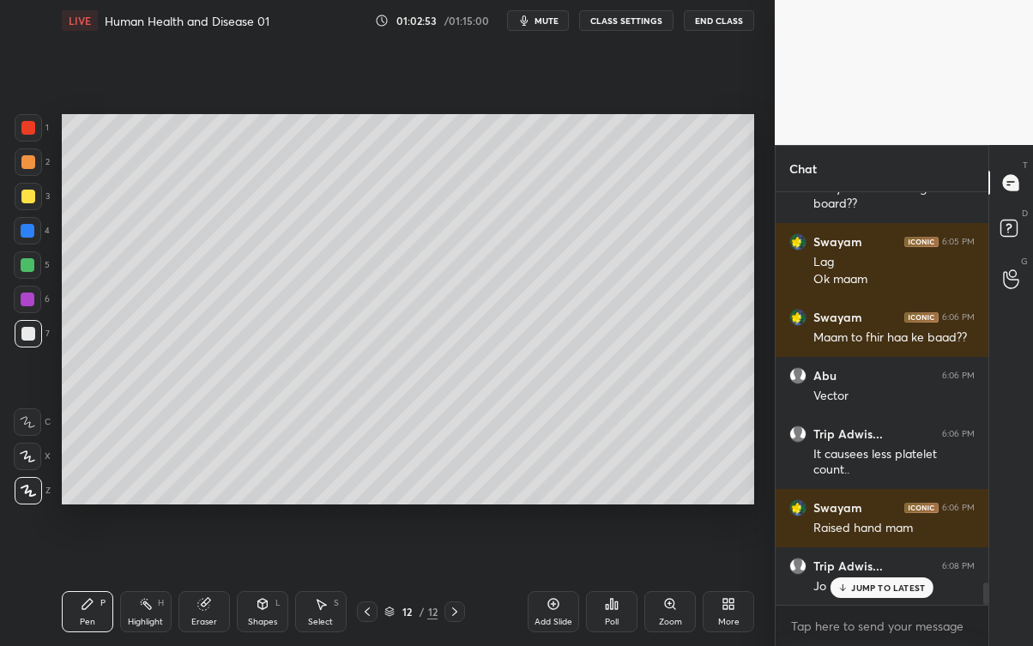
click at [858, 583] on p "JUMP TO LATEST" at bounding box center [888, 587] width 74 height 10
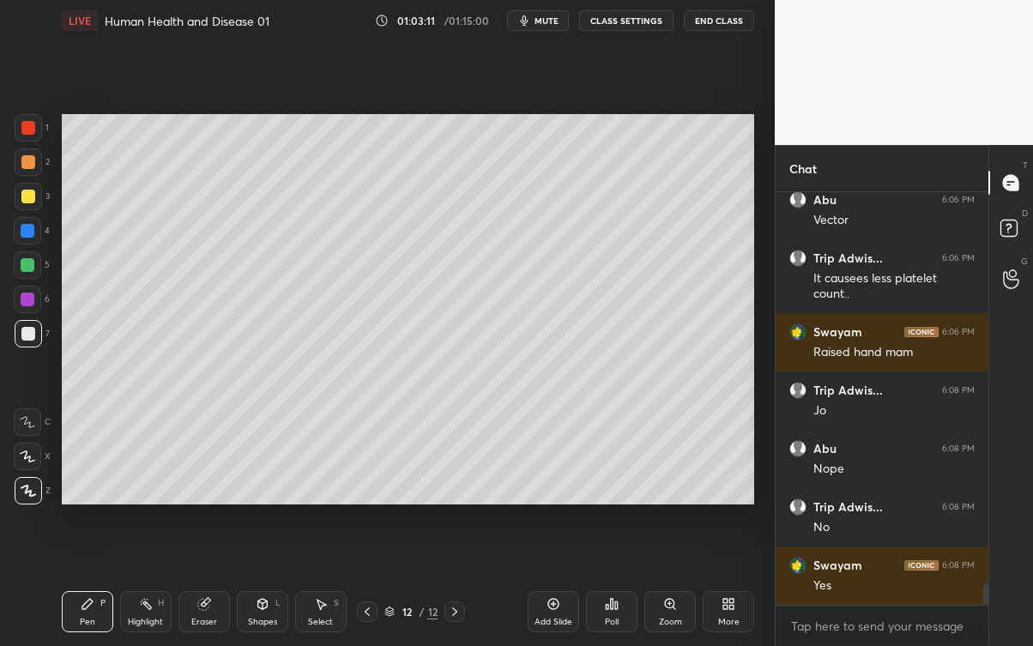
scroll to position [7439, 0]
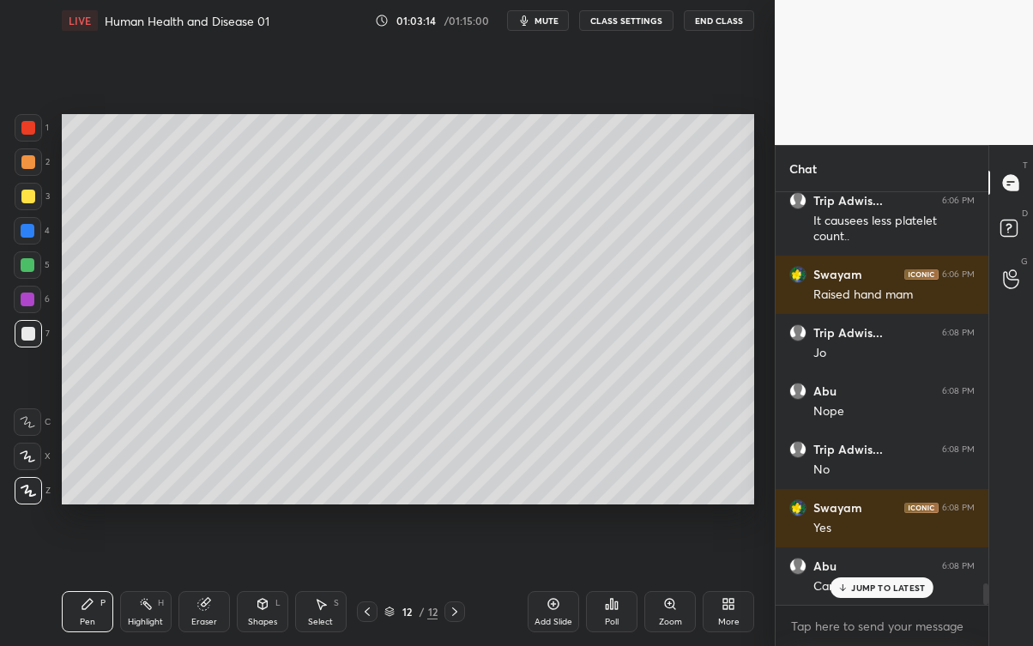
click at [874, 583] on p "JUMP TO LATEST" at bounding box center [888, 587] width 74 height 10
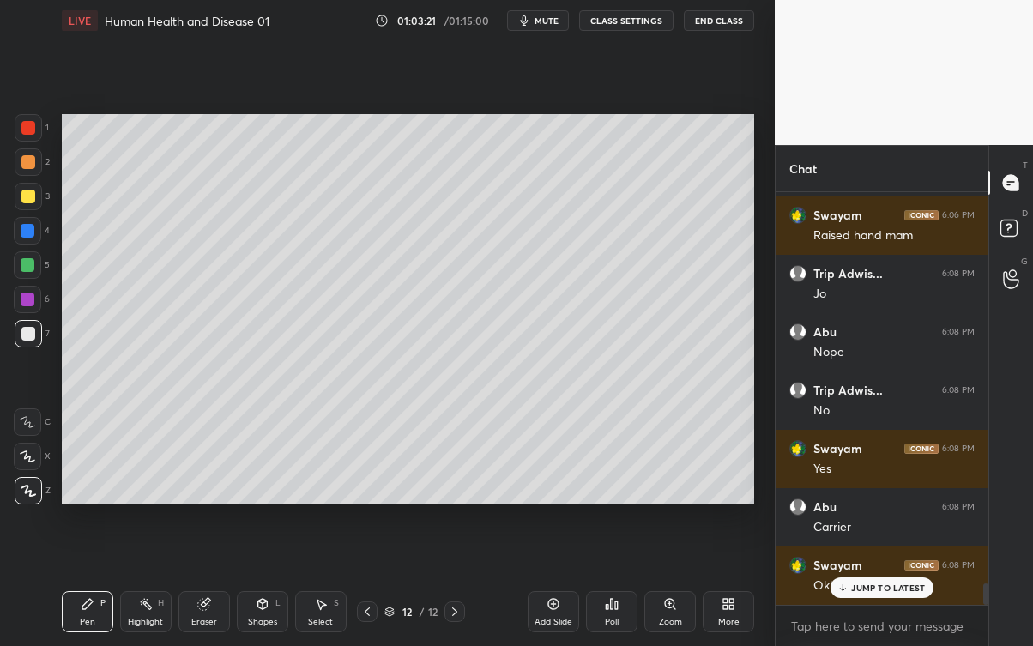
scroll to position [7555, 0]
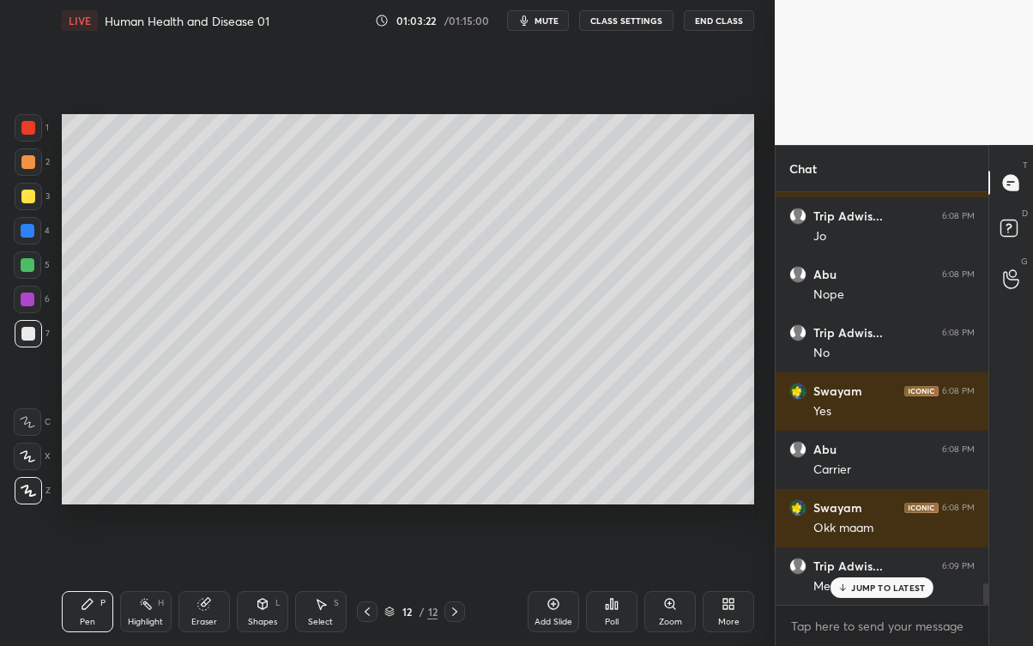
click at [888, 582] on p "JUMP TO LATEST" at bounding box center [888, 587] width 74 height 10
click at [31, 184] on div at bounding box center [28, 196] width 27 height 27
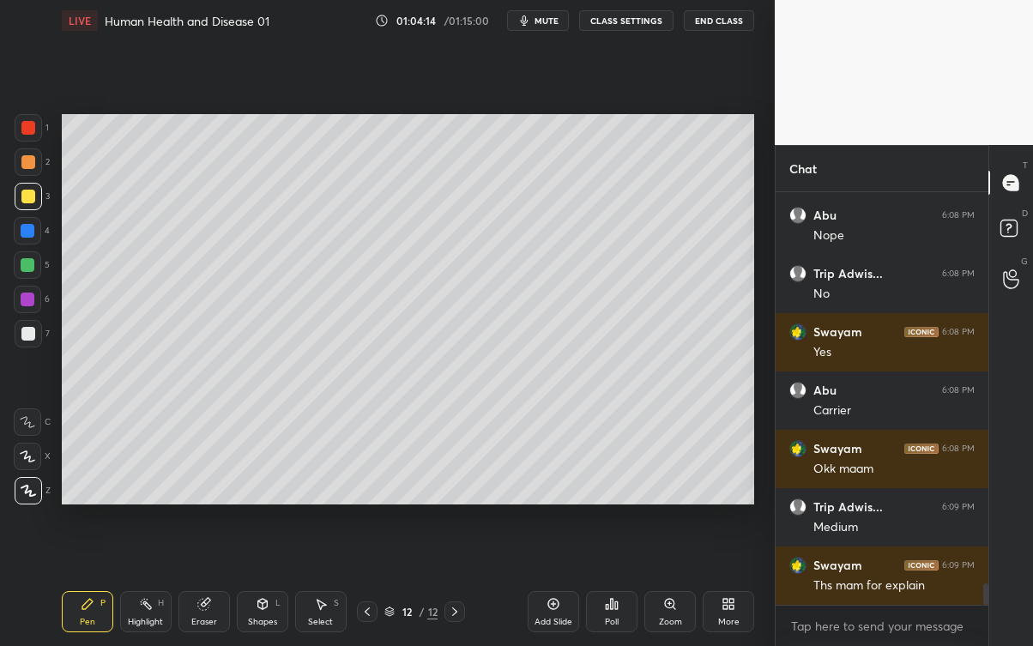
click at [36, 338] on div at bounding box center [28, 333] width 27 height 27
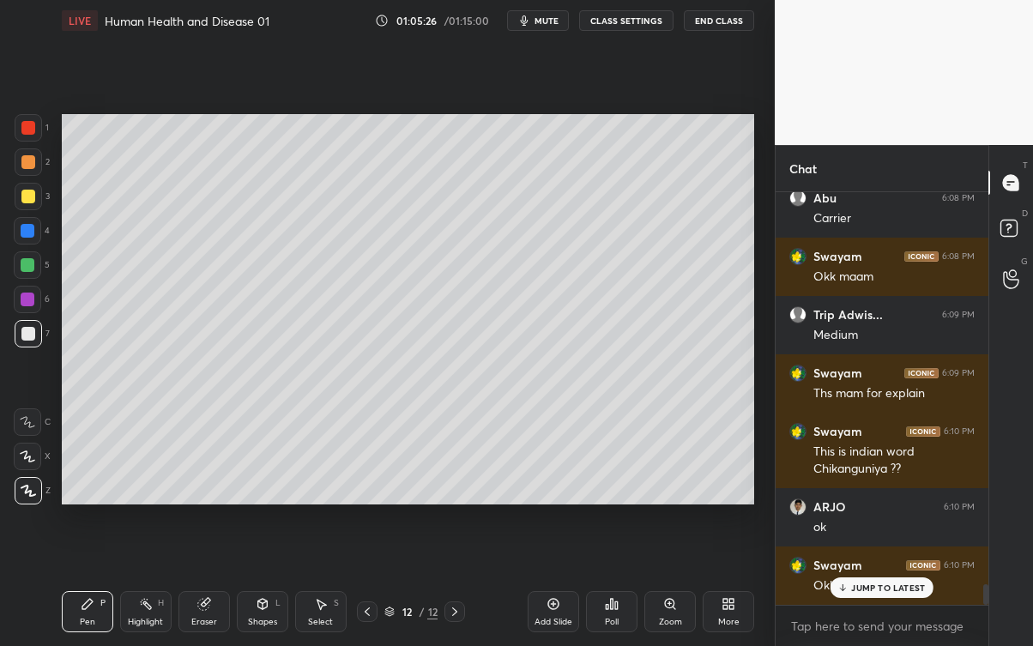
scroll to position [7864, 0]
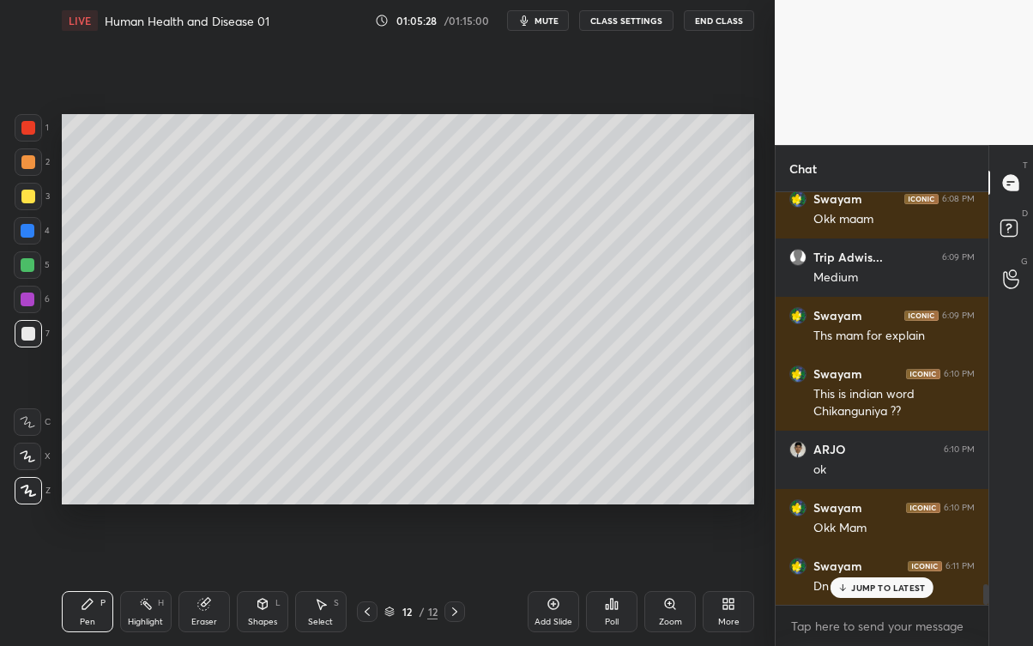
click at [878, 583] on p "JUMP TO LATEST" at bounding box center [888, 587] width 74 height 10
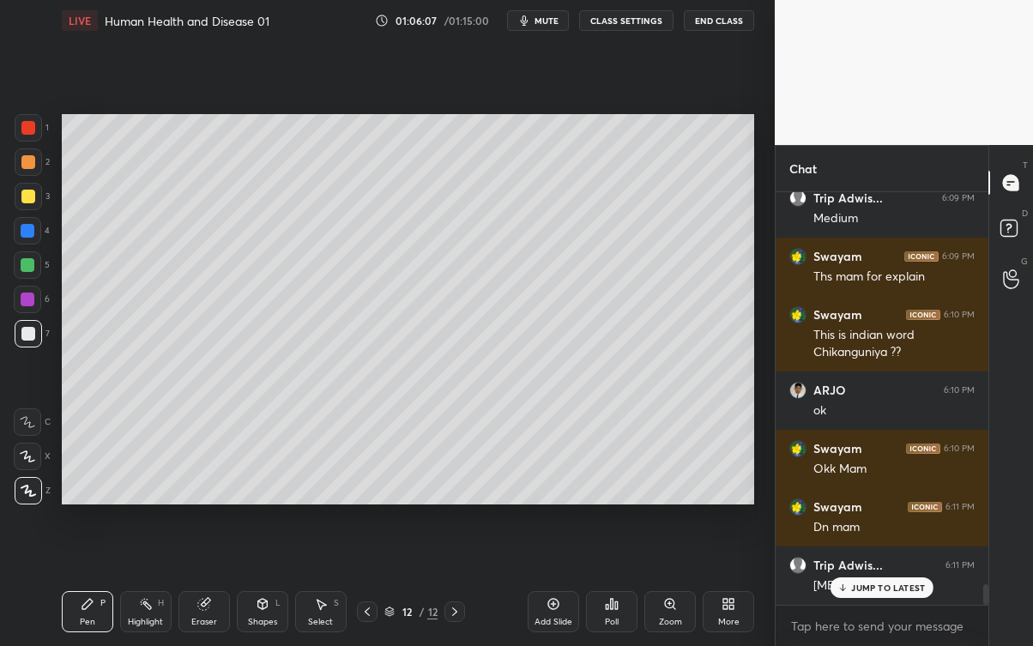
scroll to position [7981, 0]
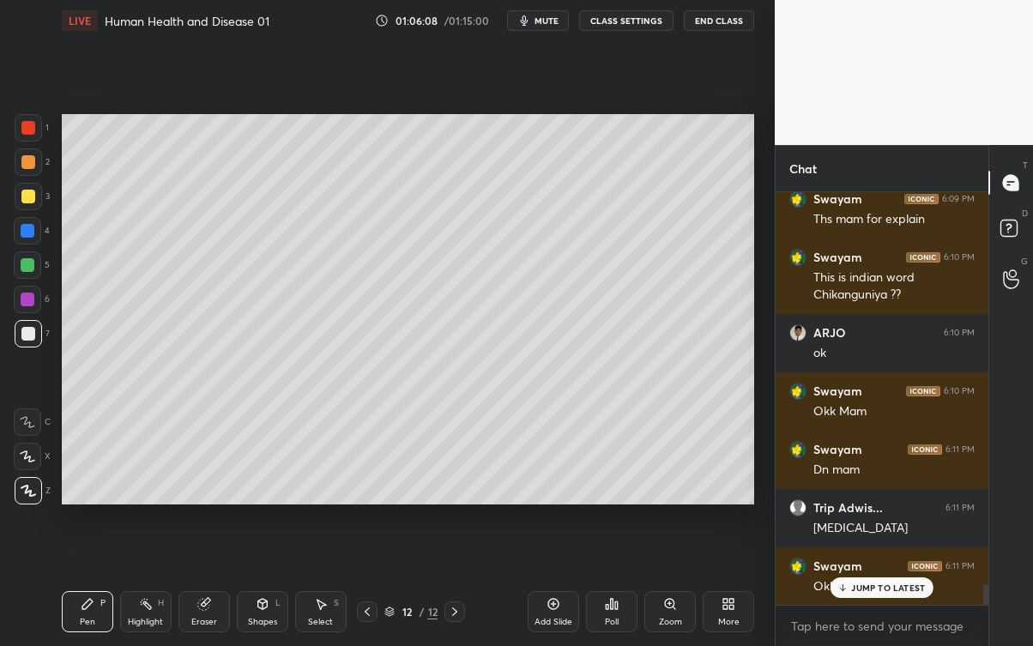
click at [875, 583] on div "JUMP TO LATEST" at bounding box center [881, 587] width 103 height 21
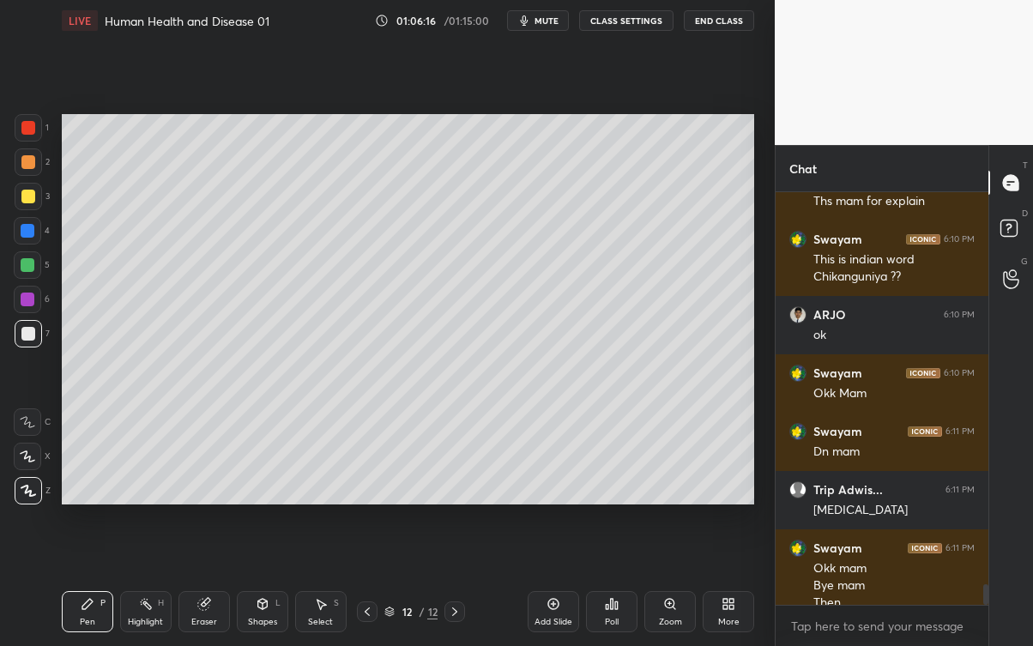
scroll to position [8015, 0]
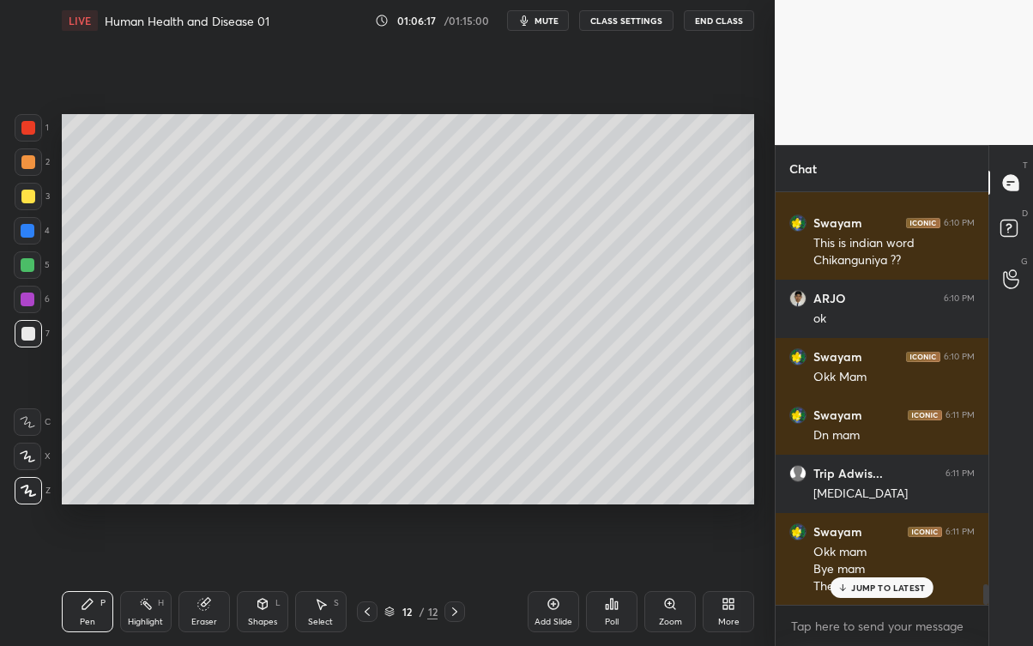
click at [879, 583] on div "JUMP TO LATEST" at bounding box center [881, 587] width 103 height 21
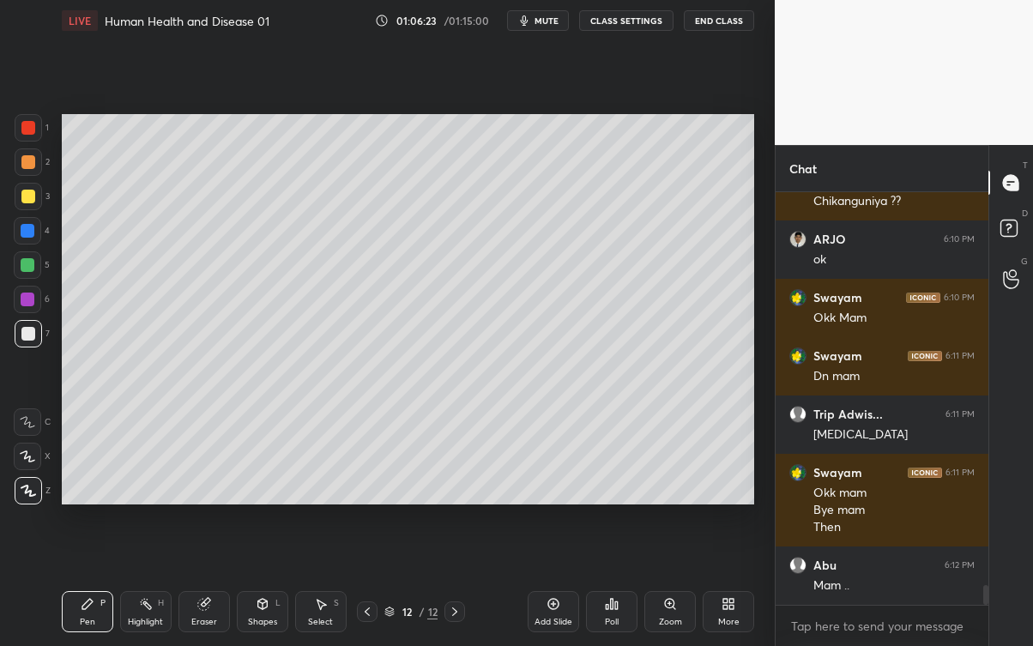
scroll to position [8131, 0]
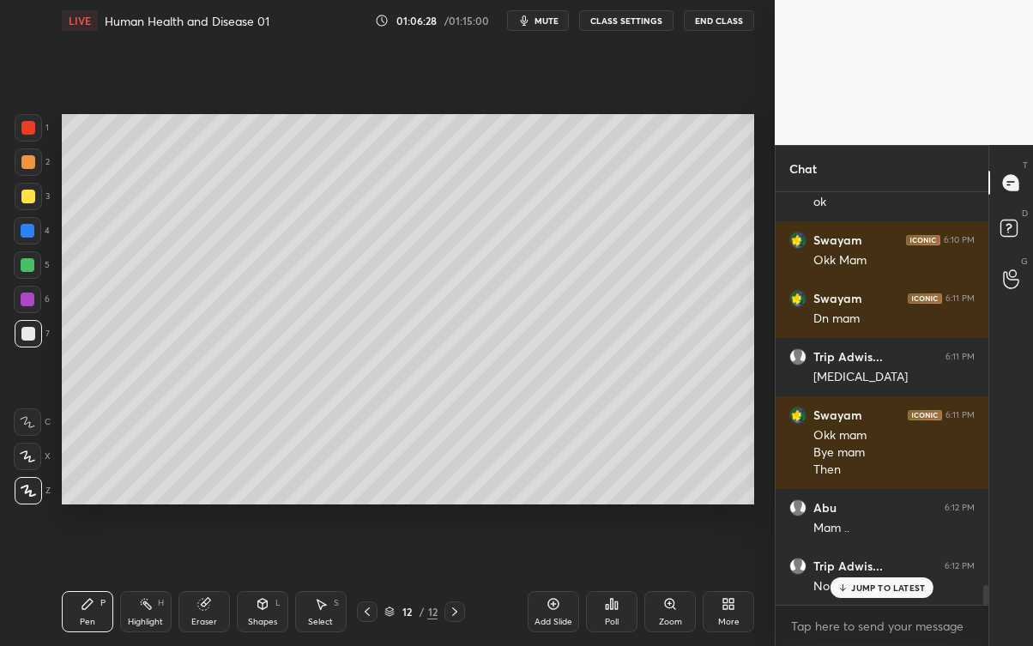
click at [869, 583] on p "JUMP TO LATEST" at bounding box center [888, 587] width 74 height 10
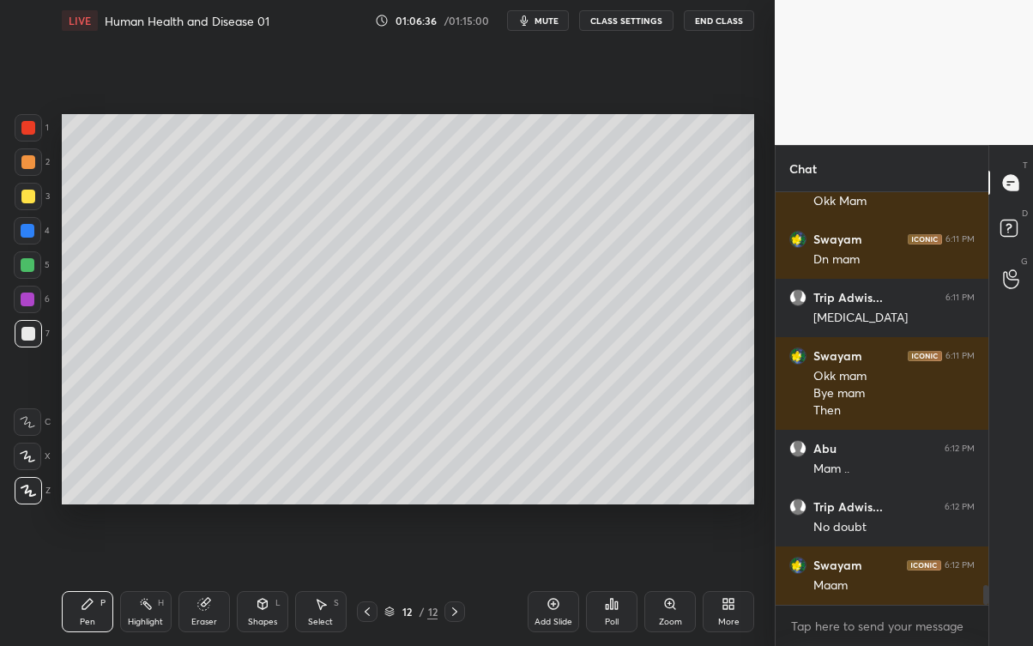
scroll to position [8248, 0]
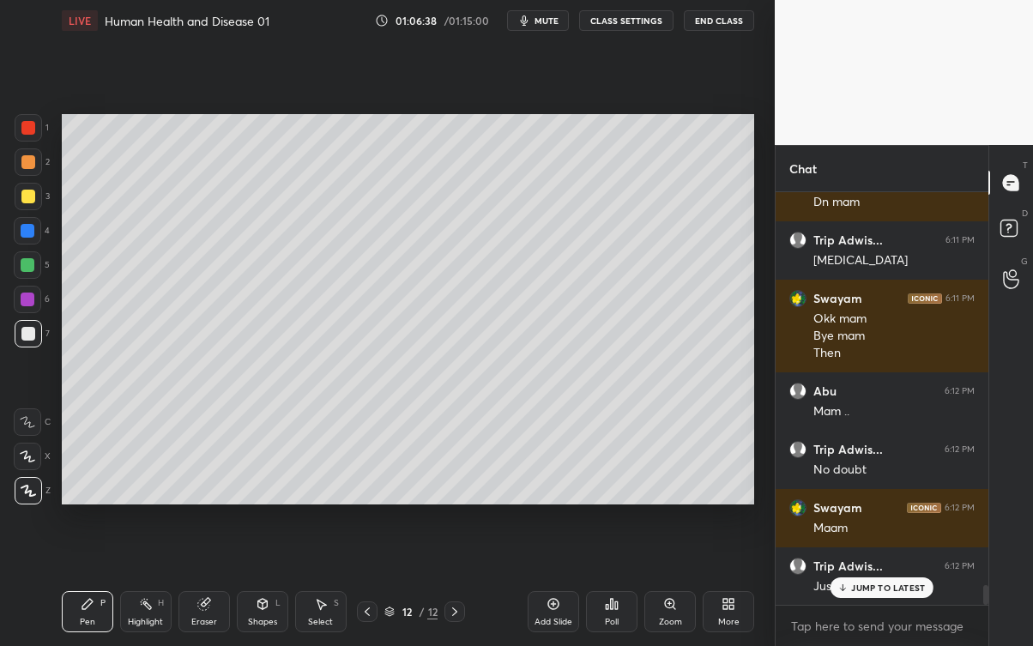
click at [886, 583] on p "JUMP TO LATEST" at bounding box center [888, 587] width 74 height 10
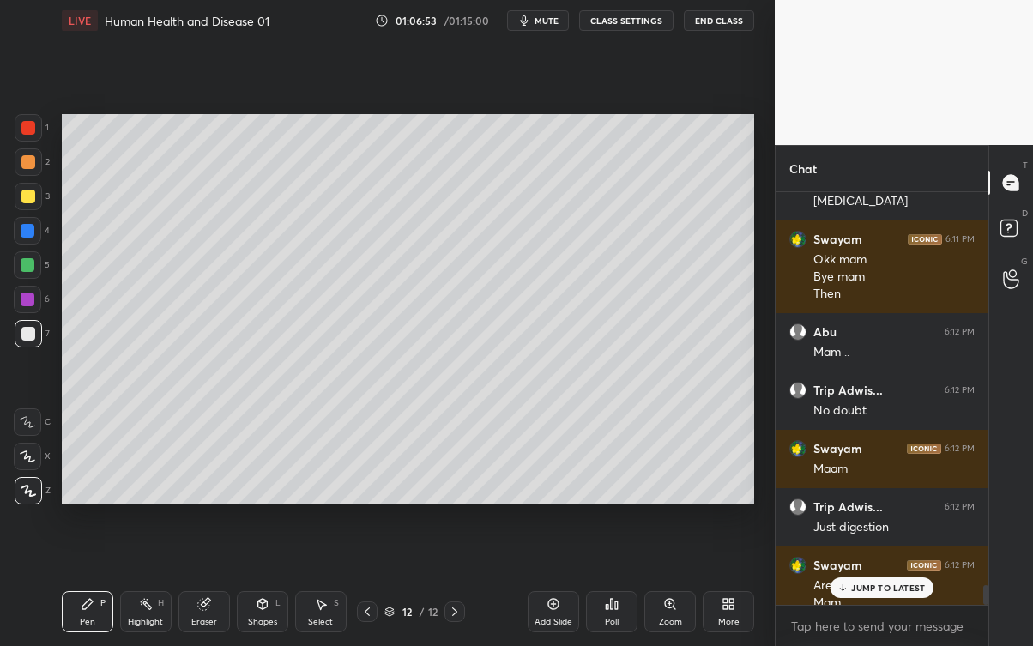
scroll to position [8324, 0]
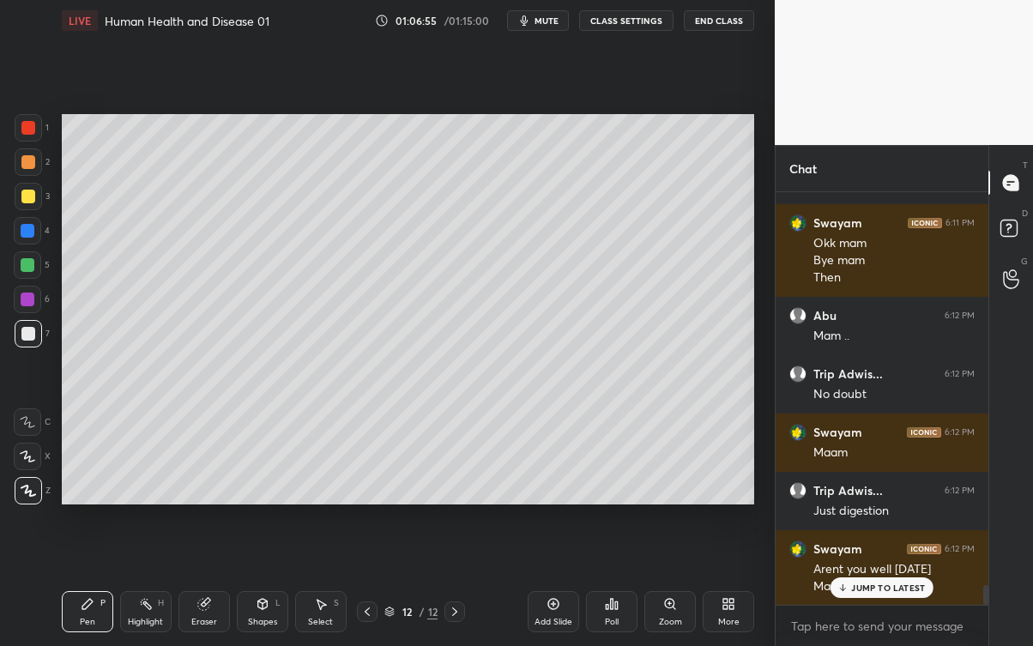
click at [913, 581] on div "JUMP TO LATEST" at bounding box center [881, 587] width 103 height 21
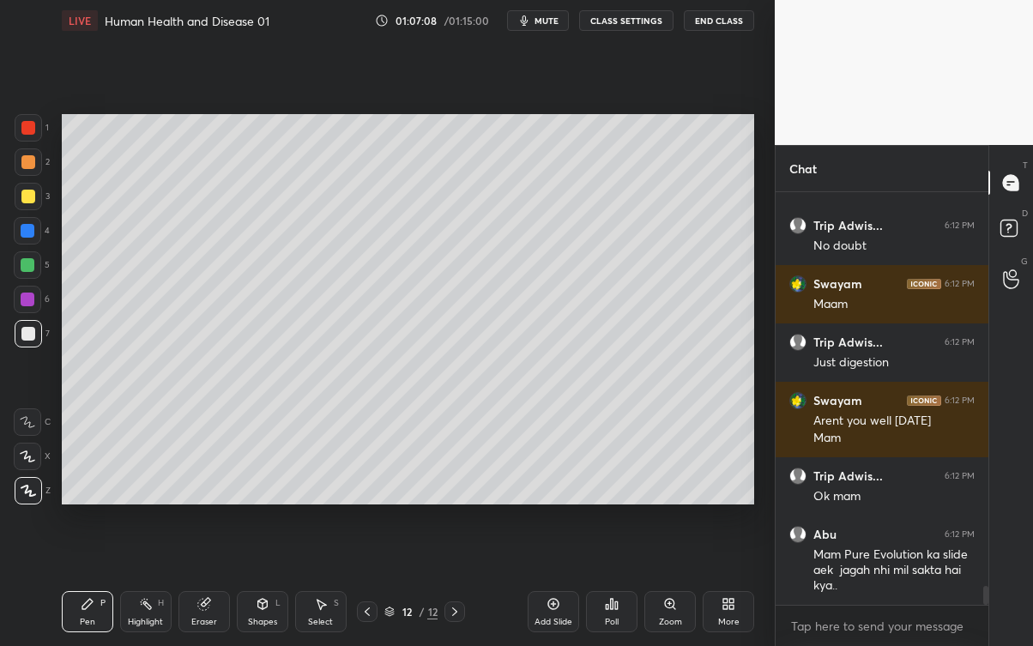
scroll to position [8529, 0]
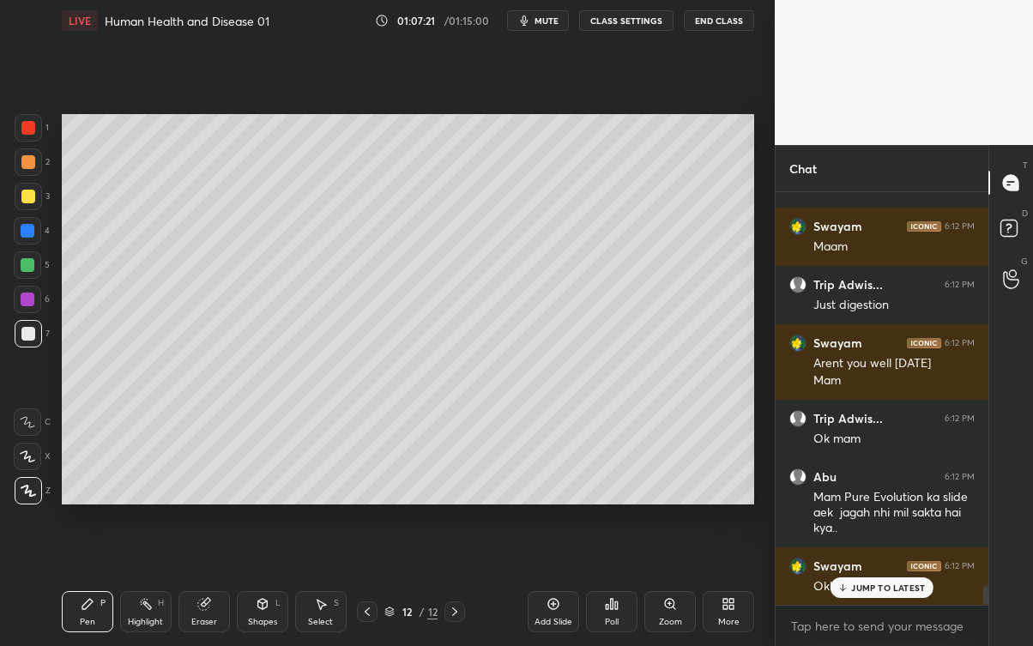
click at [899, 583] on p "JUMP TO LATEST" at bounding box center [888, 587] width 74 height 10
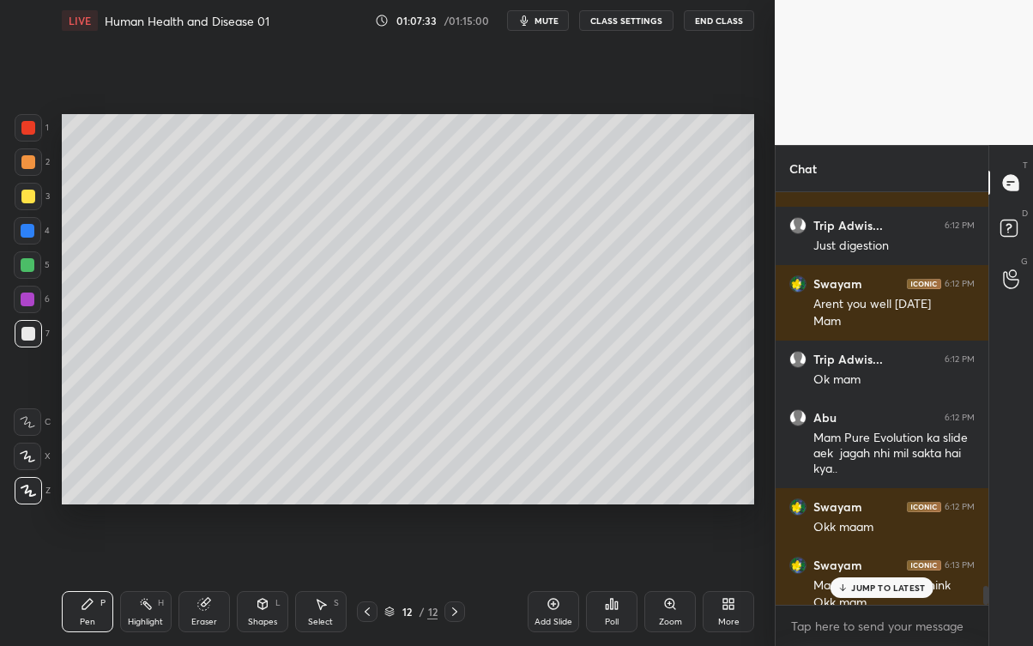
scroll to position [8605, 0]
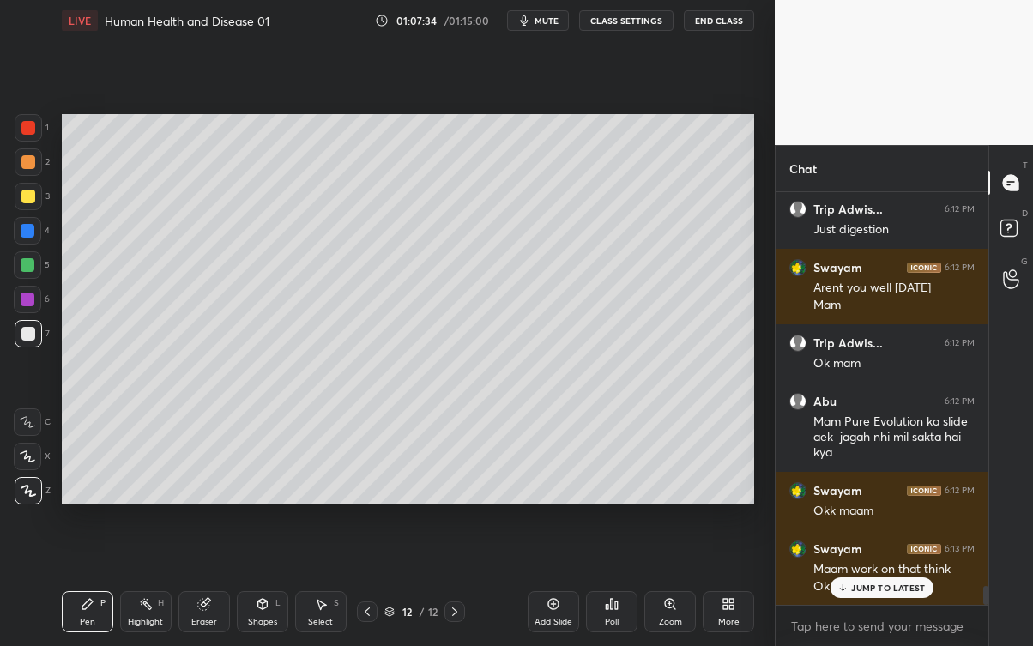
click at [899, 577] on div "JUMP TO LATEST" at bounding box center [881, 587] width 103 height 21
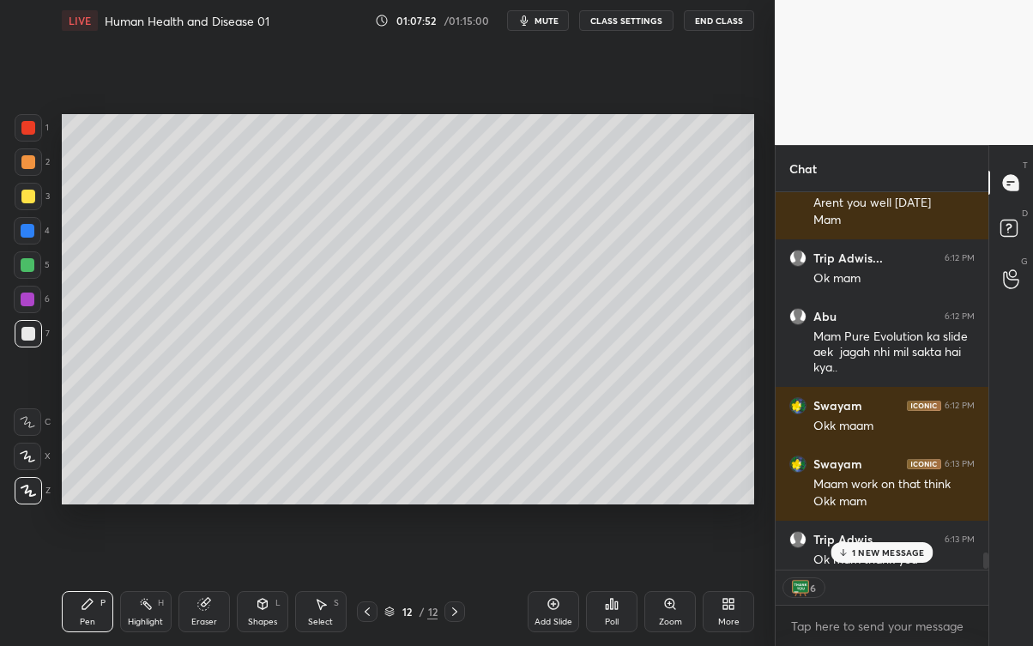
scroll to position [390, 208]
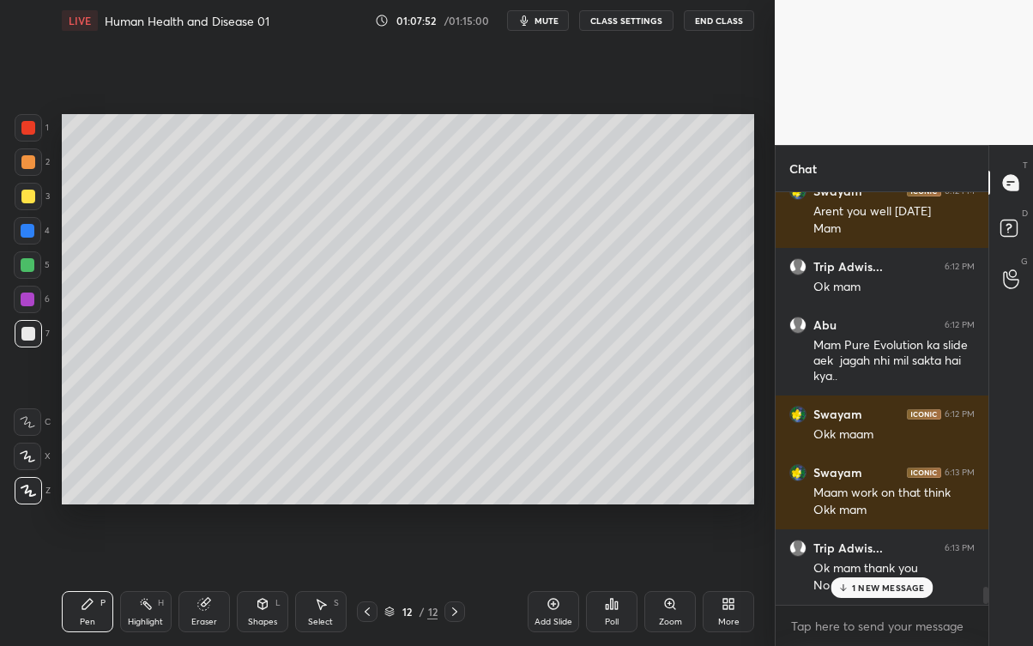
click at [902, 549] on div "Trip Adwis... 6:12 PM Just digestion Swayam 6:12 PM Arent you well [DATE] Mam T…" at bounding box center [881, 398] width 213 height 412
click at [895, 583] on p "JUMP TO LATEST" at bounding box center [888, 587] width 74 height 10
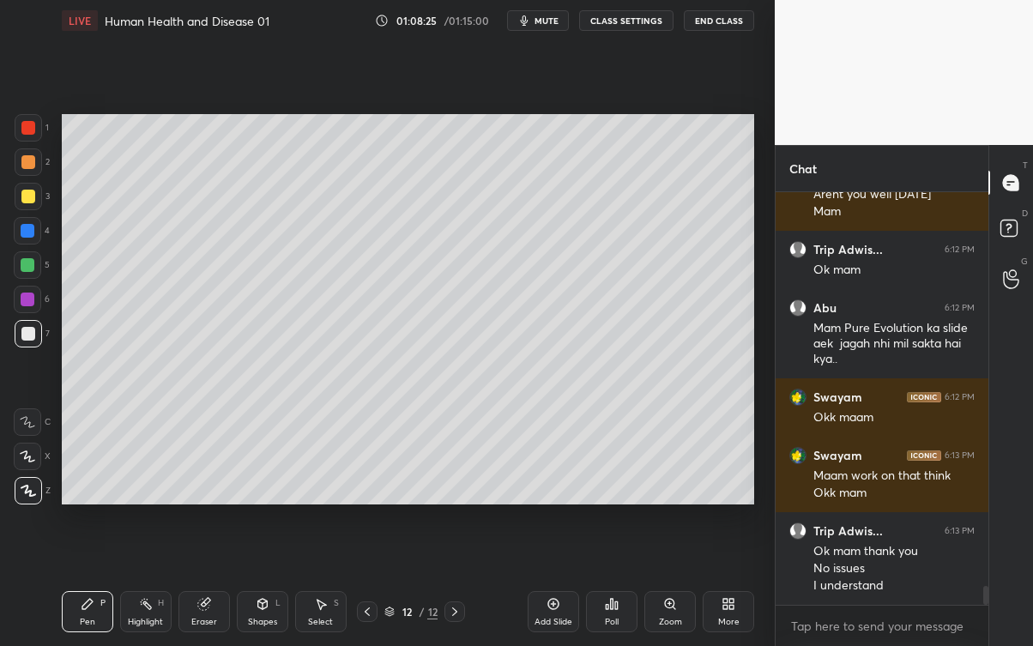
scroll to position [8756, 0]
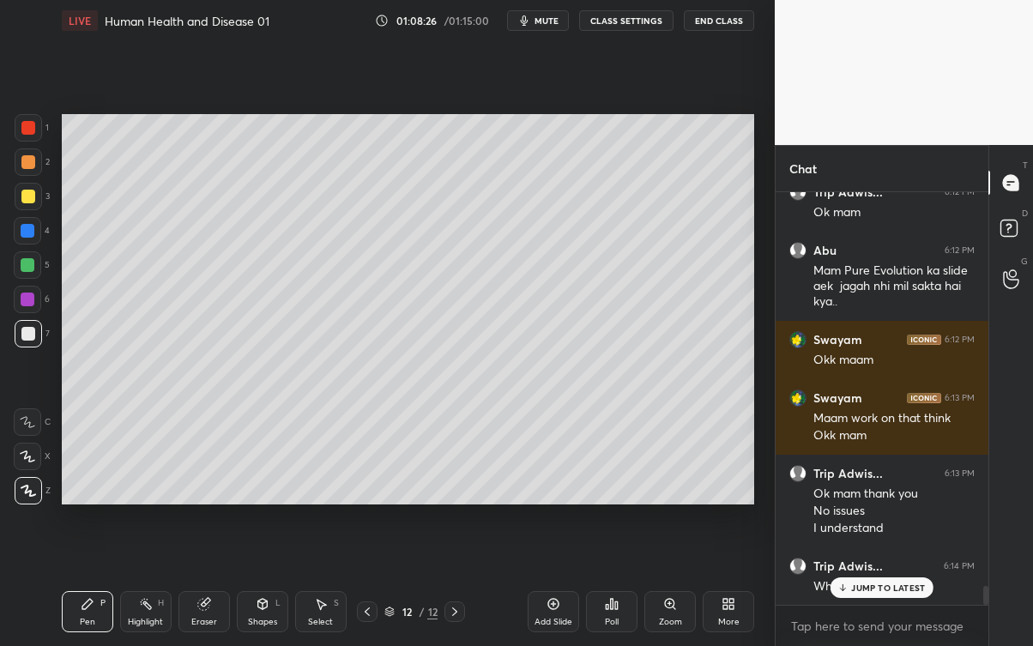
click at [895, 583] on p "JUMP TO LATEST" at bounding box center [888, 587] width 74 height 10
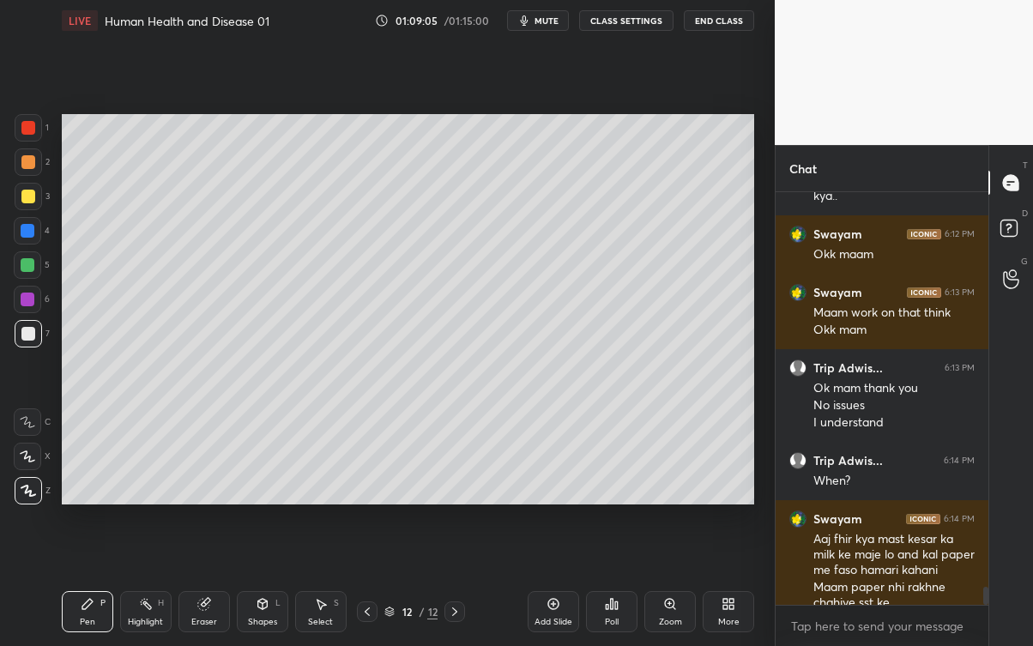
scroll to position [8893, 0]
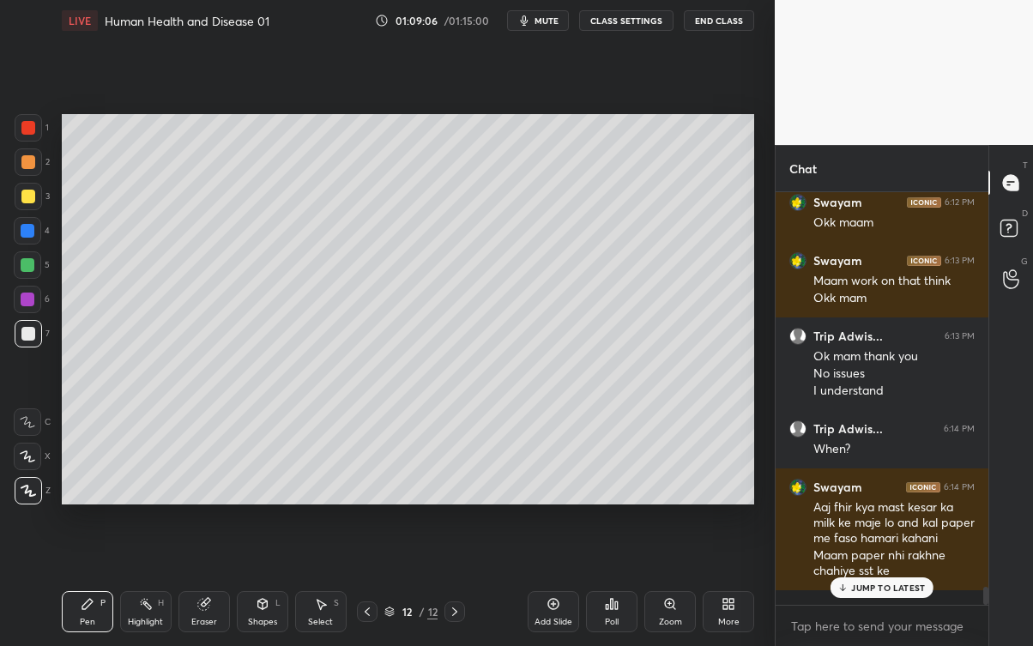
click at [898, 583] on p "JUMP TO LATEST" at bounding box center [888, 587] width 74 height 10
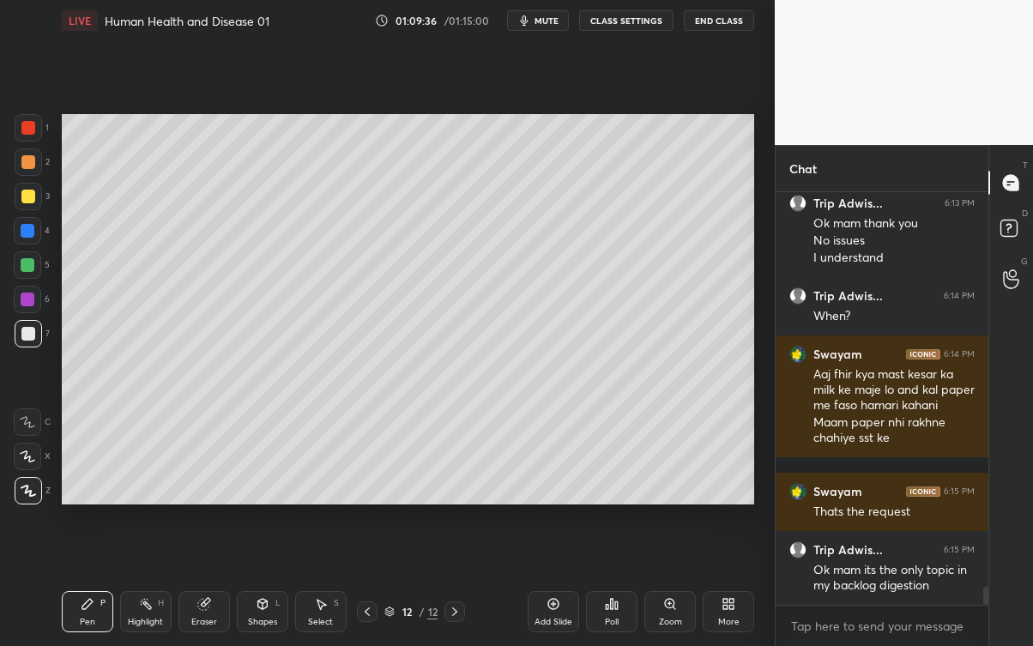
scroll to position [9083, 0]
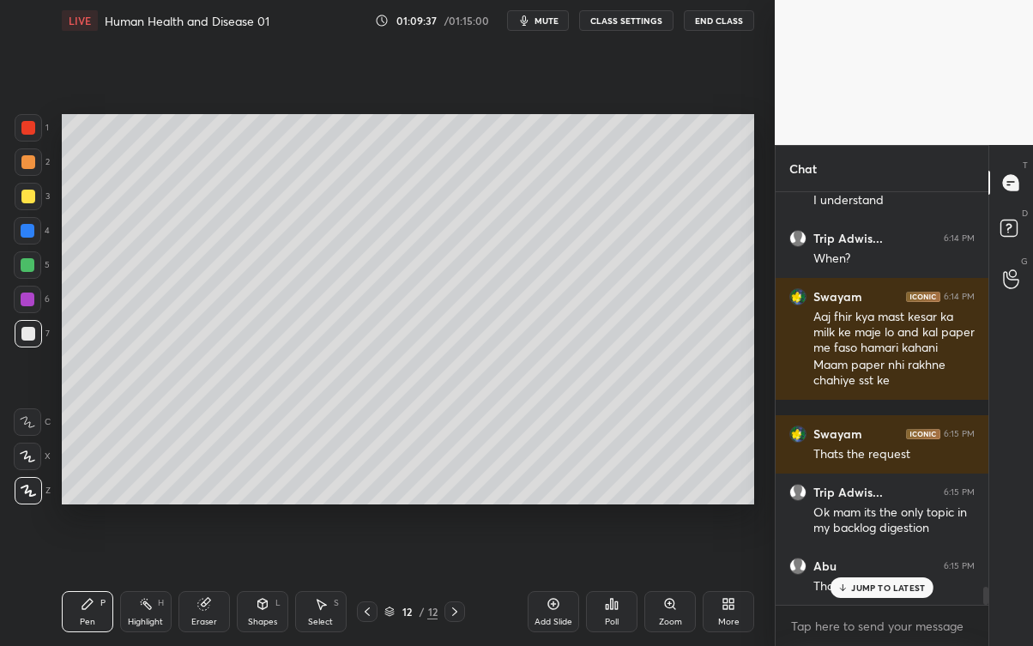
click at [894, 583] on p "JUMP TO LATEST" at bounding box center [888, 587] width 74 height 10
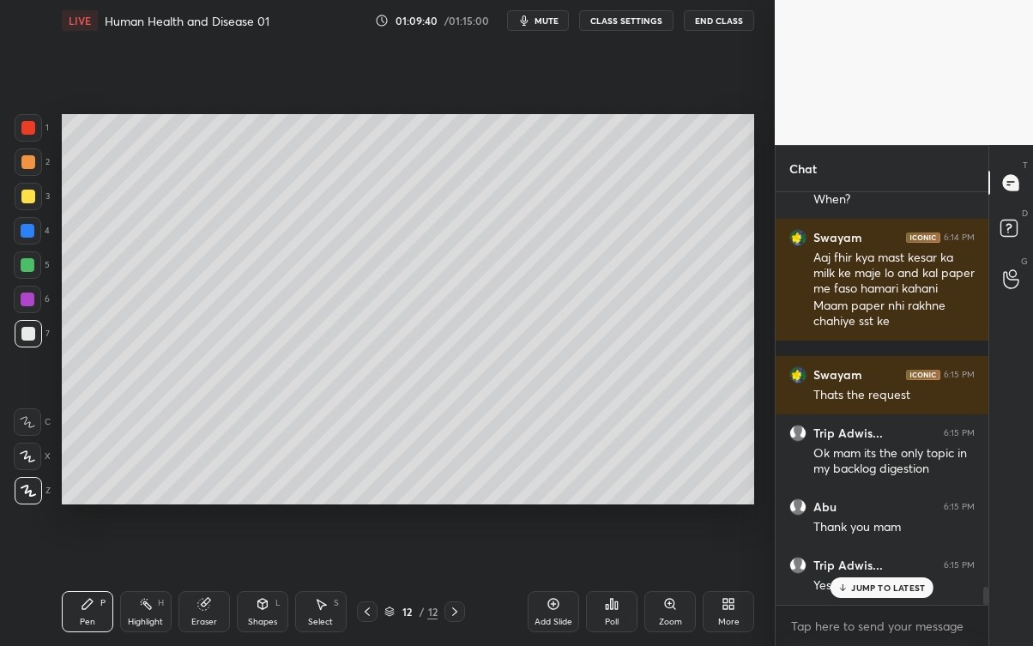
scroll to position [9215, 0]
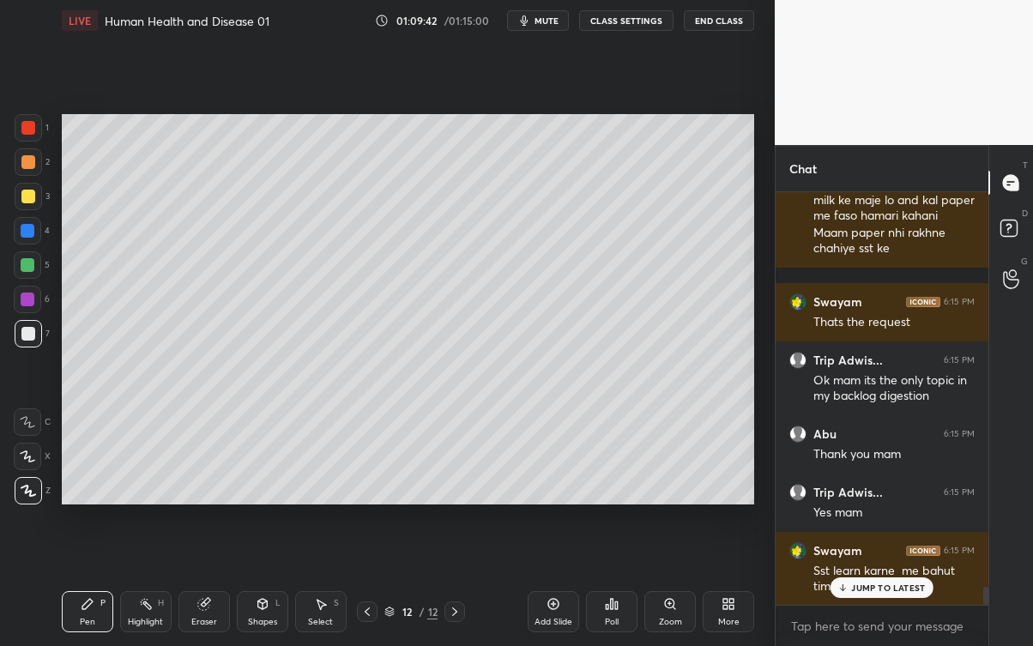
click at [899, 583] on p "JUMP TO LATEST" at bounding box center [888, 587] width 74 height 10
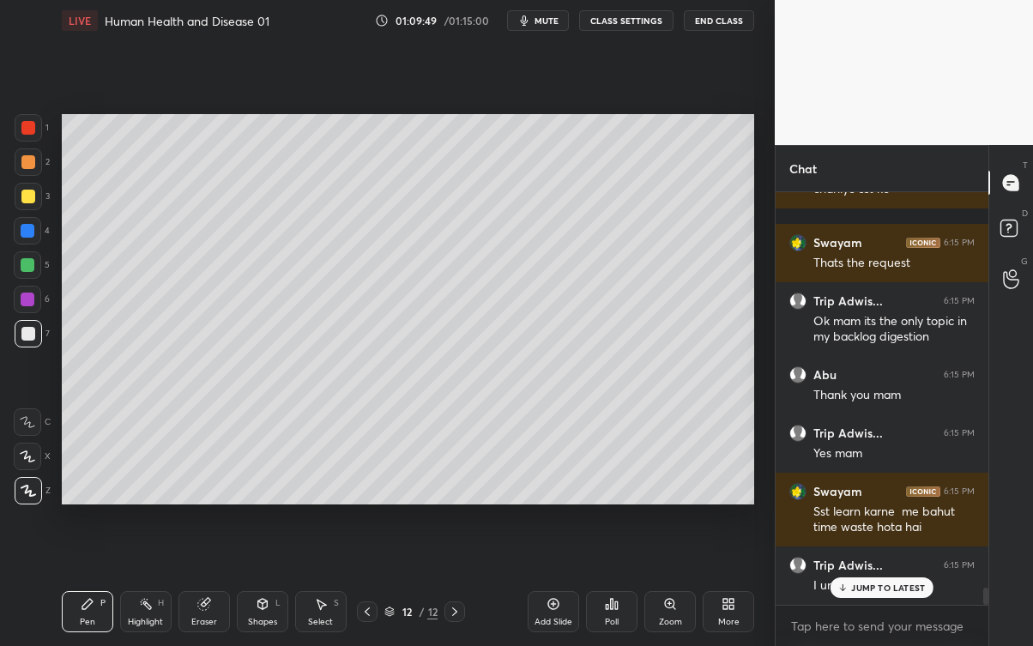
scroll to position [9332, 0]
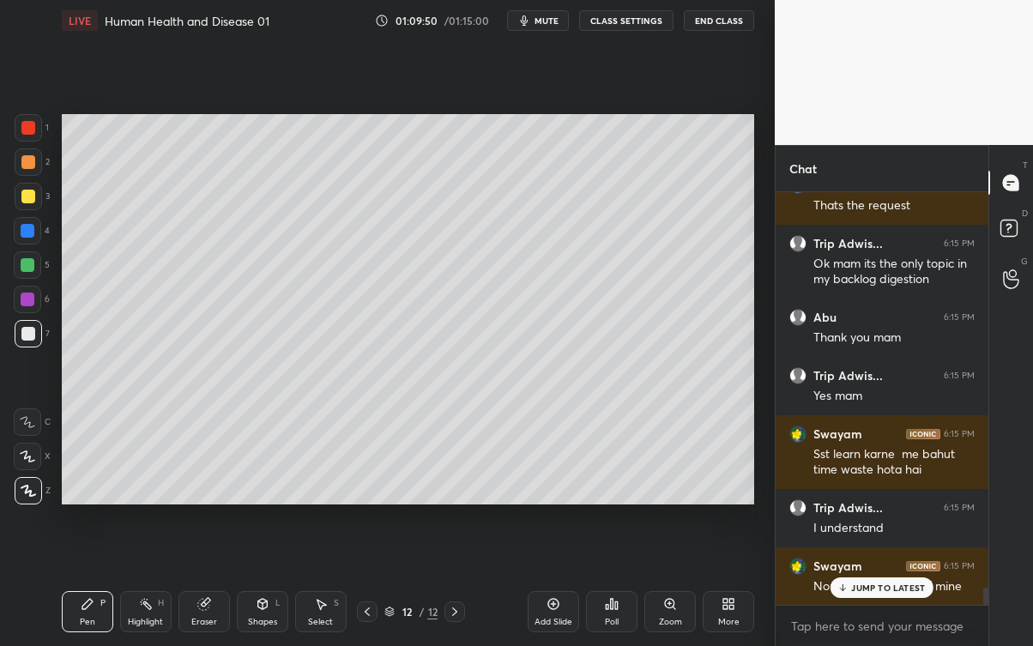
click at [916, 583] on p "JUMP TO LATEST" at bounding box center [888, 587] width 74 height 10
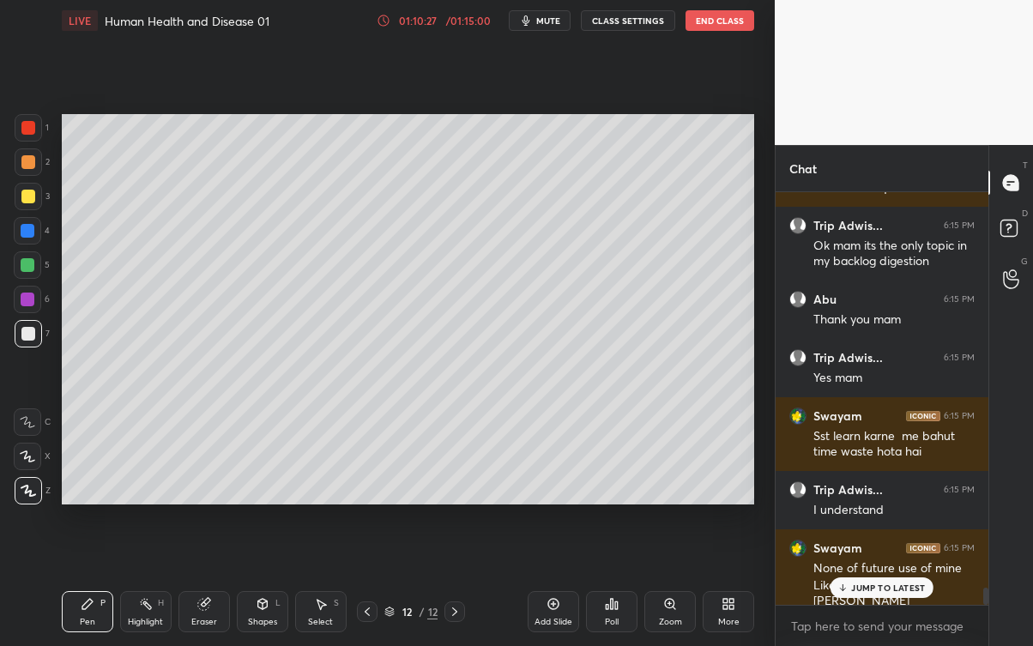
scroll to position [9408, 0]
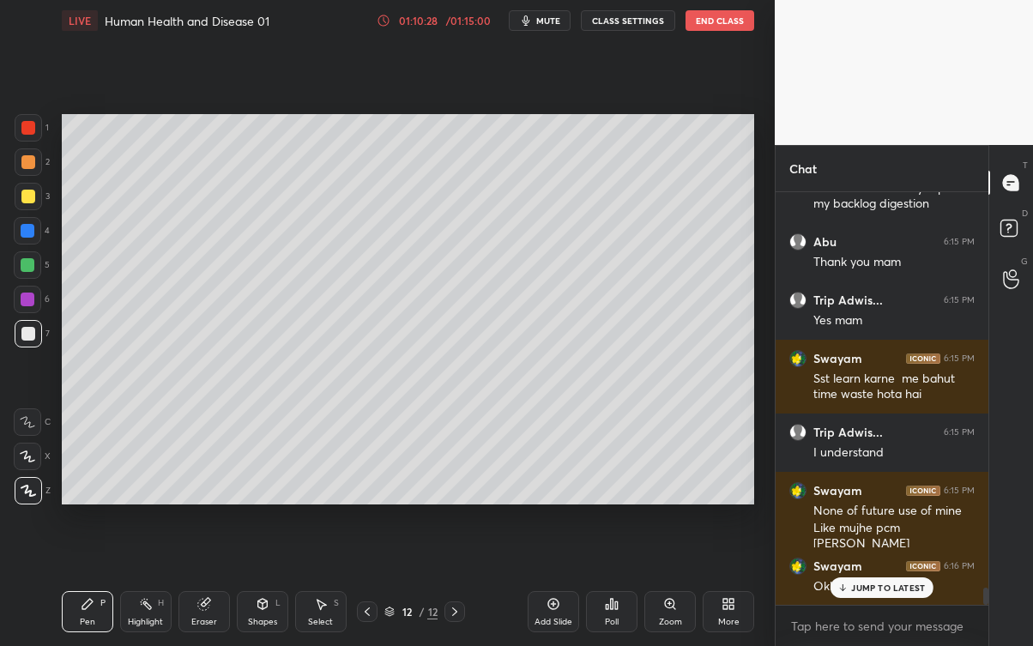
click at [890, 583] on p "JUMP TO LATEST" at bounding box center [888, 587] width 74 height 10
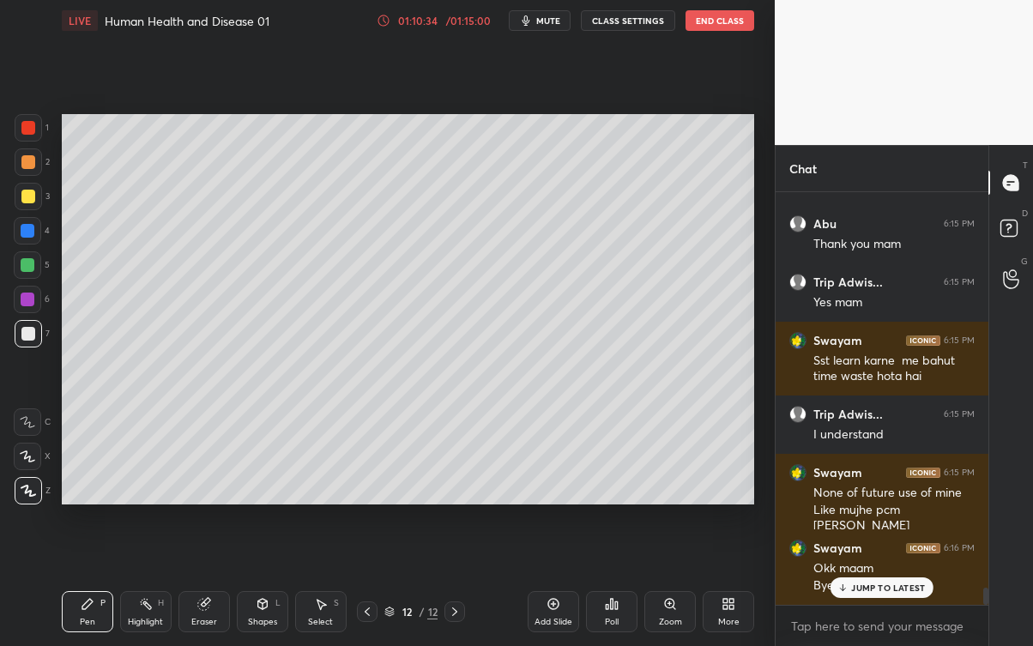
scroll to position [9483, 0]
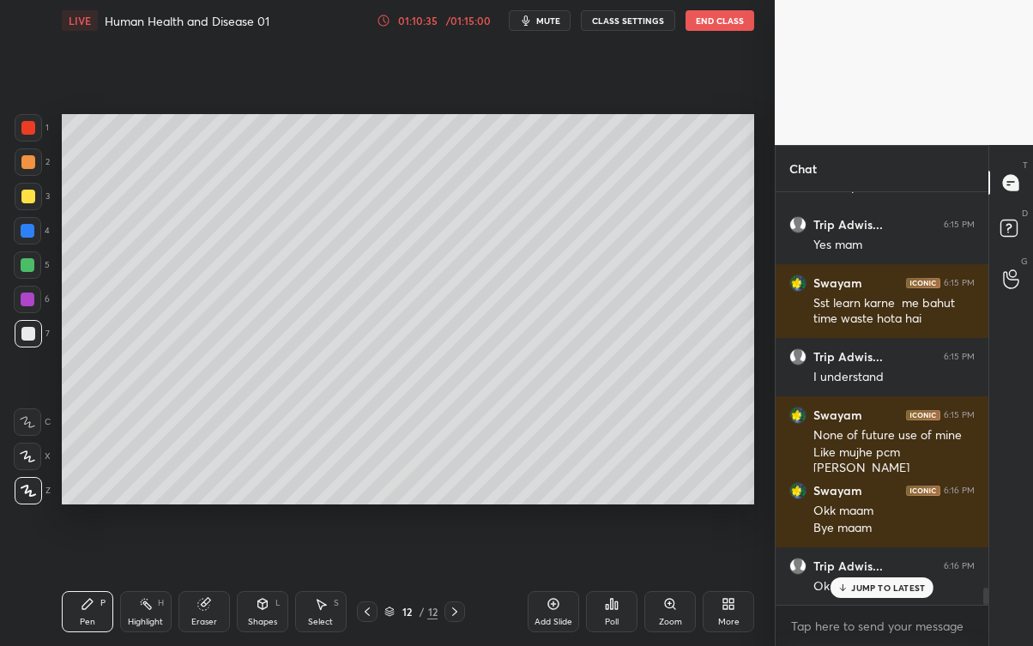
click at [894, 583] on p "JUMP TO LATEST" at bounding box center [888, 587] width 74 height 10
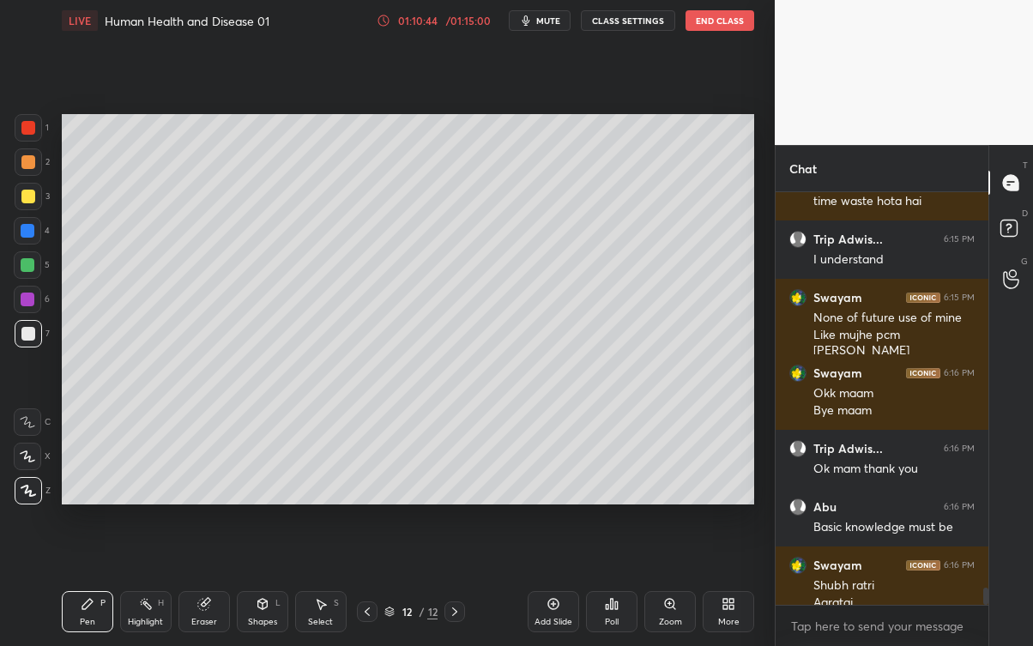
scroll to position [9618, 0]
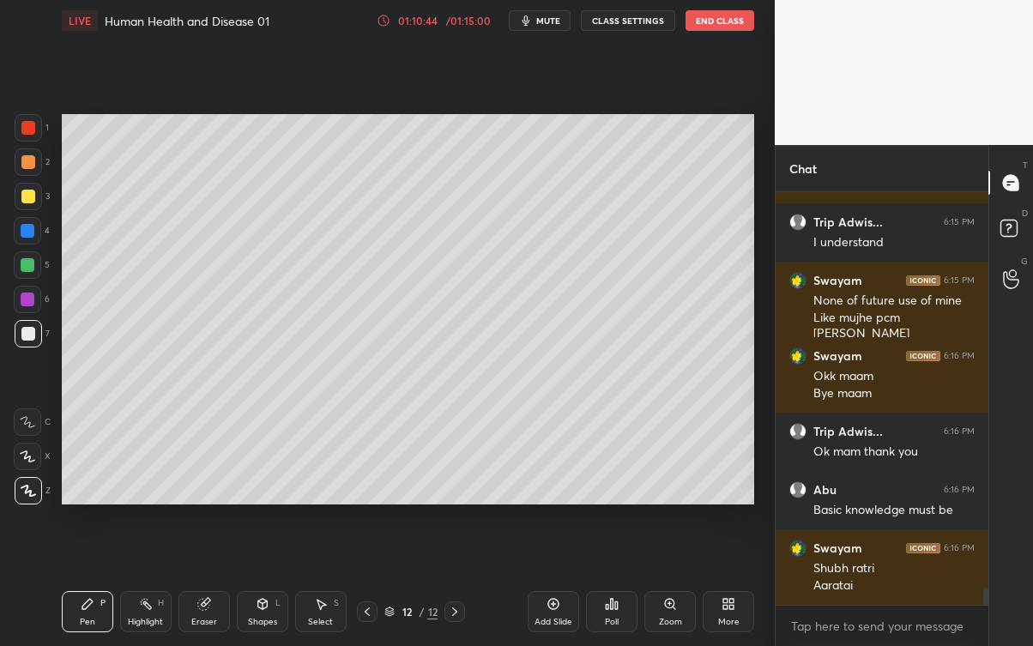
click at [725, 17] on button "End Class" at bounding box center [719, 20] width 69 height 21
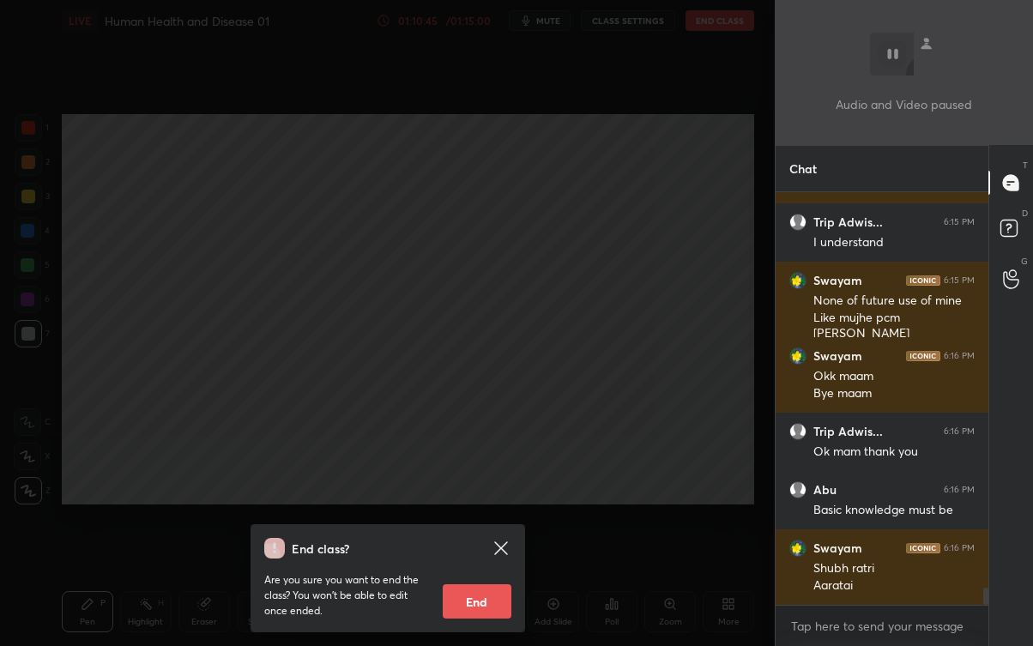
click at [497, 583] on button "End" at bounding box center [477, 601] width 69 height 34
type textarea "x"
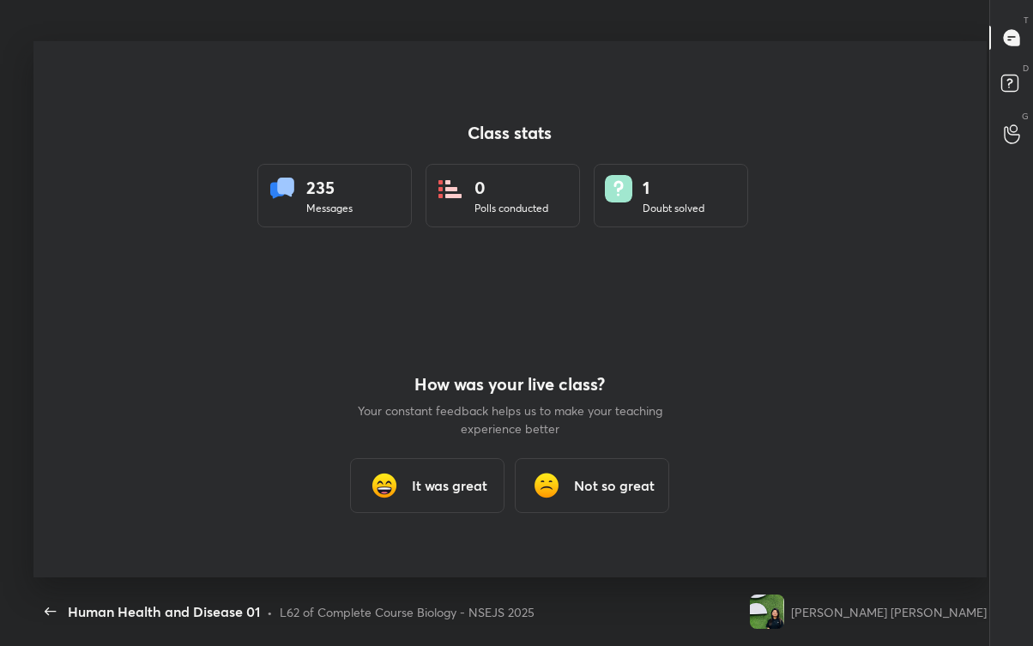
scroll to position [0, 0]
click at [65, 583] on div "Back" at bounding box center [50, 611] width 34 height 34
click at [57, 583] on icon "button" at bounding box center [50, 611] width 21 height 21
